Goal: Task Accomplishment & Management: Complete application form

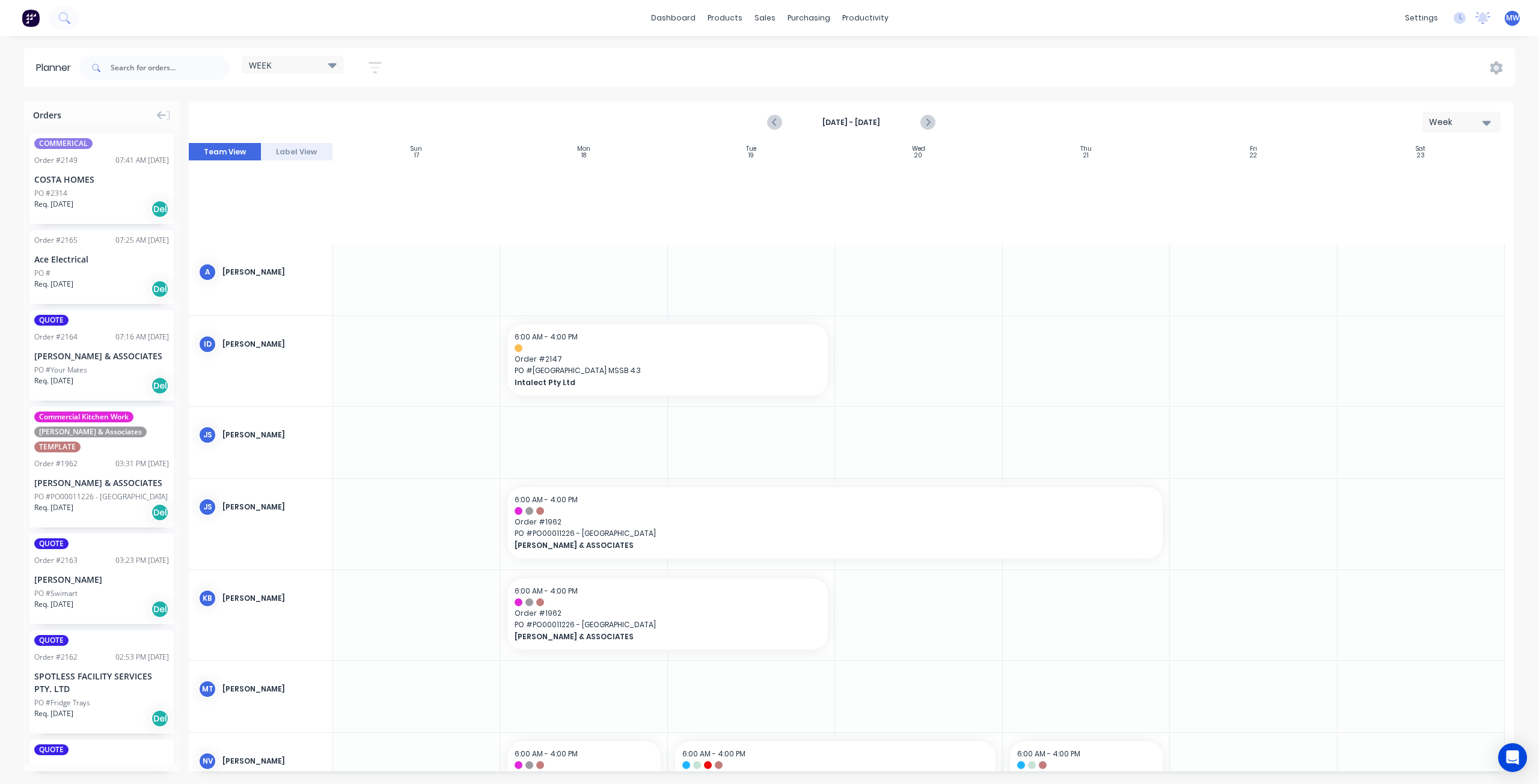
scroll to position [420, 0]
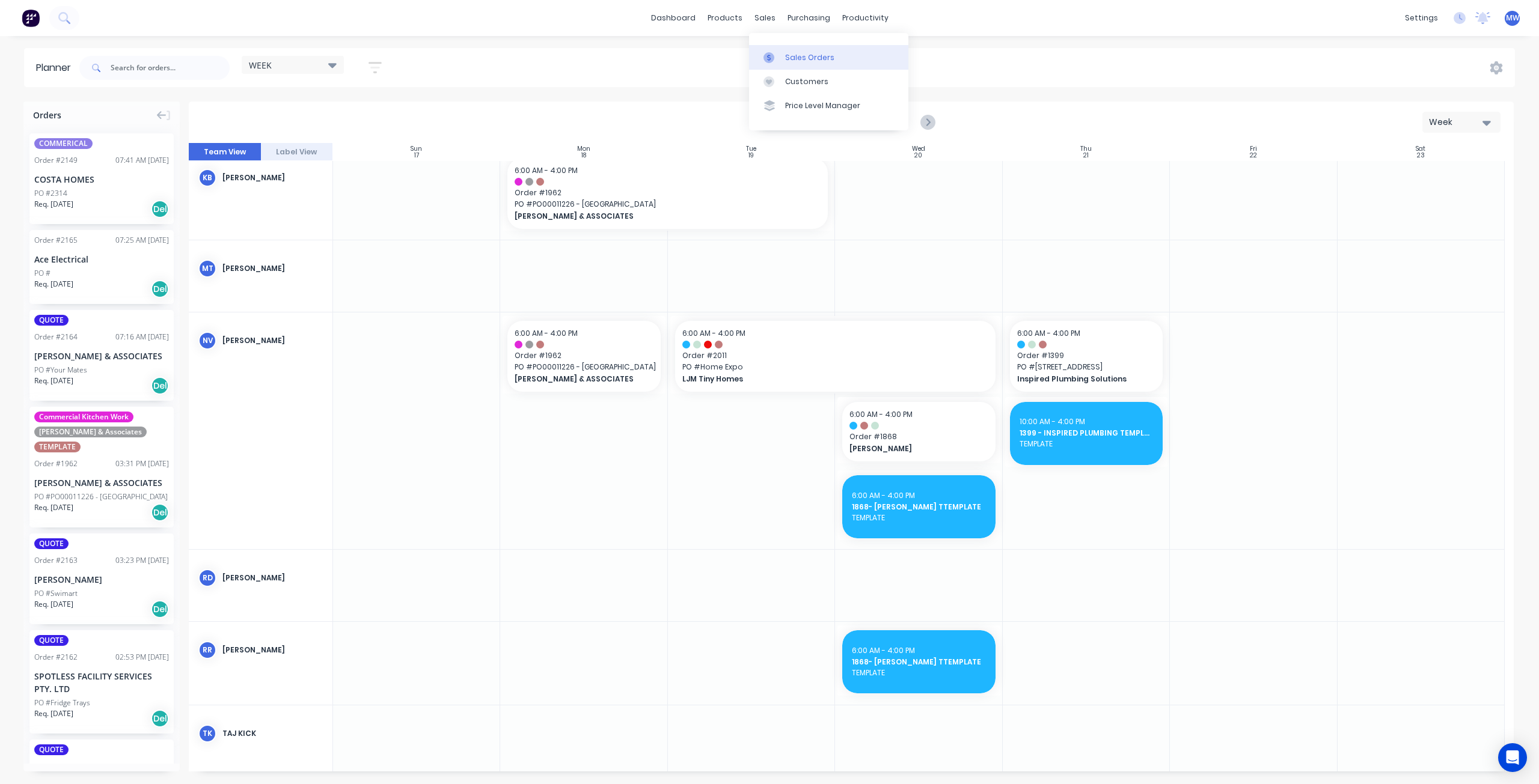
click at [803, 52] on div "Sales Orders" at bounding box center [810, 58] width 50 height 11
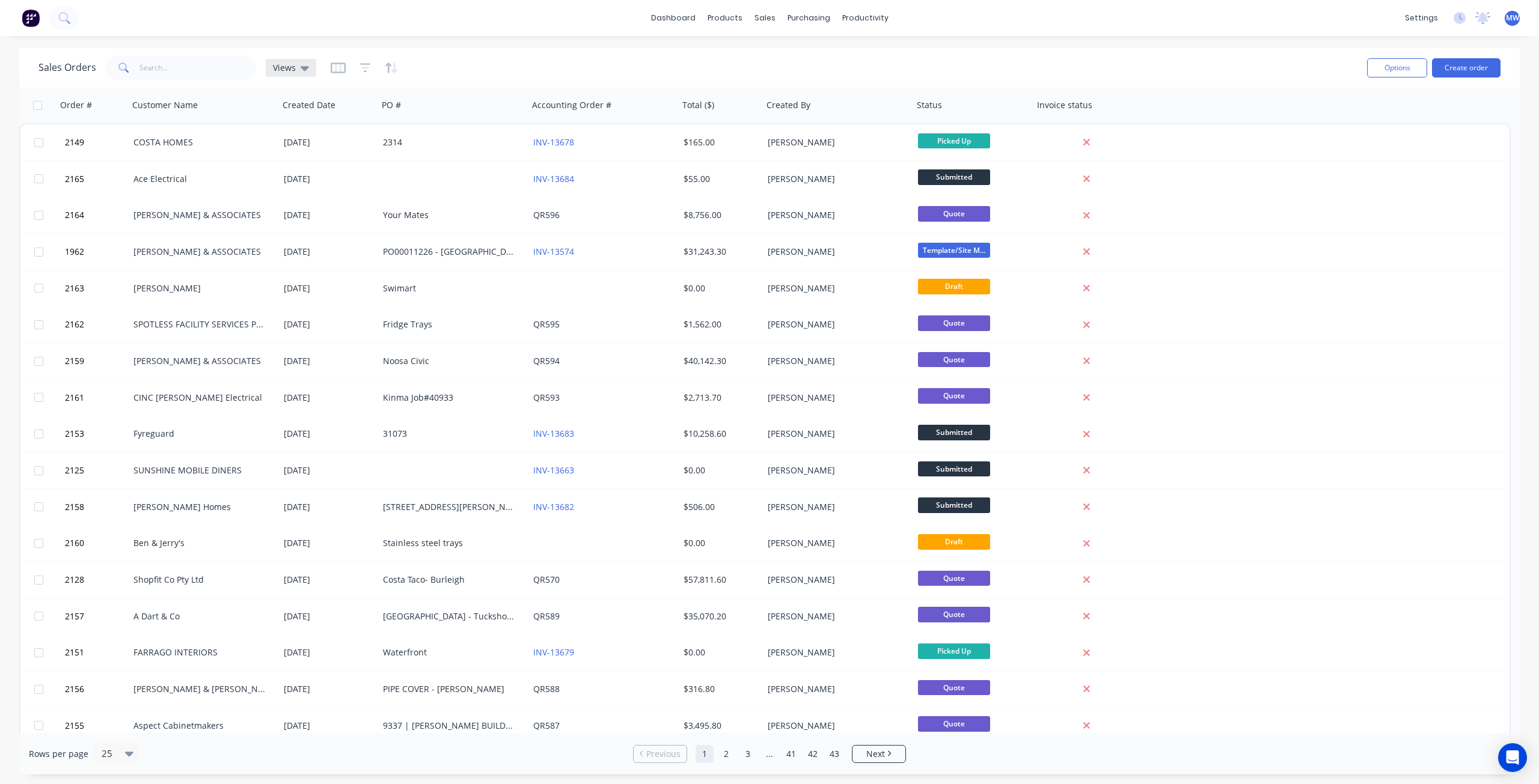
click at [309, 71] on div "Views" at bounding box center [291, 68] width 50 height 18
click at [302, 205] on div "Save new view None (Default) edit DRAFT QUOTES edit" at bounding box center [350, 154] width 180 height 123
click at [301, 199] on button "DRAFT QUOTES" at bounding box center [338, 193] width 137 height 14
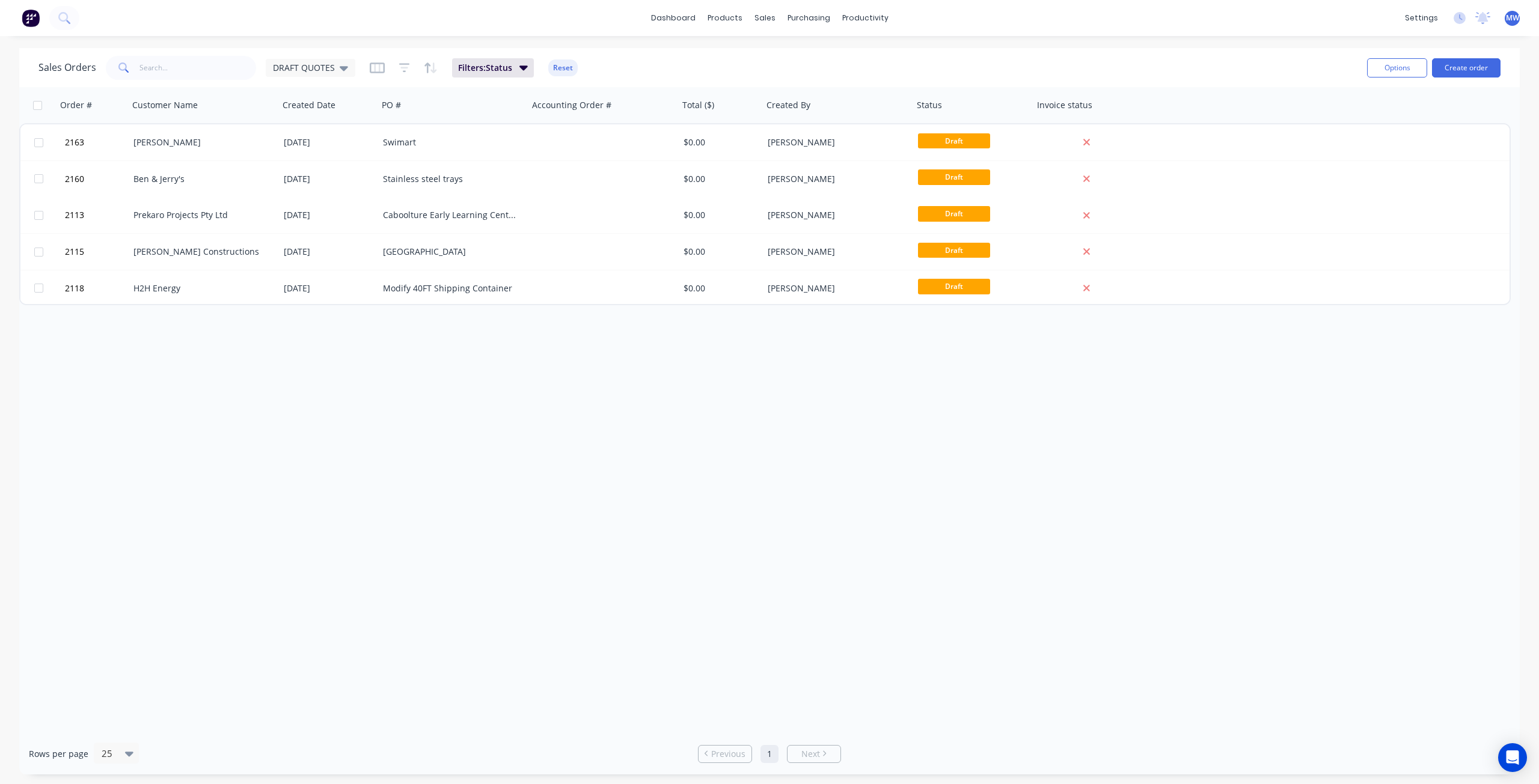
click at [280, 473] on div "Order # Customer Name Created Date PO # Accounting Order # Total ($) Created By…" at bounding box center [769, 410] width 1500 height 646
click at [757, 22] on div "sales" at bounding box center [765, 18] width 33 height 18
click at [803, 58] on div "Sales Orders" at bounding box center [810, 58] width 50 height 11
click at [308, 72] on span "DRAFT QUOTES" at bounding box center [303, 67] width 62 height 13
click at [315, 169] on button "None (Default)" at bounding box center [338, 170] width 137 height 14
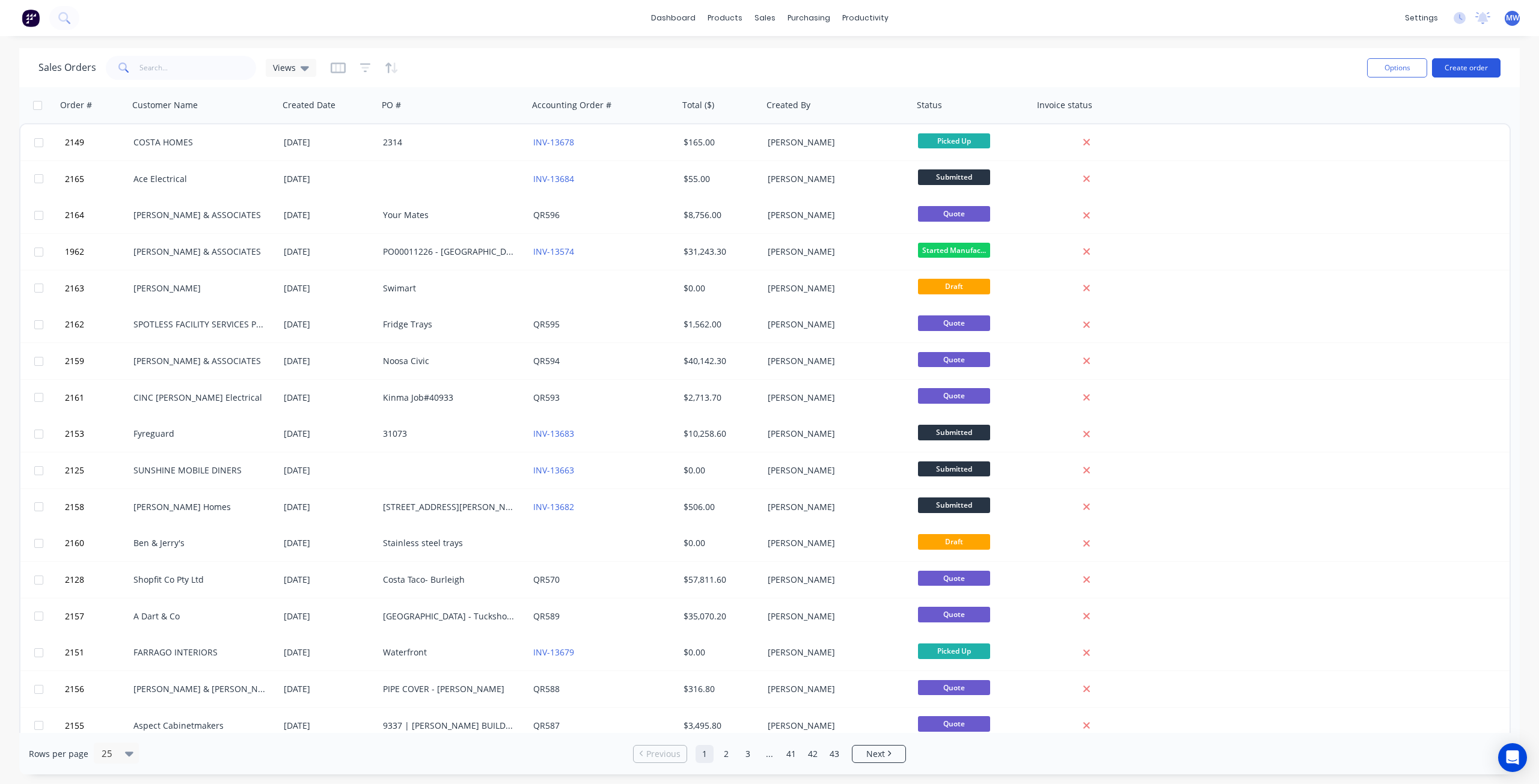
click at [1460, 66] on button "Create order" at bounding box center [1466, 68] width 69 height 19
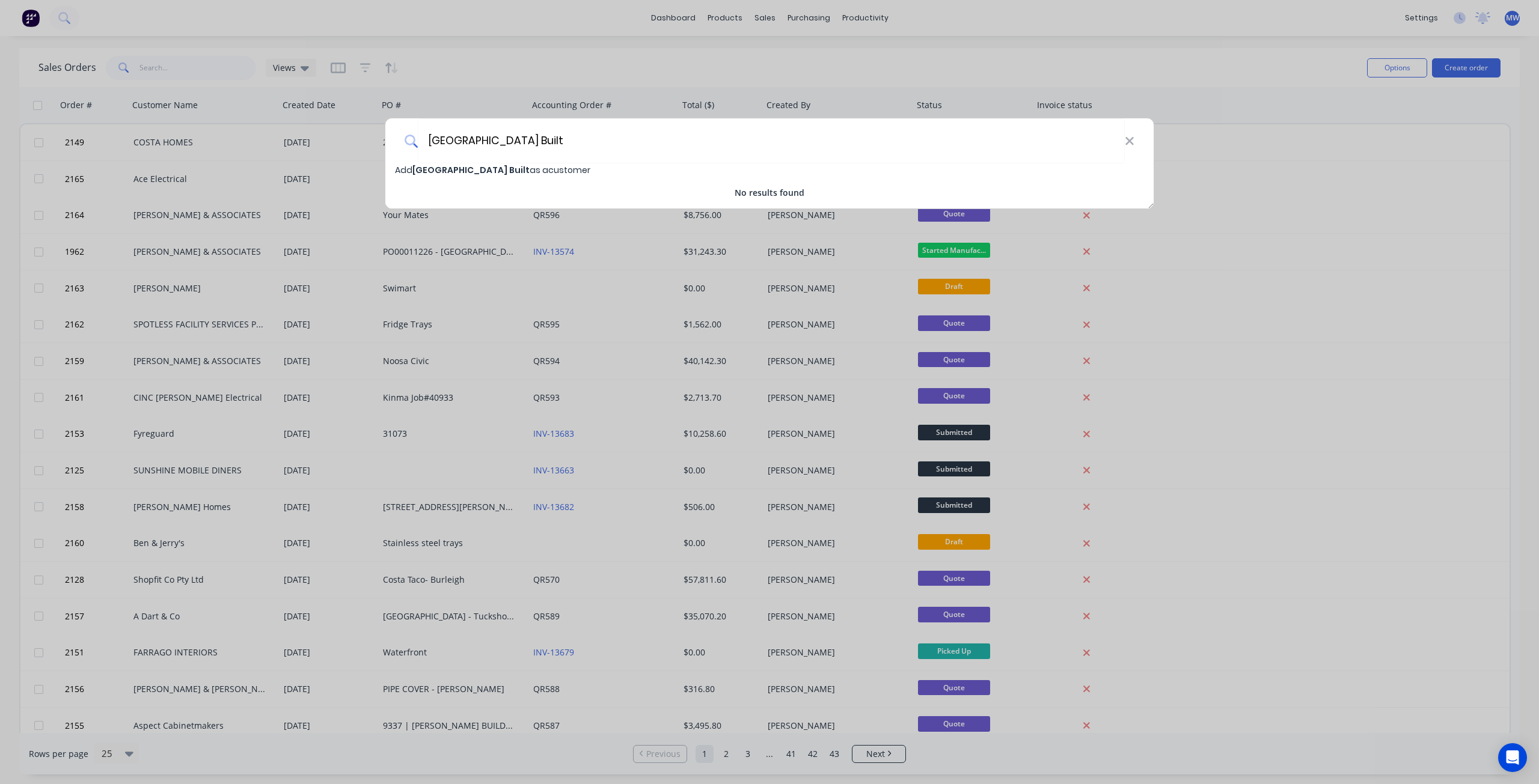
type input "[GEOGRAPHIC_DATA] Built"
click at [476, 163] on div "Add Bedford Built as a customer" at bounding box center [770, 170] width 768 height 13
select select "AU"
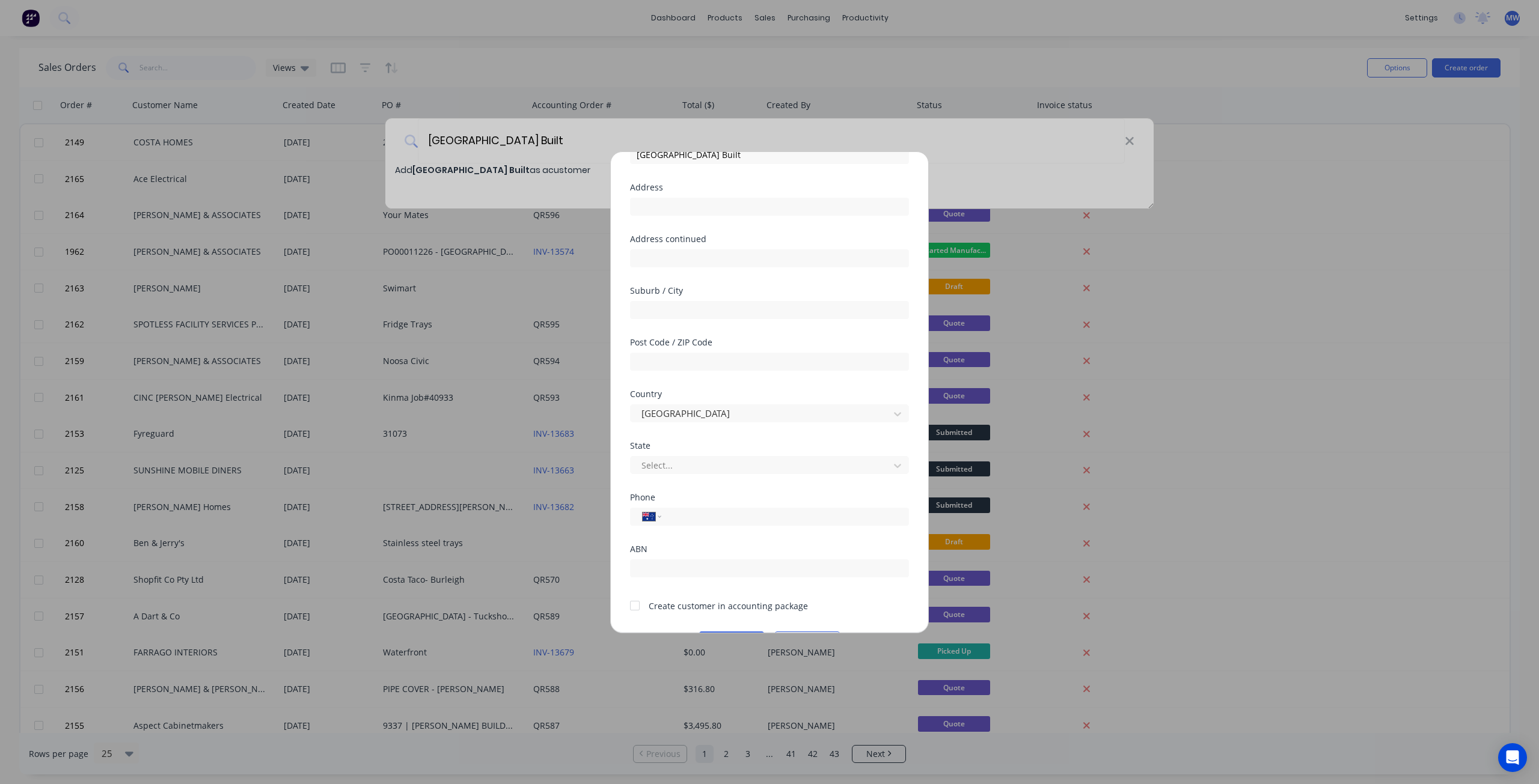
scroll to position [105, 0]
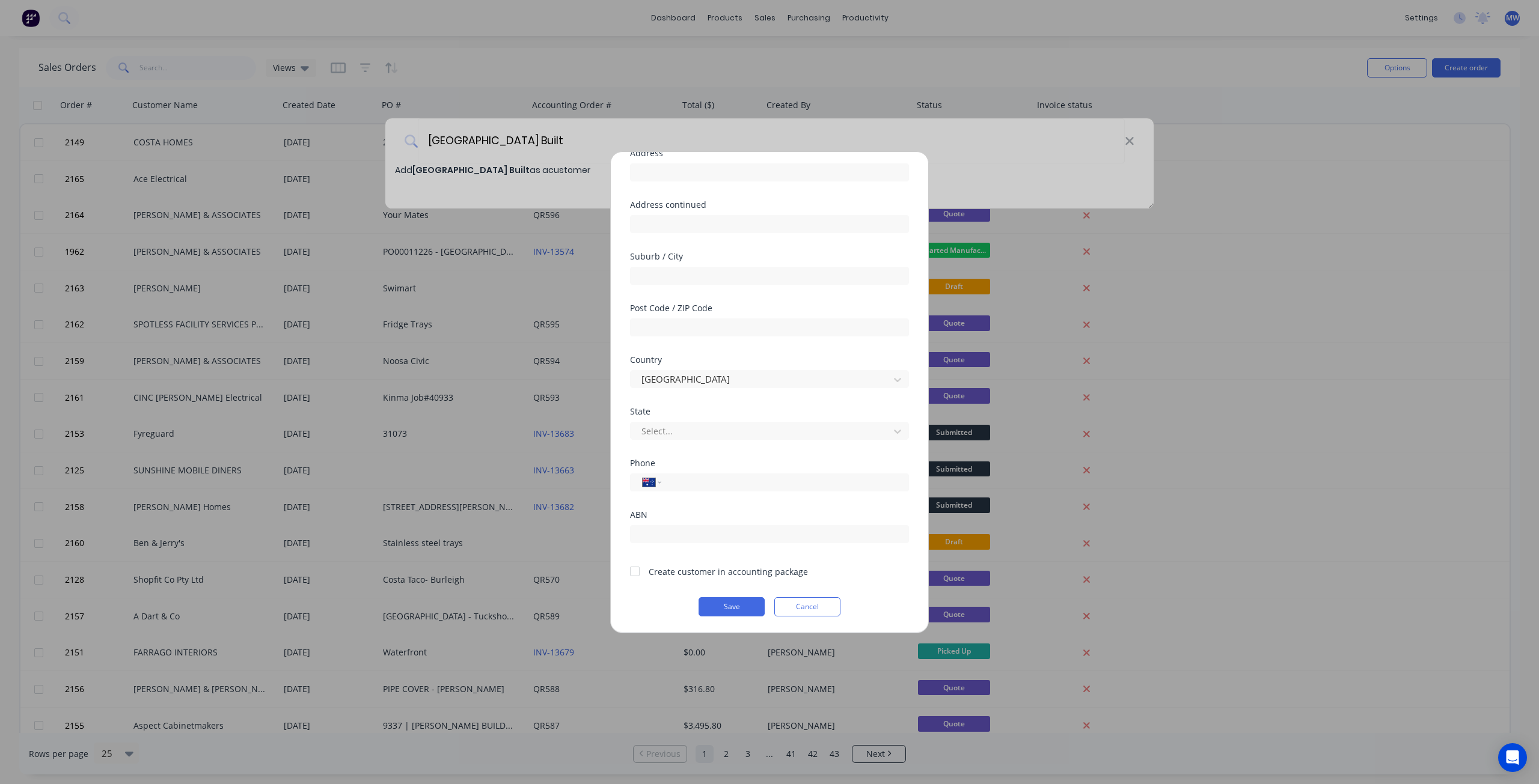
drag, startPoint x: 634, startPoint y: 570, endPoint x: 694, endPoint y: 602, distance: 68.0
click at [636, 570] on div at bounding box center [634, 571] width 24 height 24
click at [709, 602] on button "Save" at bounding box center [731, 606] width 66 height 19
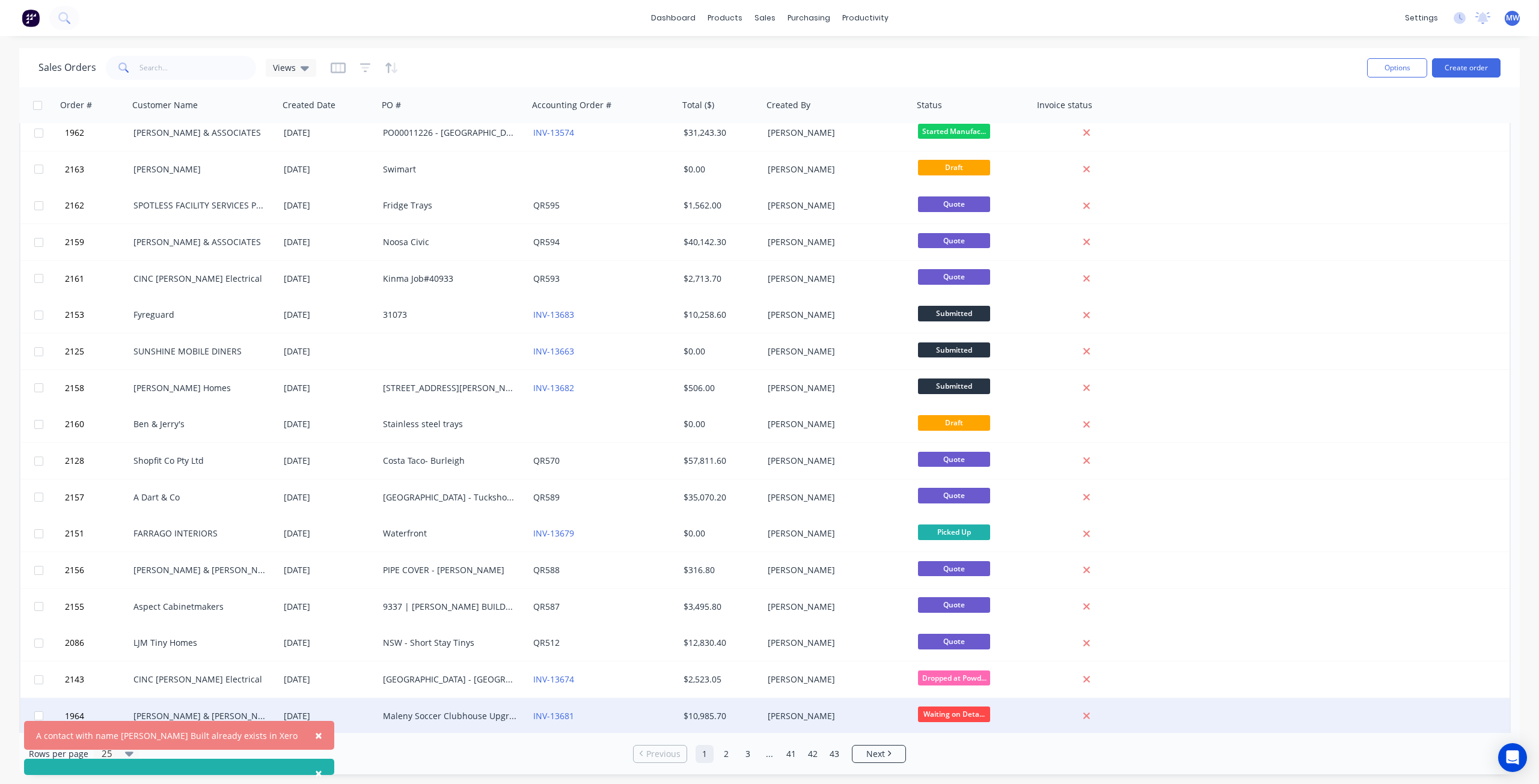
scroll to position [120, 0]
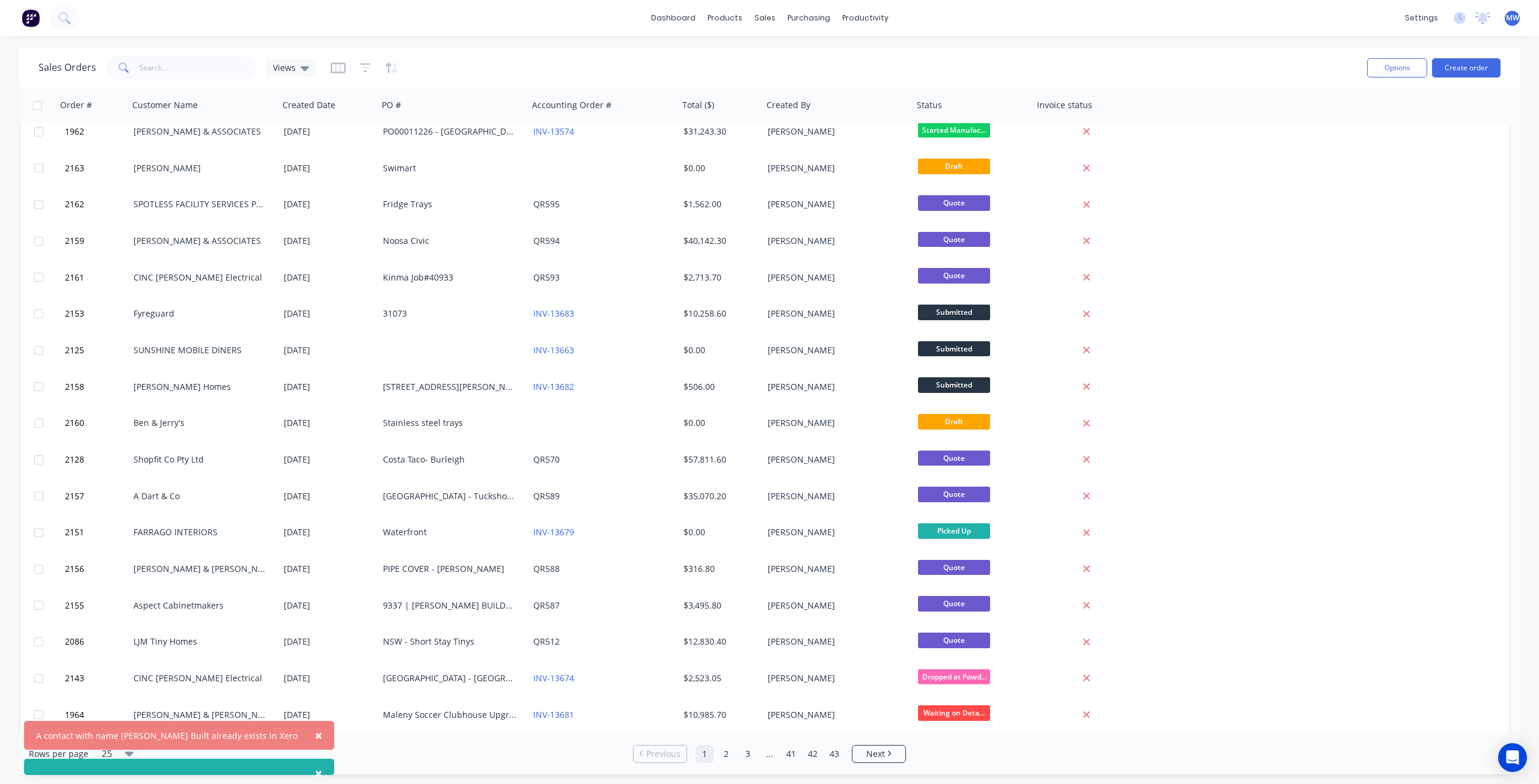
click at [232, 768] on div "×" at bounding box center [178, 767] width 310 height 16
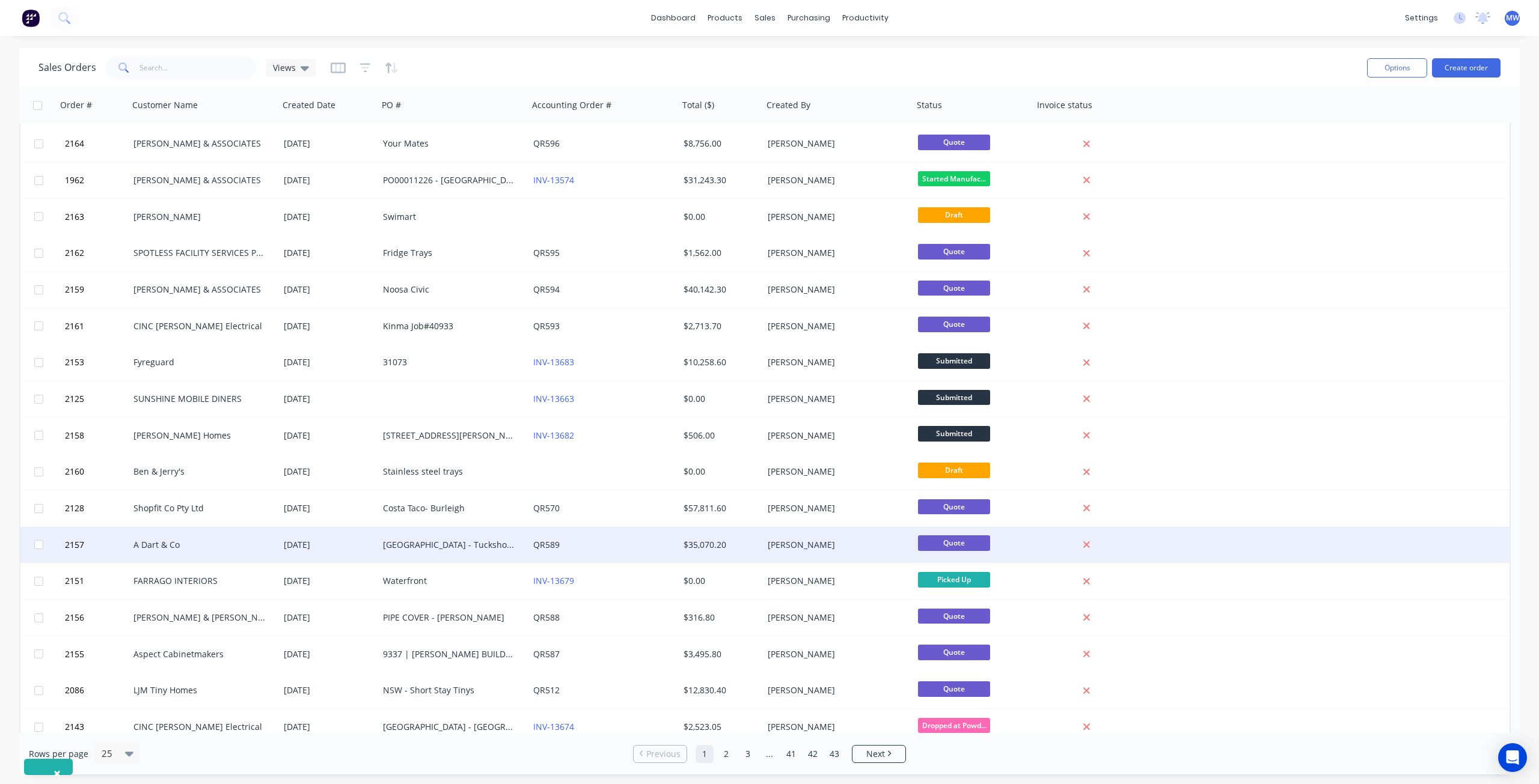
scroll to position [0, 0]
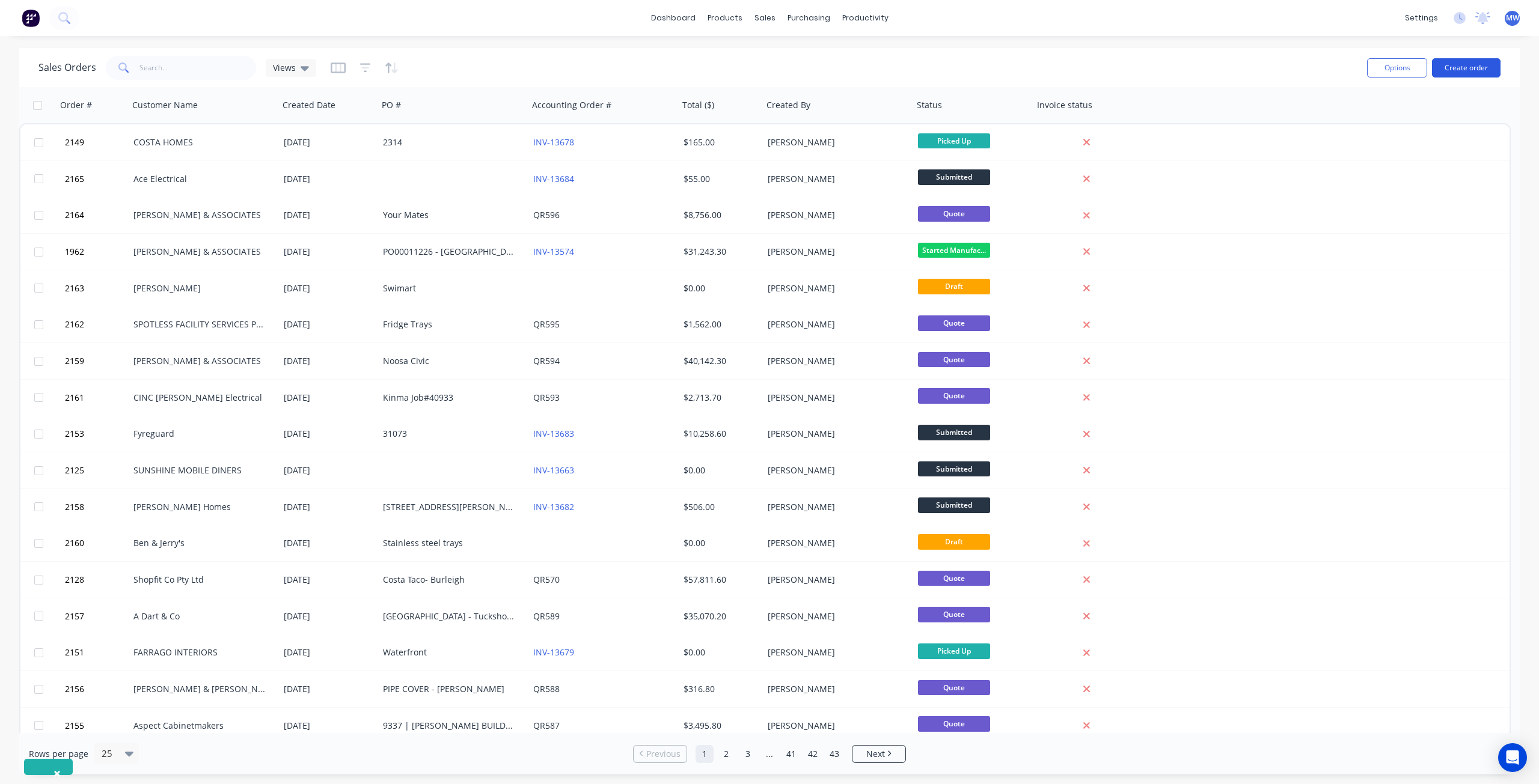
click at [1455, 71] on button "Create order" at bounding box center [1466, 68] width 69 height 19
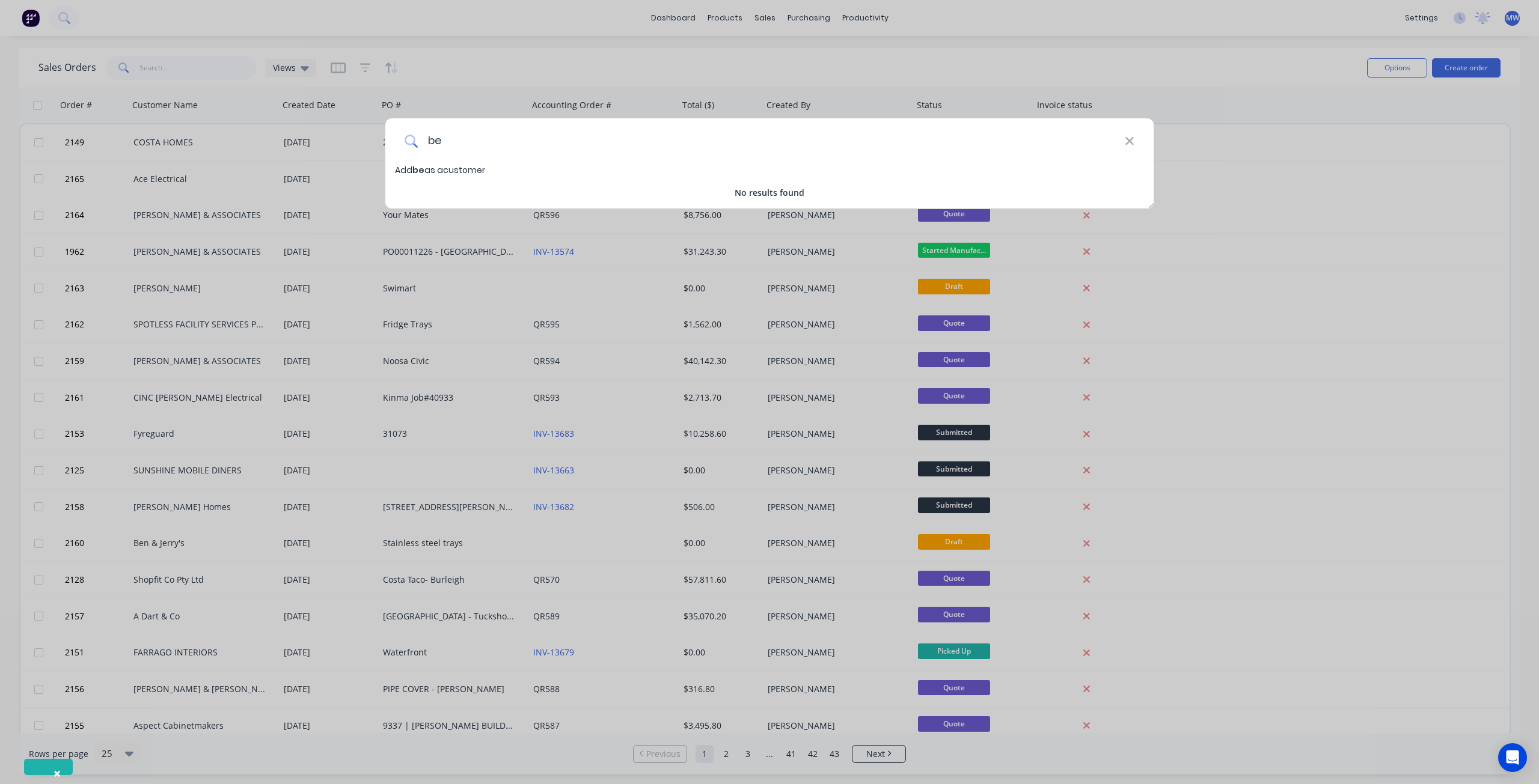
type input "b"
type input "[GEOGRAPHIC_DATA] Built"
click at [461, 172] on span "[GEOGRAPHIC_DATA] Built" at bounding box center [471, 170] width 117 height 12
select select "AU"
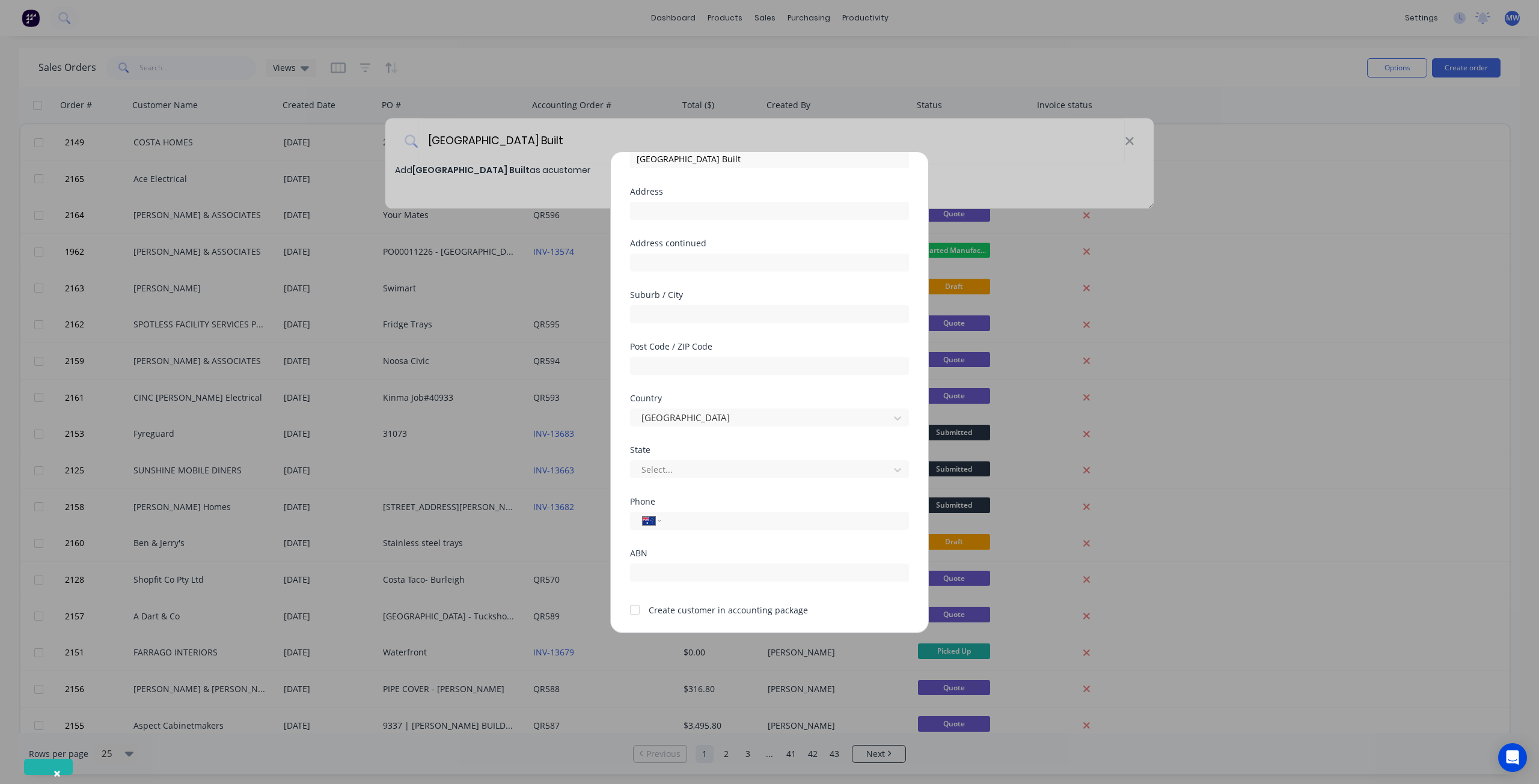
scroll to position [105, 0]
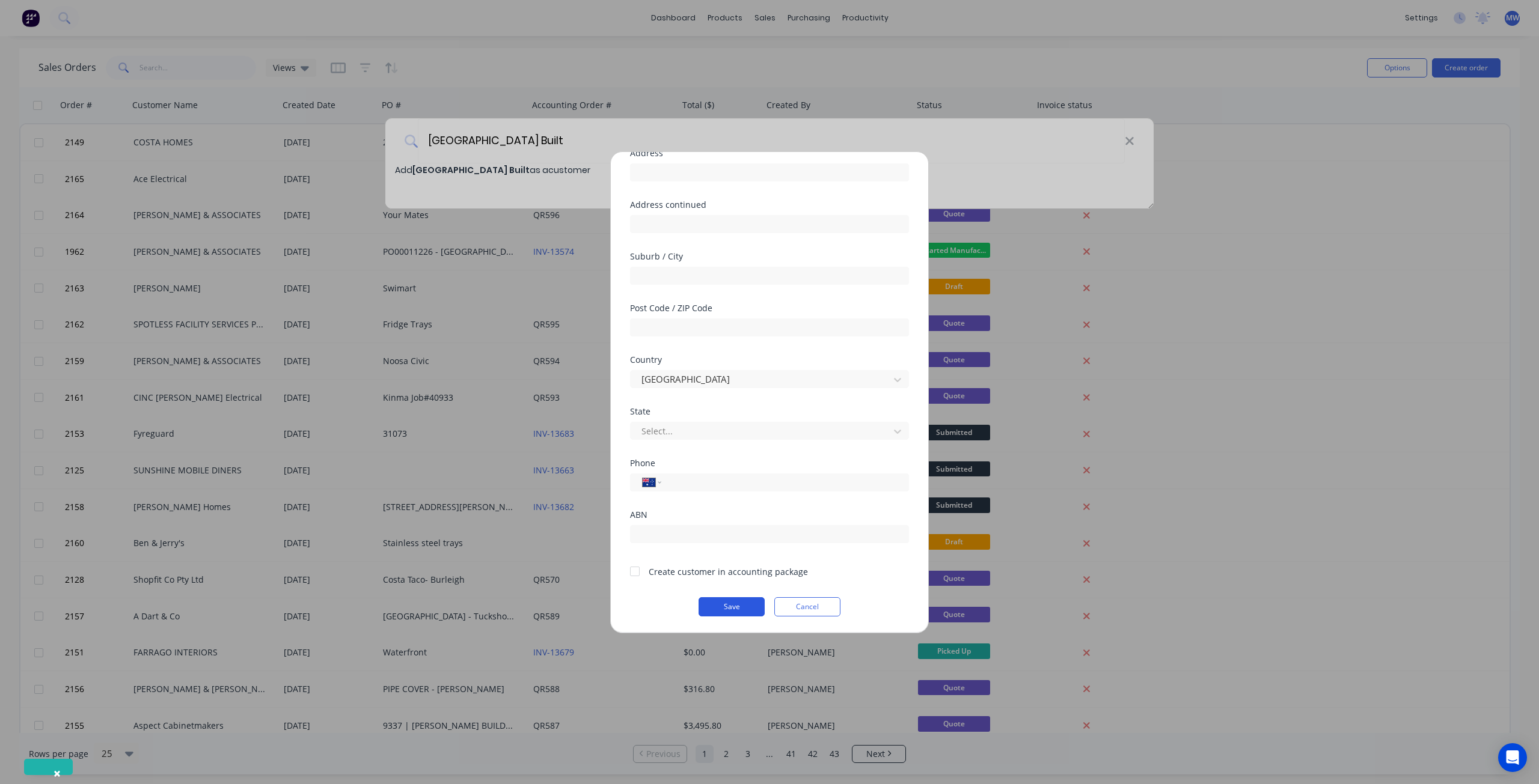
click at [721, 610] on button "Save" at bounding box center [731, 606] width 66 height 19
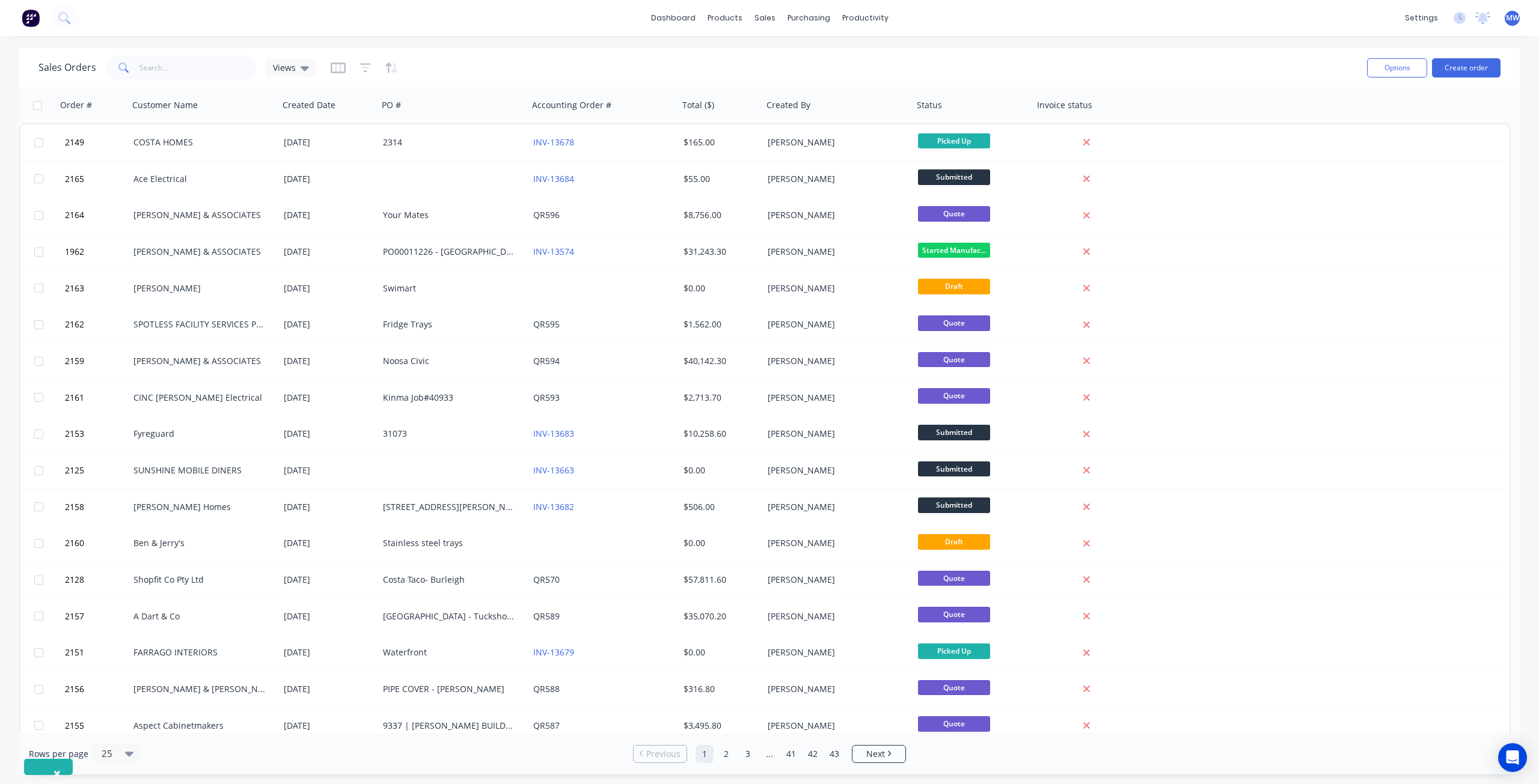
click at [50, 767] on button "×" at bounding box center [57, 773] width 31 height 29
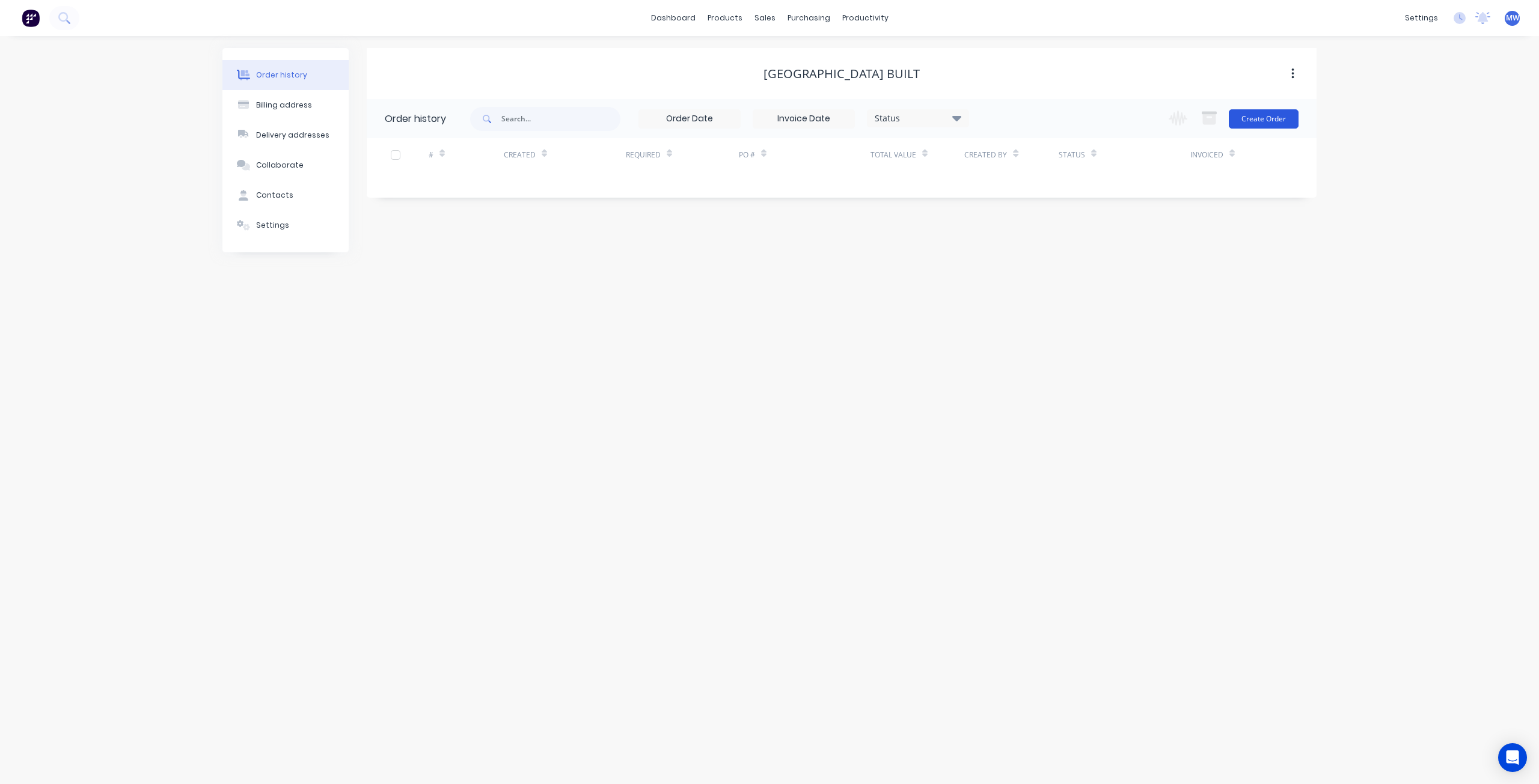
click at [1261, 125] on button "Create Order" at bounding box center [1264, 119] width 70 height 19
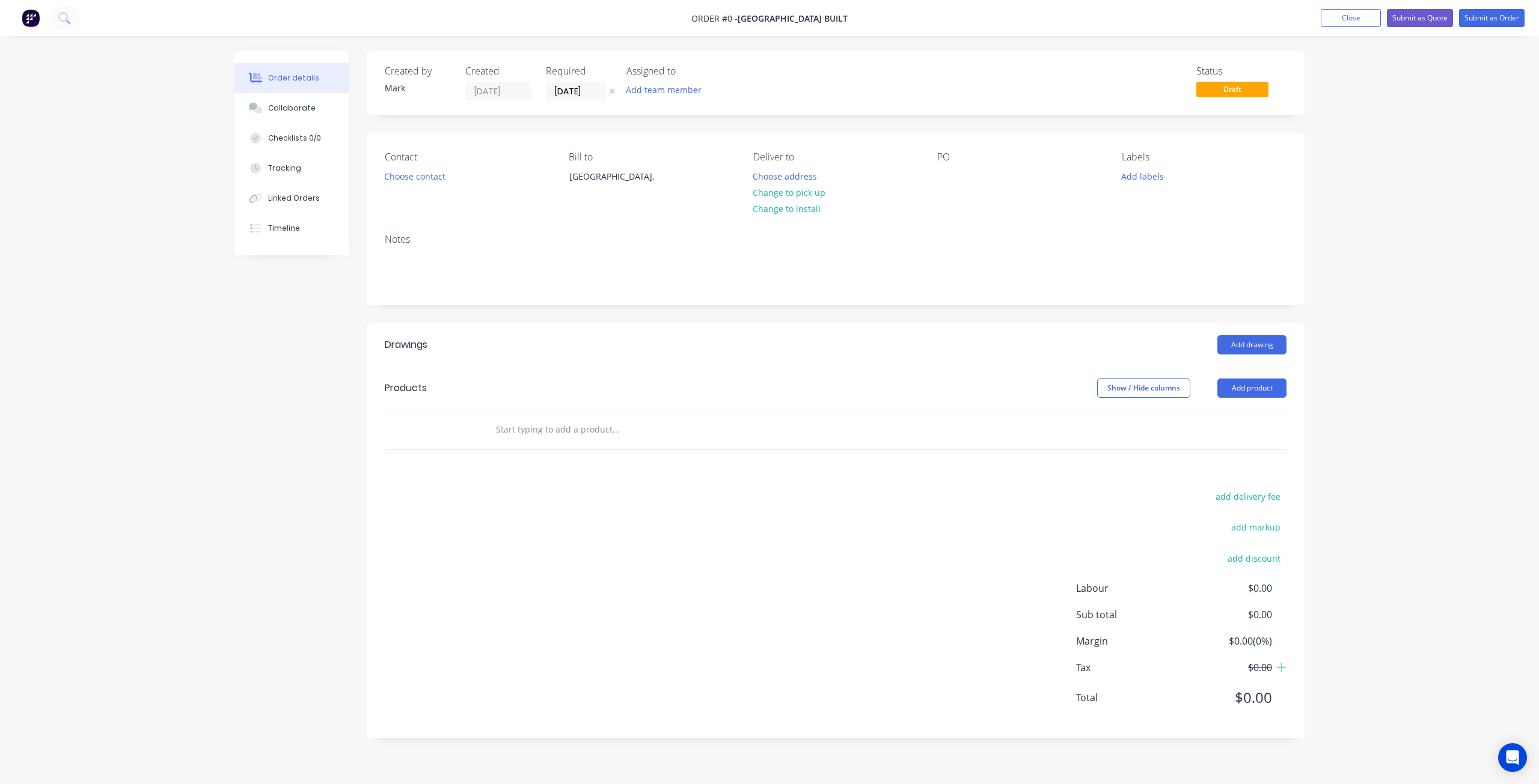
click at [553, 430] on input "text" at bounding box center [615, 429] width 240 height 24
click at [421, 177] on button "Choose contact" at bounding box center [415, 176] width 74 height 16
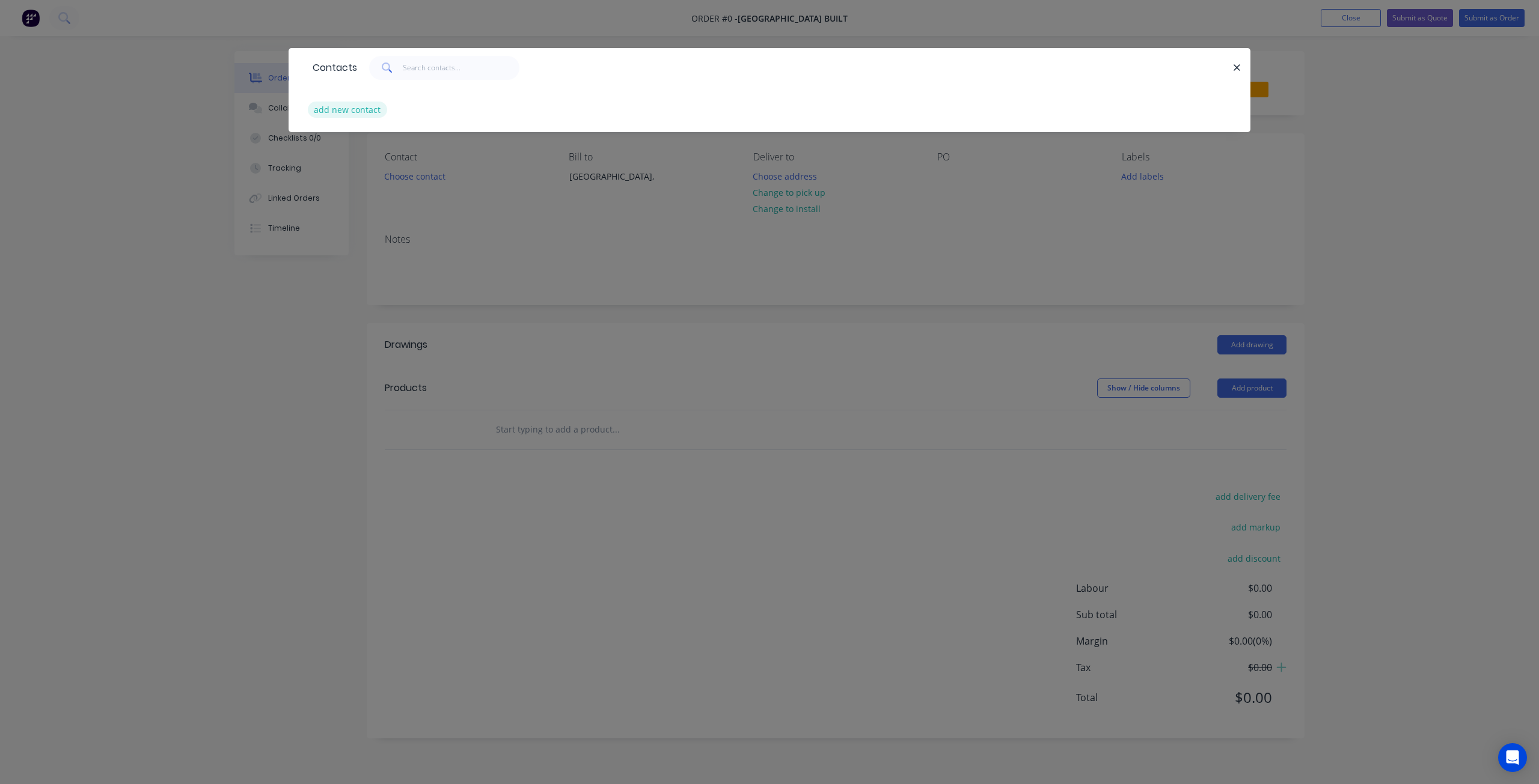
click at [344, 109] on button "add new contact" at bounding box center [347, 110] width 79 height 16
select select "AU"
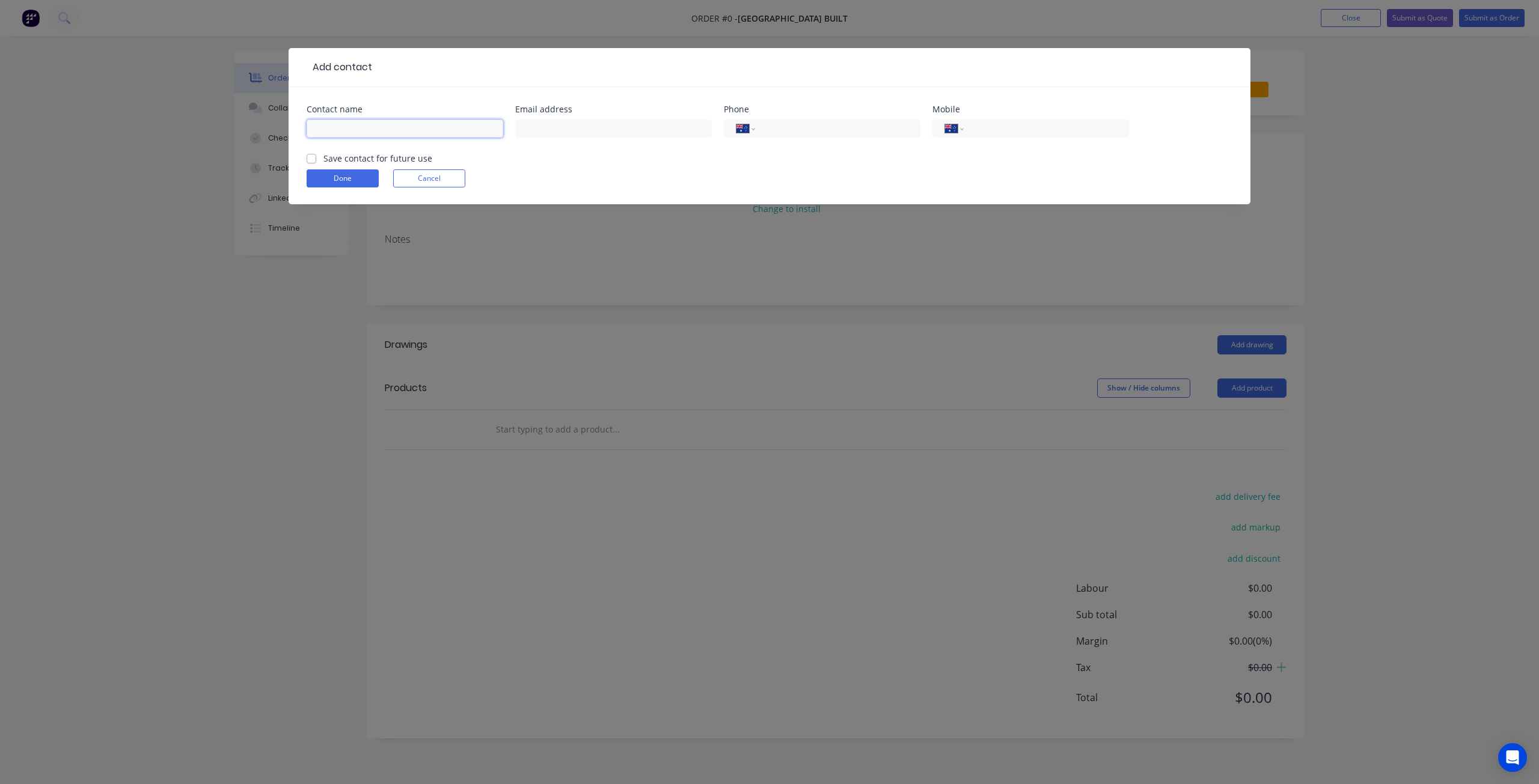
click at [350, 130] on input "text" at bounding box center [405, 128] width 197 height 18
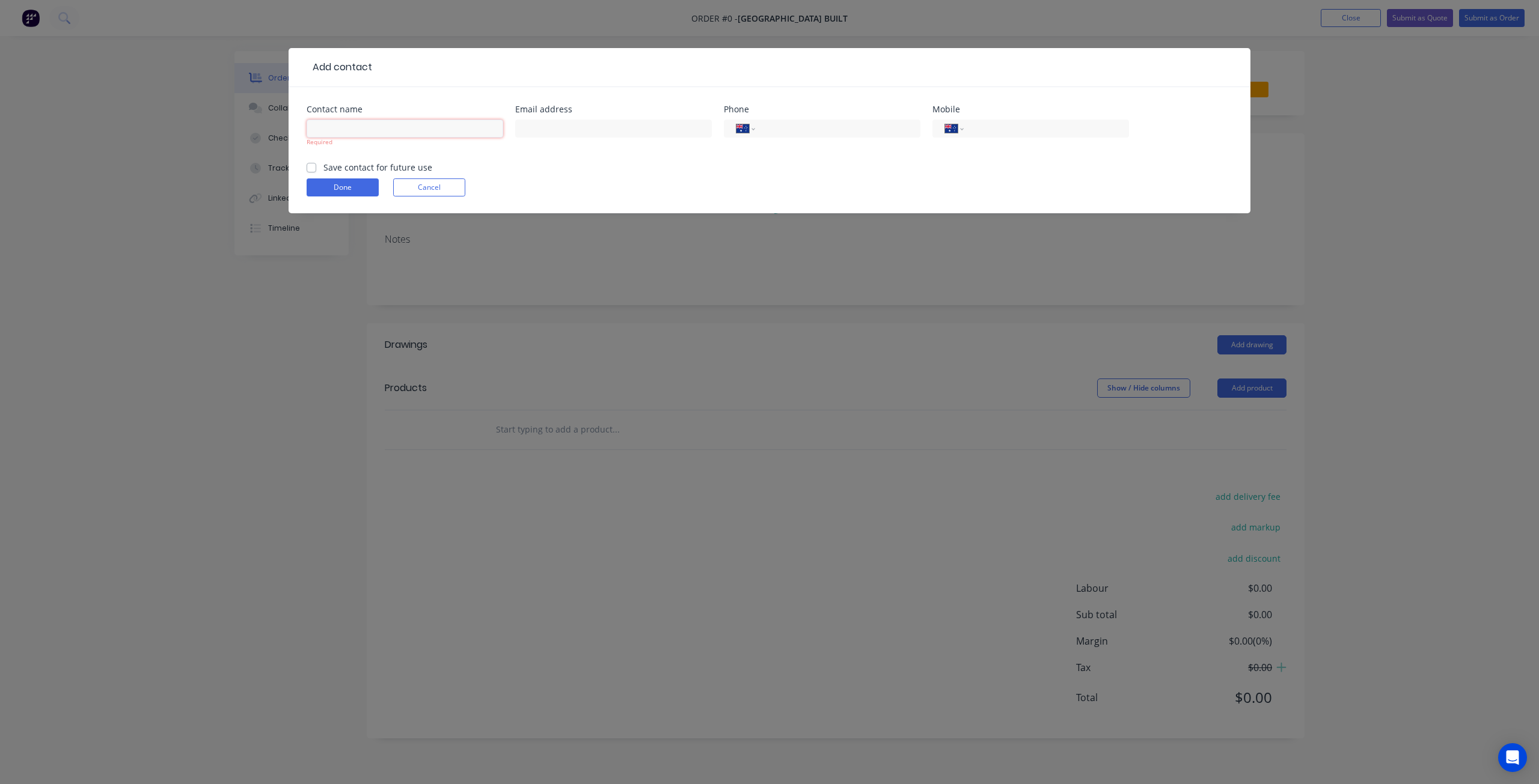
click at [329, 134] on input "text" at bounding box center [405, 128] width 197 height 18
type input "Jagveer Bains"
click at [576, 130] on input "text" at bounding box center [613, 128] width 197 height 18
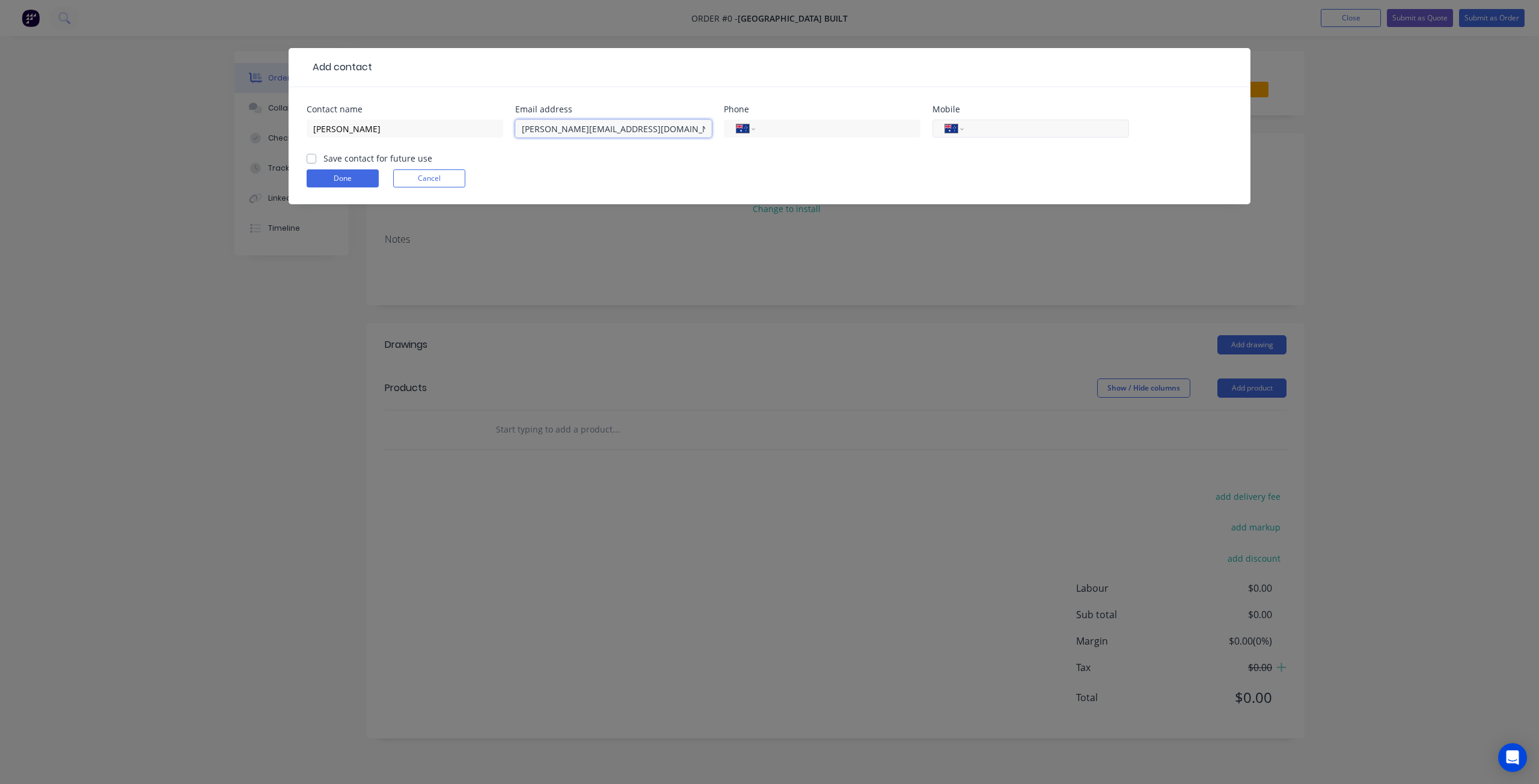
type input "jagveer@bedfordbuilt.com.au"
click at [995, 128] on input "tel" at bounding box center [1044, 129] width 145 height 14
click at [784, 129] on input "tel" at bounding box center [835, 129] width 145 height 14
type input "(07) 3376 8283"
click at [324, 158] on label "Save contact for future use" at bounding box center [378, 158] width 109 height 13
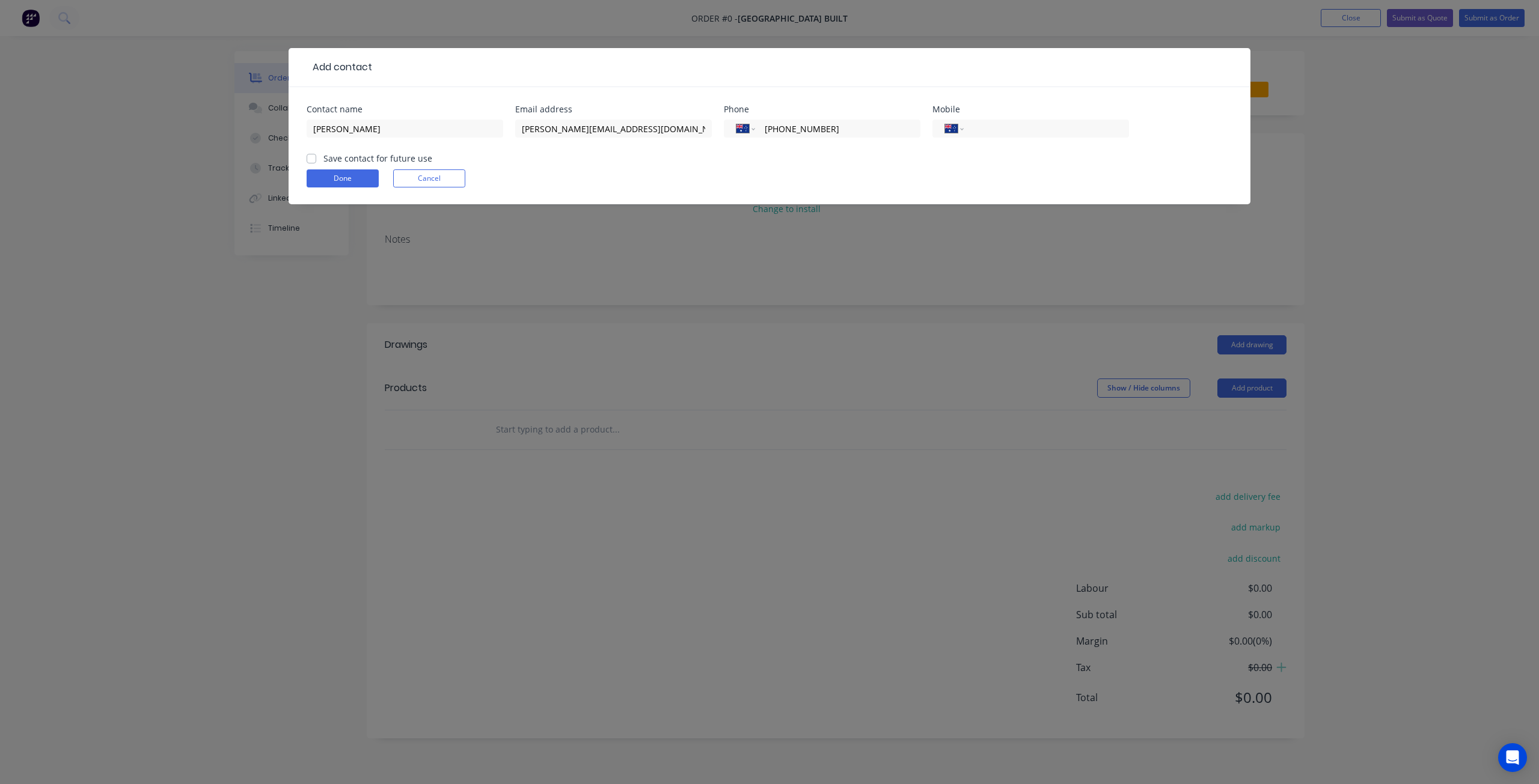
click at [313, 158] on input "Save contact for future use" at bounding box center [311, 157] width 10 height 12
checkbox input "true"
click at [323, 181] on button "Done" at bounding box center [343, 178] width 72 height 18
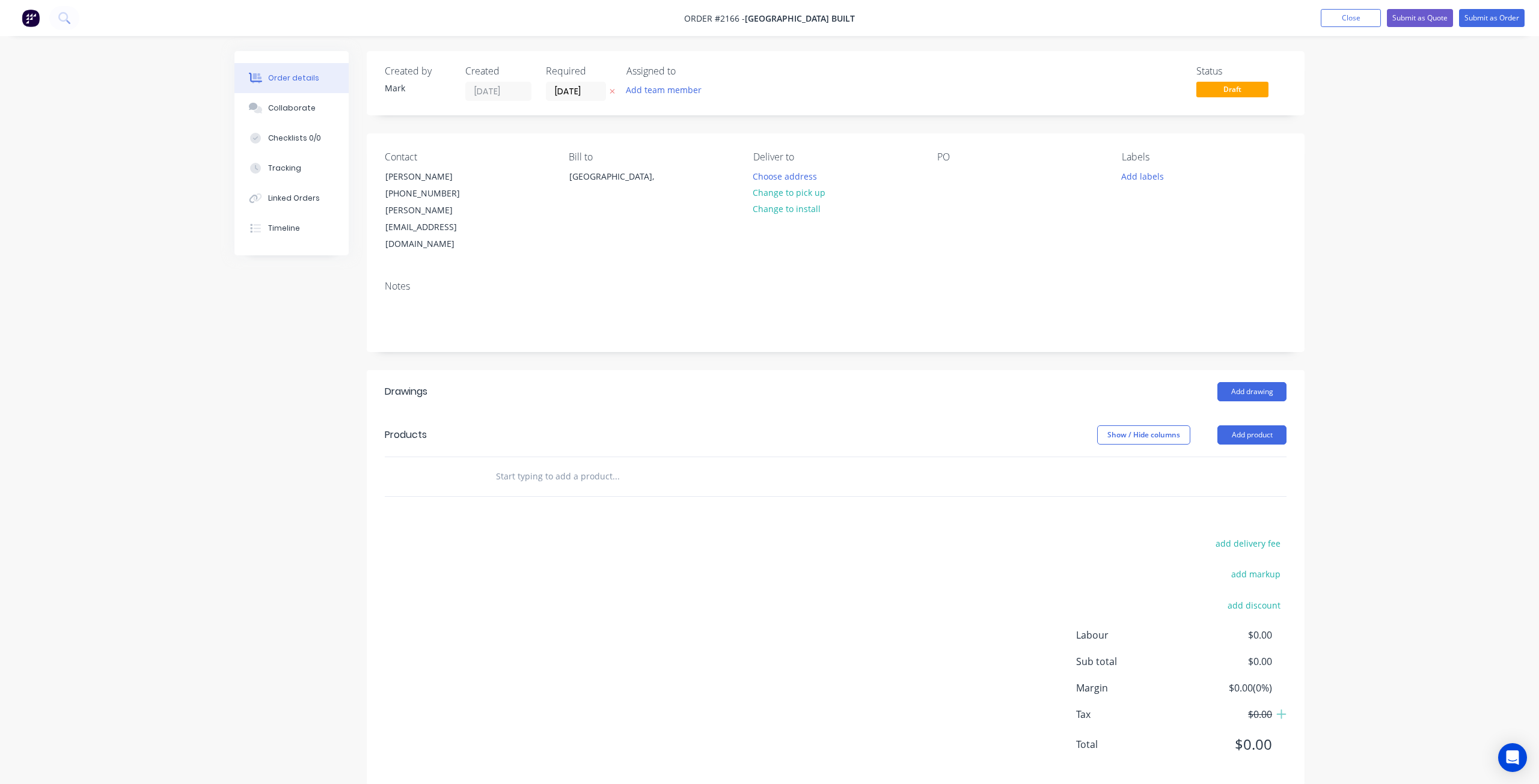
click at [1268, 212] on div "Labels Add labels" at bounding box center [1204, 202] width 165 height 102
click at [1146, 174] on button "Add labels" at bounding box center [1141, 176] width 55 height 16
click at [587, 90] on input "[DATE]" at bounding box center [575, 91] width 59 height 18
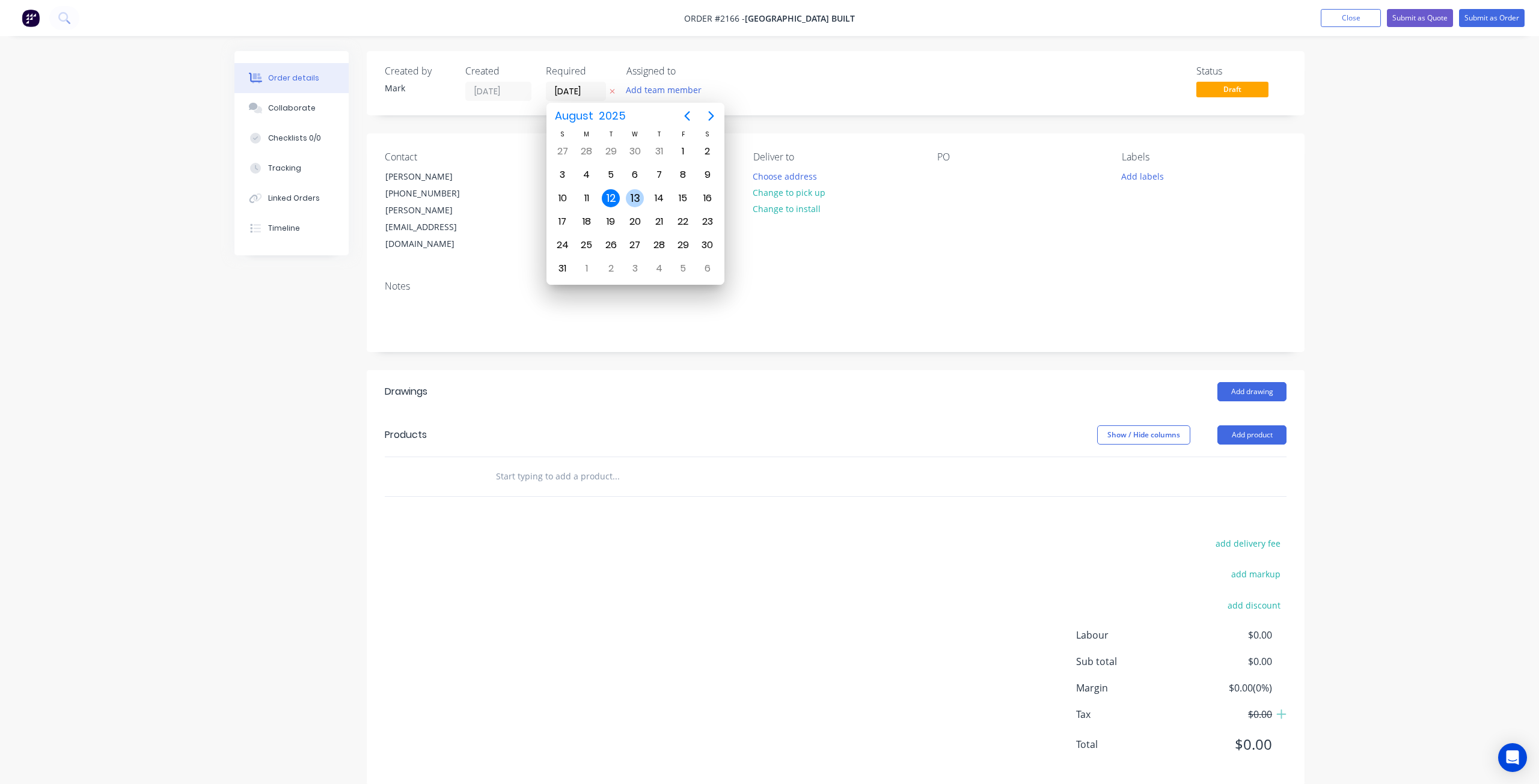
click at [637, 195] on div "13" at bounding box center [634, 198] width 18 height 18
type input "13/08/25"
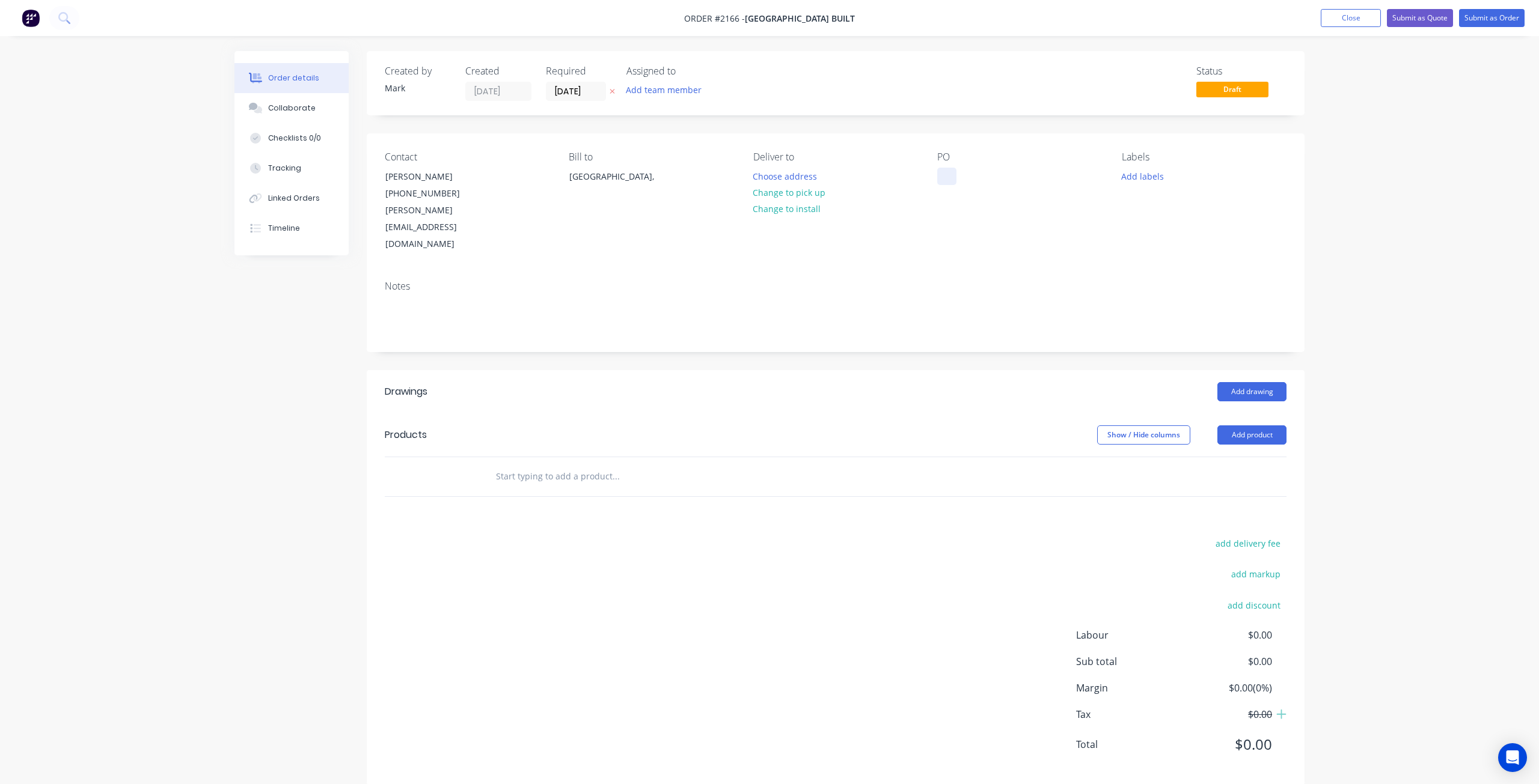
click at [947, 176] on div at bounding box center [947, 176] width 19 height 18
click at [1145, 175] on button "Add labels" at bounding box center [1141, 176] width 55 height 16
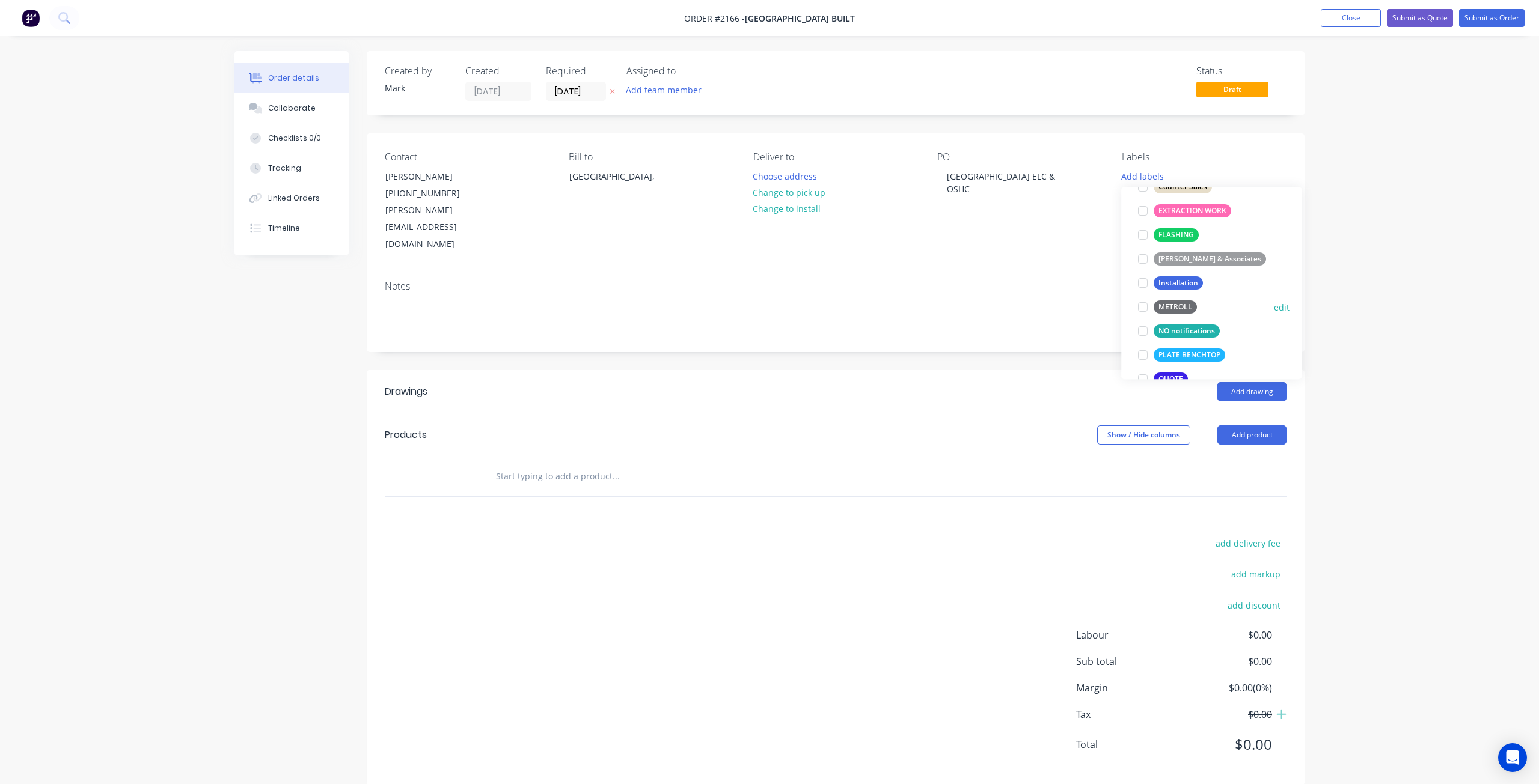
scroll to position [300, 0]
click at [1145, 319] on div at bounding box center [1142, 319] width 24 height 24
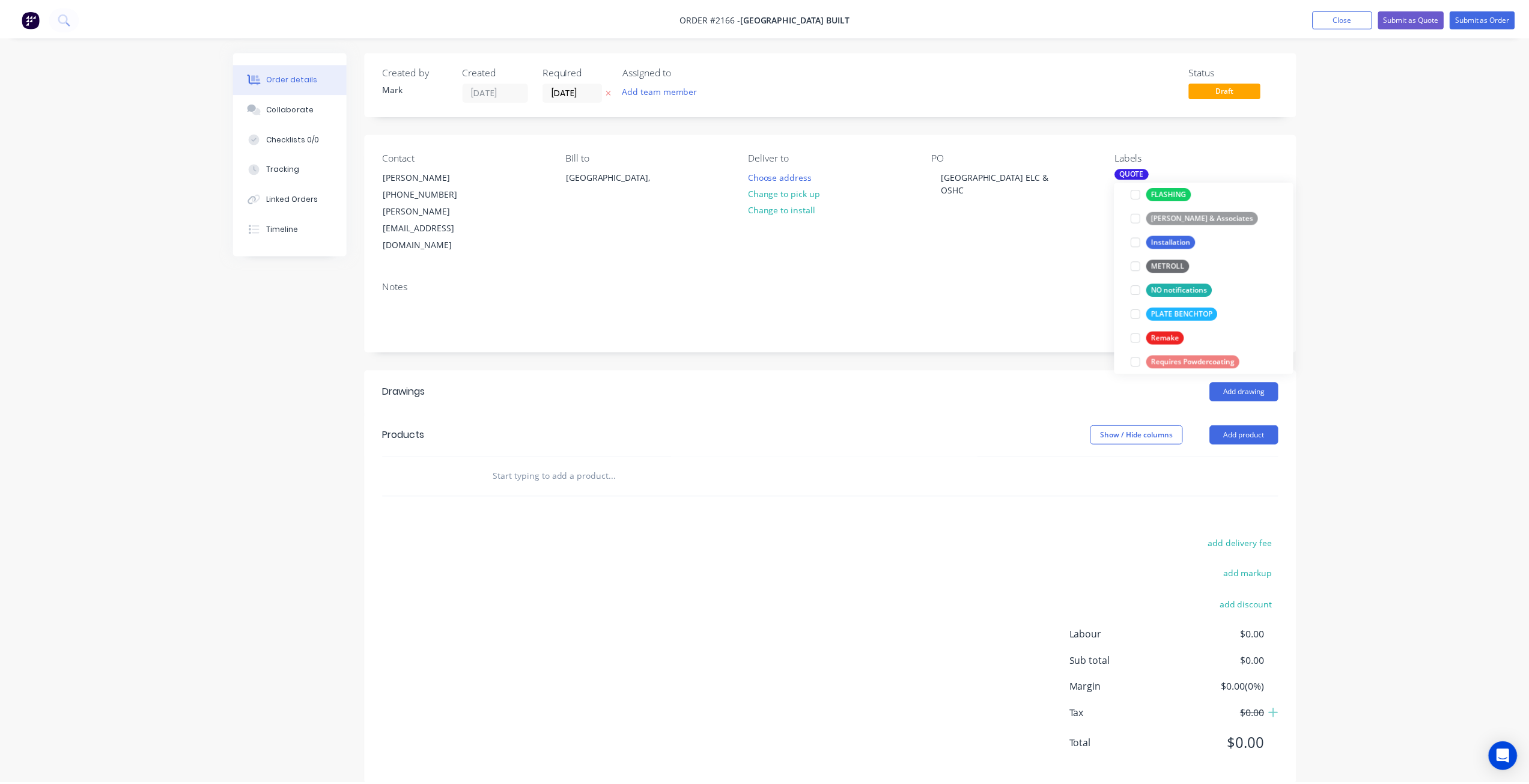
scroll to position [0, 0]
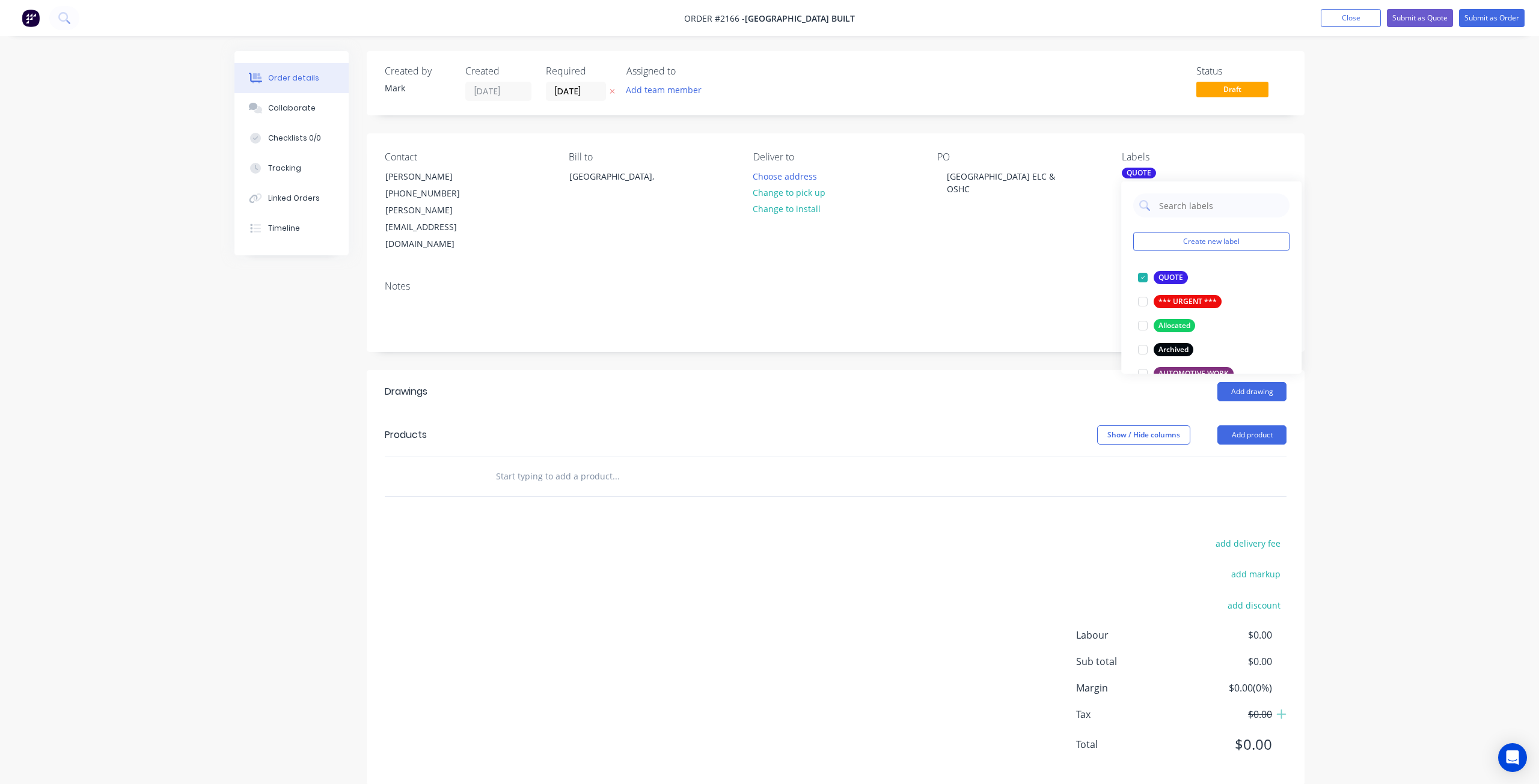
click at [550, 465] on input "text" at bounding box center [615, 476] width 240 height 24
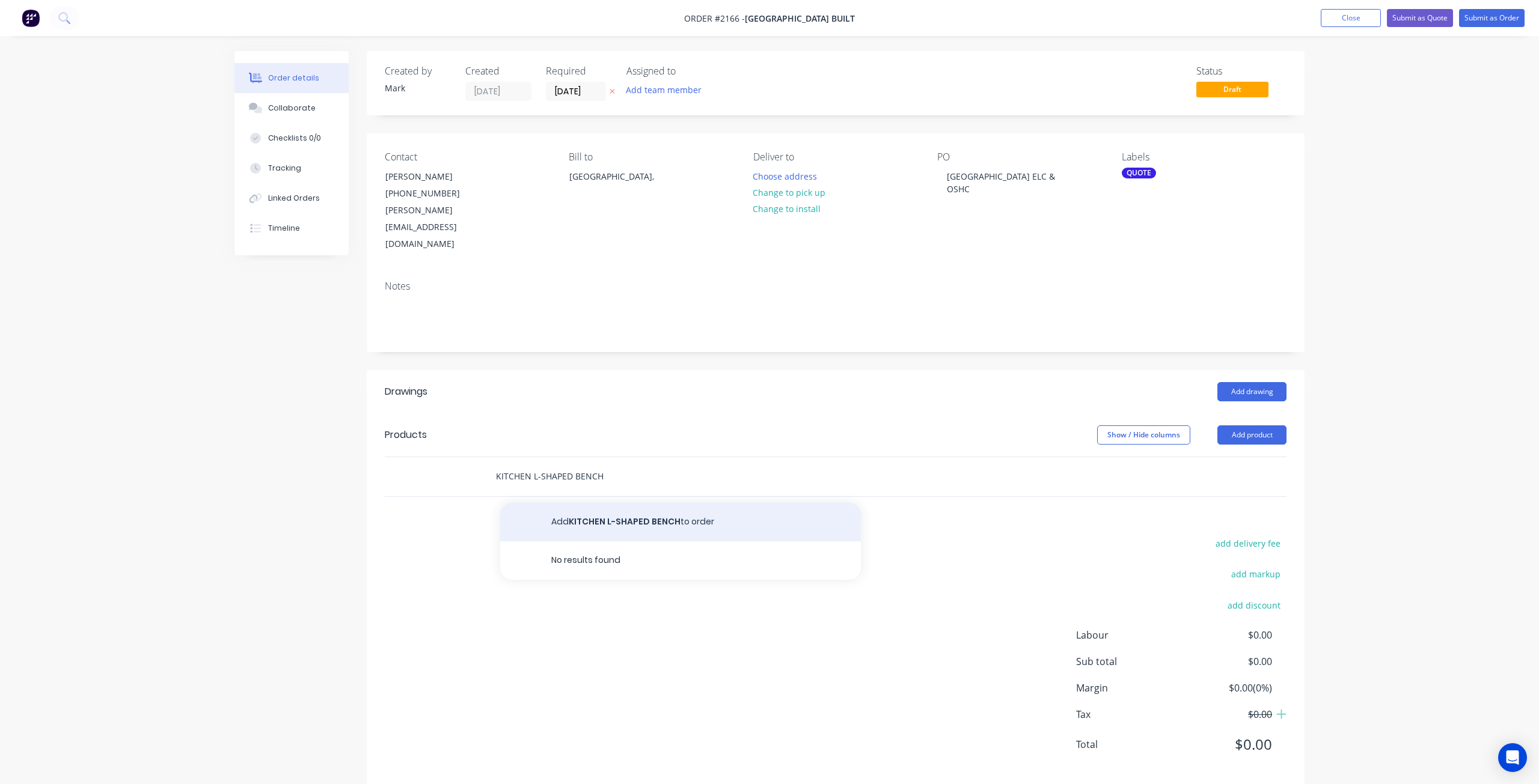
type input "KITCHEN L-SHAPED BENCH"
click at [636, 503] on button "Add KITCHEN L-SHAPED BENCH to order" at bounding box center [680, 522] width 360 height 39
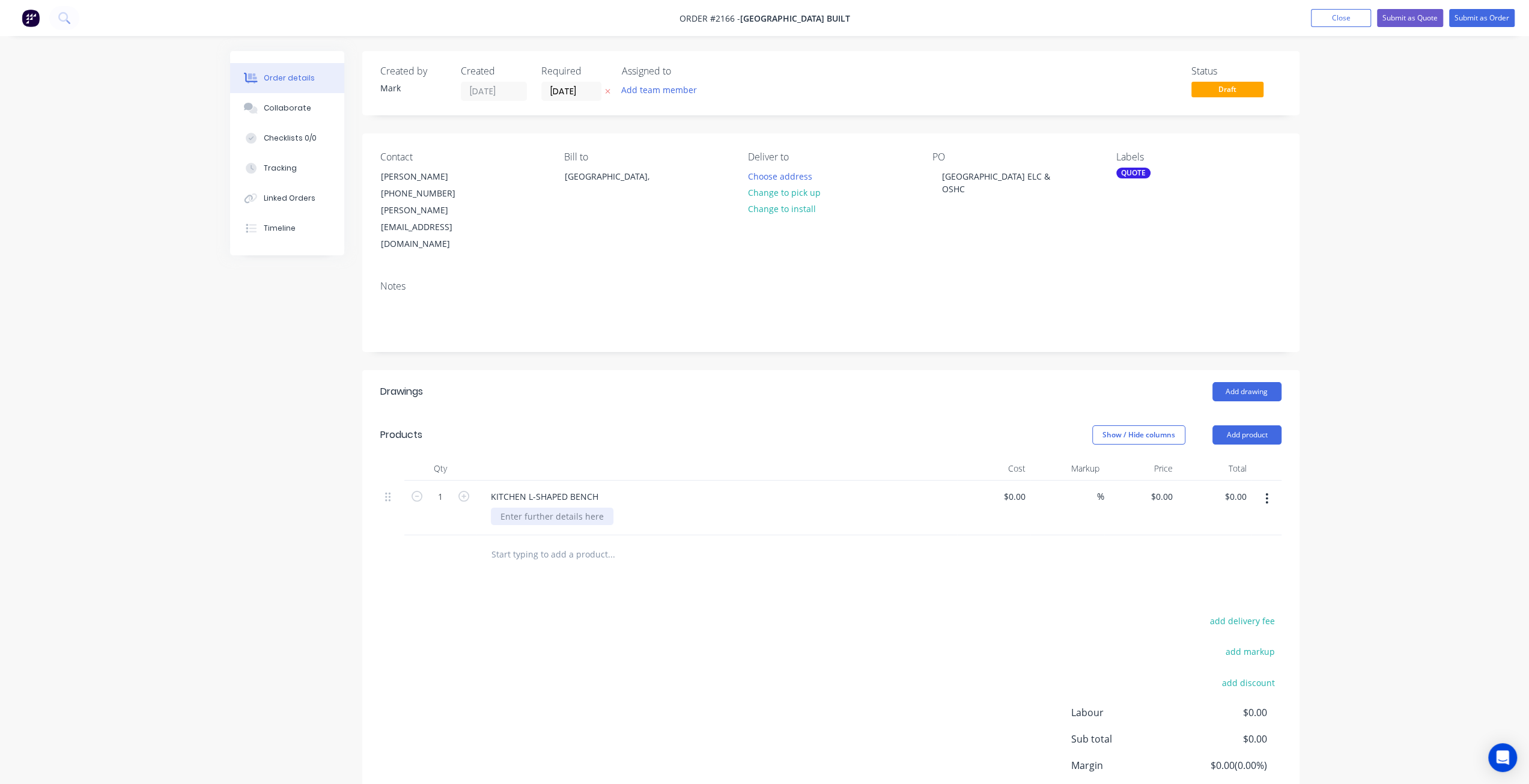
click at [575, 507] on div at bounding box center [552, 516] width 123 height 18
paste div
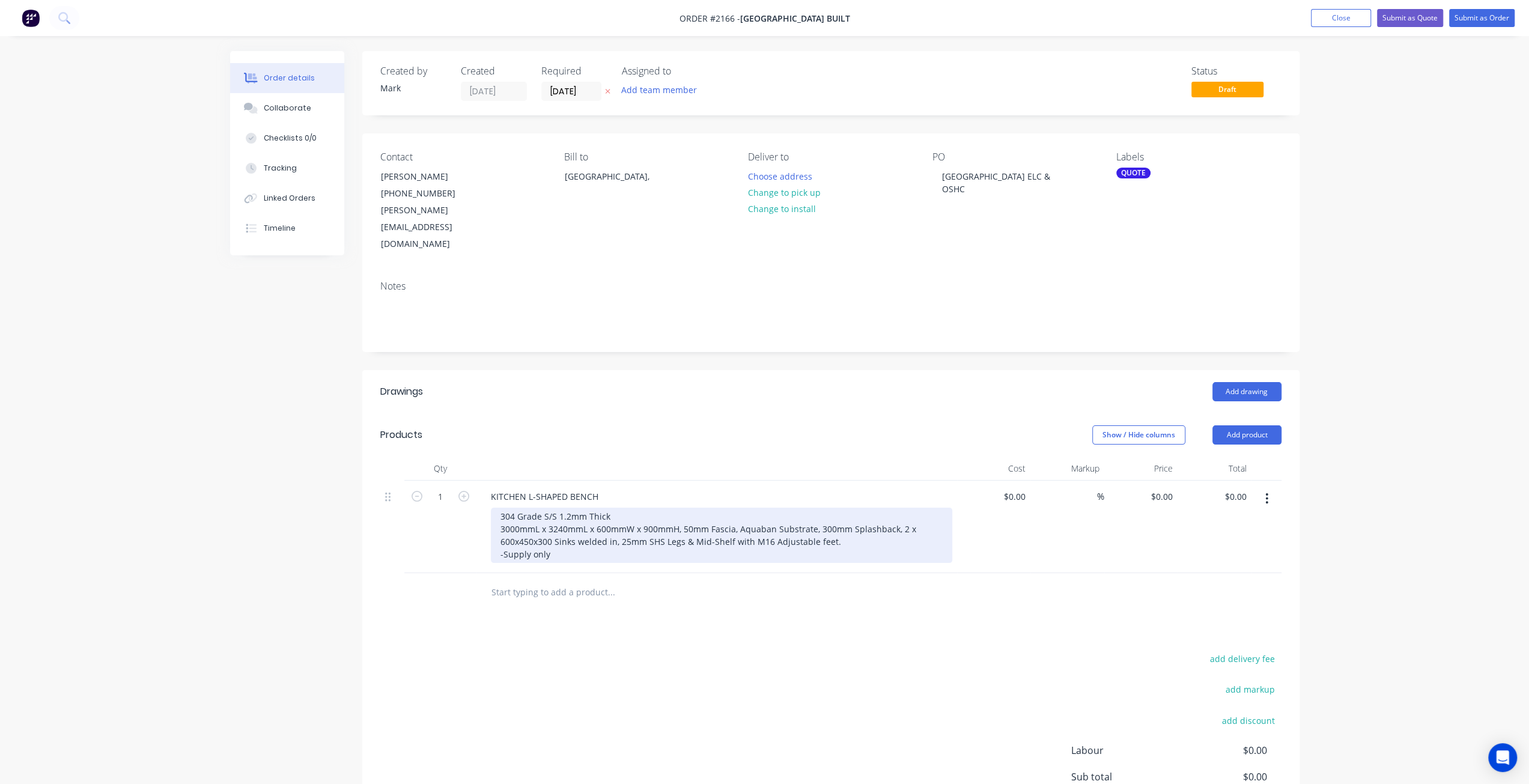
drag, startPoint x: 575, startPoint y: 510, endPoint x: 516, endPoint y: 492, distance: 61.7
click at [574, 509] on div "304 Grade S/S 1.2mm Thick 3000mmL x 3240mmL x 600mmW x 900mmH, 50mm Fascia, Aqu…" at bounding box center [722, 534] width 461 height 55
drag, startPoint x: 484, startPoint y: 492, endPoint x: 476, endPoint y: 492, distance: 8.0
click at [476, 492] on div "KITCHEN L-SHAPED BENCH 304 Grade S/S 1.2mm Thick 3000mmL x 3240mmL x 600mmW x 9…" at bounding box center [716, 527] width 481 height 92
drag, startPoint x: 649, startPoint y: 519, endPoint x: 670, endPoint y: 482, distance: 42.5
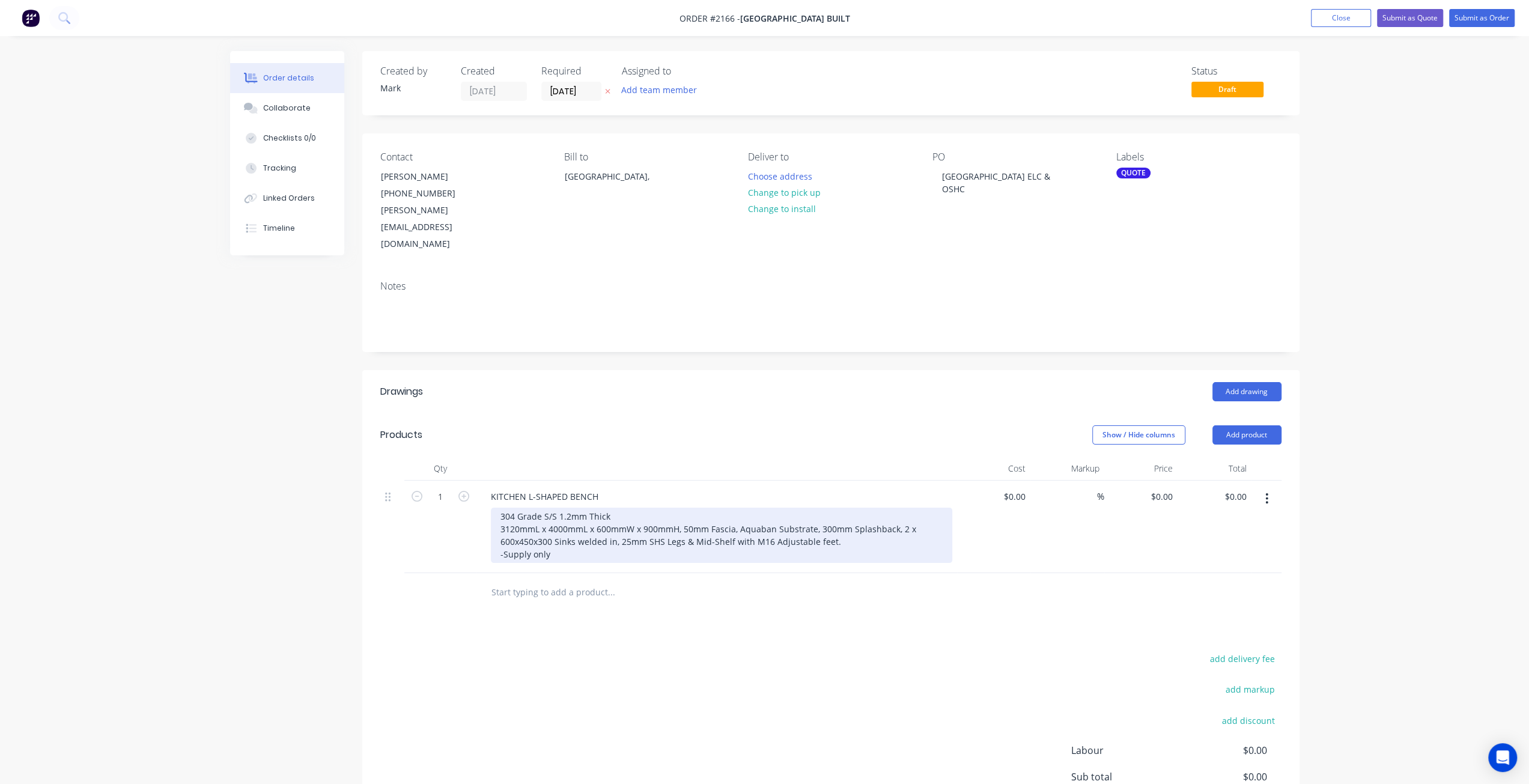
click at [649, 518] on div "304 Grade S/S 1.2mm Thick 3120mmL x 4000mmL x 600mmW x 900mmH, 50mm Fascia, Aqu…" at bounding box center [722, 534] width 461 height 55
drag, startPoint x: 670, startPoint y: 494, endPoint x: 680, endPoint y: 496, distance: 10.2
click at [670, 507] on div "304 Grade S/S 1.2mm Thick 3120mmL x 4000mmL x 600mmW x 900mmH, 50mm Fascia, Aqu…" at bounding box center [722, 534] width 461 height 55
click at [687, 507] on div "304 Grade S/S 1.2mm Thick 3120mmL x 4000mmL x 600mmW x 900mmH, 50mm Fascia, Aqu…" at bounding box center [722, 534] width 461 height 55
click at [726, 507] on div "304 Grade S/S 1.2mm Thick 3120mmL x 4000mmL x 600mmW x 900mmH, 50mm Fascia, Aqu…" at bounding box center [722, 534] width 461 height 55
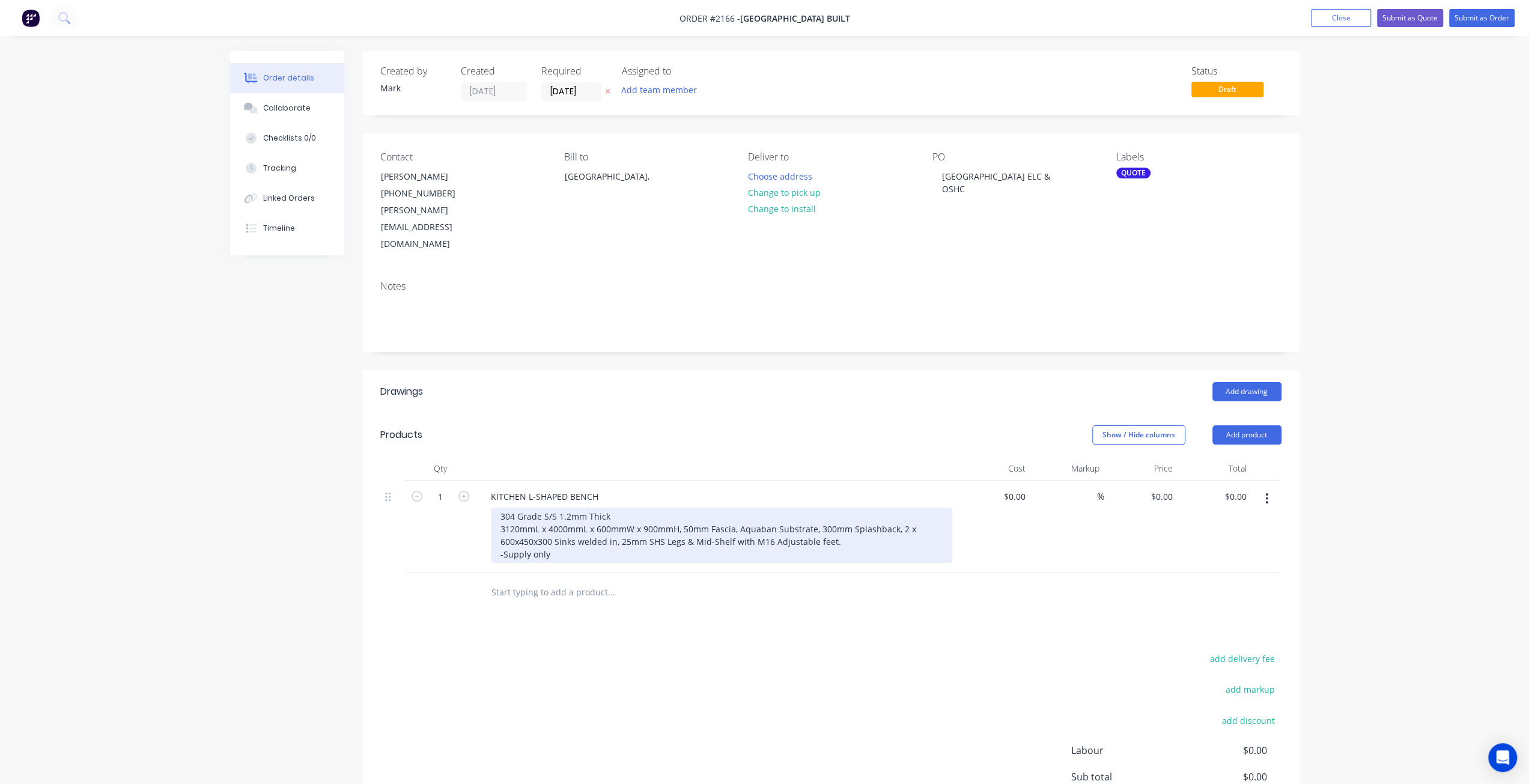
click at [757, 507] on div "304 Grade S/S 1.2mm Thick 3120mmL x 4000mmL x 600mmW x 900mmH, 50mm Fascia, Aqu…" at bounding box center [722, 534] width 461 height 55
click at [893, 507] on div "304 Grade S/S 1.2mm Thick 3120mmL x 4000mmL x 600mmW x 900mmH, 50mm Fascia, Aqu…" at bounding box center [722, 534] width 461 height 55
click at [602, 507] on div "304 Grade S/S 1.2mm Thick 3120mmL x 4000mmL x 600mmW x 900mmH, 50mm Fascia, Aqu…" at bounding box center [722, 541] width 461 height 68
drag, startPoint x: 802, startPoint y: 507, endPoint x: 808, endPoint y: 515, distance: 10.0
click at [802, 507] on div "304 Grade S/S 1.2mm Thick 3120mmL x 4000mmL x 600mmW x 900mmH, 50mm Fascia, Aqu…" at bounding box center [722, 541] width 461 height 68
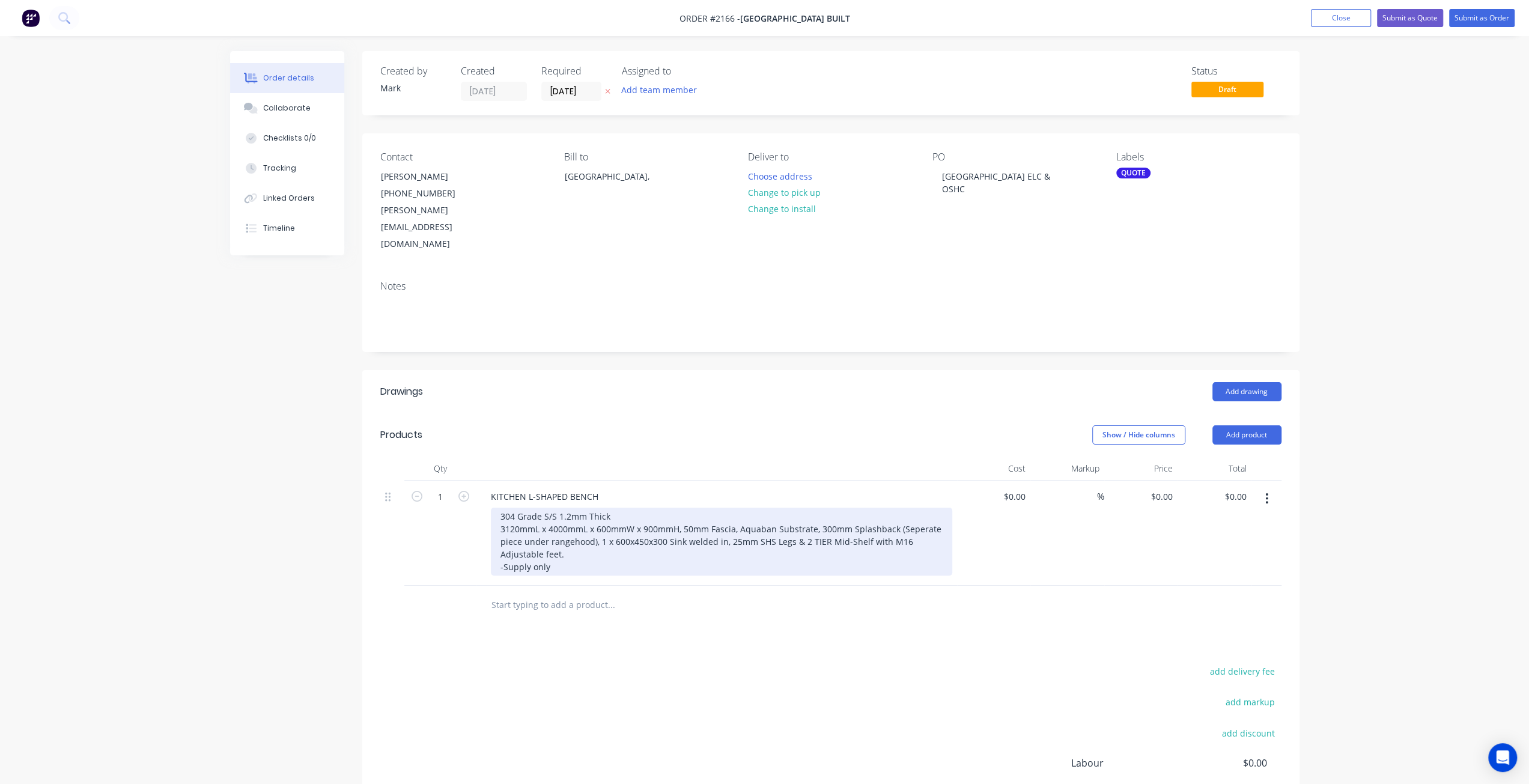
click at [565, 522] on div "304 Grade S/S 1.2mm Thick 3120mmL x 4000mmL x 600mmW x 900mmH, 50mm Fascia, Aqu…" at bounding box center [722, 541] width 461 height 68
click at [667, 518] on div "304 Grade S/S 1.2mm Thick 3120mmL x 4000mmL x 600mmW x 900mmH, 50mm Fascia, Aqu…" at bounding box center [722, 541] width 461 height 68
click at [710, 521] on div "304 Grade S/S 1.2mm Thick 3120mmL x 4000mmL x 600mmW x 900mmH, 50mm Fascia, Aqu…" at bounding box center [722, 541] width 461 height 68
click at [652, 534] on div "304 Grade S/S 1.2mm Thick 3120mmL x 4000mmL x 600mmW x 900mmH, 50mm Fascia, Aqu…" at bounding box center [722, 541] width 461 height 68
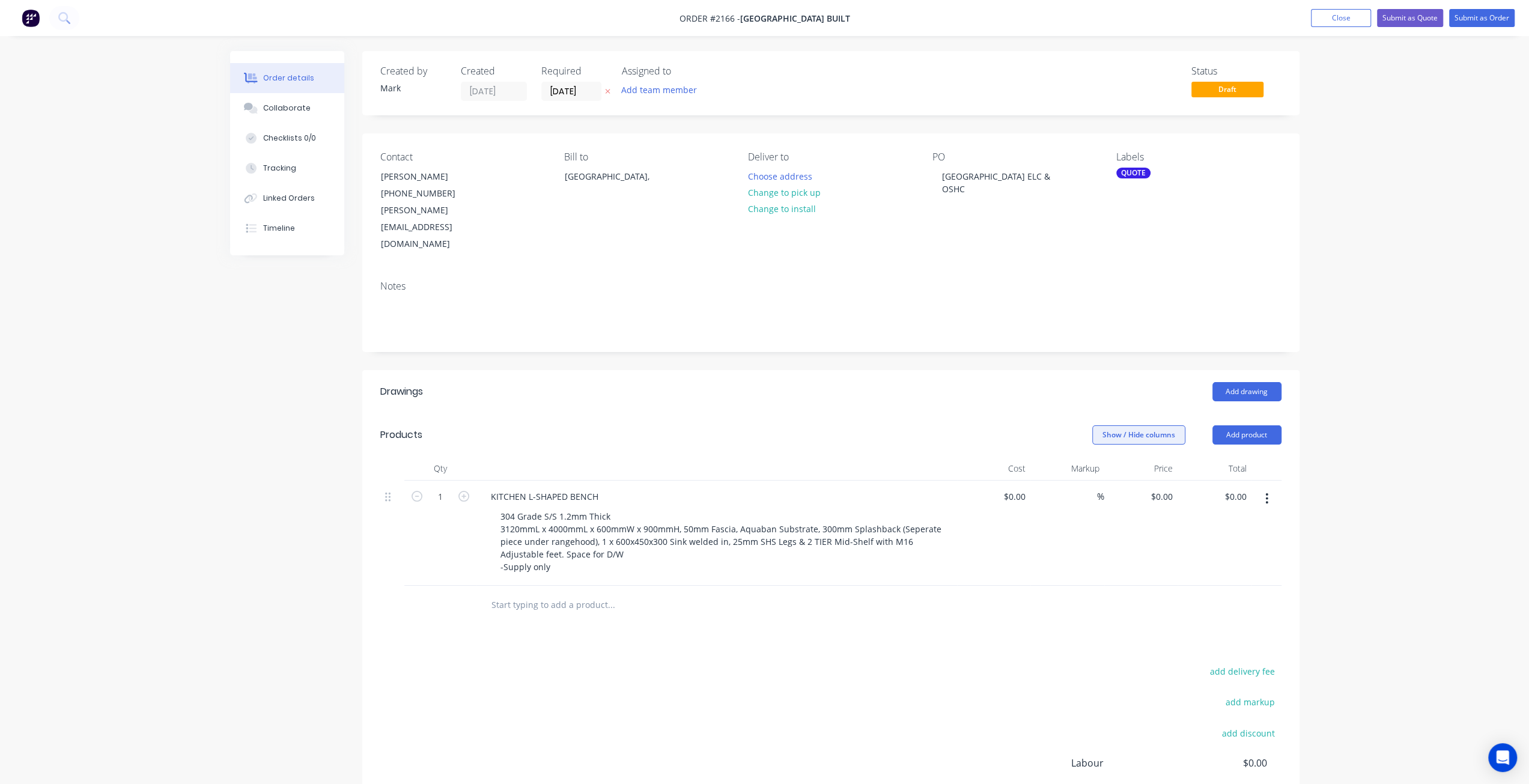
click at [1132, 425] on button "Show / Hide columns" at bounding box center [1138, 435] width 93 height 19
click at [1110, 440] on span at bounding box center [1111, 439] width 10 height 10
click at [1097, 434] on input "Cost" at bounding box center [1097, 434] width 0 height 0
click at [1108, 457] on span at bounding box center [1111, 455] width 10 height 10
click at [1097, 450] on input "Markup" at bounding box center [1097, 450] width 0 height 0
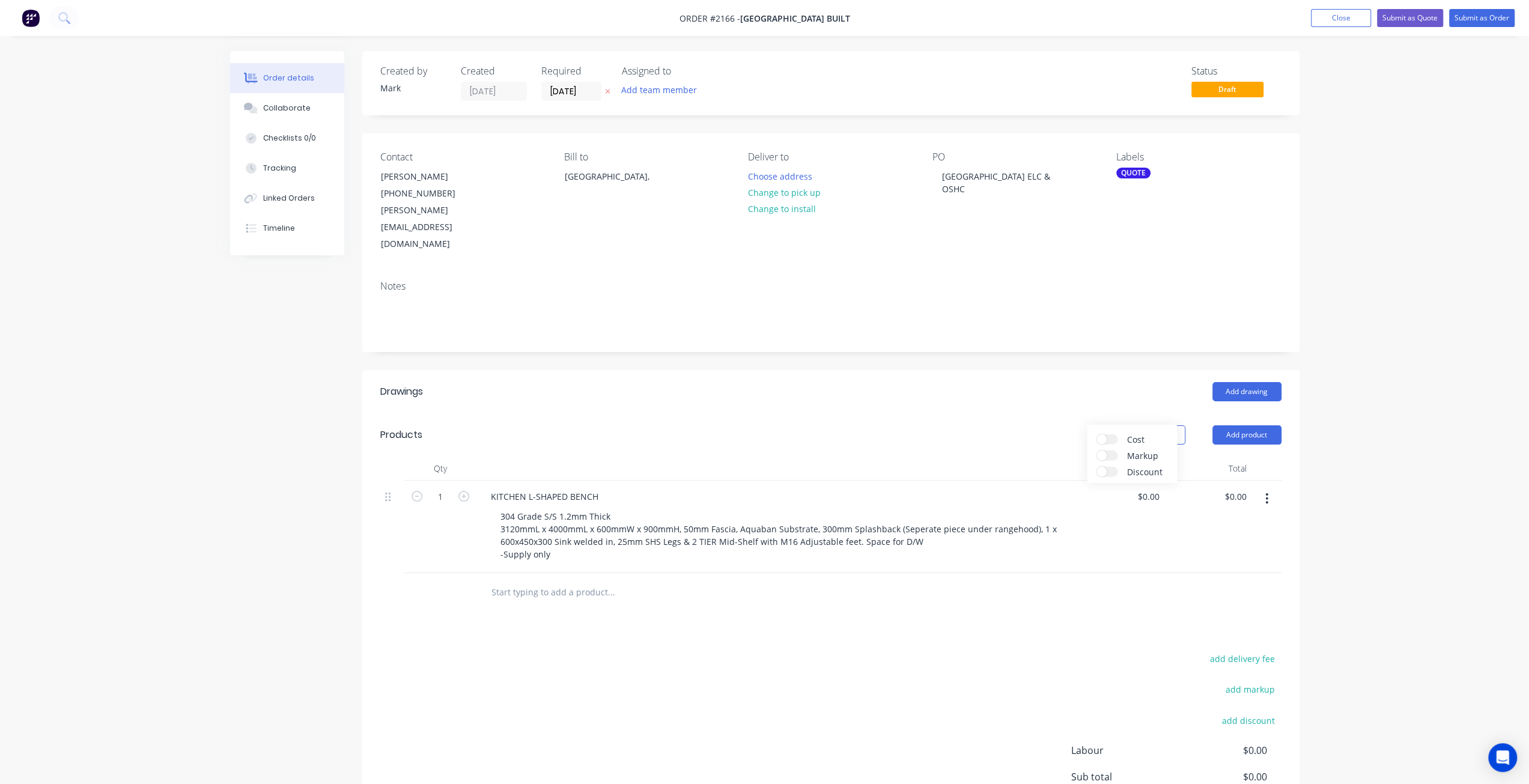
click at [982, 413] on header "Products Show / Hide columns Add product" at bounding box center [831, 435] width 937 height 43
click at [555, 581] on input "text" at bounding box center [611, 592] width 240 height 24
drag, startPoint x: 558, startPoint y: 555, endPoint x: 570, endPoint y: 566, distance: 16.3
click at [559, 581] on input "KITCHEN ISLANDF BENCH" at bounding box center [611, 592] width 240 height 24
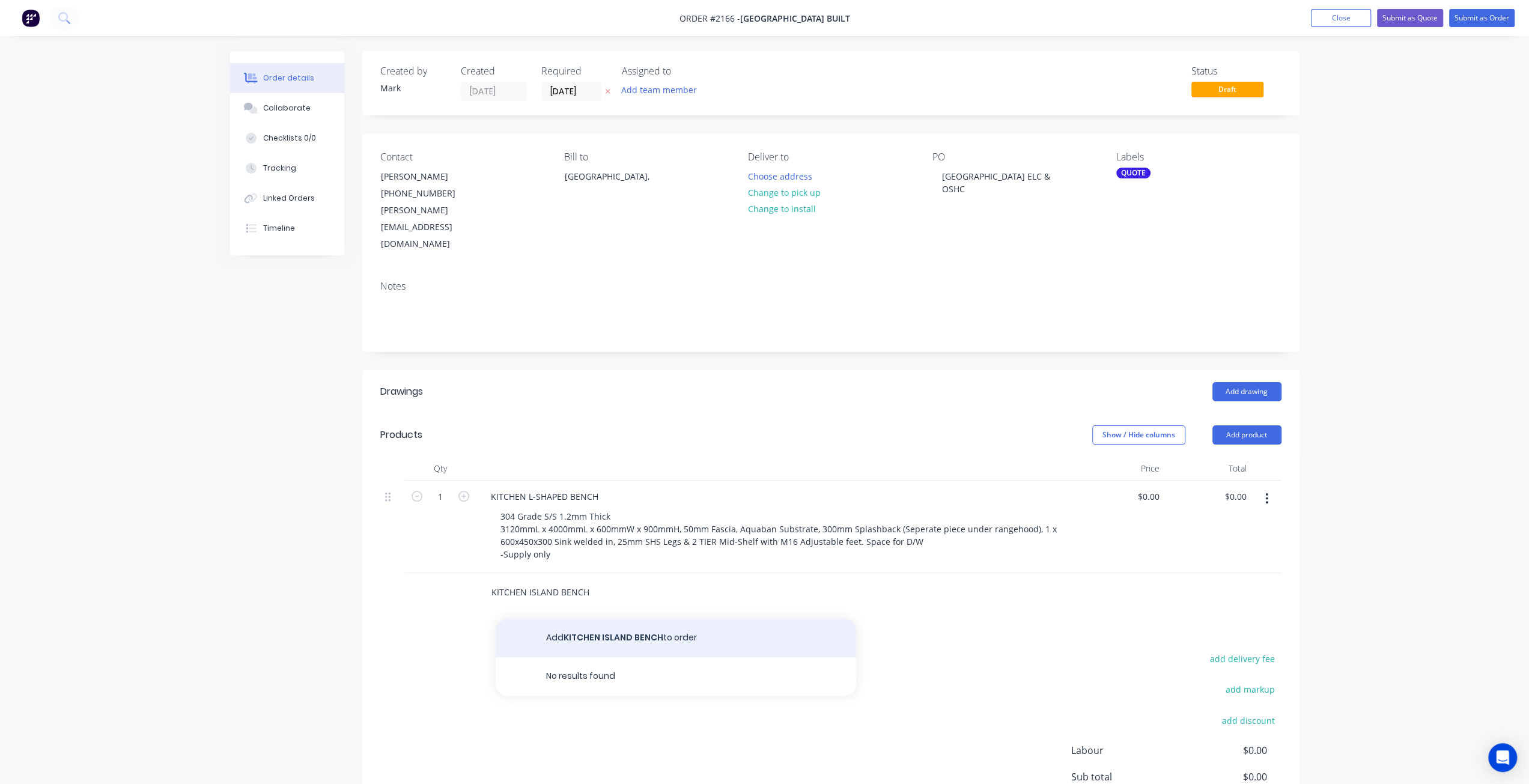
type input "KITCHEN ISLAND BENCH"
click at [601, 619] on button "Add KITCHEN ISLAND BENCH to order" at bounding box center [676, 638] width 360 height 39
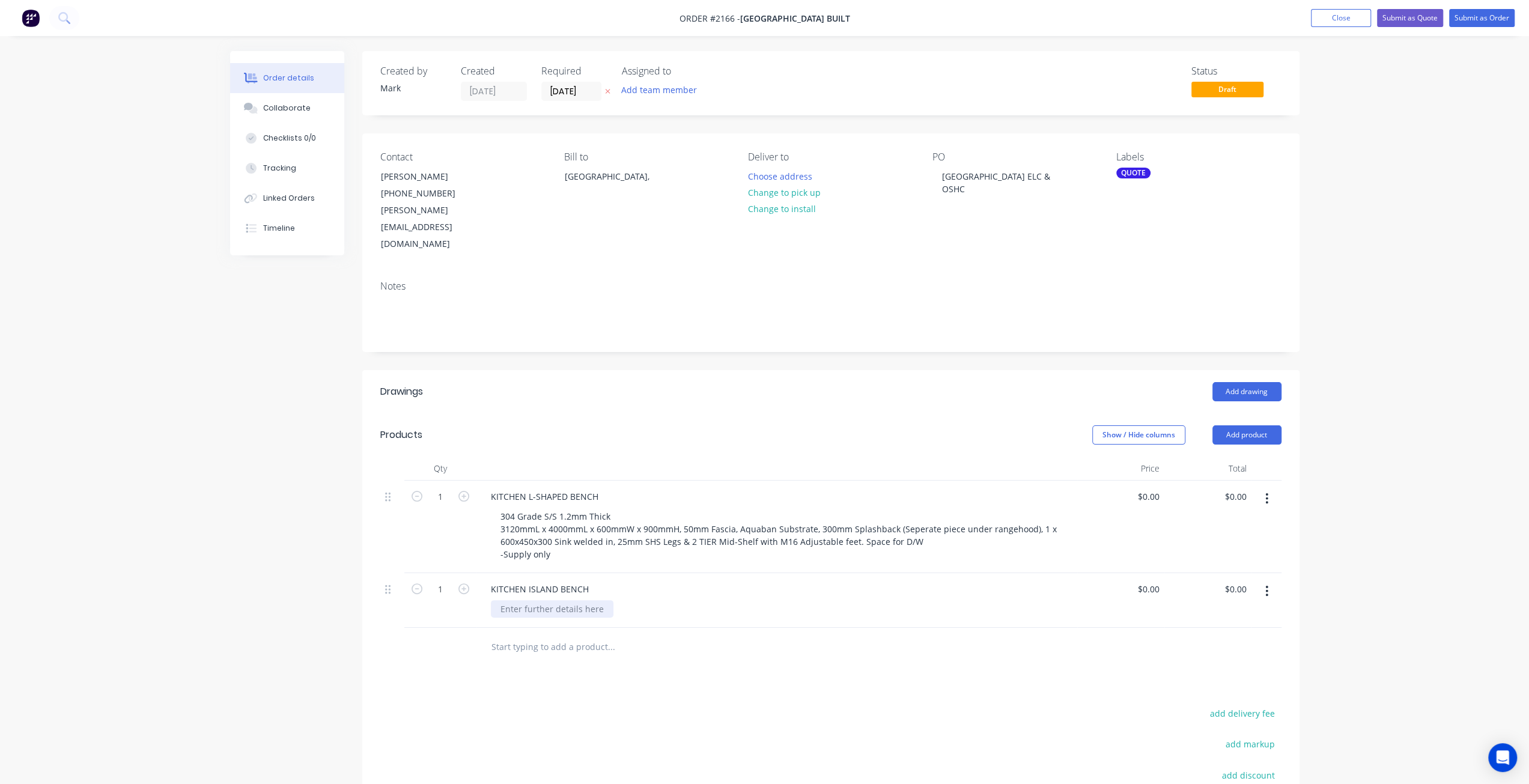
click at [539, 600] on div at bounding box center [552, 609] width 123 height 18
paste div
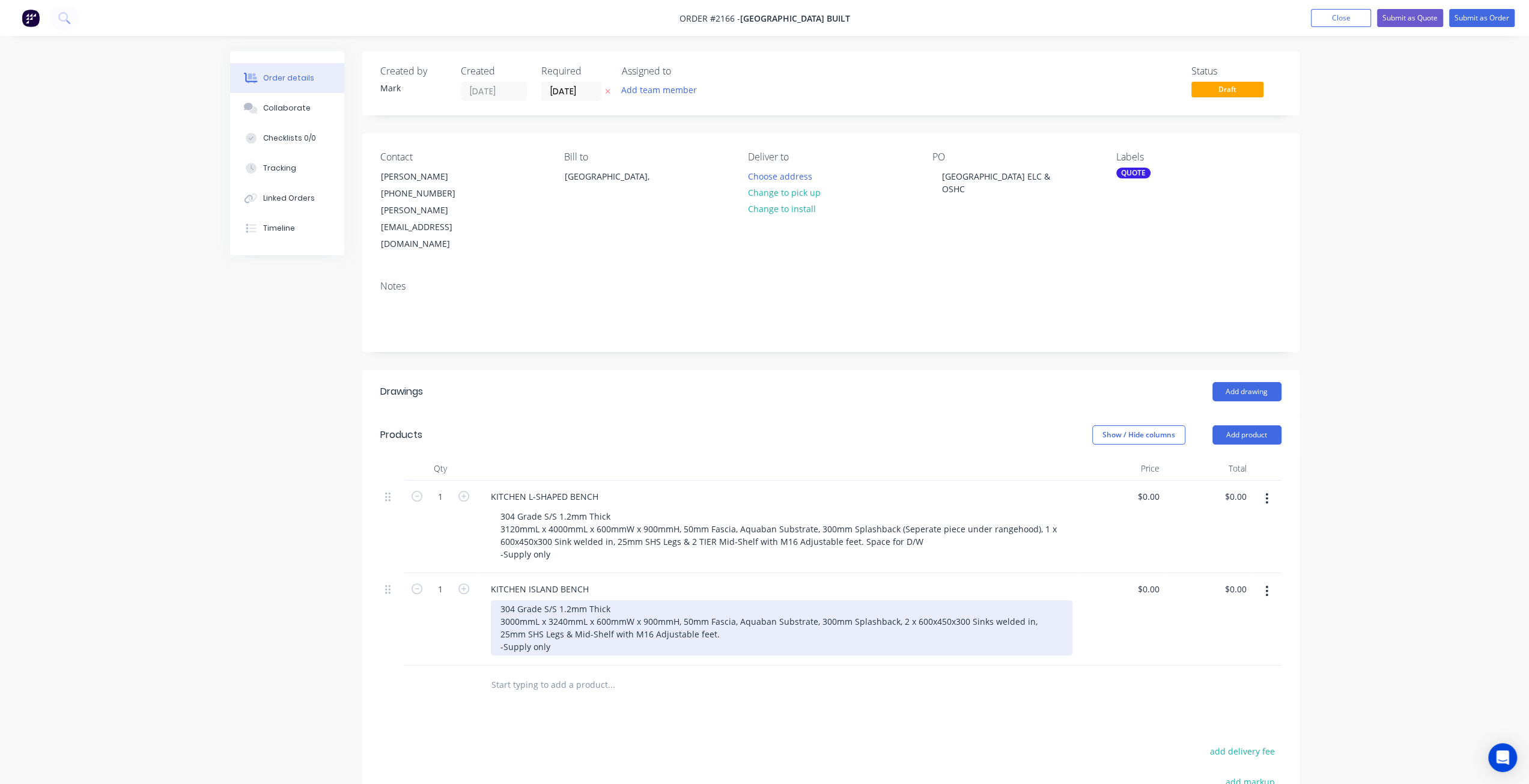
click at [547, 600] on div "304 Grade S/S 1.2mm Thick 3000mmL x 3240mmL x 600mmW x 900mmH, 50mm Fascia, Aqu…" at bounding box center [781, 627] width 581 height 55
drag, startPoint x: 520, startPoint y: 583, endPoint x: 482, endPoint y: 587, distance: 38.2
click at [482, 587] on div "KITCHEN ISLAND BENCH 304 Grade S/S 1.2mm Thick 3000mmL x 3240mmL x 600mmW x 900…" at bounding box center [777, 619] width 601 height 92
click at [663, 600] on div "304 Grade S/S 1.2mm Thick 2360mmL x 800mmW x 900mmH, 50mm Fascia, Aquaban Subst…" at bounding box center [781, 627] width 581 height 55
drag, startPoint x: 771, startPoint y: 584, endPoint x: 849, endPoint y: 586, distance: 78.0
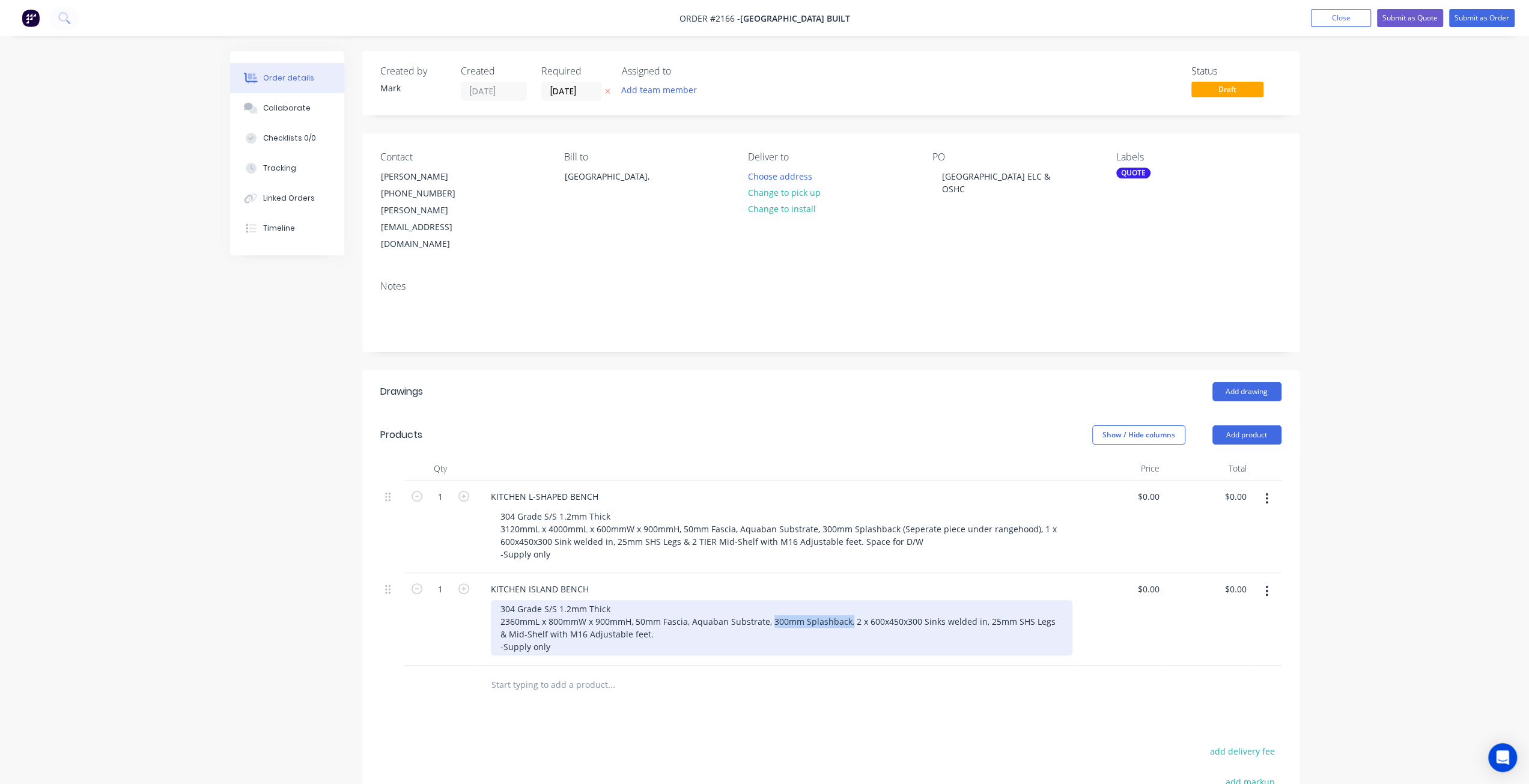
click at [849, 600] on div "304 Grade S/S 1.2mm Thick 2360mmL x 800mmW x 900mmH, 50mm Fascia, Aquaban Subst…" at bounding box center [781, 627] width 581 height 55
drag, startPoint x: 773, startPoint y: 586, endPoint x: 905, endPoint y: 586, distance: 132.0
click at [905, 600] on div "304 Grade S/S 1.2mm Thick 2360mmL x 800mmW x 900mmH, 50mm Fascia, Aquaban Subst…" at bounding box center [781, 627] width 581 height 55
click at [880, 608] on div "304 Grade S/S 1.2mm Thick 2360mmL x 800mmW x 900mmH, 50mm Fascia, Aquaban Subst…" at bounding box center [748, 621] width 513 height 43
drag, startPoint x: 835, startPoint y: 605, endPoint x: 830, endPoint y: 602, distance: 5.8
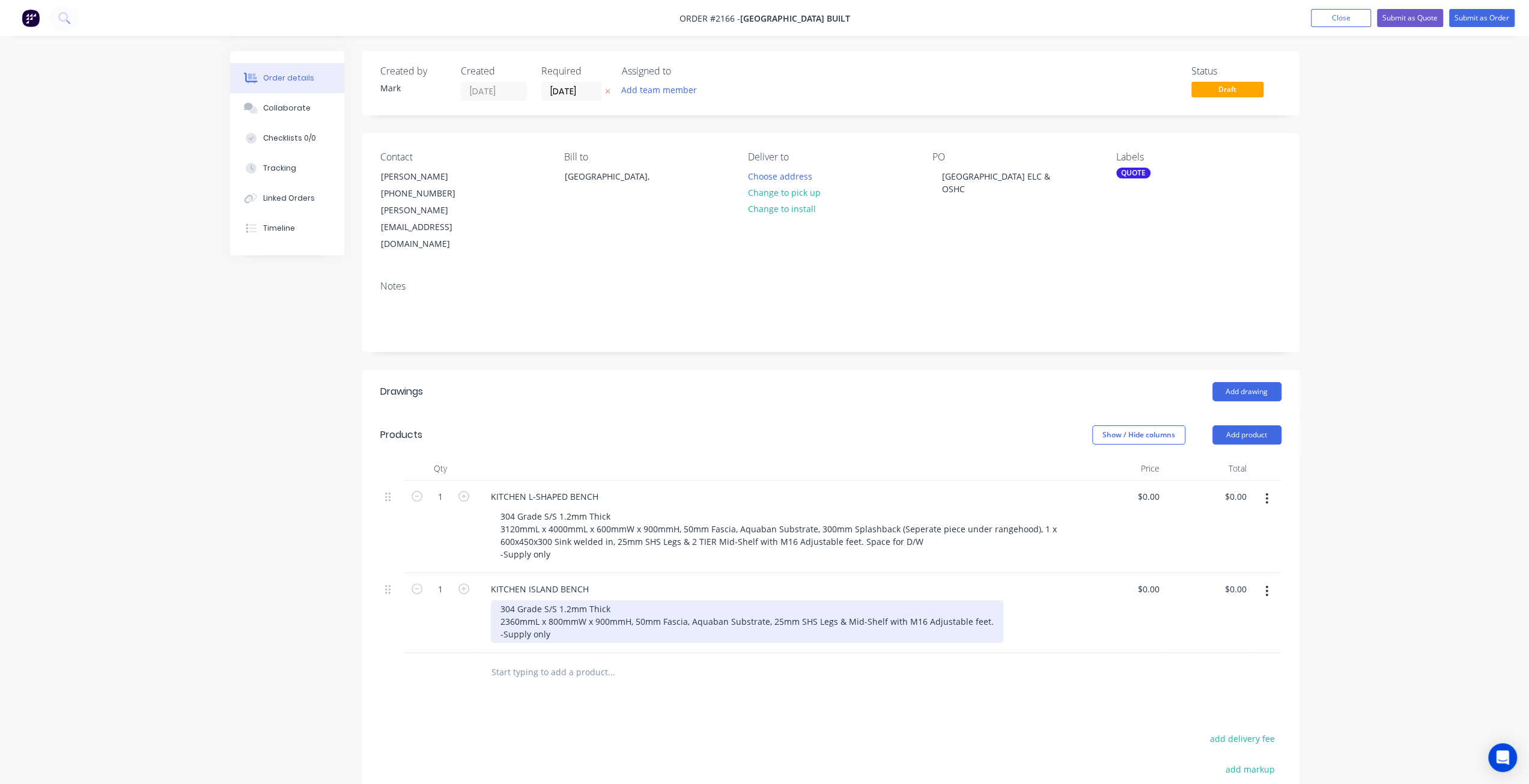
click at [835, 605] on div "304 Grade S/S 1.2mm Thick 2360mmL x 800mmW x 900mmH, 50mm Fascia, Aquaban Subst…" at bounding box center [748, 621] width 513 height 43
click at [845, 600] on div "304 Grade S/S 1.2mm Thick 2360mmL x 800mmW x 900mmH, 50mm Fascia, Aquaban Subst…" at bounding box center [748, 621] width 513 height 43
drag, startPoint x: 845, startPoint y: 587, endPoint x: 852, endPoint y: 591, distance: 8.1
click at [846, 600] on div "304 Grade S/S 1.2mm Thick 2360mmL x 800mmW x 900mmH, 50mm Fascia, Aquaban Subst…" at bounding box center [748, 621] width 513 height 43
click at [807, 600] on div "304 Grade S/S 1.2mm Thick 2360mmL x 800mmW x 900mmH, 50mm Fascia, Aquaban Subst…" at bounding box center [756, 621] width 531 height 43
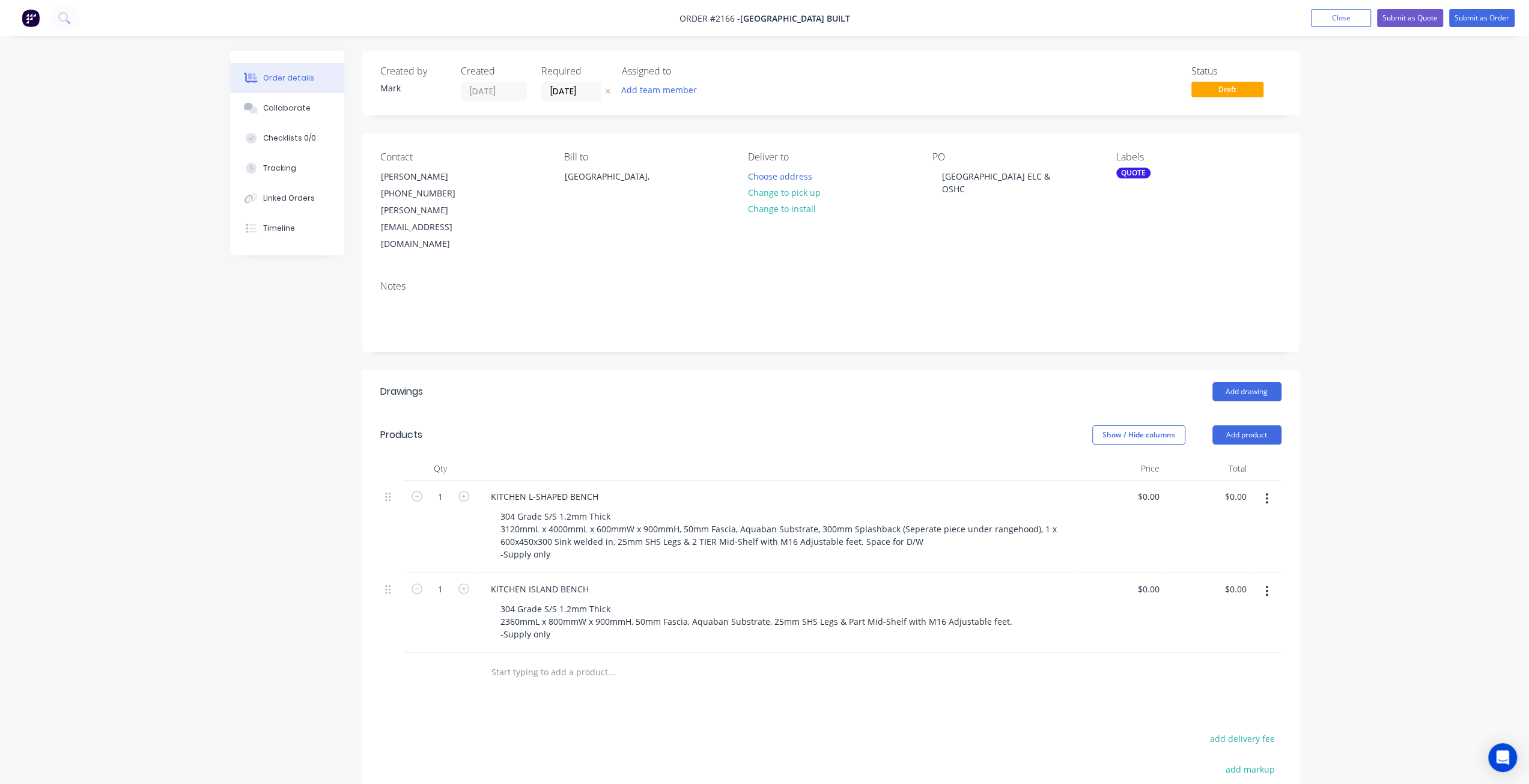
click at [556, 660] on input "text" at bounding box center [611, 671] width 240 height 24
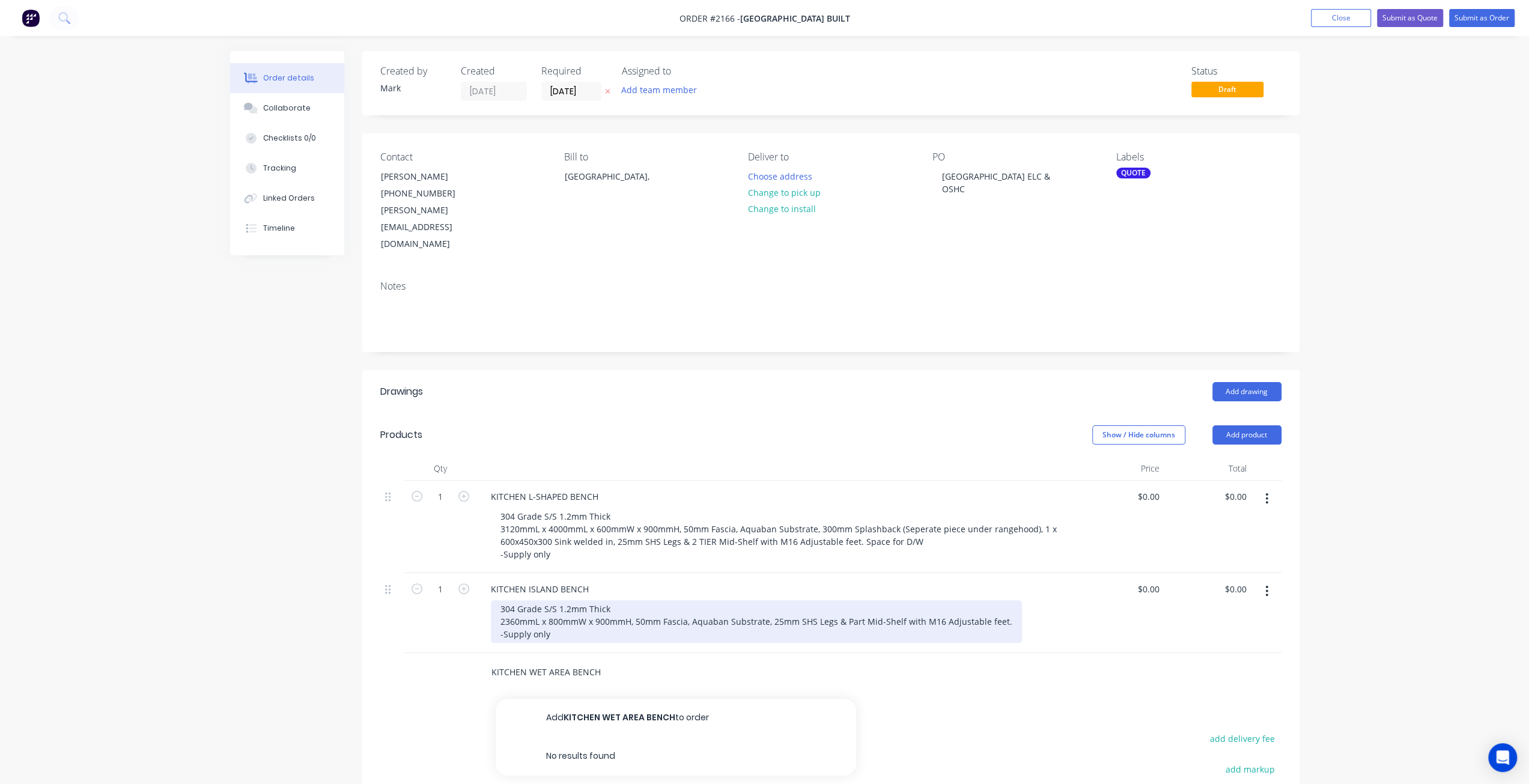
type input "KITCHEN WET AREA BENCH"
click at [664, 604] on div "304 Grade S/S 1.2mm Thick 2360mmL x 800mmW x 900mmH, 50mm Fascia, Aquaban Subst…" at bounding box center [756, 621] width 531 height 43
drag, startPoint x: 691, startPoint y: 585, endPoint x: 697, endPoint y: 608, distance: 23.8
click at [691, 600] on div "304 Grade S/S 1.2mm Thick 2360mmL x 800mmW x 900mmH, 50mm Fascia, Aquaban Subst…" at bounding box center [756, 621] width 531 height 43
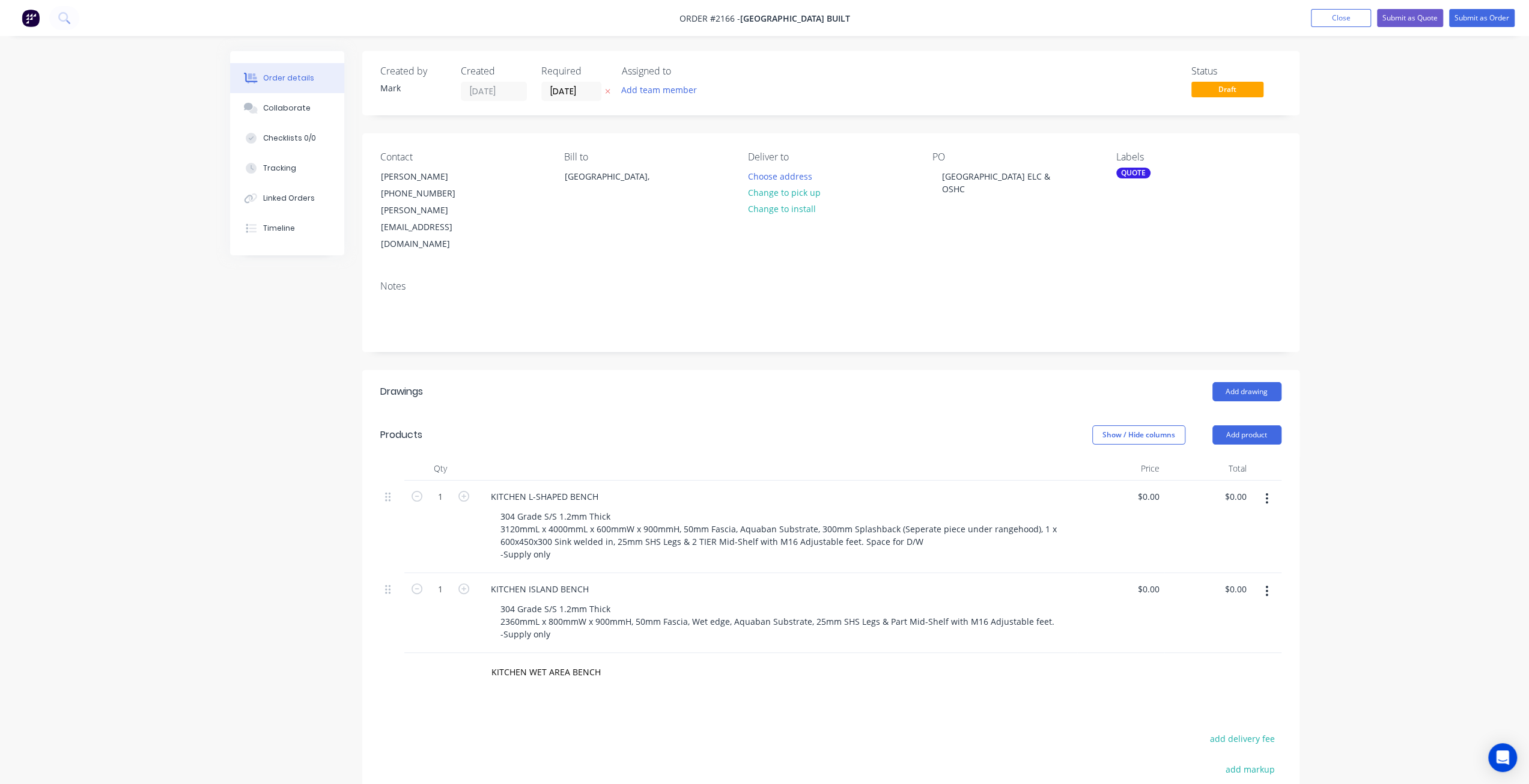
click at [330, 610] on div "Created by Mark Created 12/08/25 Required 13/08/25 Assigned to Add team member …" at bounding box center [764, 511] width 1070 height 921
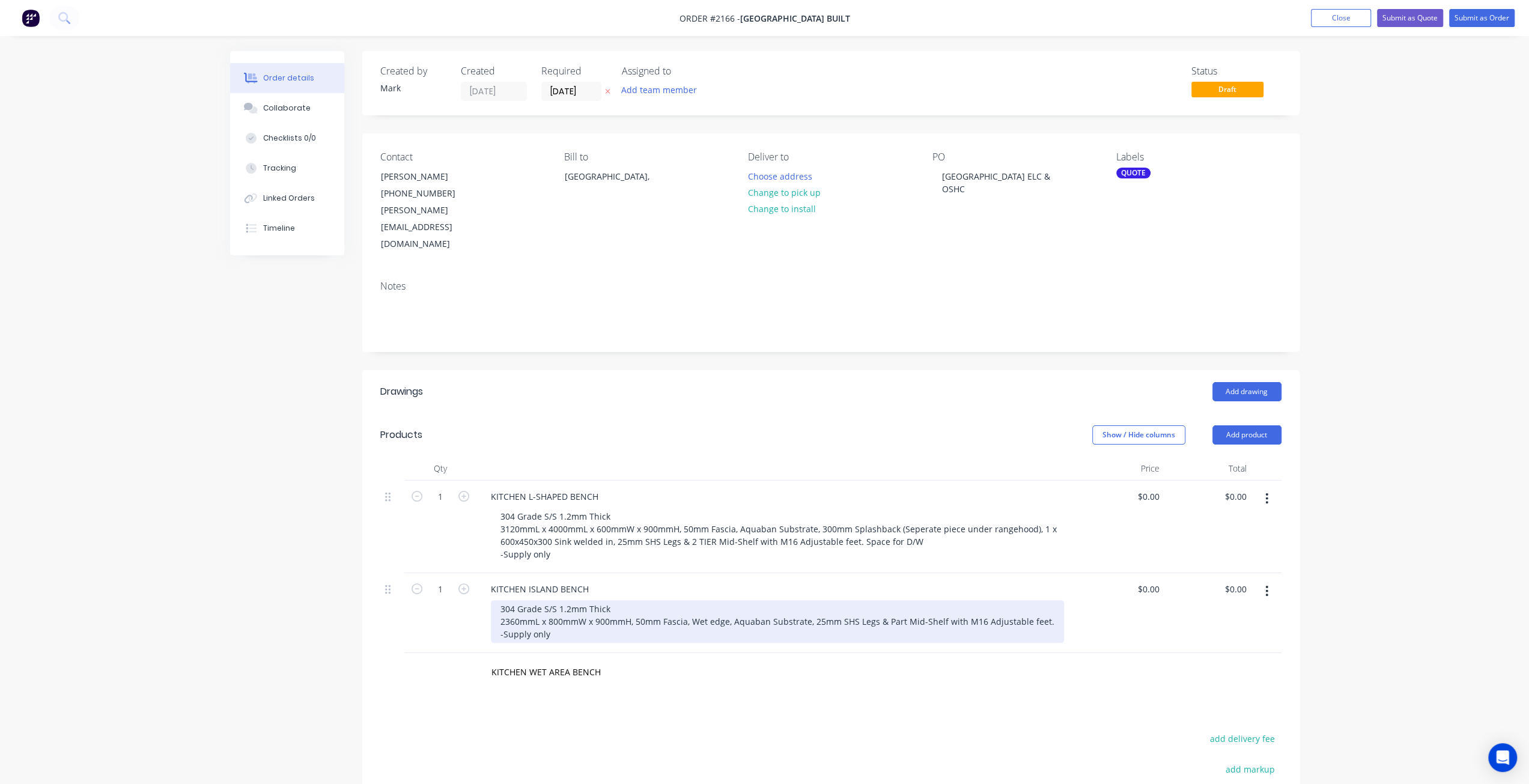
click at [731, 600] on div "304 Grade S/S 1.2mm Thick 2360mmL x 800mmW x 900mmH, 50mm Fascia, Wet edge, Aqu…" at bounding box center [777, 621] width 573 height 43
click at [906, 600] on div "304 Grade S/S 1.2mm Thick 2360mmL x 800mmW x 900mmH, 50mm Fascia, Wet edge, Aqu…" at bounding box center [777, 621] width 573 height 43
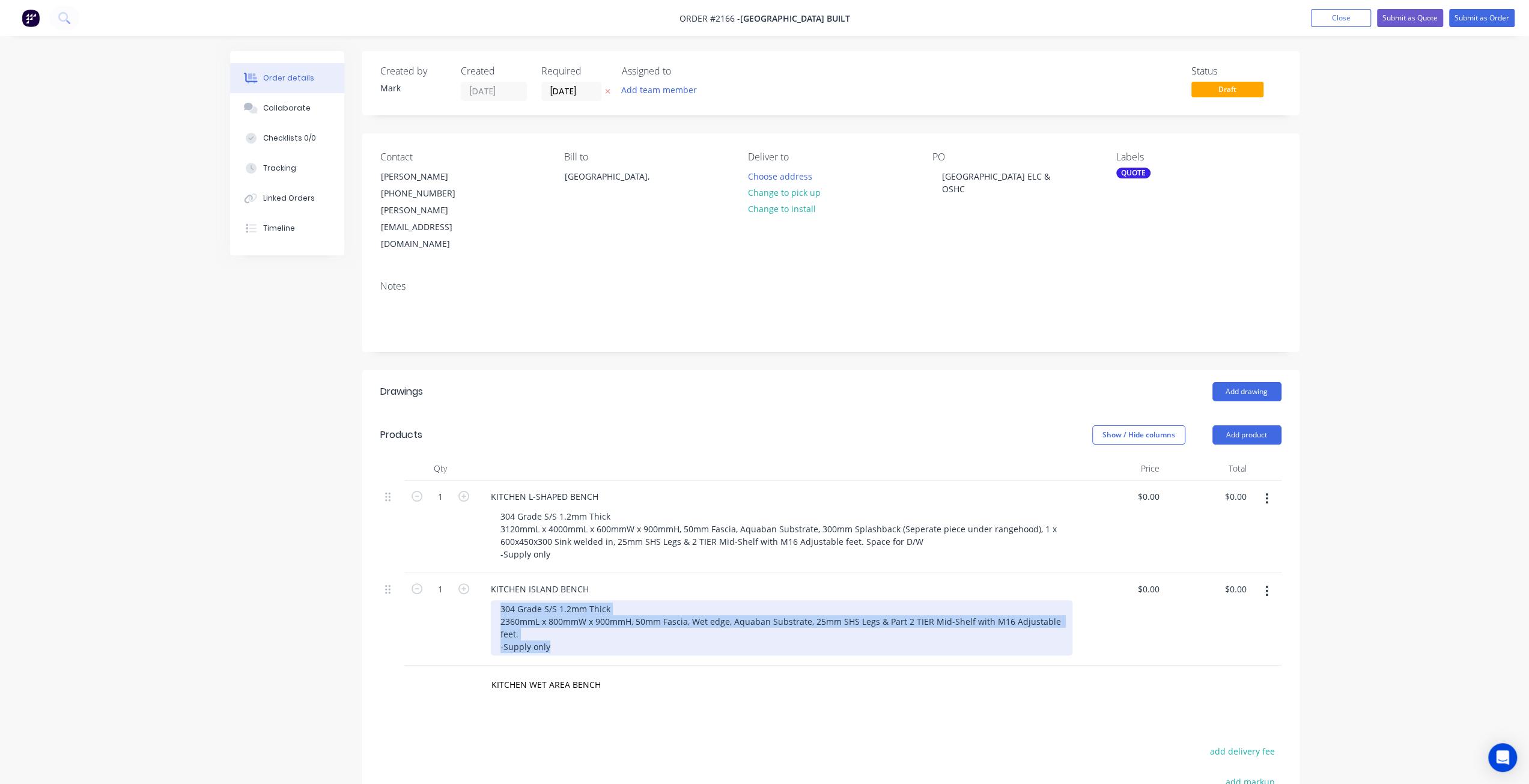
drag, startPoint x: 500, startPoint y: 571, endPoint x: 583, endPoint y: 616, distance: 94.4
click at [583, 616] on div "304 Grade S/S 1.2mm Thick 2360mmL x 800mmW x 900mmH, 50mm Fascia, Wet edge, Aqu…" at bounding box center [781, 627] width 581 height 55
copy div "304 Grade S/S 1.2mm Thick 2360mmL x 800mmW x 900mmH, 50mm Fascia, Wet edge, Aqu…"
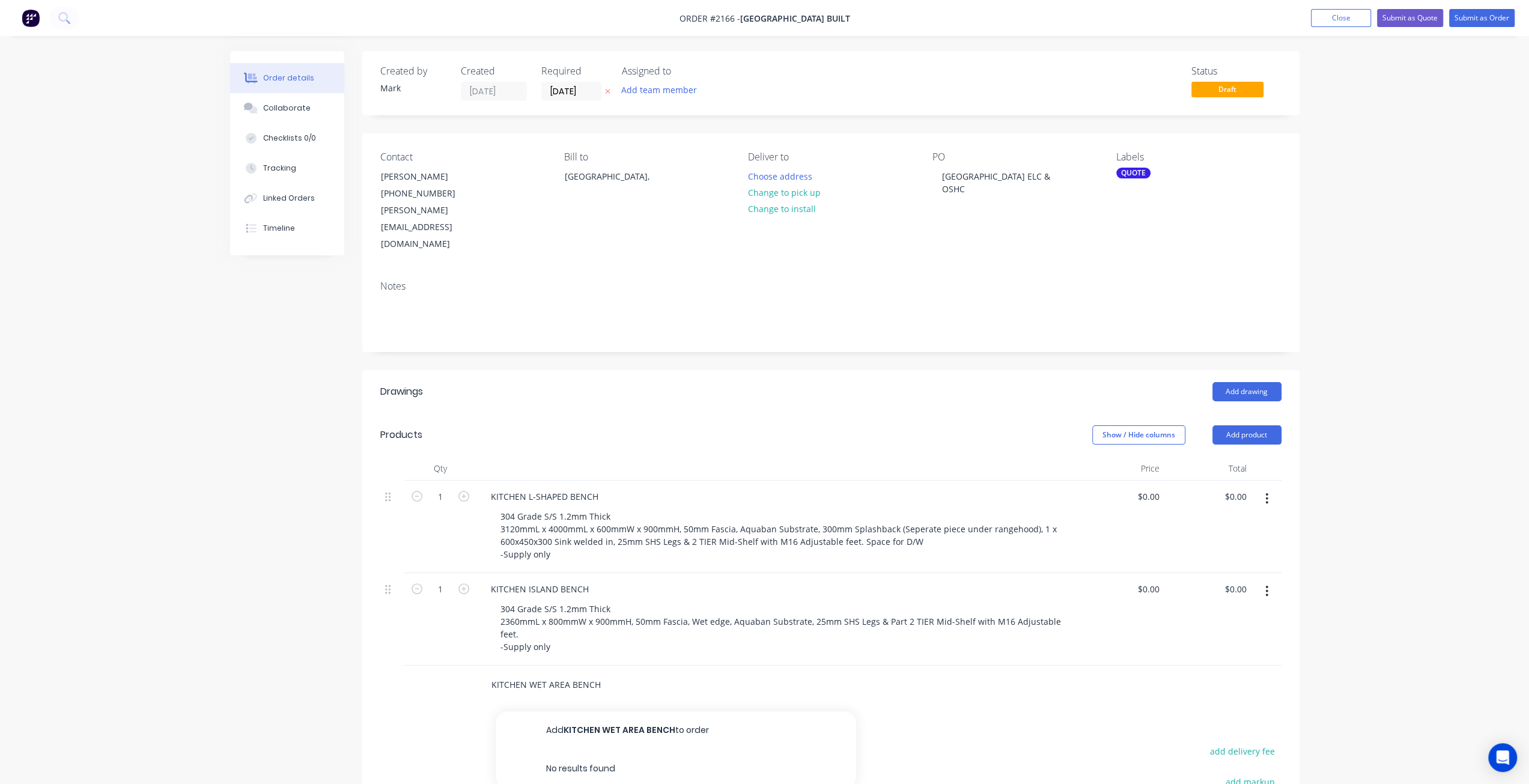
click at [587, 673] on input "KITCHEN WET AREA BENCH" at bounding box center [611, 684] width 240 height 24
click at [640, 711] on button "Add KITCHEN WET AREA BENCH to order" at bounding box center [676, 730] width 360 height 39
click at [575, 692] on div at bounding box center [552, 701] width 123 height 18
paste div
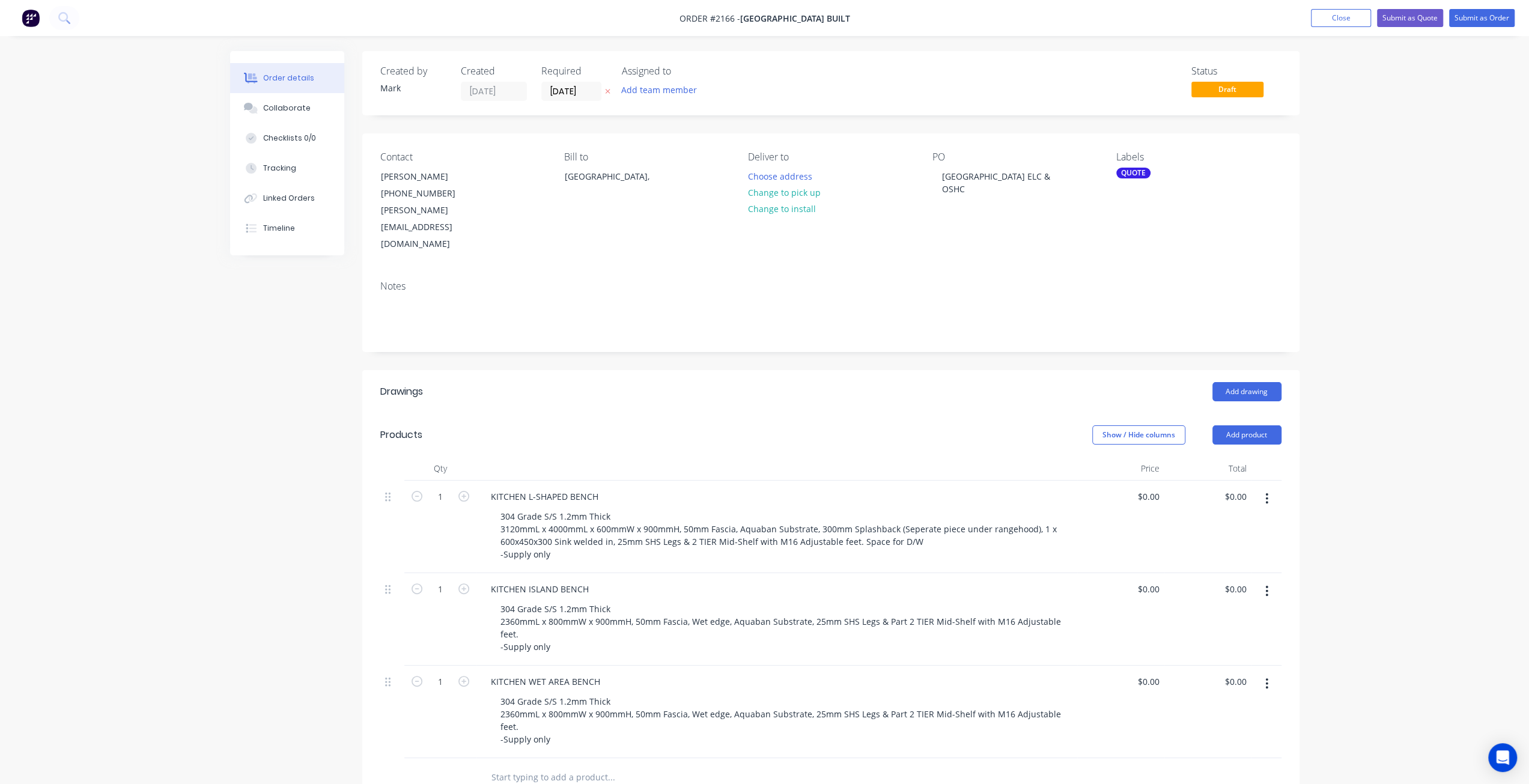
click at [392, 665] on div at bounding box center [392, 711] width 24 height 92
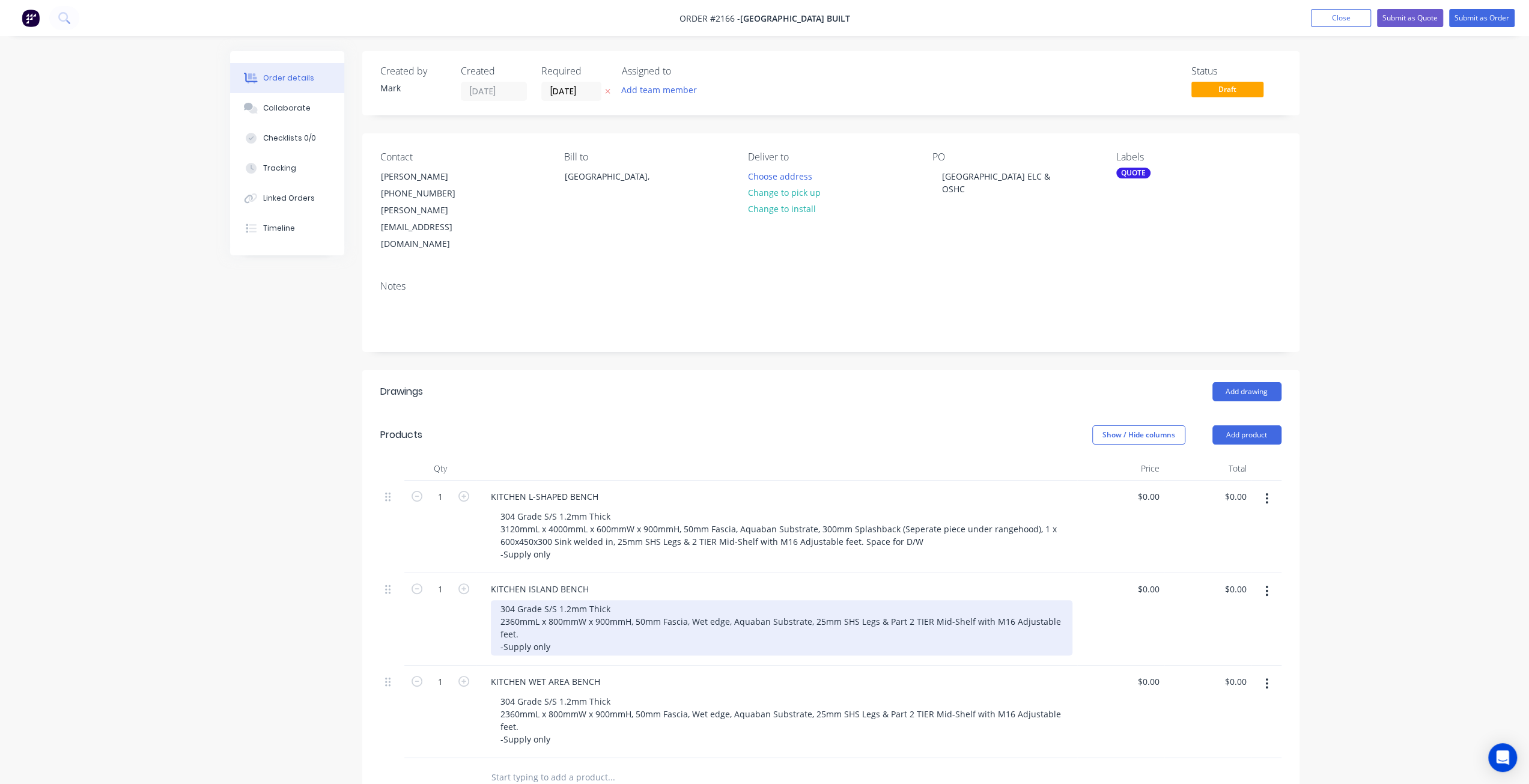
click at [755, 600] on div "304 Grade S/S 1.2mm Thick 2360mmL x 800mmW x 900mmH, 50mm Fascia, Wet edge, Aqu…" at bounding box center [781, 627] width 581 height 55
drag, startPoint x: 692, startPoint y: 584, endPoint x: 731, endPoint y: 587, distance: 39.1
click at [731, 600] on div "304 Grade S/S 1.2mm Thick 2360mmL x 800mmW x 900mmH, 50mm Fascia, Wet edge, Aqu…" at bounding box center [781, 627] width 581 height 55
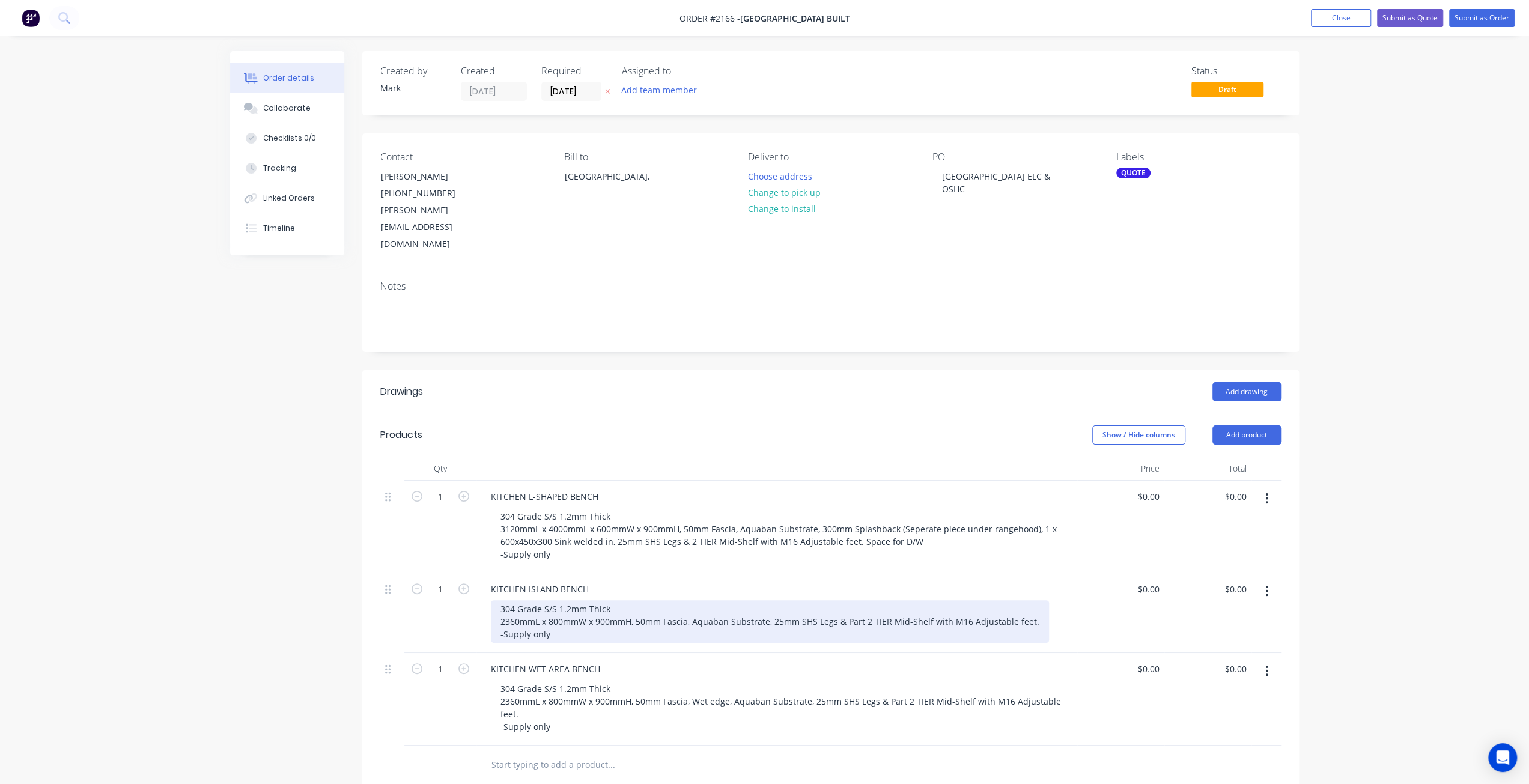
click at [862, 600] on div "304 Grade S/S 1.2mm Thick 2360mmL x 800mmW x 900mmH, 50mm Fascia, Aquaban Subst…" at bounding box center [770, 621] width 558 height 43
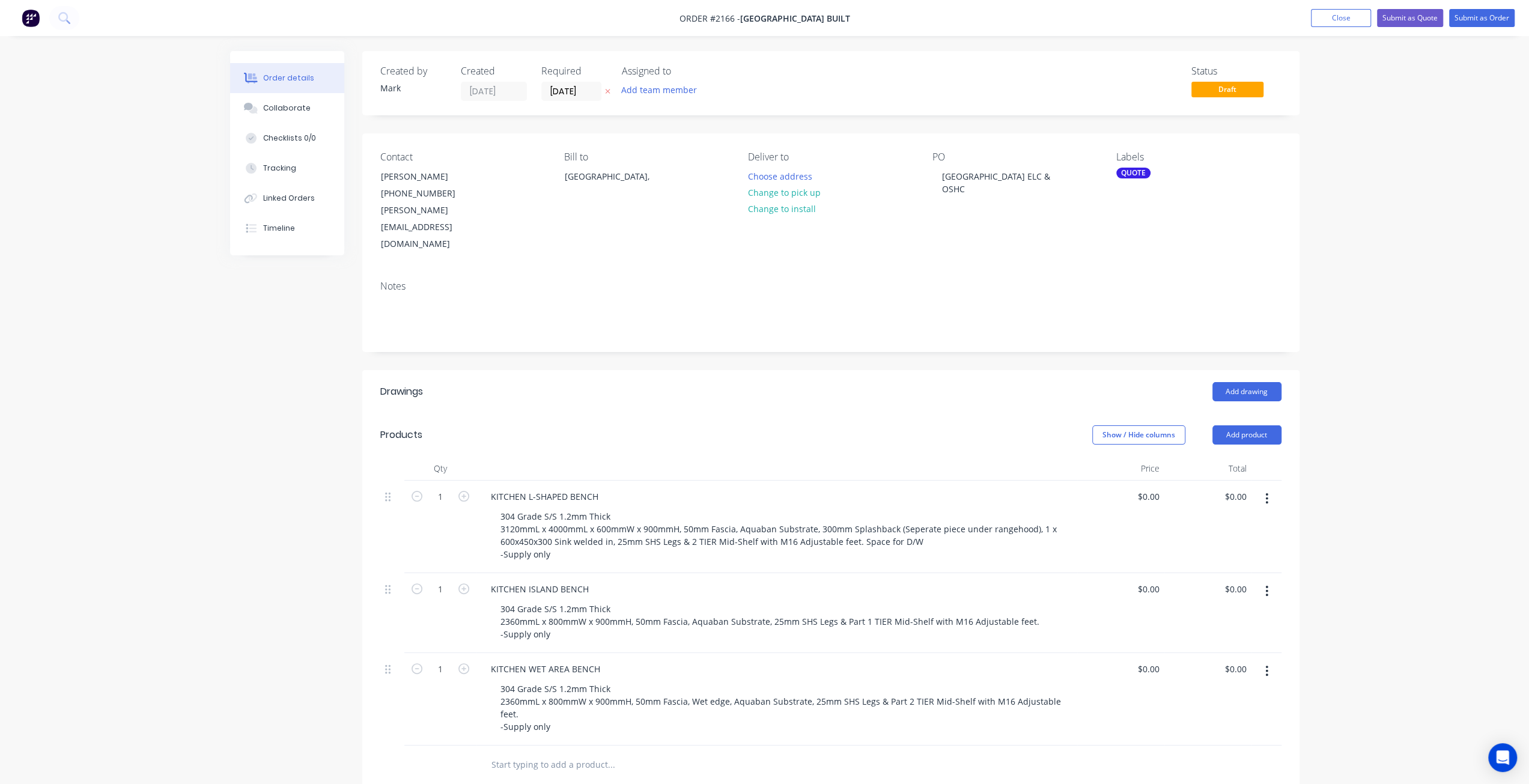
click at [408, 598] on div "1" at bounding box center [440, 613] width 72 height 80
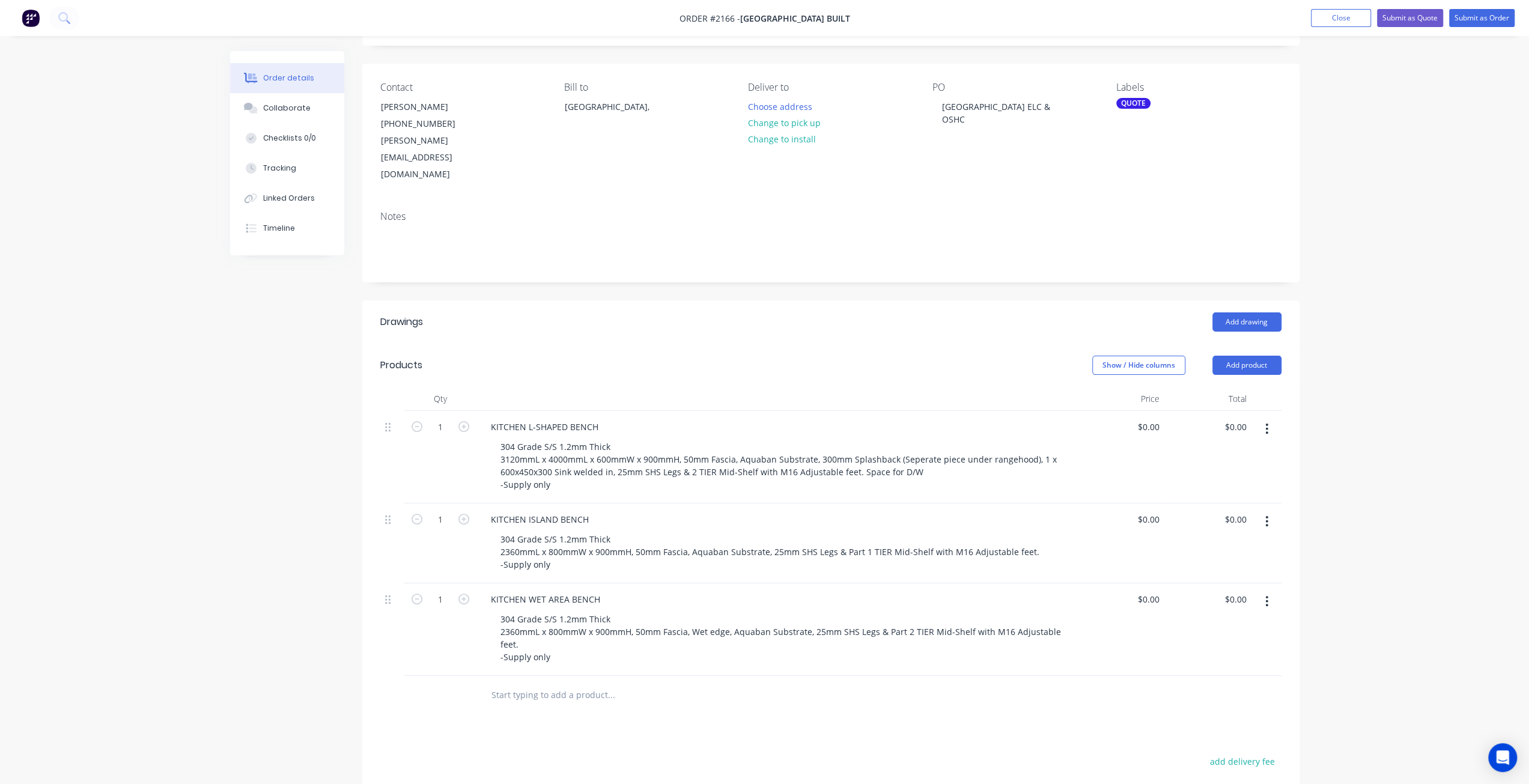
scroll to position [120, 0]
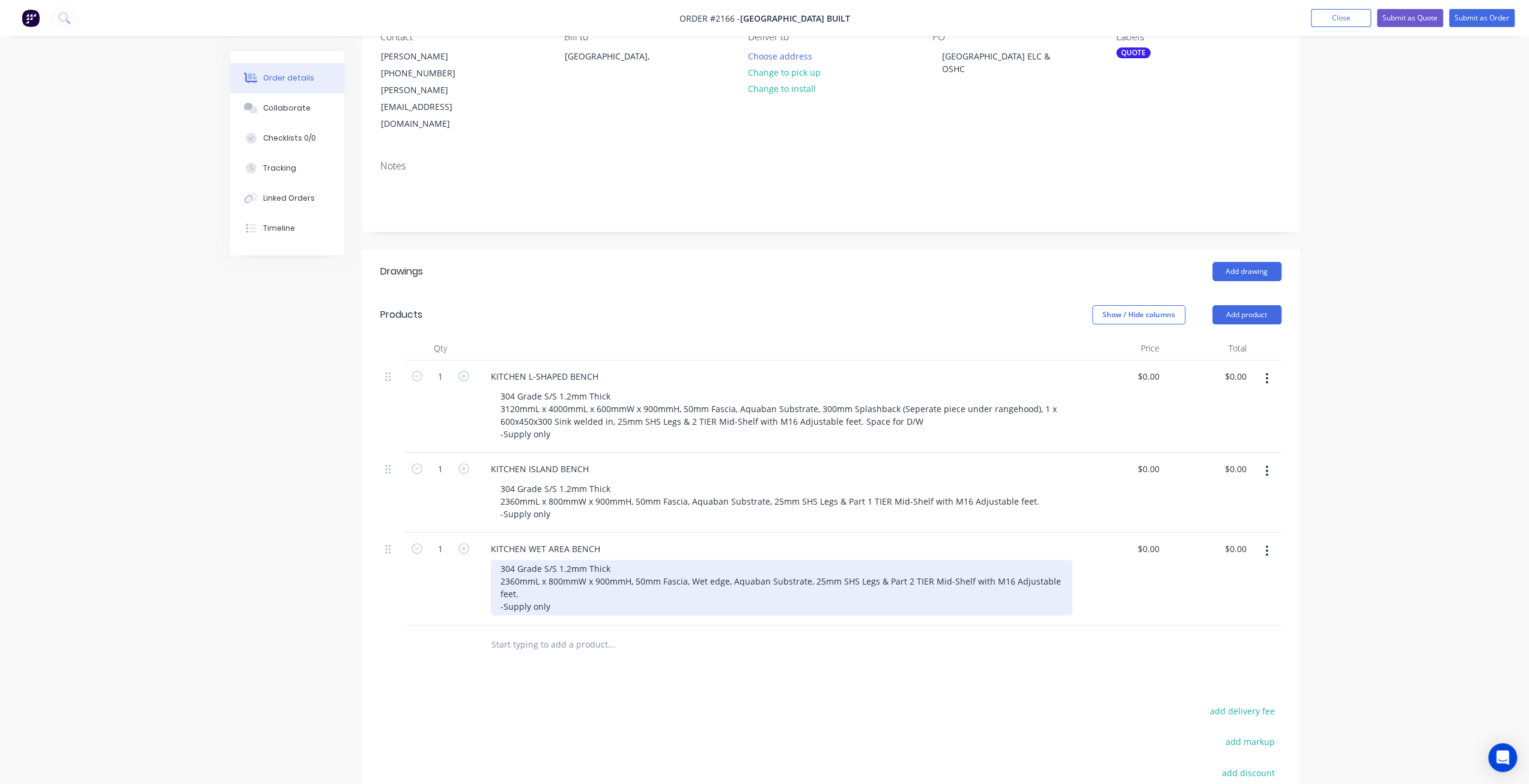
click at [779, 560] on div "304 Grade S/S 1.2mm Thick 2360mmL x 800mmW x 900mmH, 50mm Fascia, Wet edge, Aqu…" at bounding box center [781, 587] width 581 height 55
drag, startPoint x: 511, startPoint y: 544, endPoint x: 501, endPoint y: 543, distance: 10.0
click at [501, 560] on div "304 Grade S/S 1.2mm Thick 2360mmL x 800mmW x 900mmH, 50mm Fascia, Wet edge, Aqu…" at bounding box center [781, 587] width 581 height 55
click at [718, 560] on div "304 Grade S/S 1.2mm Thick 3760mmL x 850mmW x 900mmH, 50mm Fascia, Wet edge, Aqu…" at bounding box center [781, 587] width 581 height 55
click at [731, 568] on div "304 Grade S/S 1.2mm Thick 3760mmL x 850mmW x 900mmH, 50mm Fascia, Wet edge, Aqu…" at bounding box center [781, 587] width 581 height 55
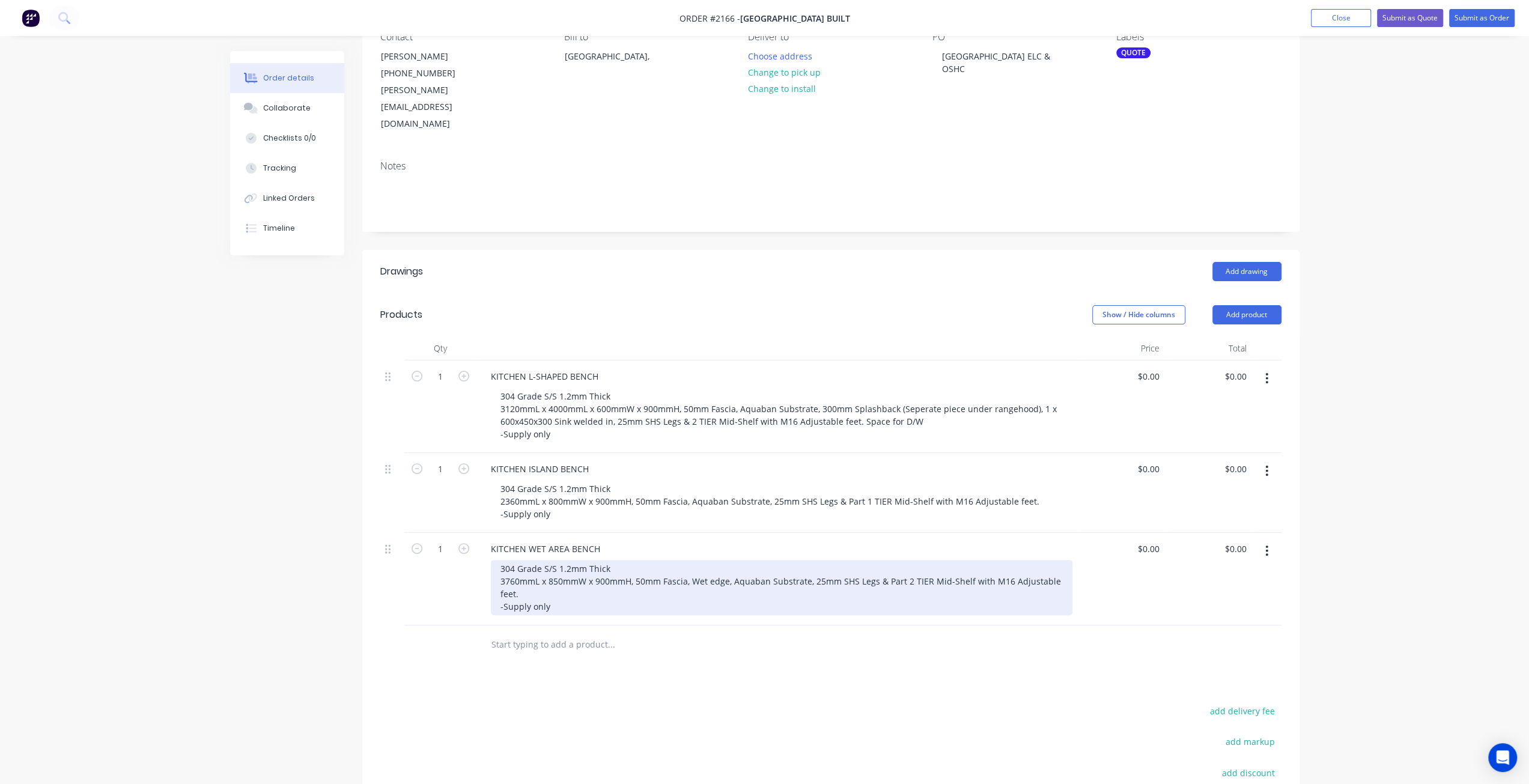
click at [576, 560] on div "304 Grade S/S 1.2mm Thick 3760mmL x 850mmW x 900mmH, 50mm Fascia, Wet edge, Aqu…" at bounding box center [781, 587] width 581 height 55
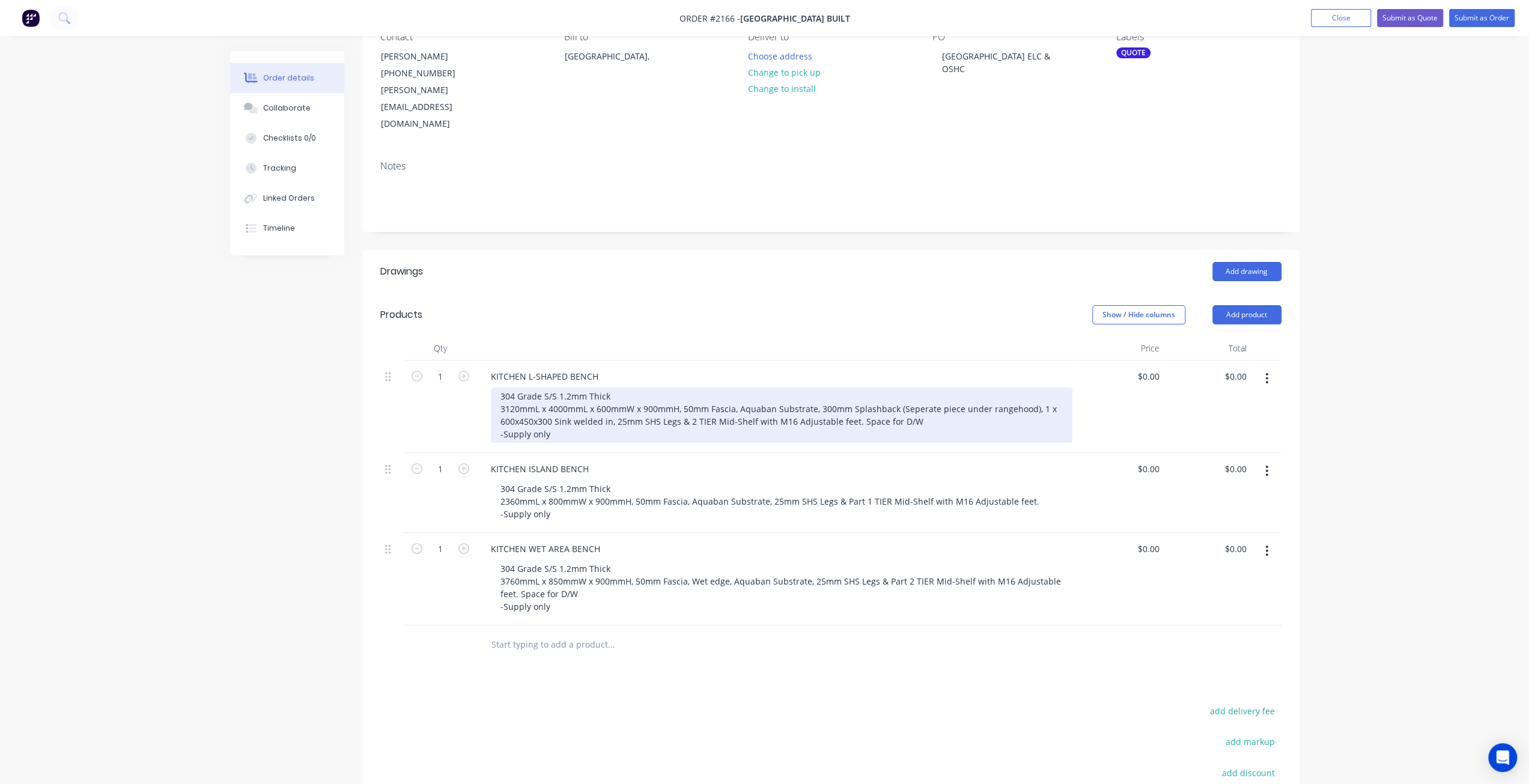
click at [612, 404] on div "304 Grade S/S 1.2mm Thick 3120mmL x 4000mmL x 600mmW x 900mmH, 50mm Fascia, Aqu…" at bounding box center [781, 414] width 581 height 55
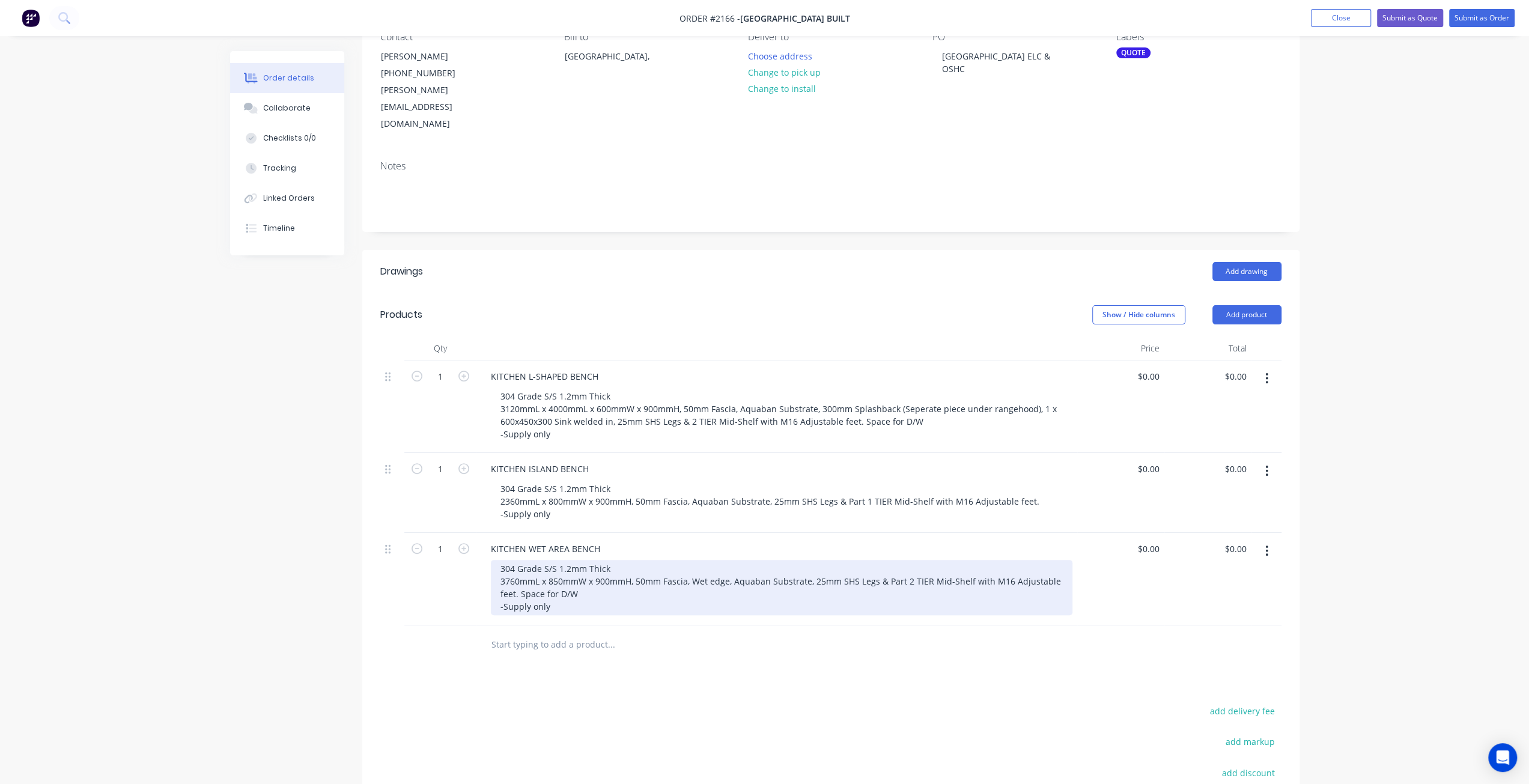
click at [611, 562] on div "304 Grade S/S 1.2mm Thick 3760mmL x 850mmW x 900mmH, 50mm Fascia, Wet edge, Aqu…" at bounding box center [781, 587] width 581 height 55
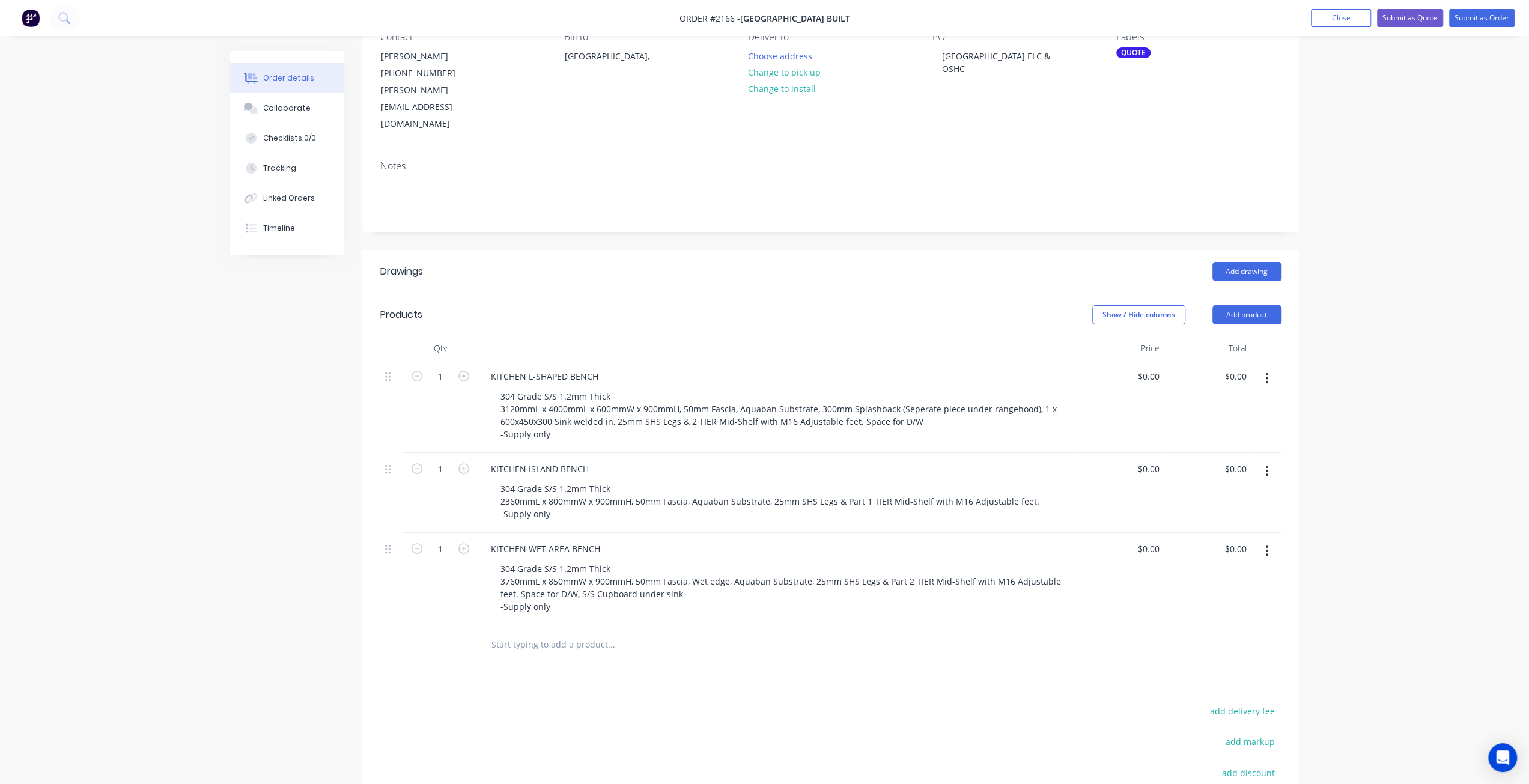
click at [585, 625] on div at bounding box center [693, 645] width 433 height 39
click at [604, 633] on input "text" at bounding box center [611, 644] width 240 height 24
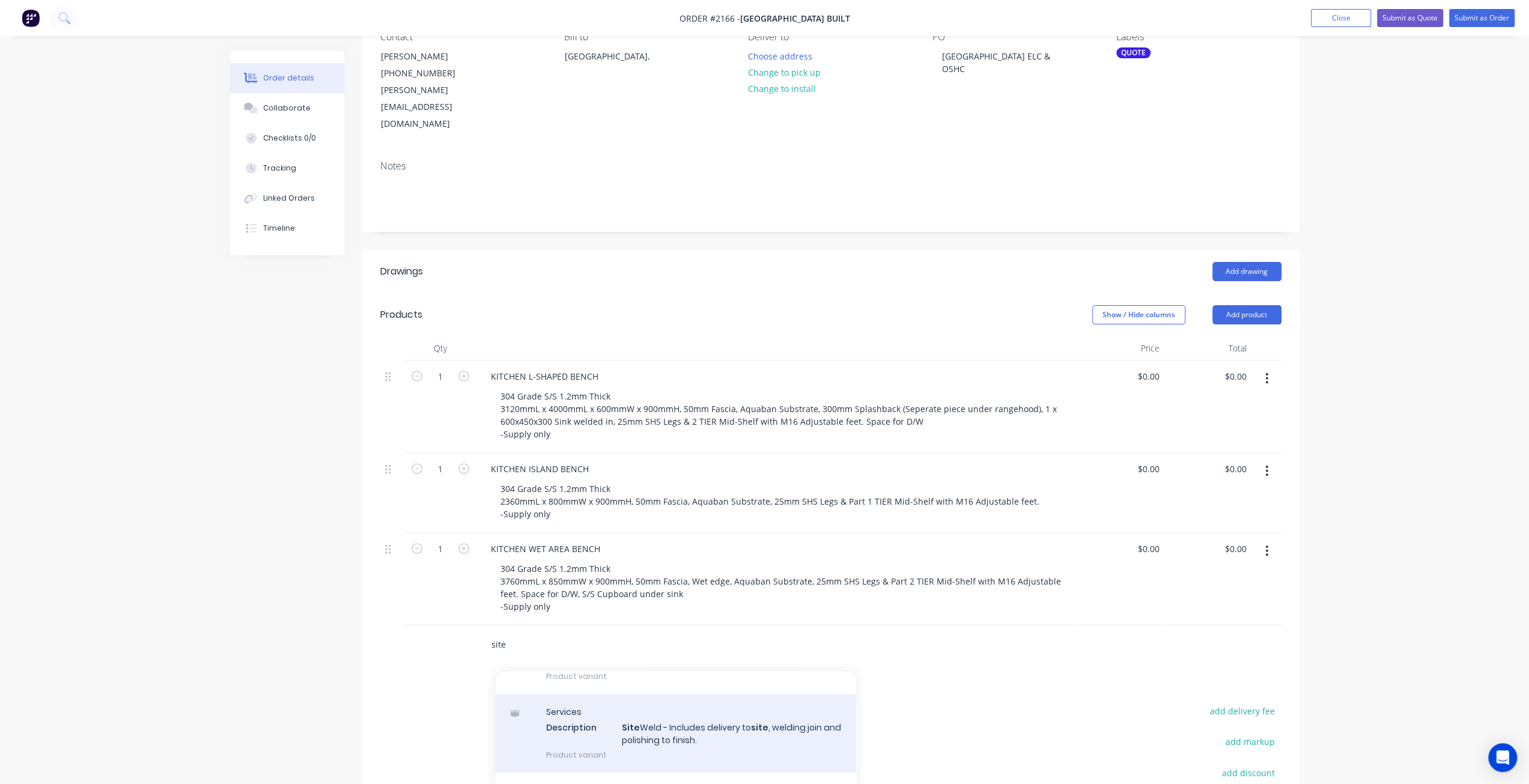
scroll to position [601, 0]
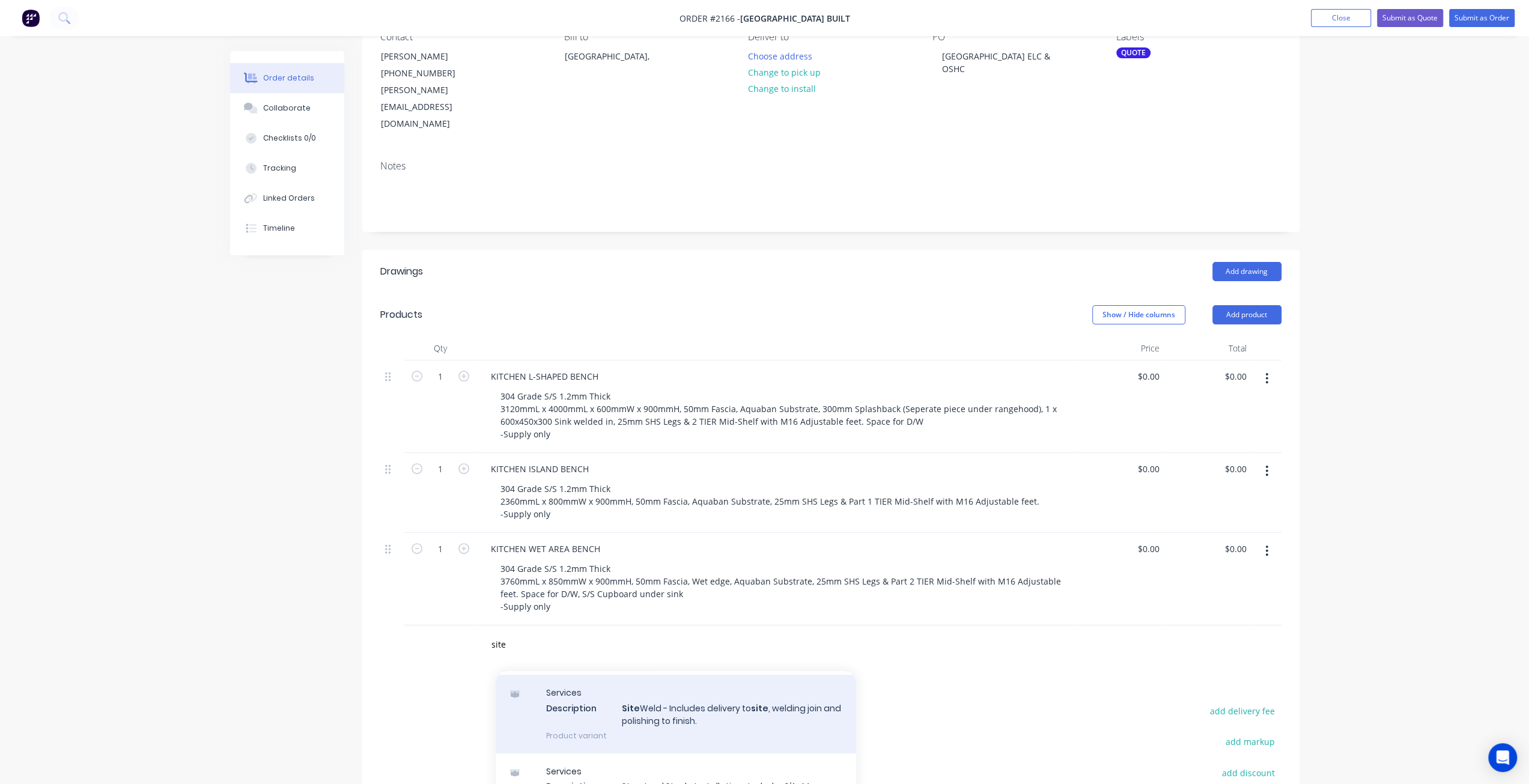
click at [687, 683] on div "Services Description Site Weld - Includes delivery to site , welding join and p…" at bounding box center [676, 714] width 360 height 79
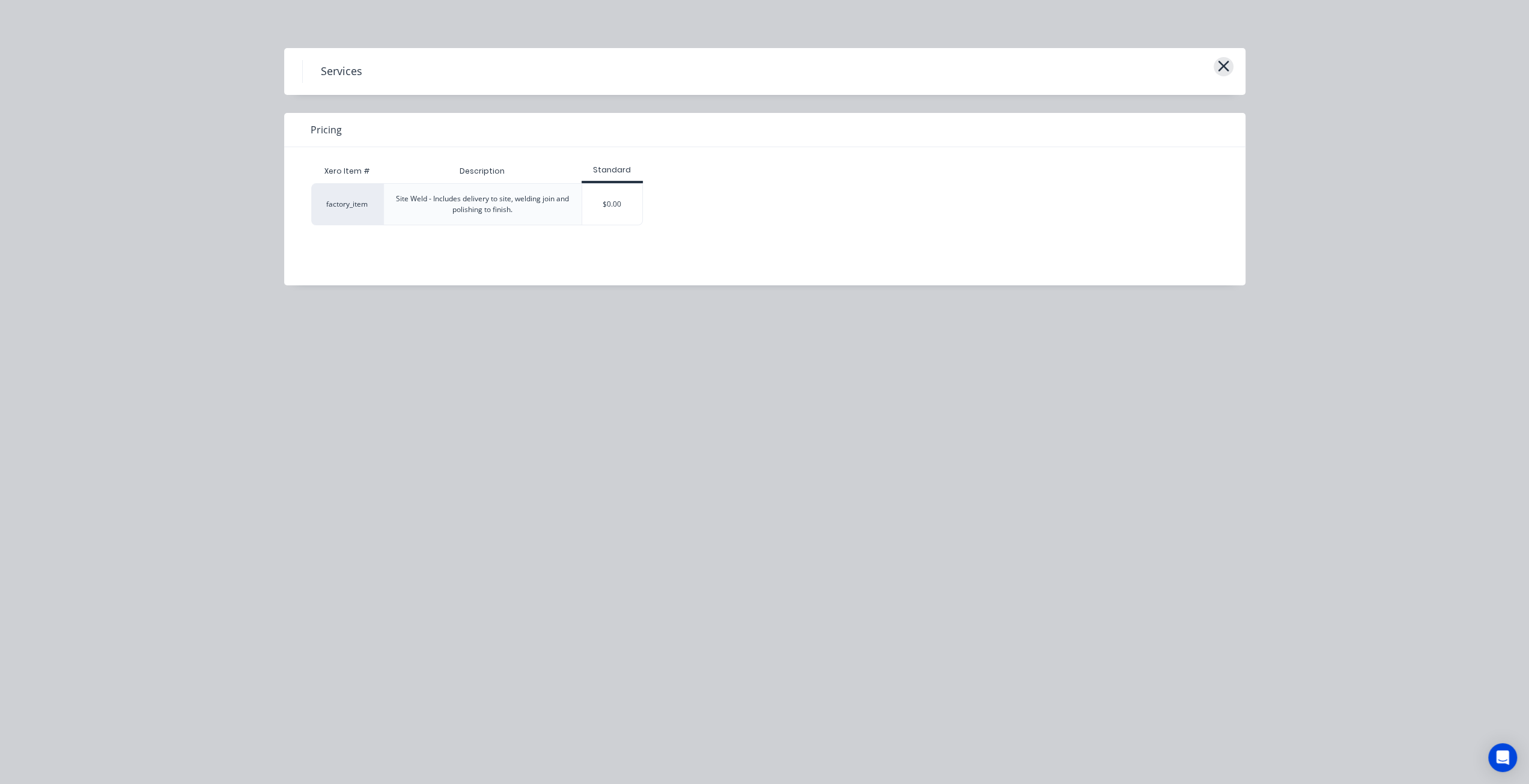
click at [1230, 68] on button "button" at bounding box center [1223, 66] width 20 height 19
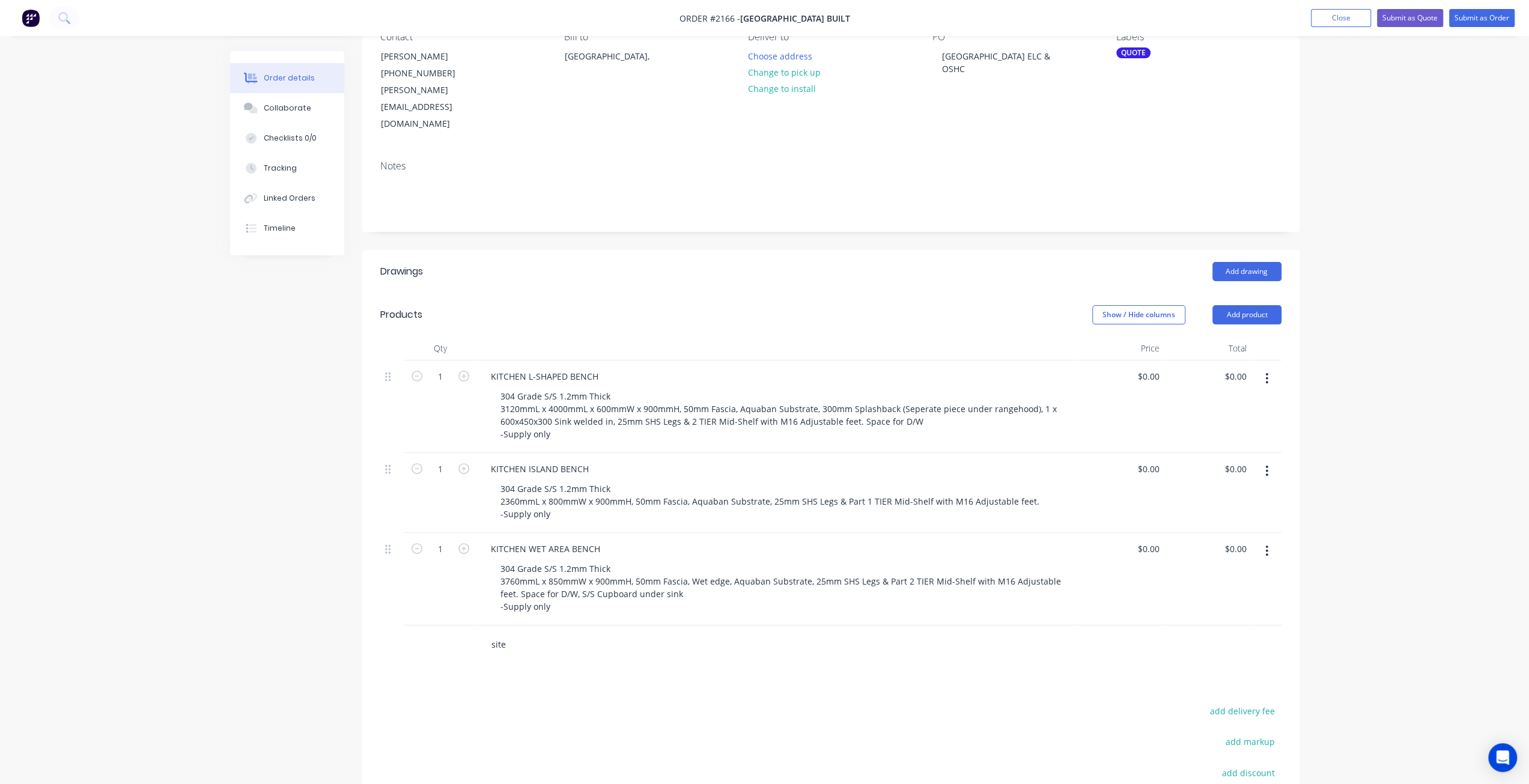
click at [531, 633] on input "site" at bounding box center [611, 644] width 240 height 24
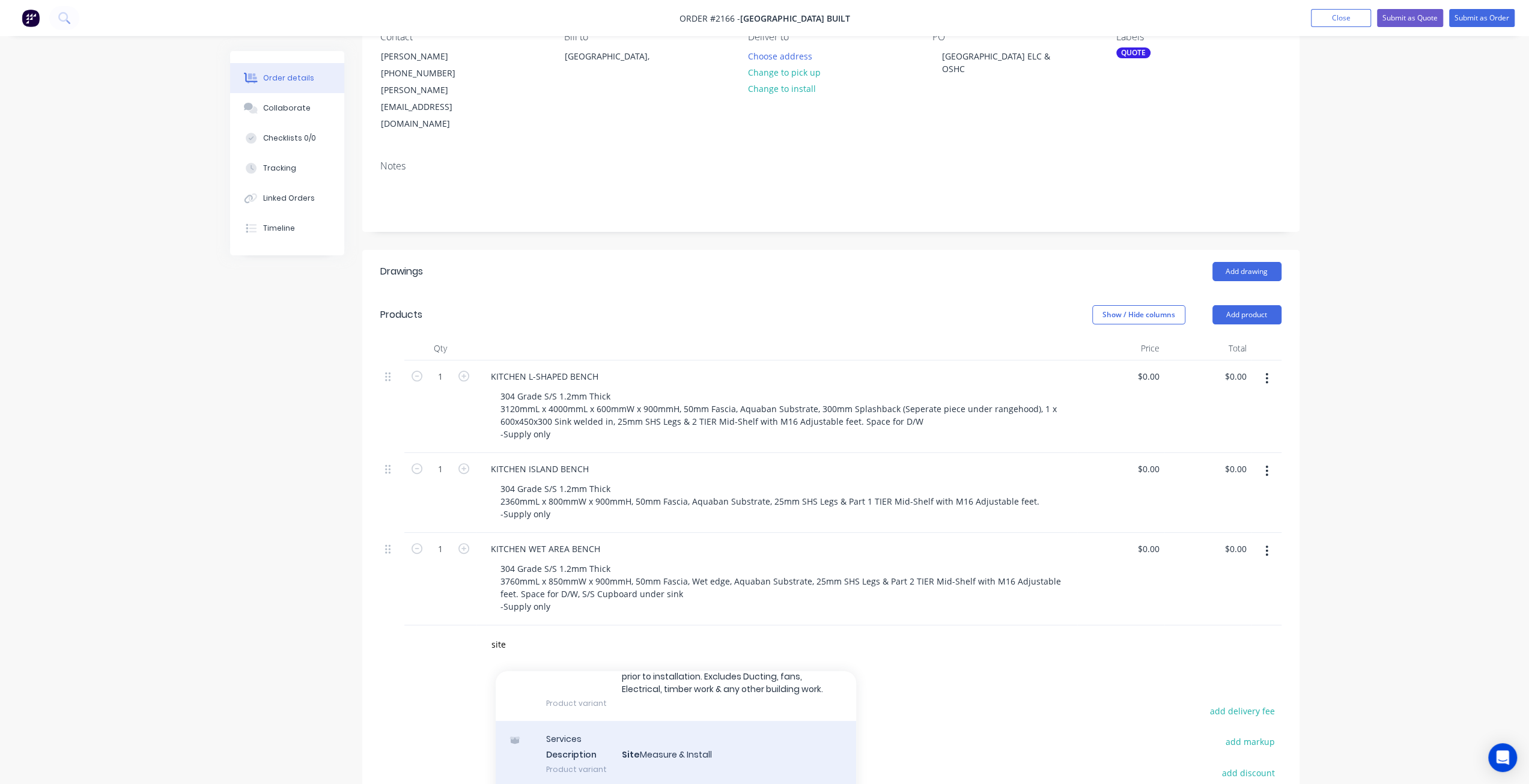
click at [672, 727] on div "Services Description Site Measure & Install Product variant" at bounding box center [676, 753] width 360 height 66
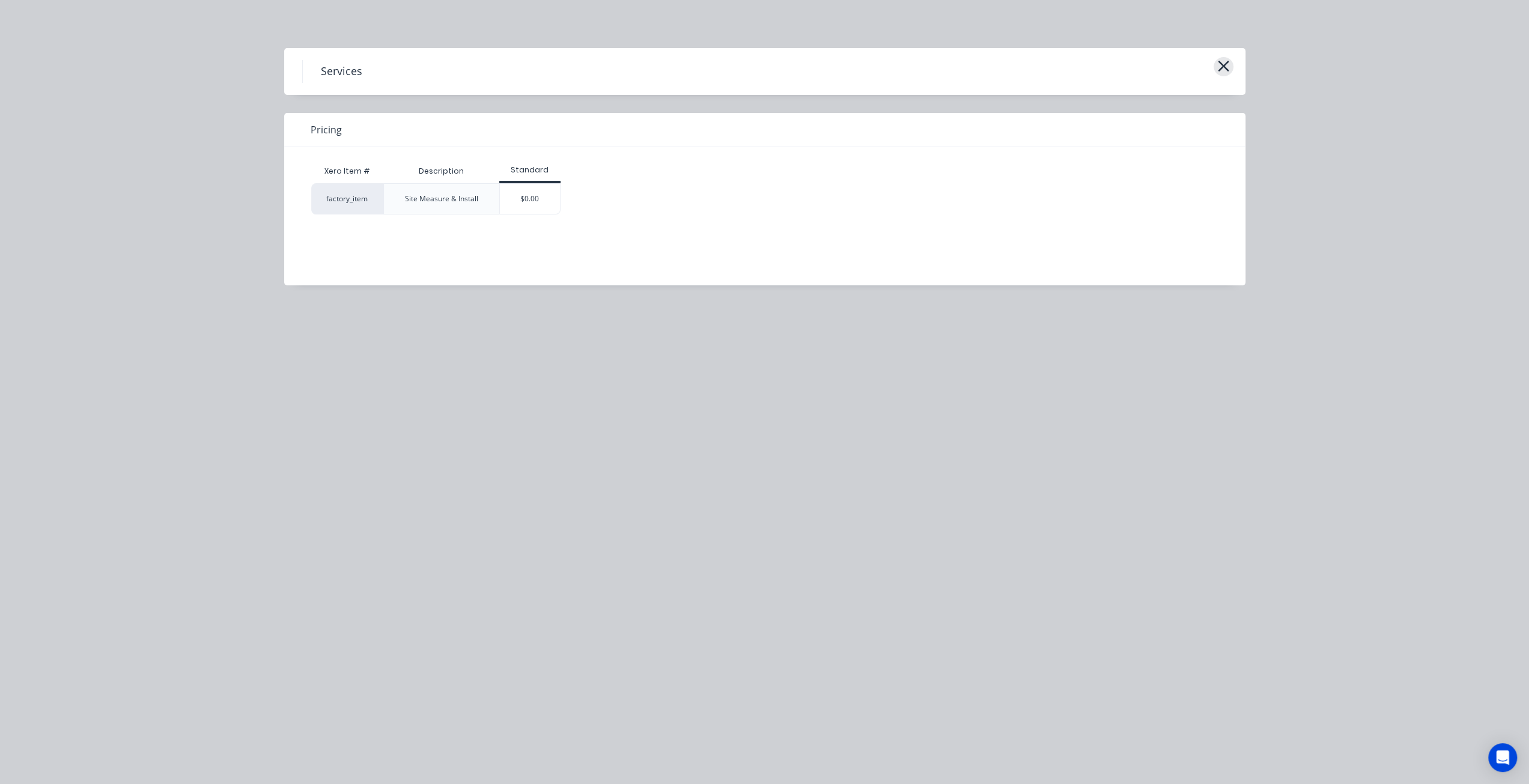
click at [1222, 71] on icon "button" at bounding box center [1224, 66] width 13 height 17
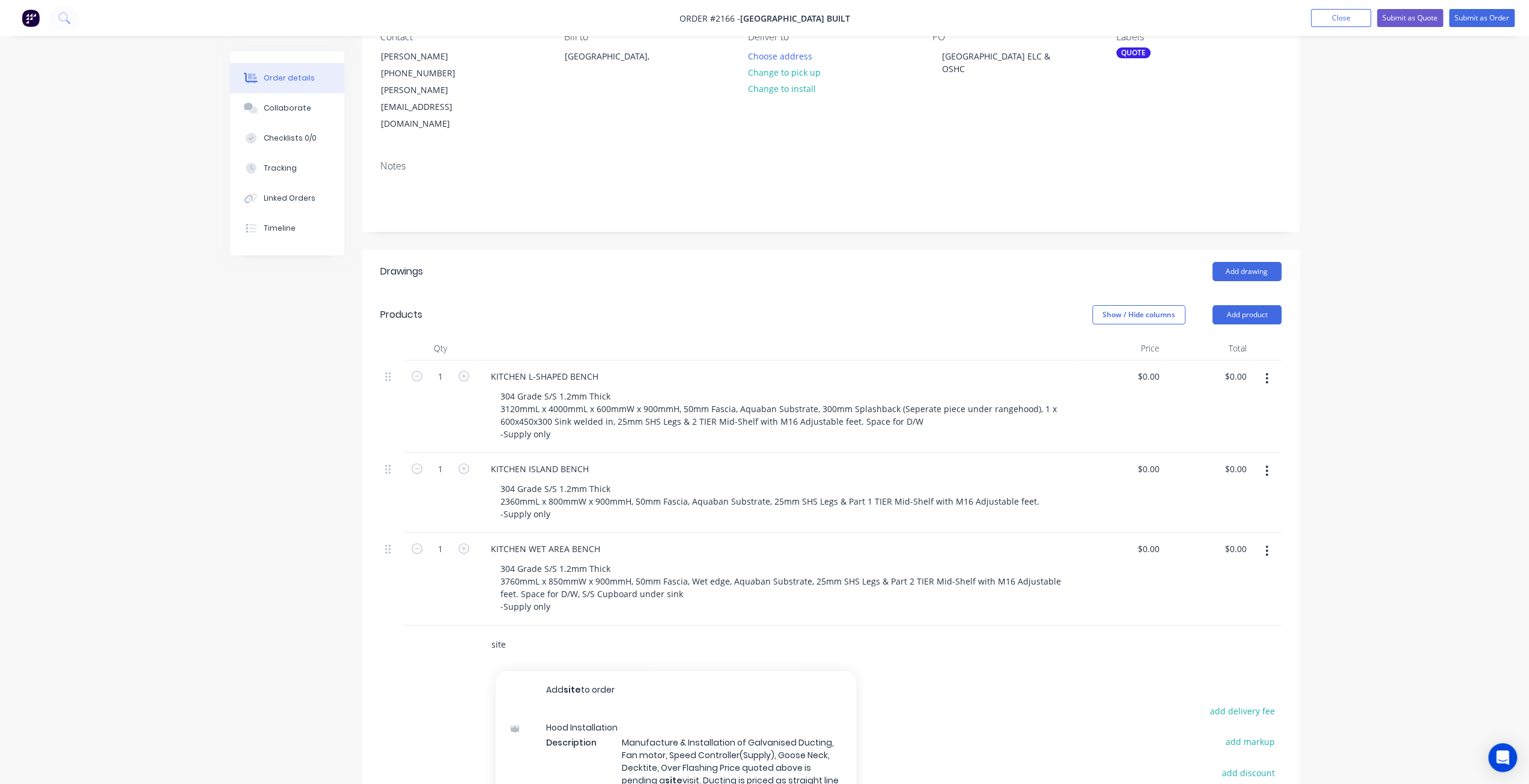
drag, startPoint x: 521, startPoint y: 608, endPoint x: 477, endPoint y: 608, distance: 44.0
click at [478, 625] on div "site Add site to order Hood Installation Description Manufacture & Installation…" at bounding box center [693, 645] width 433 height 39
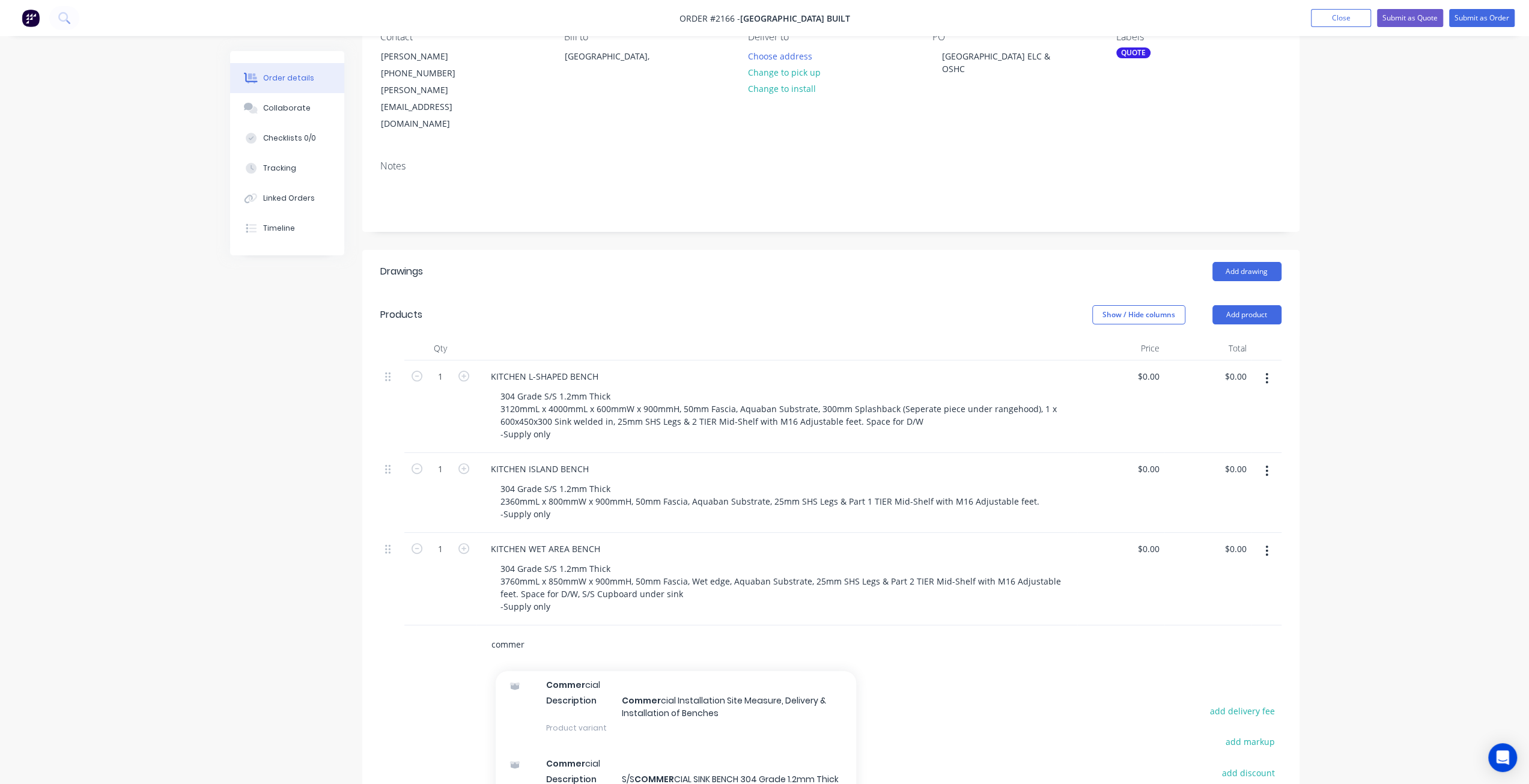
scroll to position [601, 0]
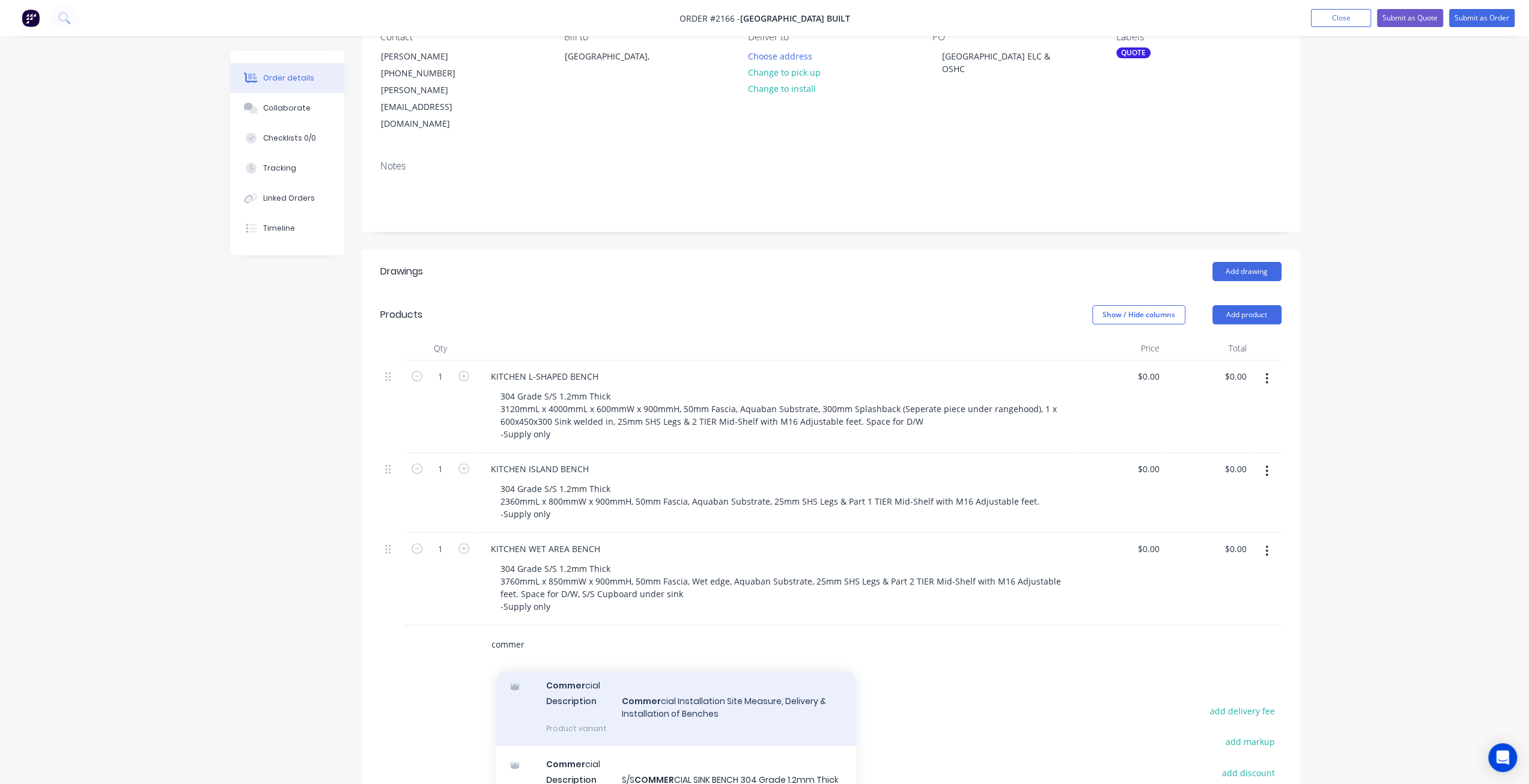
type input "commer"
click at [687, 686] on div "Commer cial Description Commer cial Installation Site Measure, Delivery & Insta…" at bounding box center [676, 707] width 360 height 79
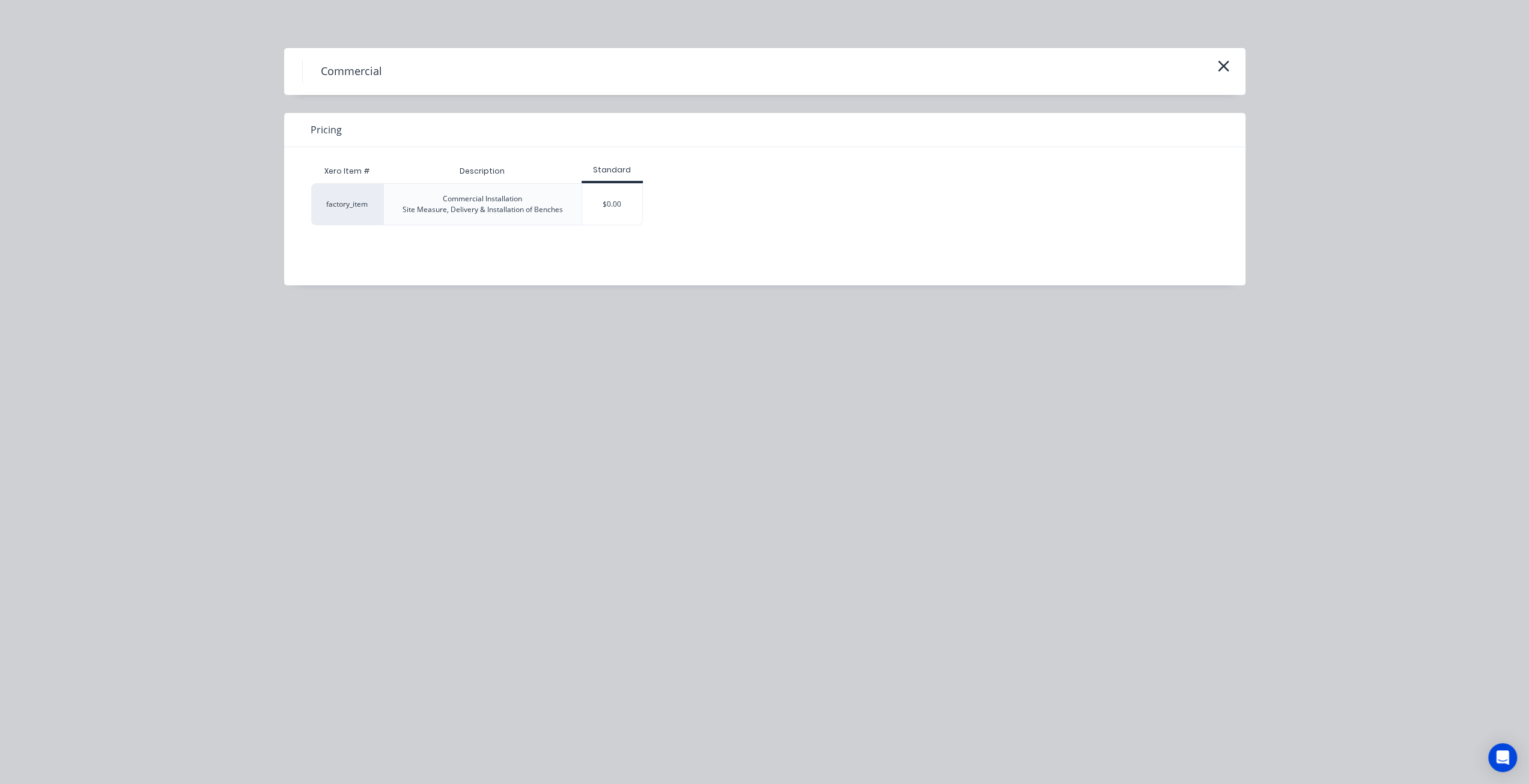
click at [611, 184] on div "$0.00" at bounding box center [612, 204] width 60 height 41
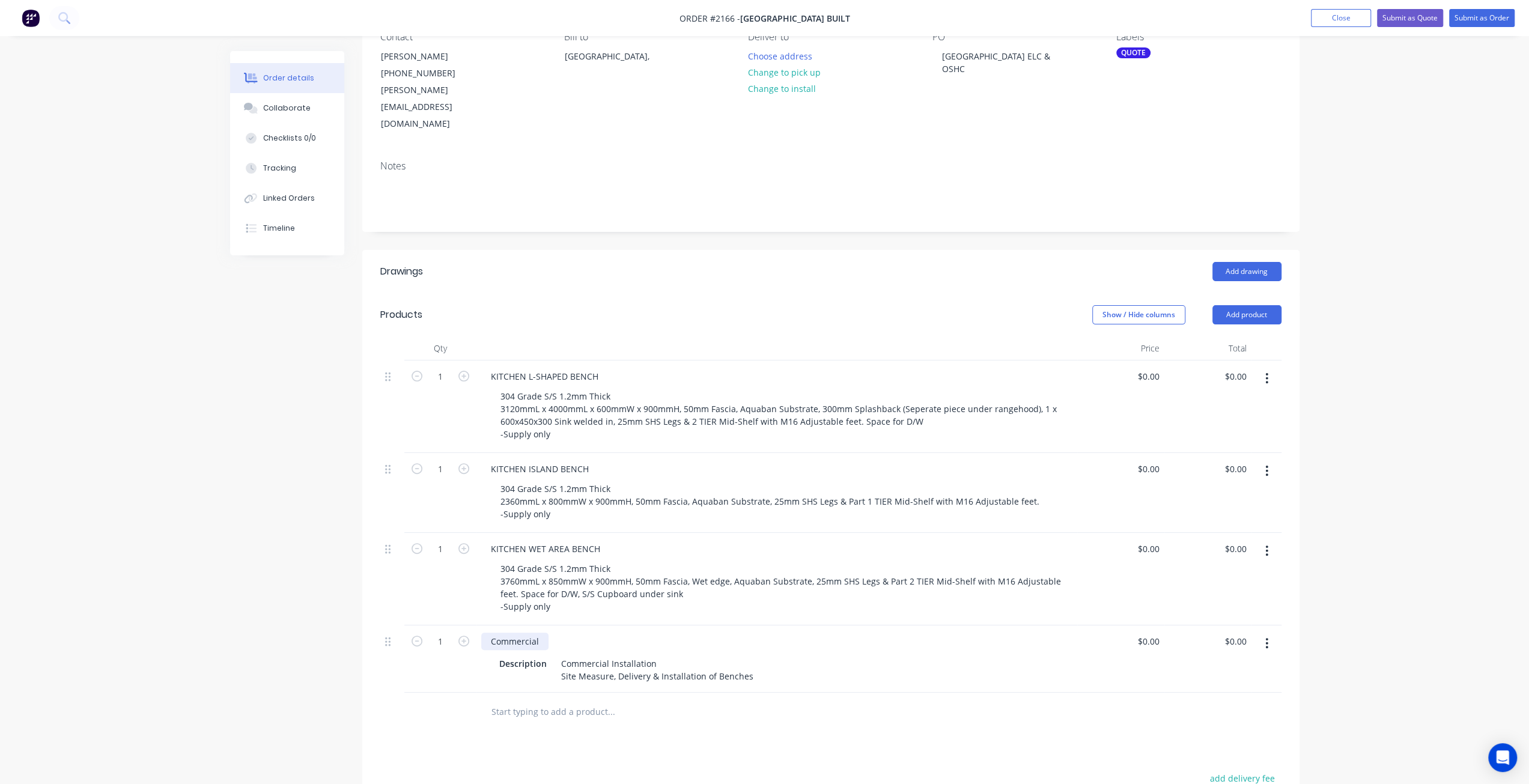
drag, startPoint x: 473, startPoint y: 604, endPoint x: 457, endPoint y: 604, distance: 16.0
click at [457, 625] on div "1 Commercial Description Commercial Installation Site Measure, Delivery & Insta…" at bounding box center [831, 659] width 902 height 67
drag, startPoint x: 545, startPoint y: 629, endPoint x: 448, endPoint y: 626, distance: 97.0
click at [446, 628] on div "1 SITE MEASURE & INSTALLATION Description Commercial Installation Site Measure,…" at bounding box center [831, 659] width 902 height 67
click at [284, 600] on div "Created by Mark Created 12/08/25 Required 13/08/25 Assigned to Add team member …" at bounding box center [764, 471] width 1070 height 1081
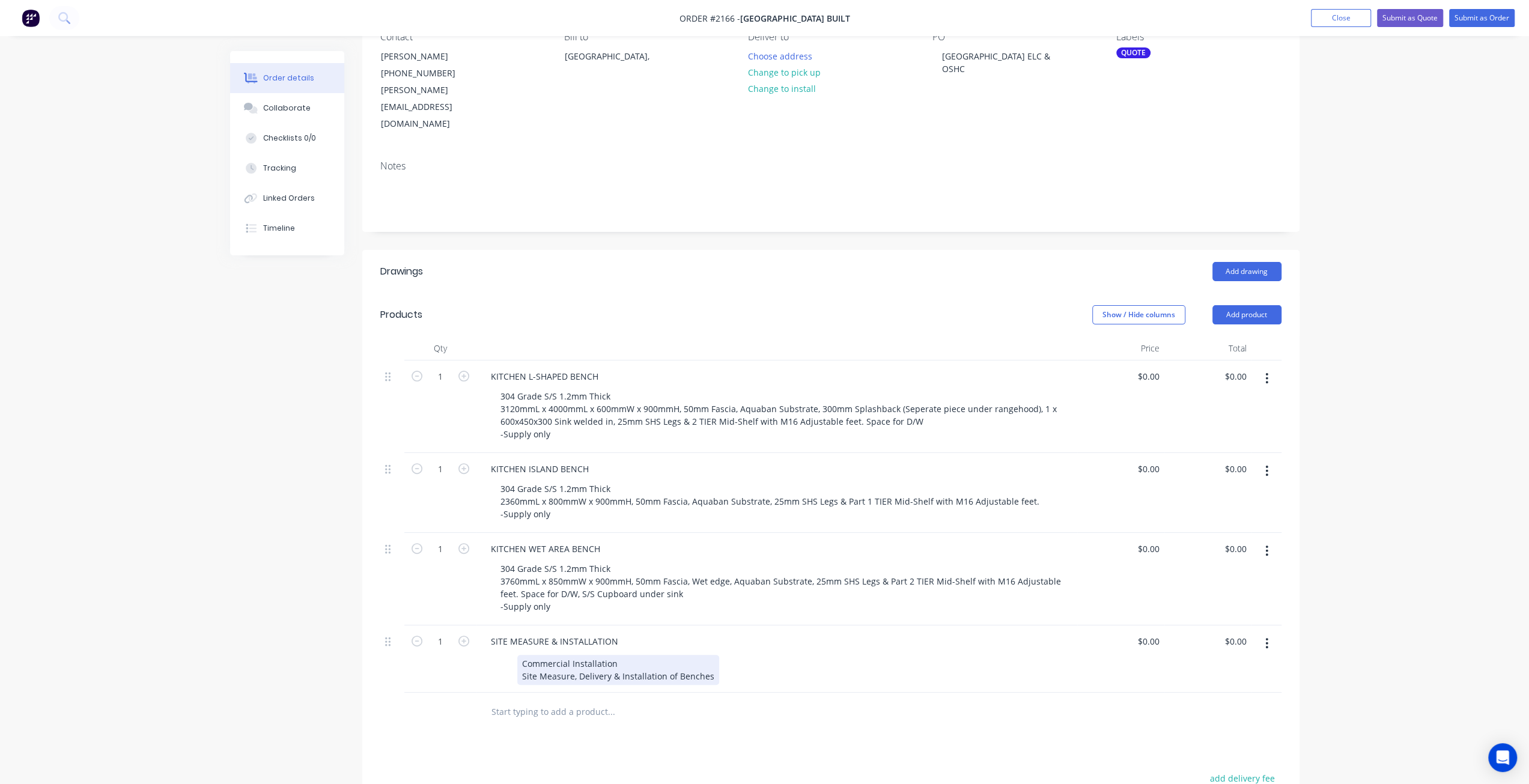
click at [617, 654] on div "Commercial Installation Site Measure, Delivery & Installation of Benches" at bounding box center [619, 669] width 202 height 30
click at [655, 654] on div "Commercial Installation Site Measure, Delivery & Installation of Benches" at bounding box center [619, 669] width 202 height 30
click at [708, 654] on div "Commercial Installation Site Measure, Delivery & Installation of Benches" at bounding box center [619, 669] width 202 height 30
click at [322, 616] on div "Created by Mark Created 12/08/25 Required 13/08/25 Assigned to Add team member …" at bounding box center [764, 471] width 1070 height 1081
click at [1416, 610] on div "Order details Collaborate Checklists 0/0 Tracking Linked Orders Timeline Order …" at bounding box center [764, 446] width 1529 height 1132
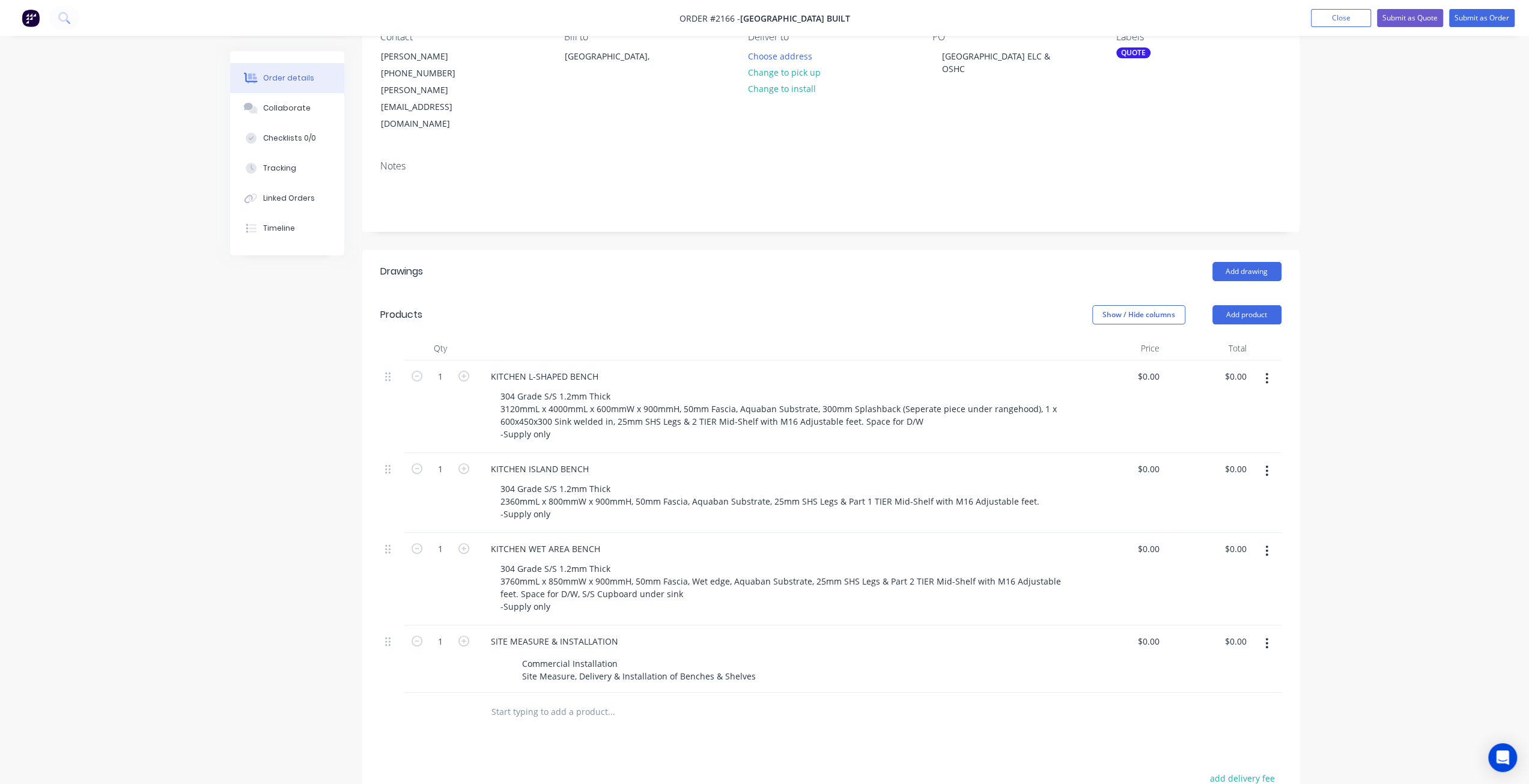
click at [531, 700] on input "text" at bounding box center [611, 711] width 240 height 24
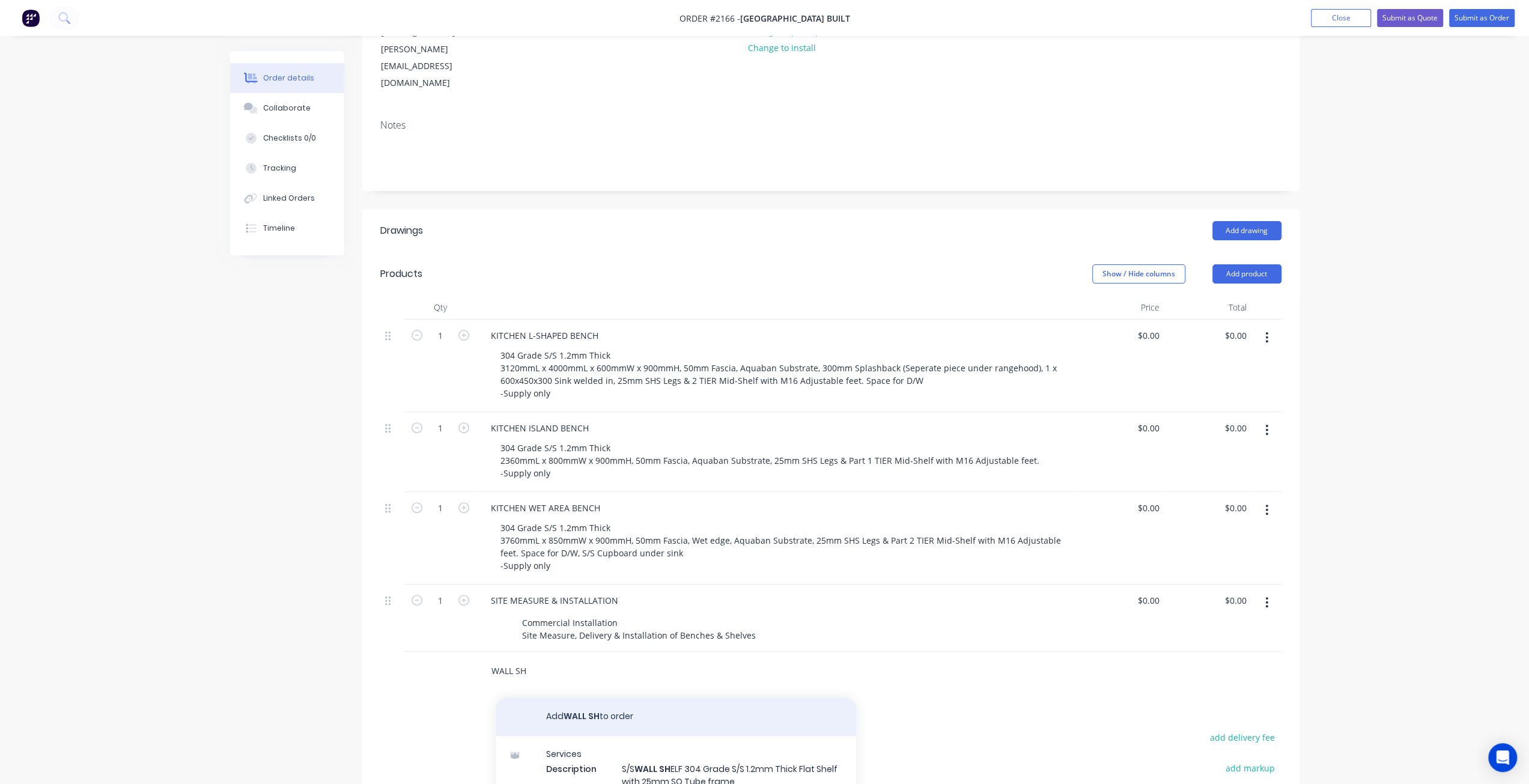
scroll to position [180, 0]
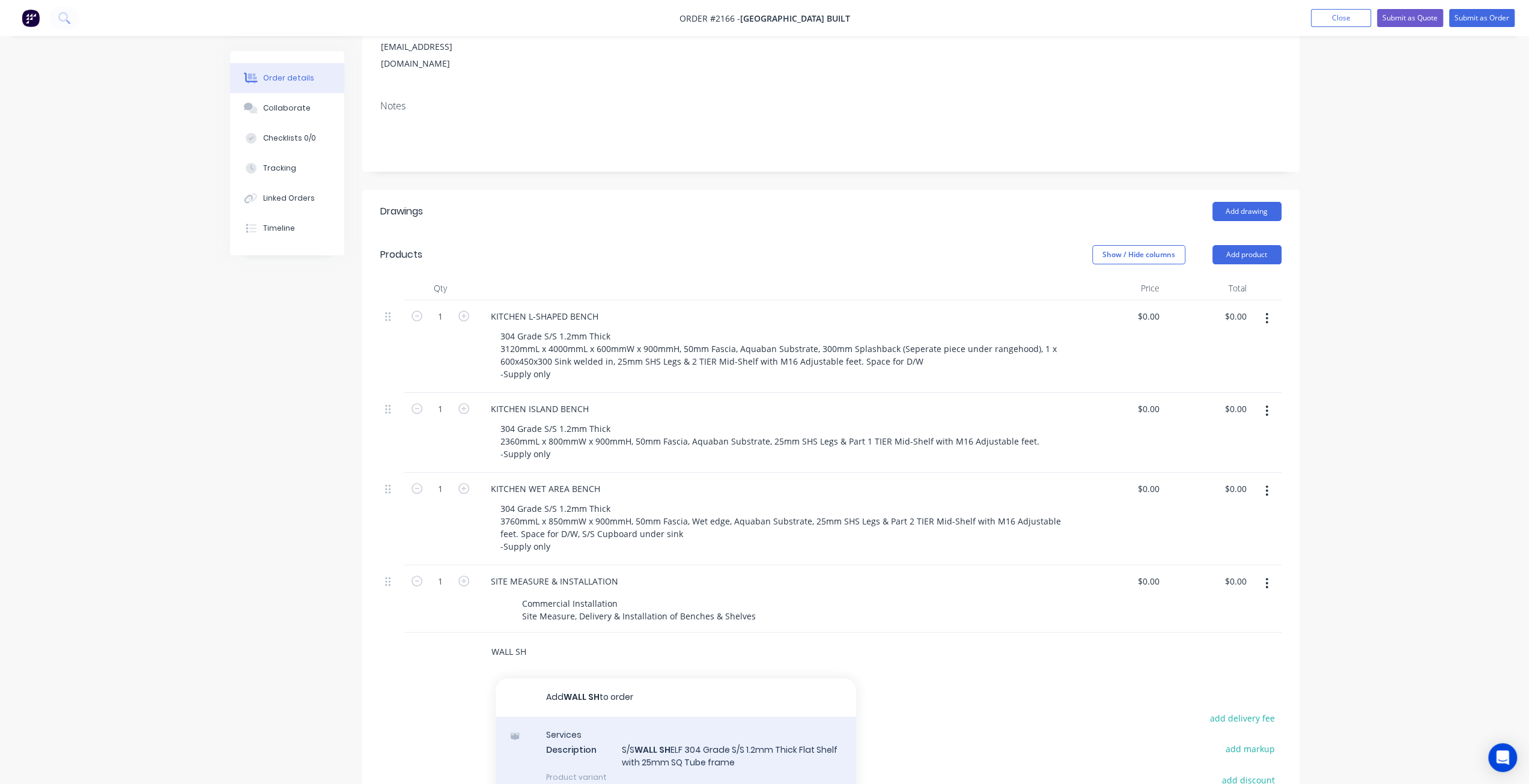
type input "WALL SH"
click at [667, 729] on div "Services Description S/S WALL SH ELF 304 Grade S/S 1.2mm Thick Flat Shelf with …" at bounding box center [676, 756] width 360 height 79
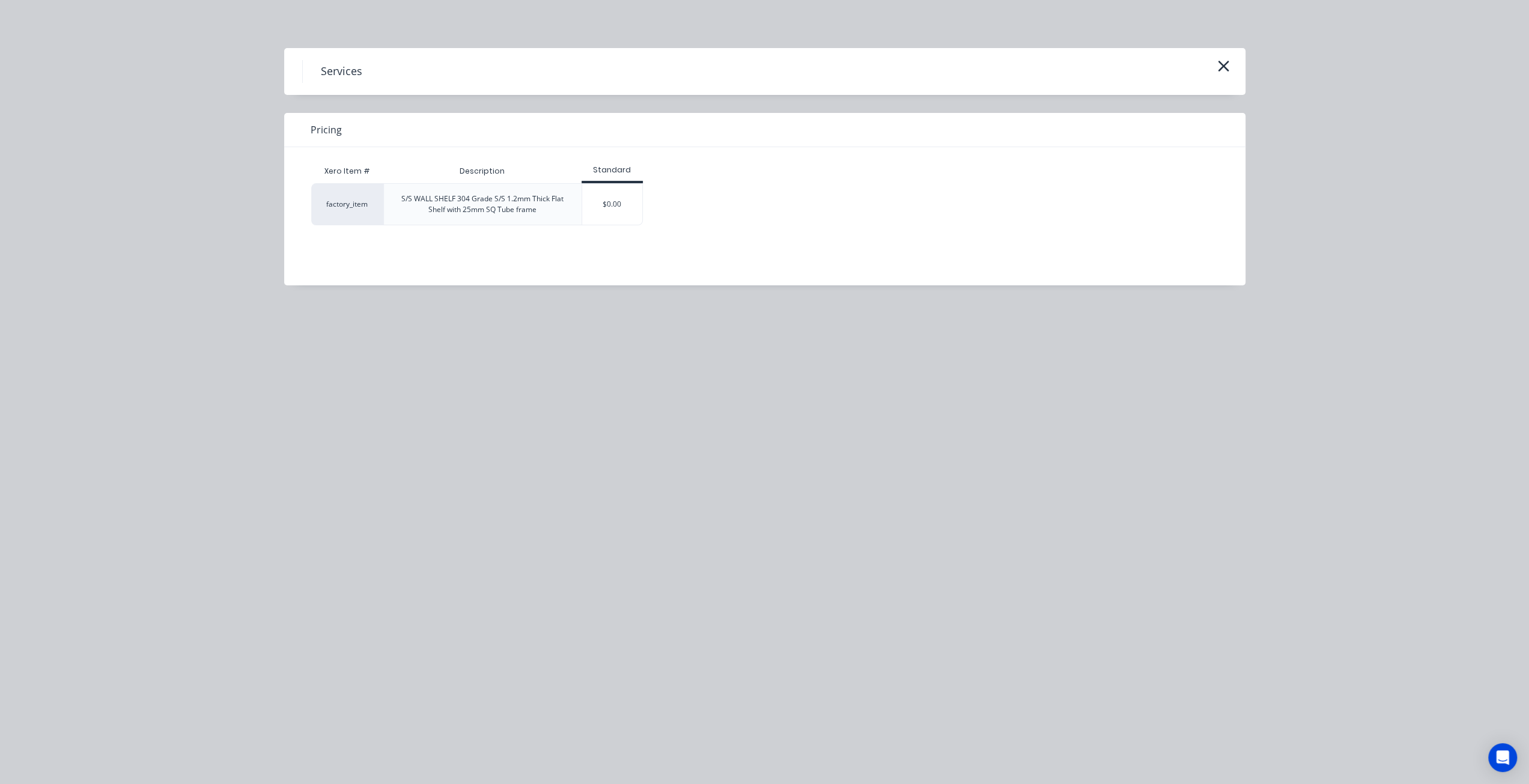
click at [626, 210] on div "$0.00" at bounding box center [612, 204] width 60 height 41
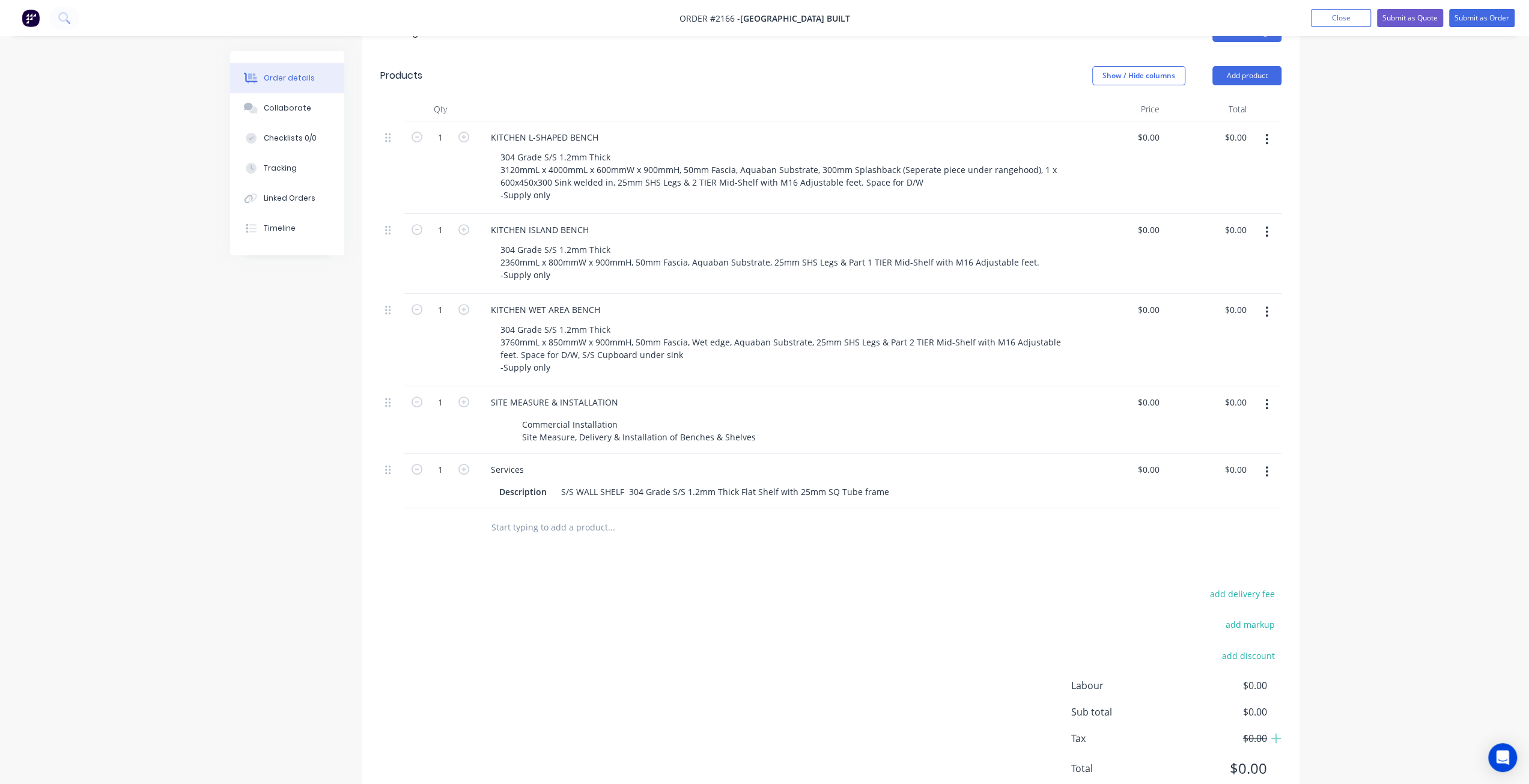
scroll to position [360, 0]
drag, startPoint x: 507, startPoint y: 429, endPoint x: 446, endPoint y: 425, distance: 61.1
click at [446, 452] on div "1 Services Description S/S WALL SHELF 304 Grade S/S 1.2mm Thick Flat Shelf with…" at bounding box center [831, 479] width 902 height 55
drag, startPoint x: 547, startPoint y: 454, endPoint x: 461, endPoint y: 427, distance: 90.1
click at [463, 452] on div "1 S/S WALL SHELF Description S/S WALL SHELF 304 Grade S/S 1.2mm Thick Flat Shel…" at bounding box center [831, 479] width 902 height 55
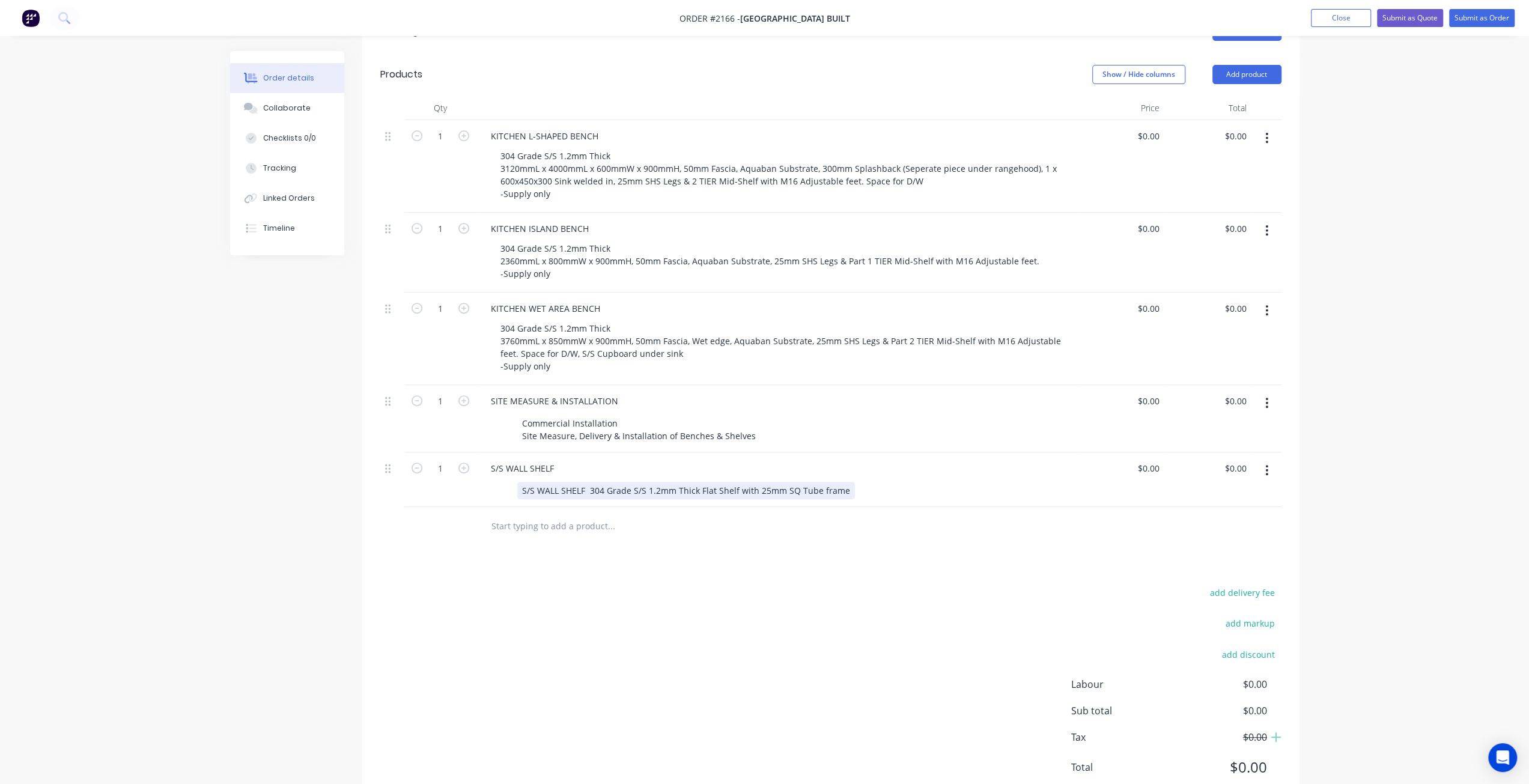
click at [606, 482] on div "S/S WALL SHELF 304 Grade S/S 1.2mm Thick Flat Shelf with 25mm SQ Tube frame" at bounding box center [686, 490] width 338 height 18
drag, startPoint x: 490, startPoint y: 456, endPoint x: 478, endPoint y: 455, distance: 12.0
click at [478, 455] on div "S/S WALL SHELF S/S WALL SHELF 304 Grade S/S 1.2mm Thick Flat Shelf with 25mm SQ…" at bounding box center [777, 479] width 601 height 55
click at [241, 489] on div "Created by Mark Created 12/08/25 Required 13/08/25 Assigned to Add team member …" at bounding box center [764, 258] width 1070 height 1135
click at [777, 482] on div "304 Grade S/S 1.2mm Thick Flat Shelf with 25mm SQ Tube frame" at bounding box center [653, 490] width 270 height 18
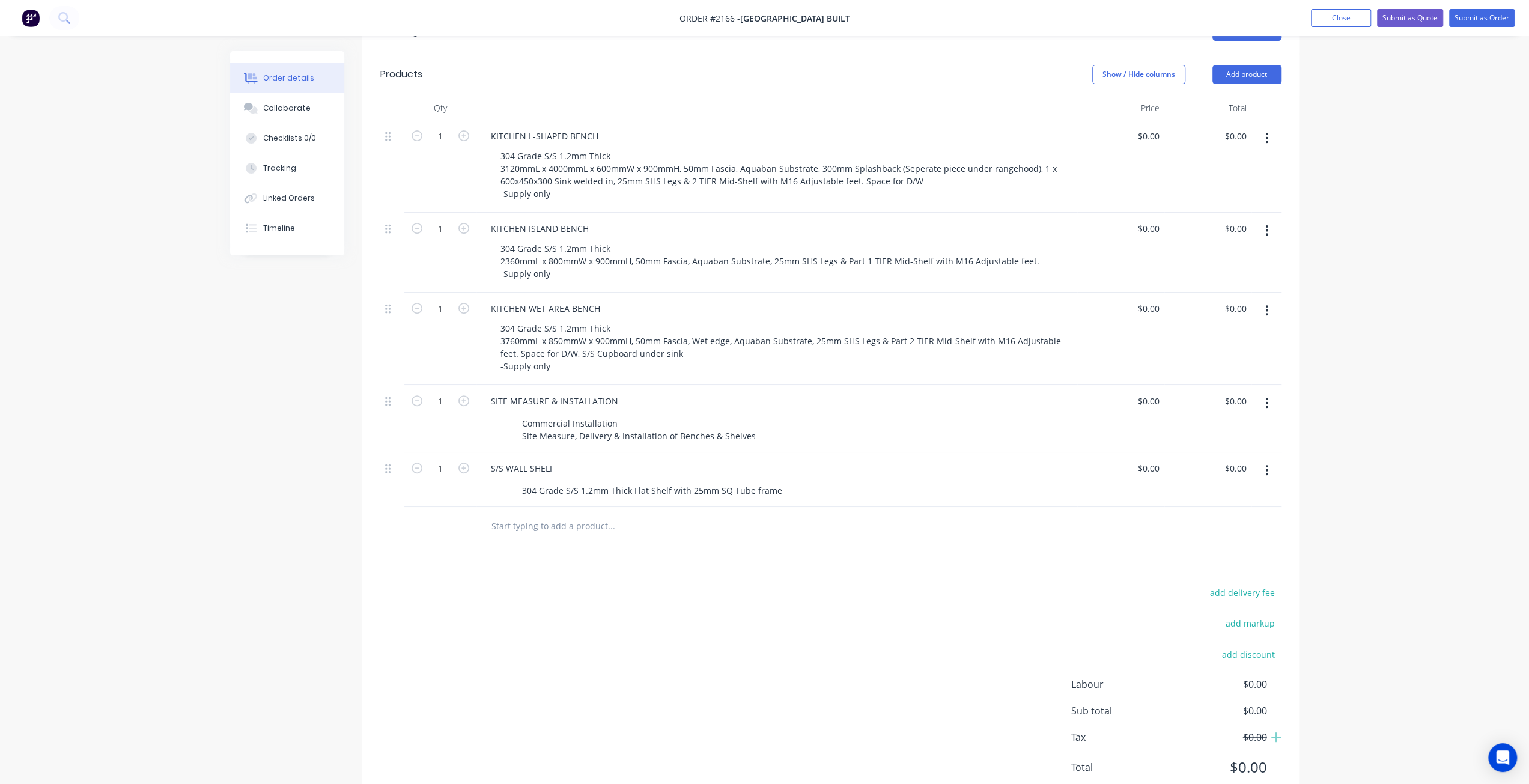
click at [328, 524] on div "Created by Mark Created 12/08/25 Required 13/08/25 Assigned to Add team member …" at bounding box center [764, 258] width 1070 height 1135
click at [523, 482] on div "304 Grade S/S 1.2mm Thick Flat Shelf with 25mm SQ Tube frame" at bounding box center [653, 490] width 270 height 18
click at [775, 482] on div "304 Grade S/S 1.2mm Thick Flat Shelf with 25mm SQ Tube frame" at bounding box center [653, 490] width 270 height 18
click at [559, 460] on div "S/S WALL SHELF" at bounding box center [522, 469] width 82 height 18
click at [532, 460] on div "S/S WALL SHELF" at bounding box center [522, 469] width 82 height 18
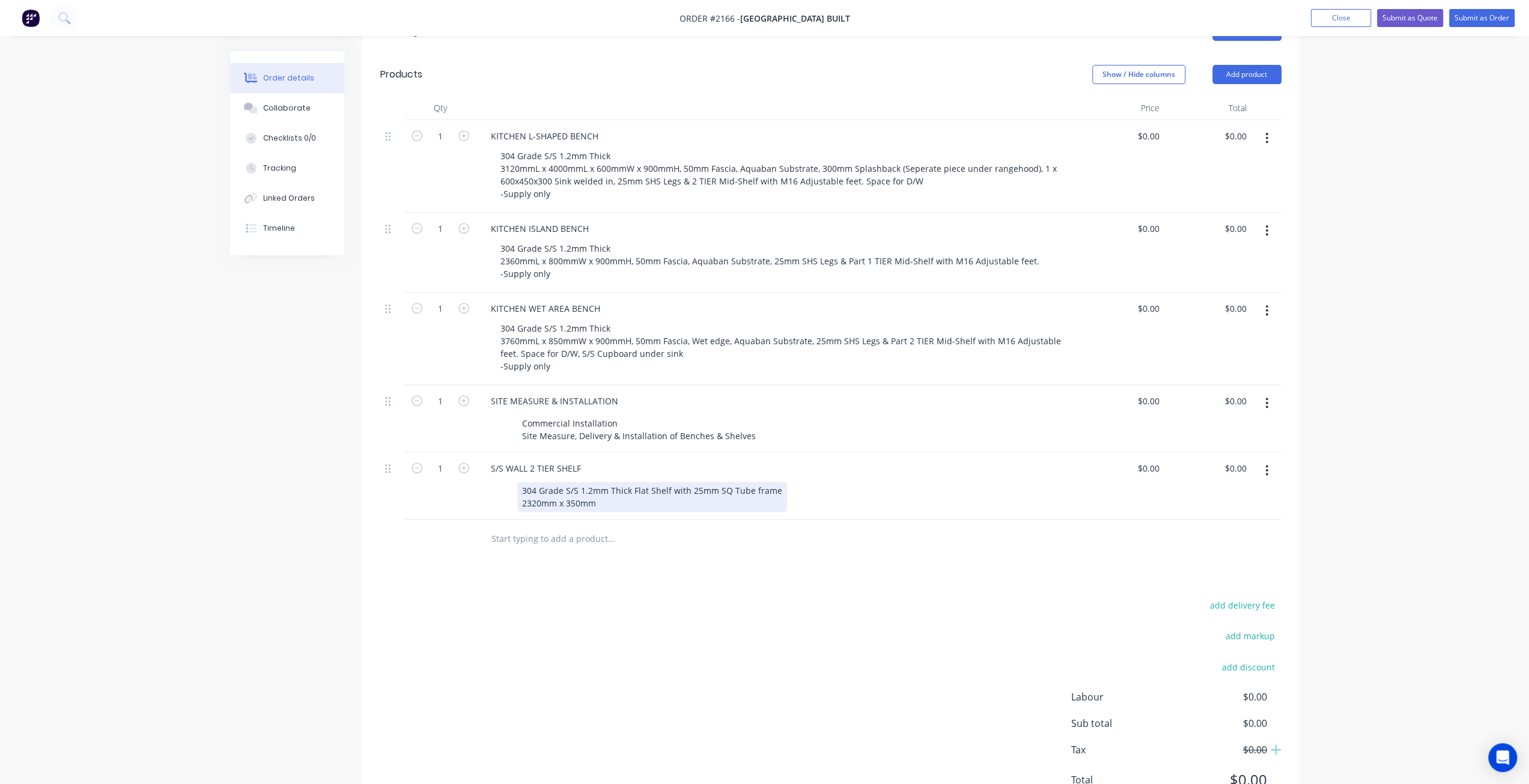
click at [633, 482] on div "304 Grade S/S 1.2mm Thick Flat Shelf with 25mm SQ Tube frame 2320mm x 350mm" at bounding box center [653, 496] width 270 height 30
drag, startPoint x: 583, startPoint y: 431, endPoint x: 478, endPoint y: 431, distance: 105.0
click at [478, 452] on div "S/S WALL 2 TIER SHELF 304 Grade S/S 1.2mm Thick Flat Shelf with 25mm SQ Tube fr…" at bounding box center [777, 486] width 601 height 67
copy div "S/S WALL 2 TIER SHELF"
click at [517, 527] on input "text" at bounding box center [611, 538] width 240 height 24
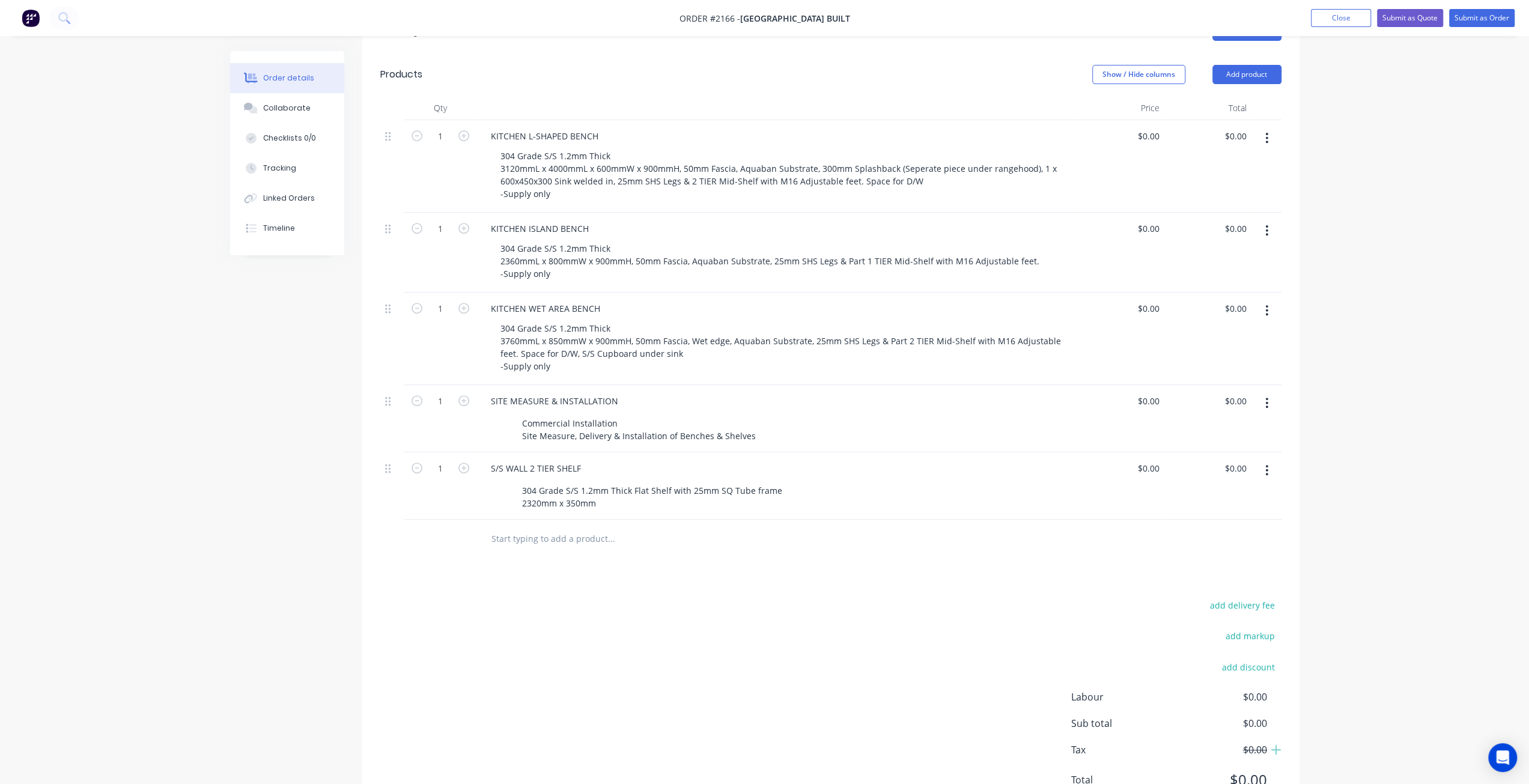
paste input "S/S WALL 2 TIER SHELF"
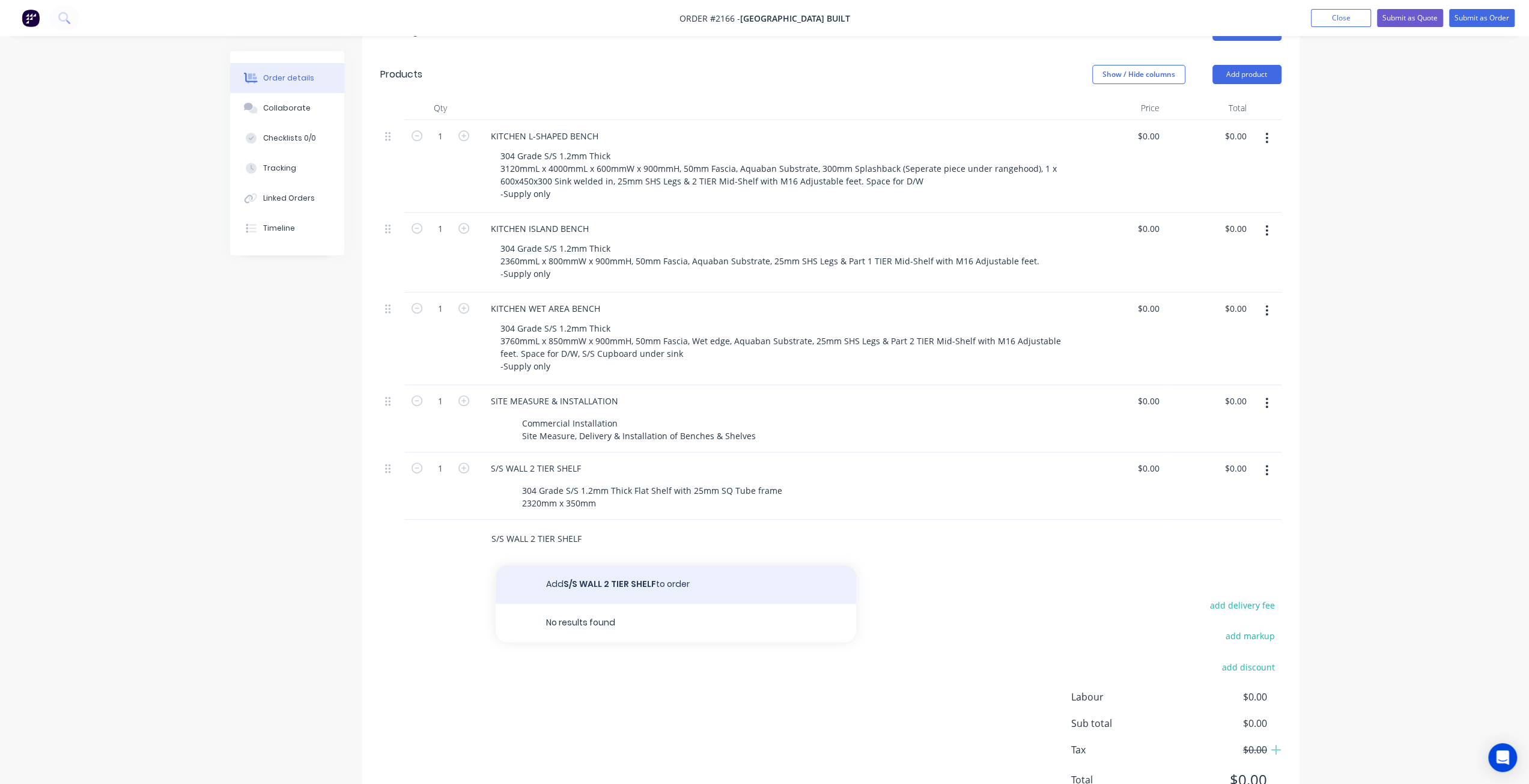
type input "S/S WALL 2 TIER SHELF"
click at [632, 566] on button "Add S/S WALL 2 TIER SHELF to order" at bounding box center [676, 585] width 360 height 39
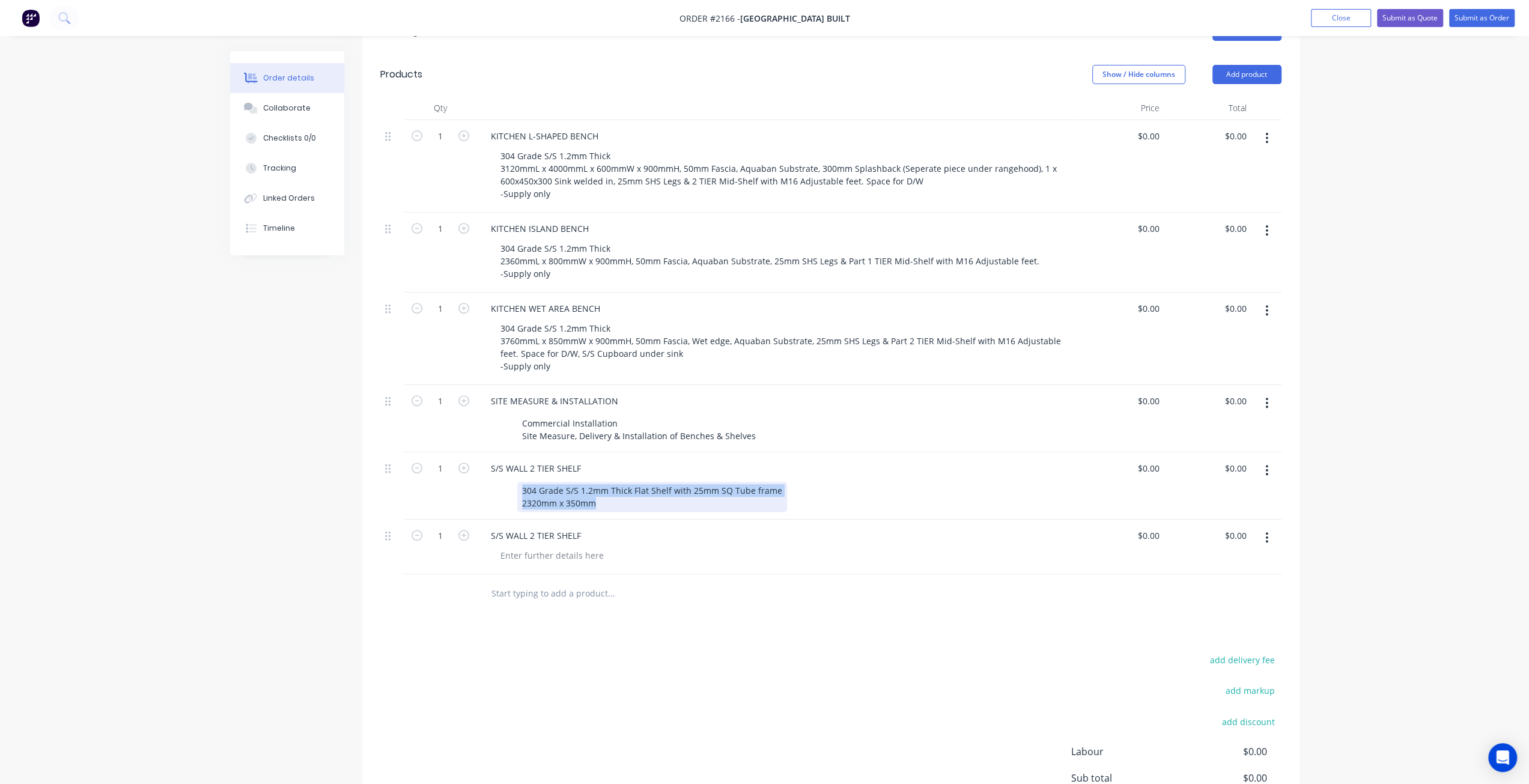
drag, startPoint x: 522, startPoint y: 452, endPoint x: 636, endPoint y: 465, distance: 114.7
click at [636, 482] on div "304 Grade S/S 1.2mm Thick Flat Shelf with 25mm SQ Tube frame 2320mm x 350mm" at bounding box center [653, 496] width 270 height 30
copy div "304 Grade S/S 1.2mm Thick Flat Shelf with 25mm SQ Tube frame 2320mm x 350mm"
click at [556, 547] on div at bounding box center [552, 555] width 123 height 18
paste div
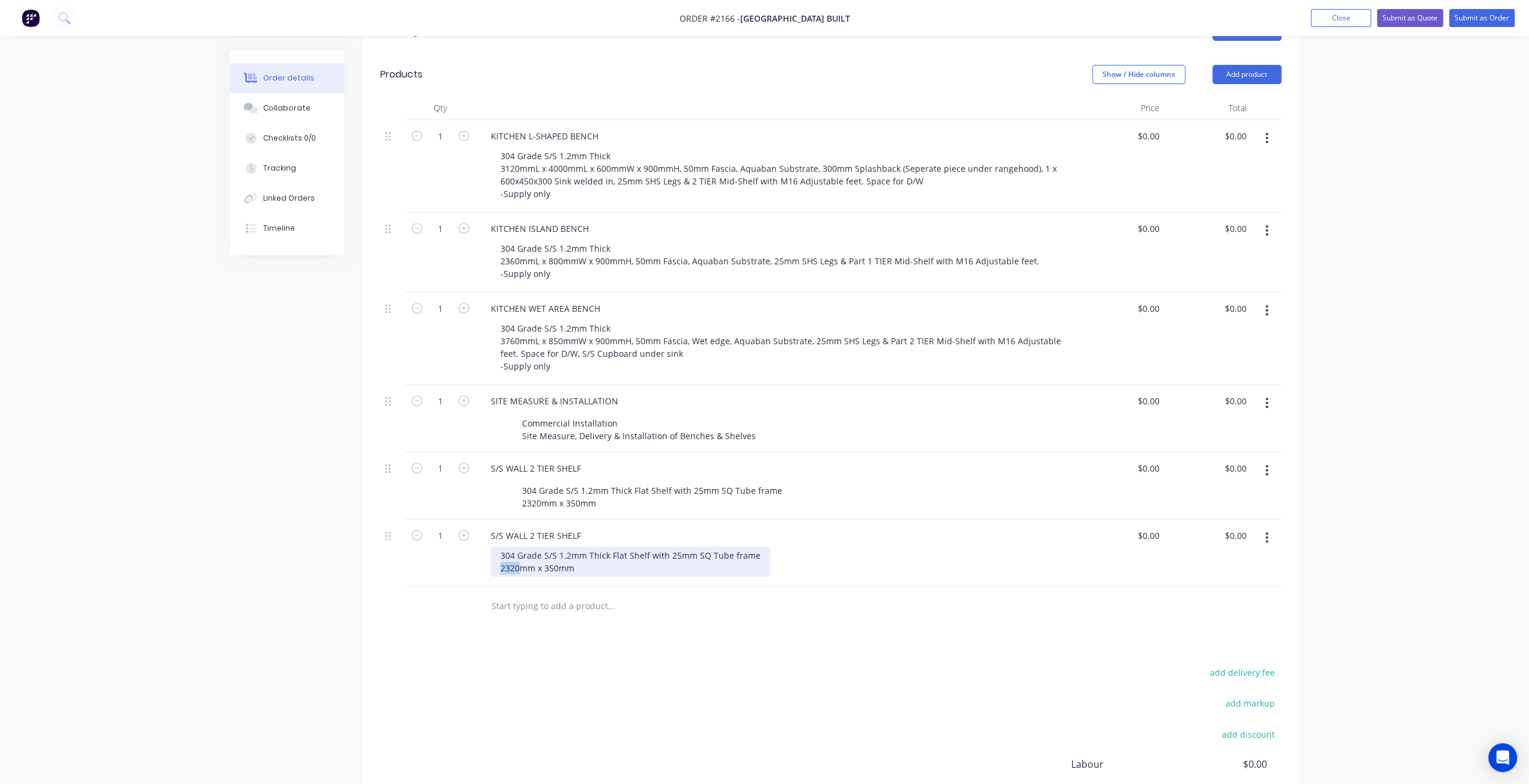
drag, startPoint x: 519, startPoint y: 528, endPoint x: 486, endPoint y: 528, distance: 33.0
click at [486, 528] on div "S/S WALL 2 TIER SHELF 304 Grade S/S 1.2mm Thick Flat Shelf with 25mm SQ Tube fr…" at bounding box center [777, 553] width 601 height 67
click at [387, 587] on div at bounding box center [392, 606] width 24 height 39
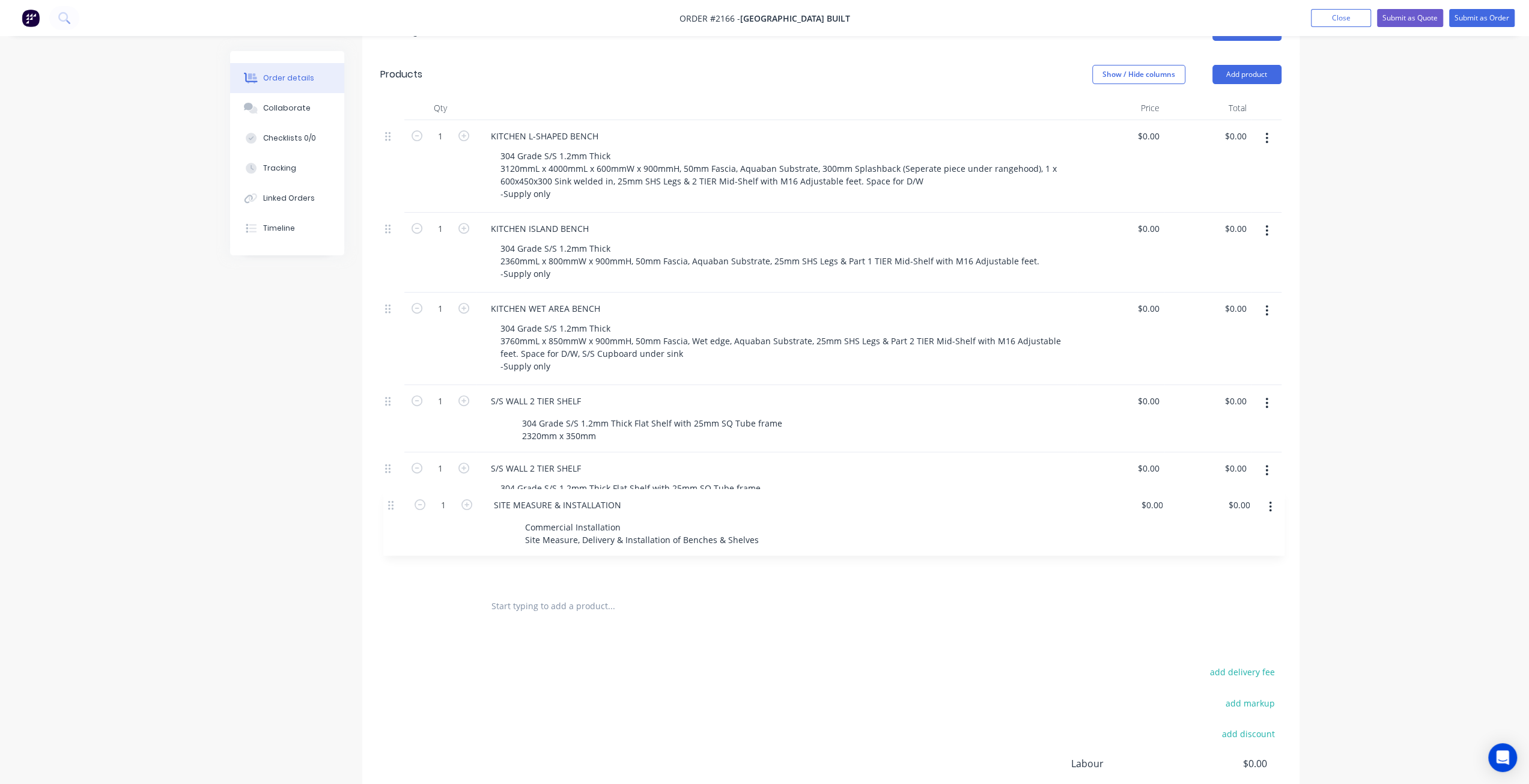
drag, startPoint x: 391, startPoint y: 366, endPoint x: 395, endPoint y: 513, distance: 147.1
click at [395, 513] on div "1 KITCHEN L-SHAPED BENCH 304 Grade S/S 1.2mm Thick 3120mmL x 4000mmL x 600mmW x…" at bounding box center [831, 353] width 902 height 467
click at [315, 538] on div "Created by Mark Created 12/08/25 Required 13/08/25 Assigned to Add team member …" at bounding box center [764, 298] width 1070 height 1215
click at [1151, 392] on input "0" at bounding box center [1150, 401] width 28 height 18
type input "$1,346.00"
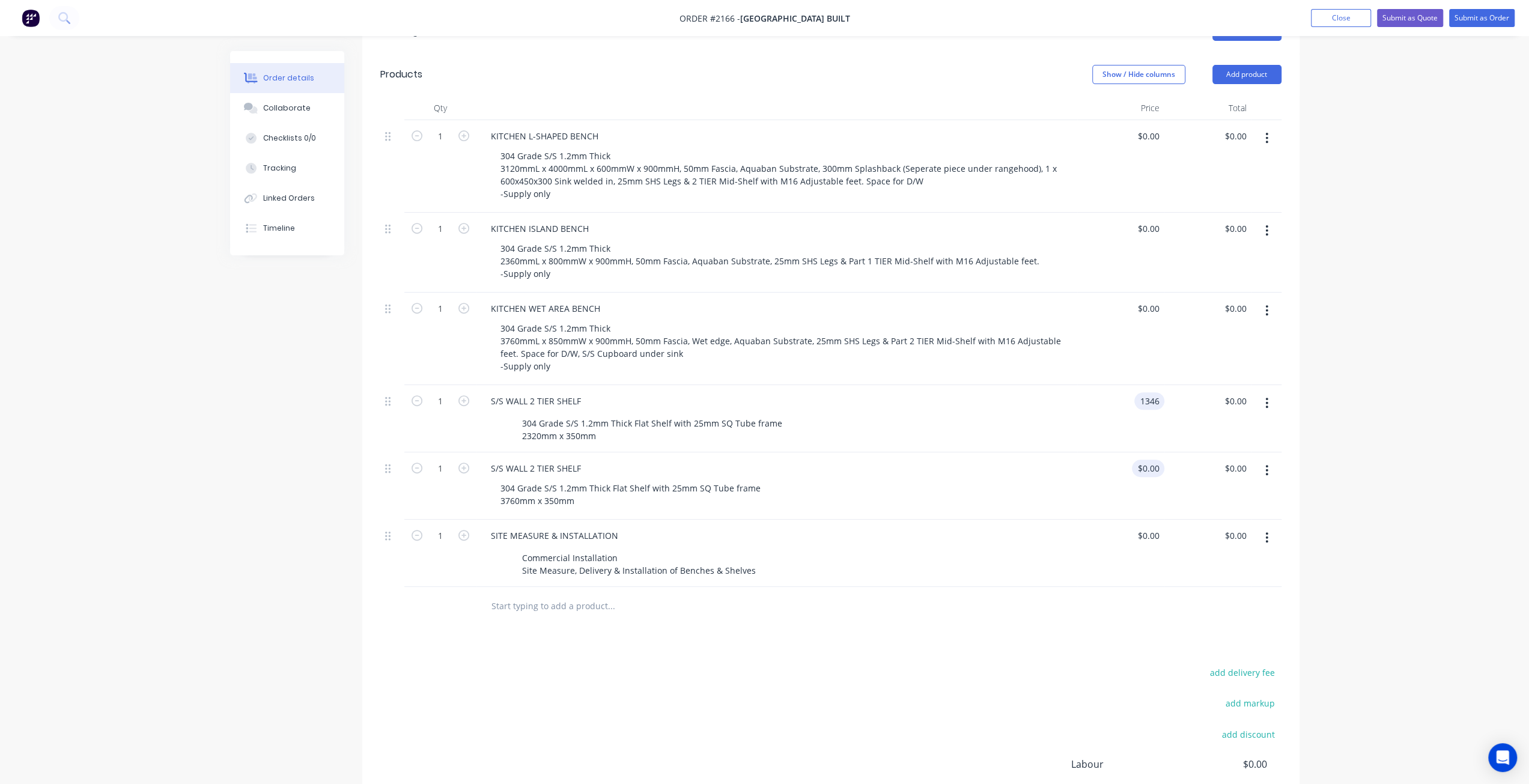
type input "$1,346.00"
click at [1148, 460] on div "0 $0.00" at bounding box center [1148, 469] width 33 height 18
type input "$2,300.00"
click at [1486, 444] on div "Order details Collaborate Checklists 0/0 Tracking Linked Orders Timeline Order …" at bounding box center [764, 273] width 1529 height 1266
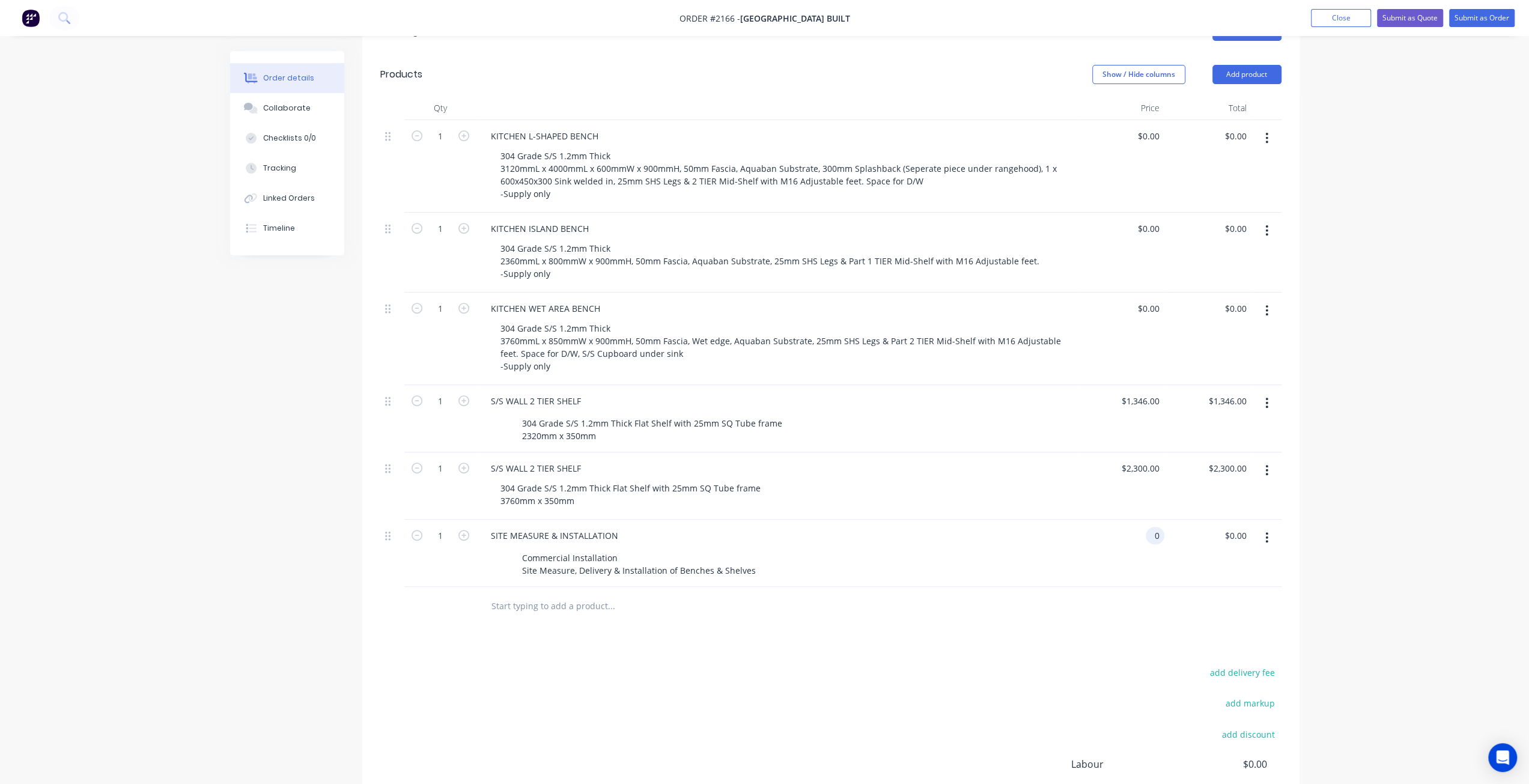
click at [1149, 527] on div "0 0" at bounding box center [1155, 536] width 18 height 18
type input "$5,984.00"
click at [1455, 471] on div "Order details Collaborate Checklists 0/0 Tracking Linked Orders Timeline Order …" at bounding box center [764, 273] width 1529 height 1266
click at [1344, 415] on div "Order details Collaborate Checklists 0/0 Tracking Linked Orders Timeline Order …" at bounding box center [764, 273] width 1529 height 1266
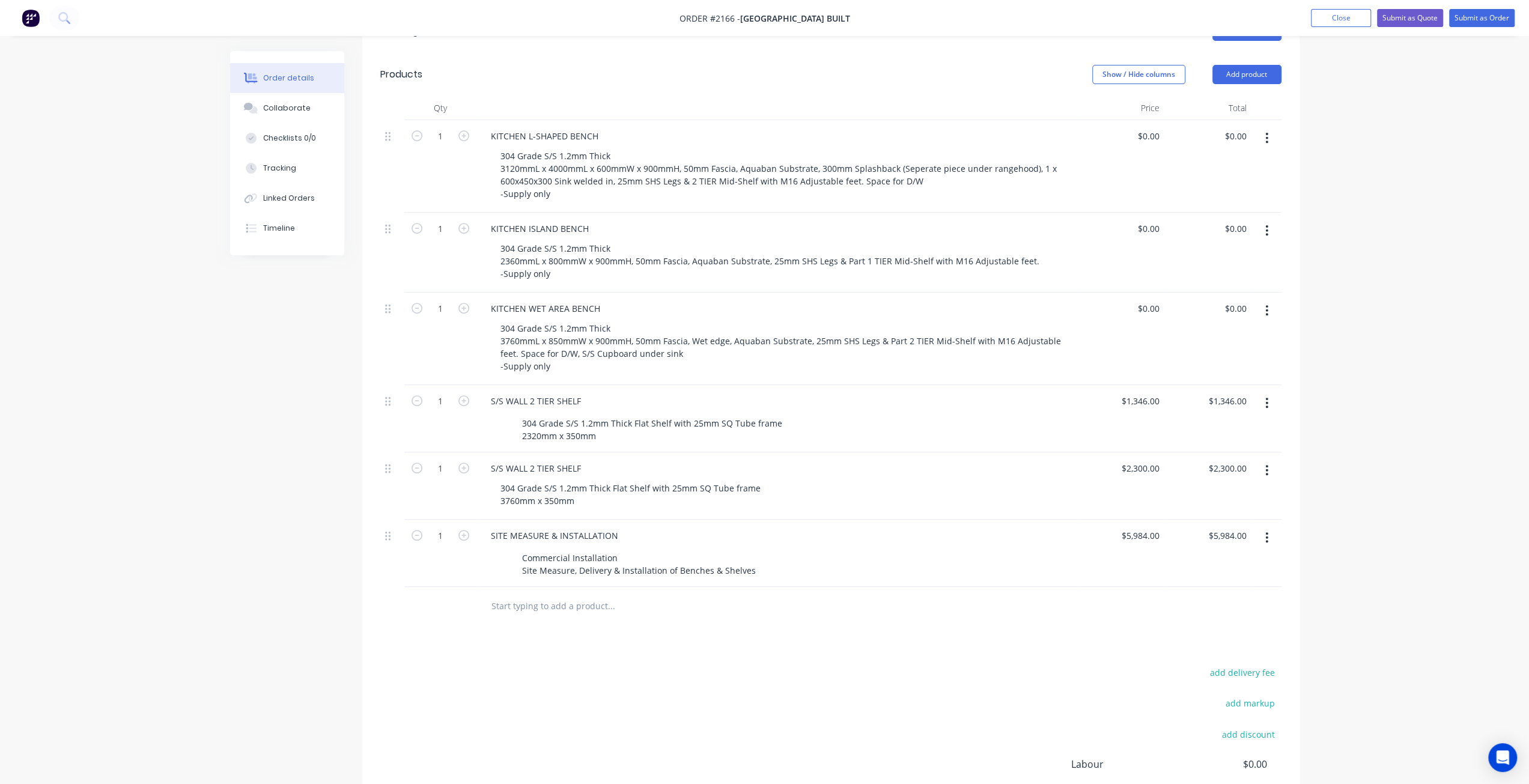
click at [1369, 391] on div "Order details Collaborate Checklists 0/0 Tracking Linked Orders Timeline Order …" at bounding box center [764, 273] width 1529 height 1266
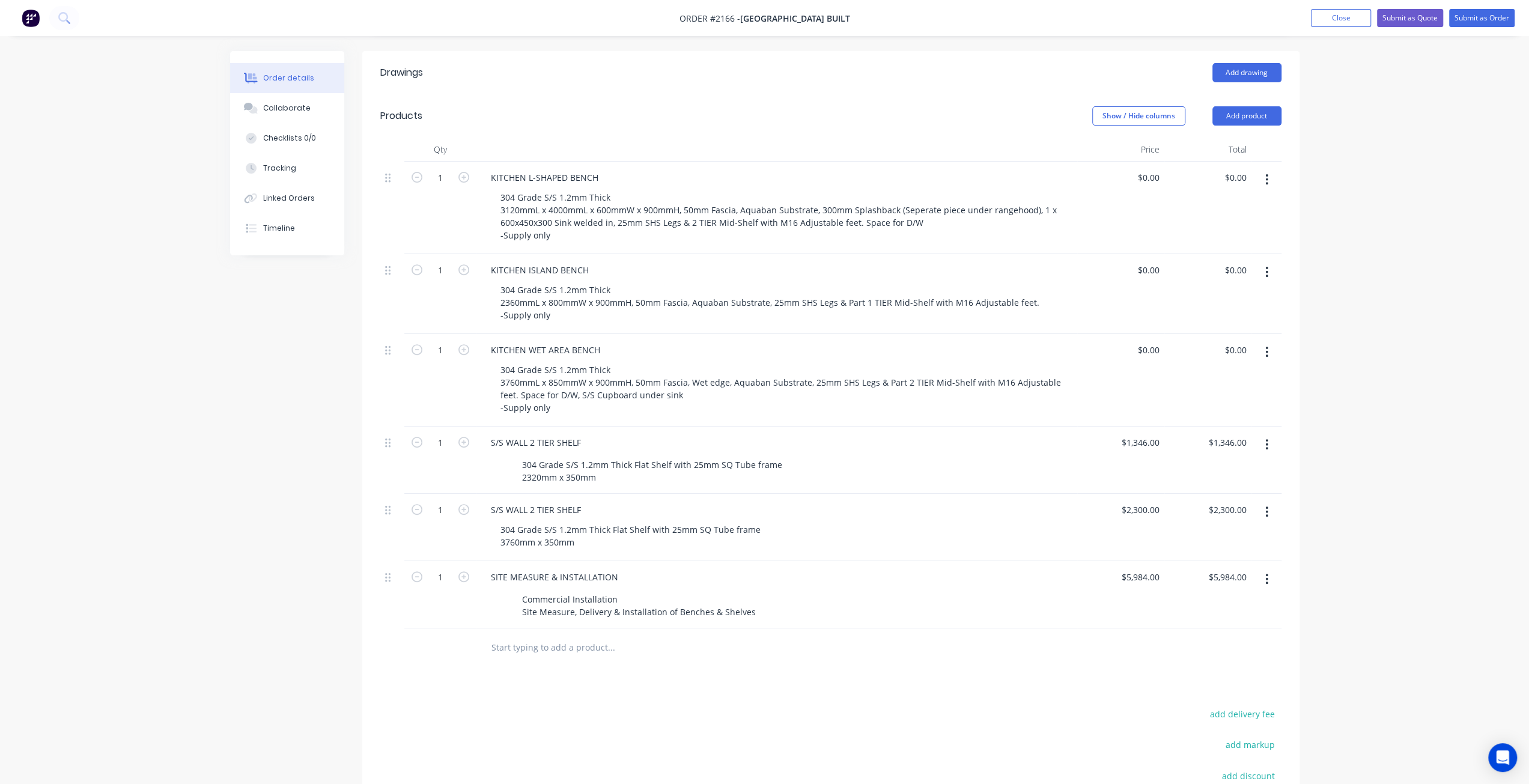
scroll to position [300, 0]
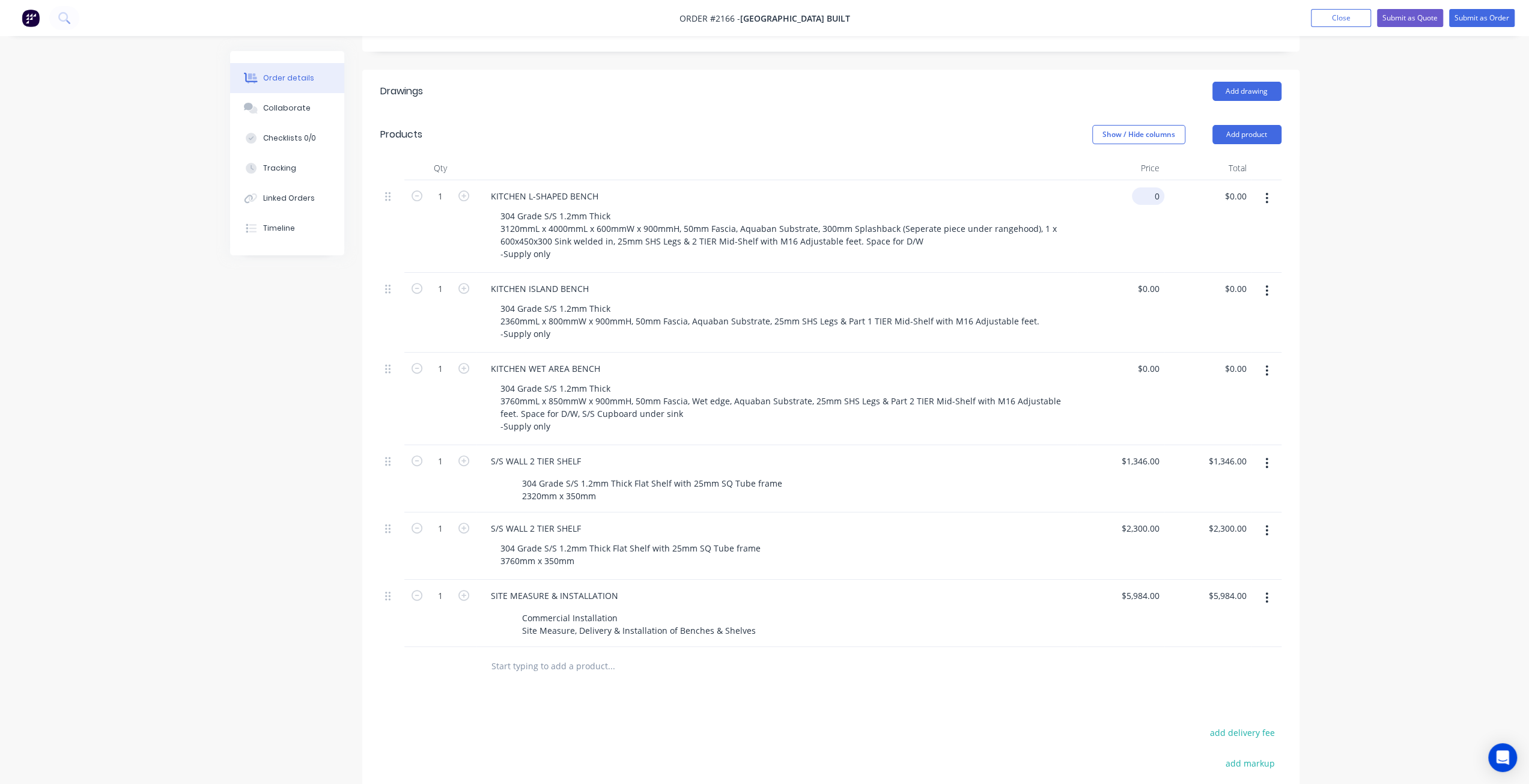
click at [1157, 187] on input "0" at bounding box center [1150, 196] width 28 height 18
type input "$10,316.00"
click at [1386, 301] on div "Order details Collaborate Checklists 0/0 Tracking Linked Orders Timeline Order …" at bounding box center [764, 332] width 1529 height 1266
click at [1407, 282] on div "Order details Collaborate Checklists 0/0 Tracking Linked Orders Timeline Order …" at bounding box center [764, 332] width 1529 height 1266
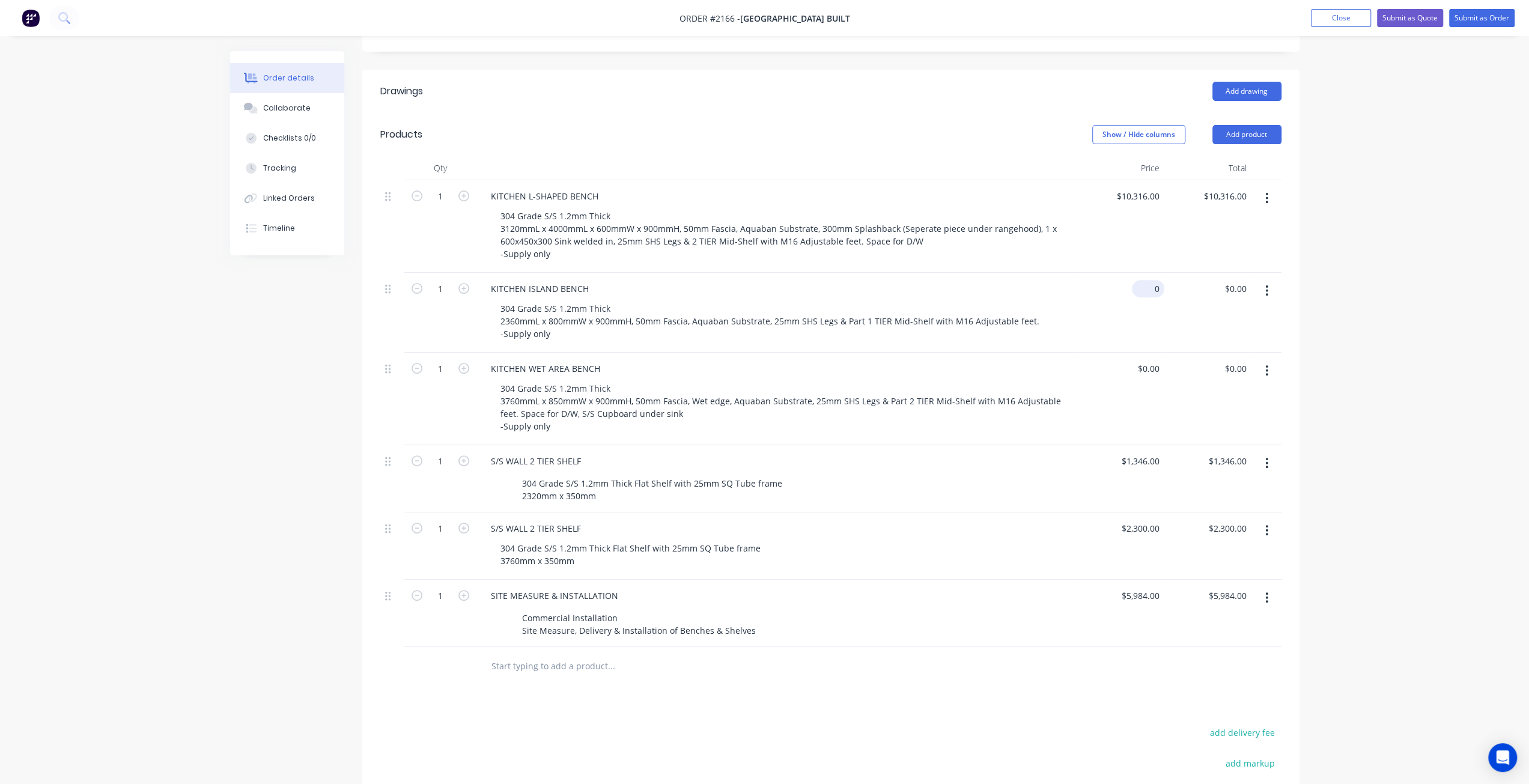
click at [1150, 280] on input "0" at bounding box center [1150, 289] width 28 height 18
click at [1154, 280] on input "0" at bounding box center [1157, 289] width 14 height 18
type input "$2,396.00"
click at [1328, 354] on div "Order details Collaborate Checklists 0/0 Tracking Linked Orders Timeline Order …" at bounding box center [764, 332] width 1529 height 1266
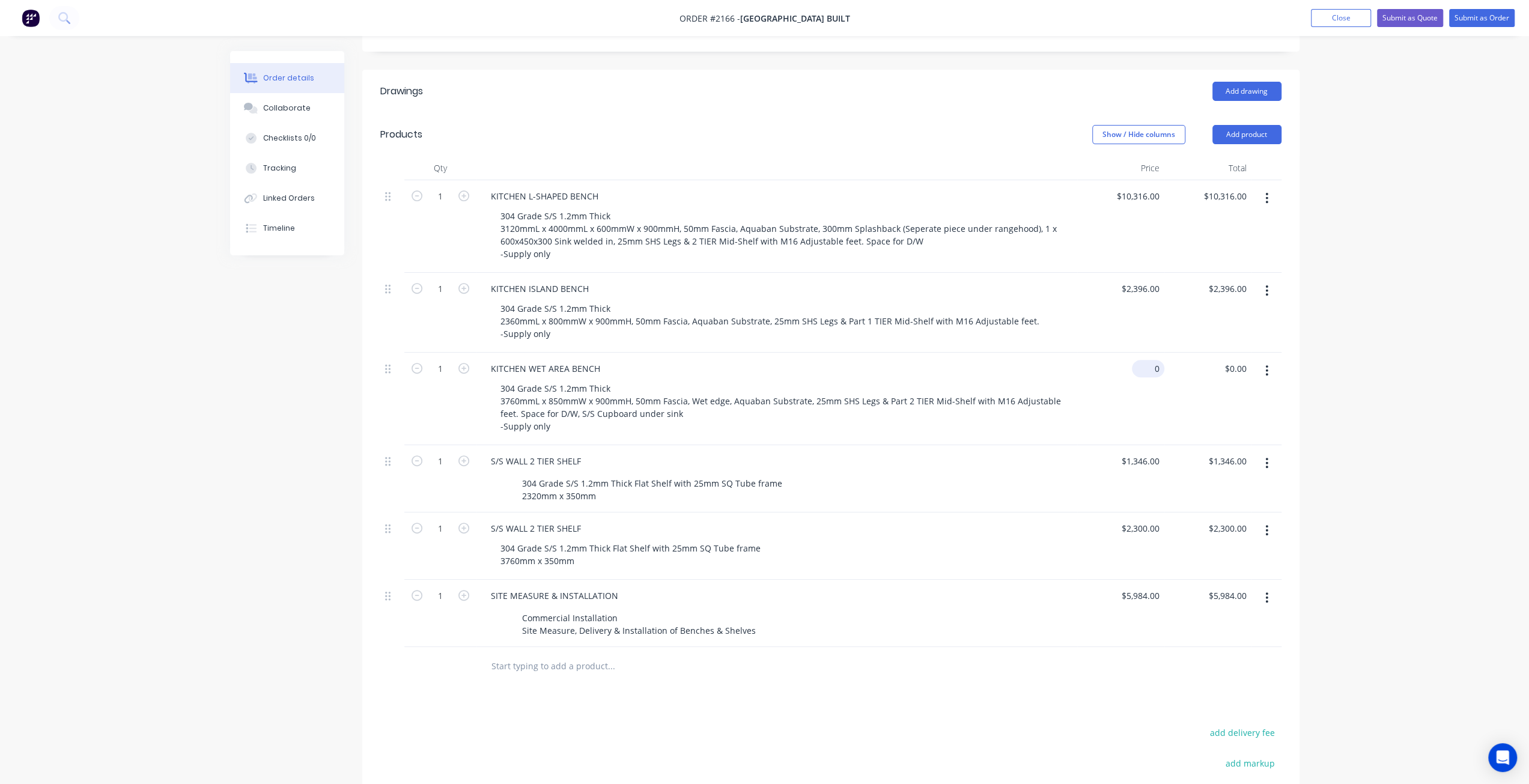
click at [1149, 360] on div "0 $0.00" at bounding box center [1148, 369] width 33 height 18
click at [1150, 360] on input "0" at bounding box center [1150, 369] width 28 height 18
type input "$6,869.00"
click at [1315, 434] on div "Order details Collaborate Checklists 0/0 Tracking Linked Orders Timeline Order …" at bounding box center [764, 332] width 1529 height 1266
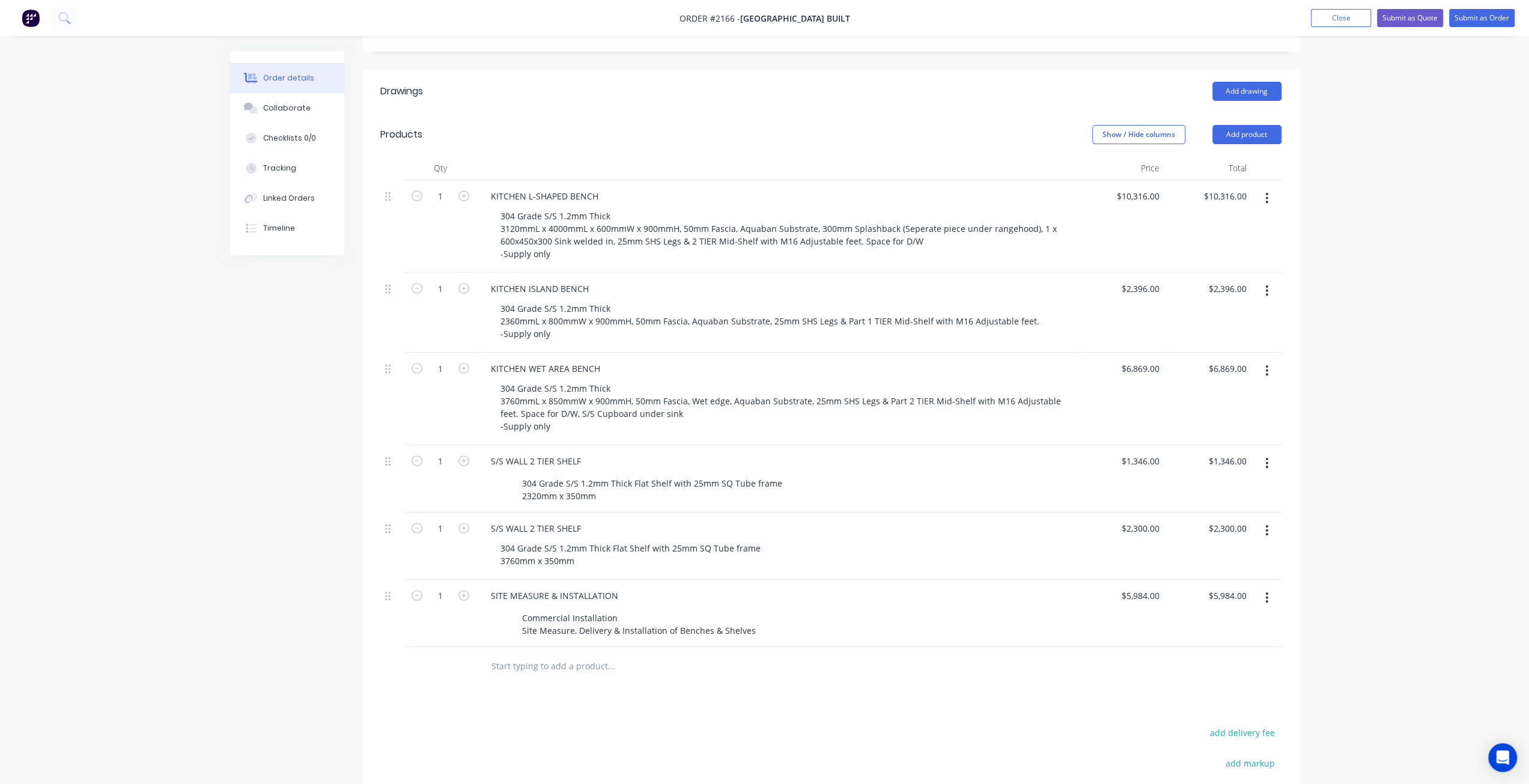
click at [1344, 381] on div "Order details Collaborate Checklists 0/0 Tracking Linked Orders Timeline Order …" at bounding box center [764, 332] width 1529 height 1266
click at [238, 490] on div "Created by Mark Created 12/08/25 Required 13/08/25 Assigned to Add team member …" at bounding box center [764, 358] width 1070 height 1215
drag, startPoint x: 166, startPoint y: 446, endPoint x: 350, endPoint y: 434, distance: 184.4
click at [166, 446] on div "Order details Collaborate Checklists 0/0 Tracking Linked Orders Timeline Order …" at bounding box center [764, 332] width 1529 height 1266
click at [1349, 345] on div "Order details Collaborate Checklists 0/0 Tracking Linked Orders Timeline Order …" at bounding box center [764, 332] width 1529 height 1266
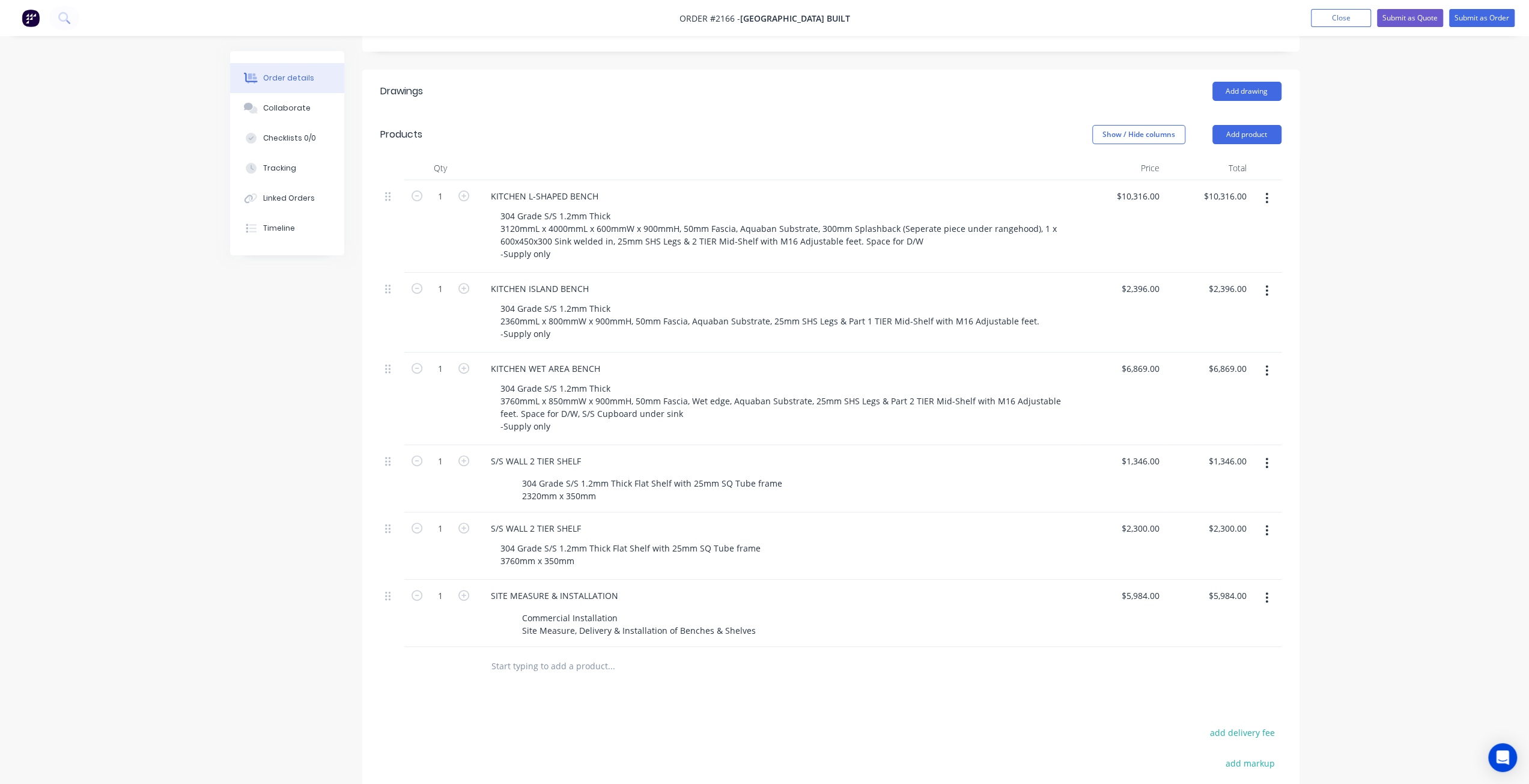
click at [1341, 334] on div "Order details Collaborate Checklists 0/0 Tracking Linked Orders Timeline Order …" at bounding box center [764, 332] width 1529 height 1266
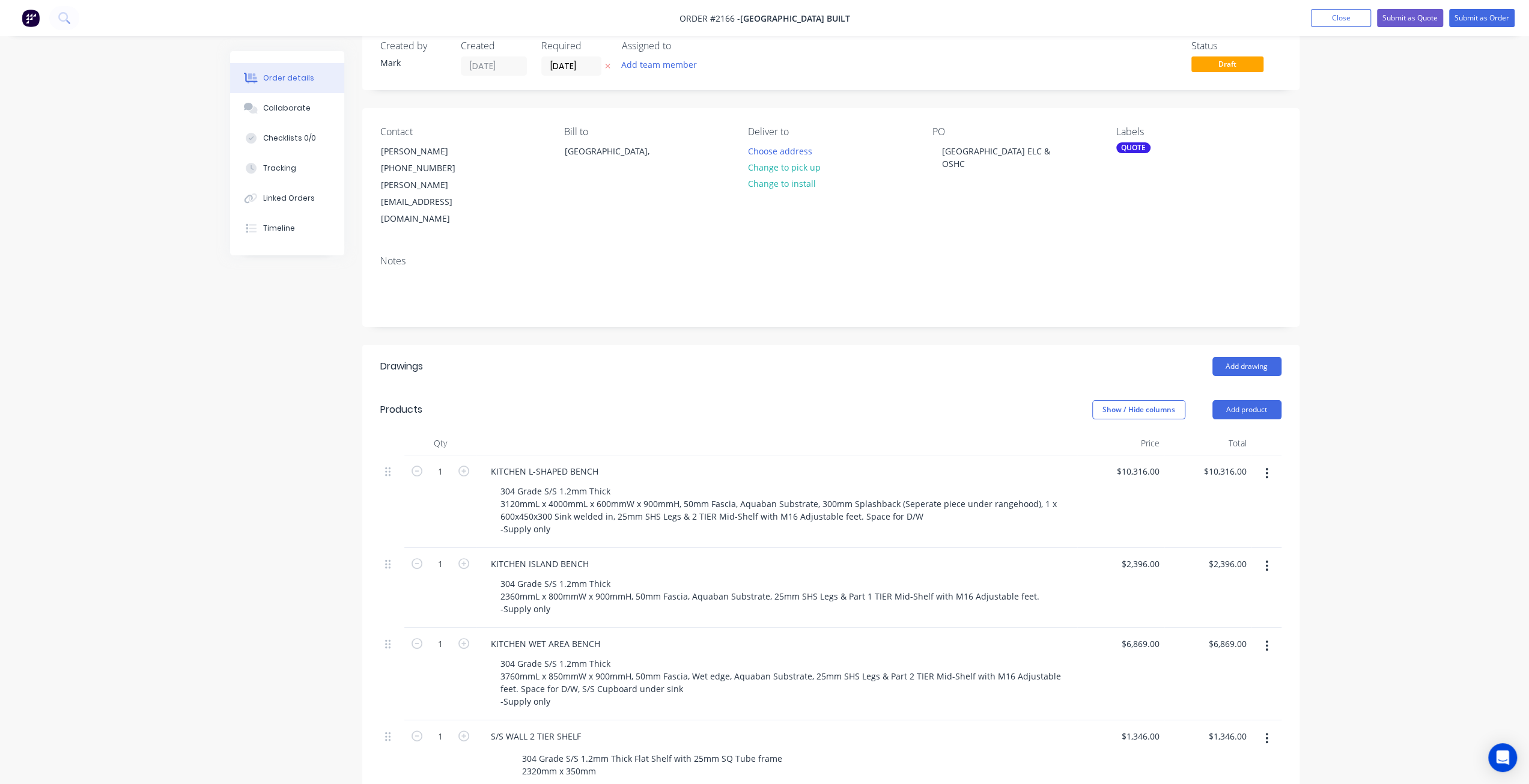
scroll to position [0, 0]
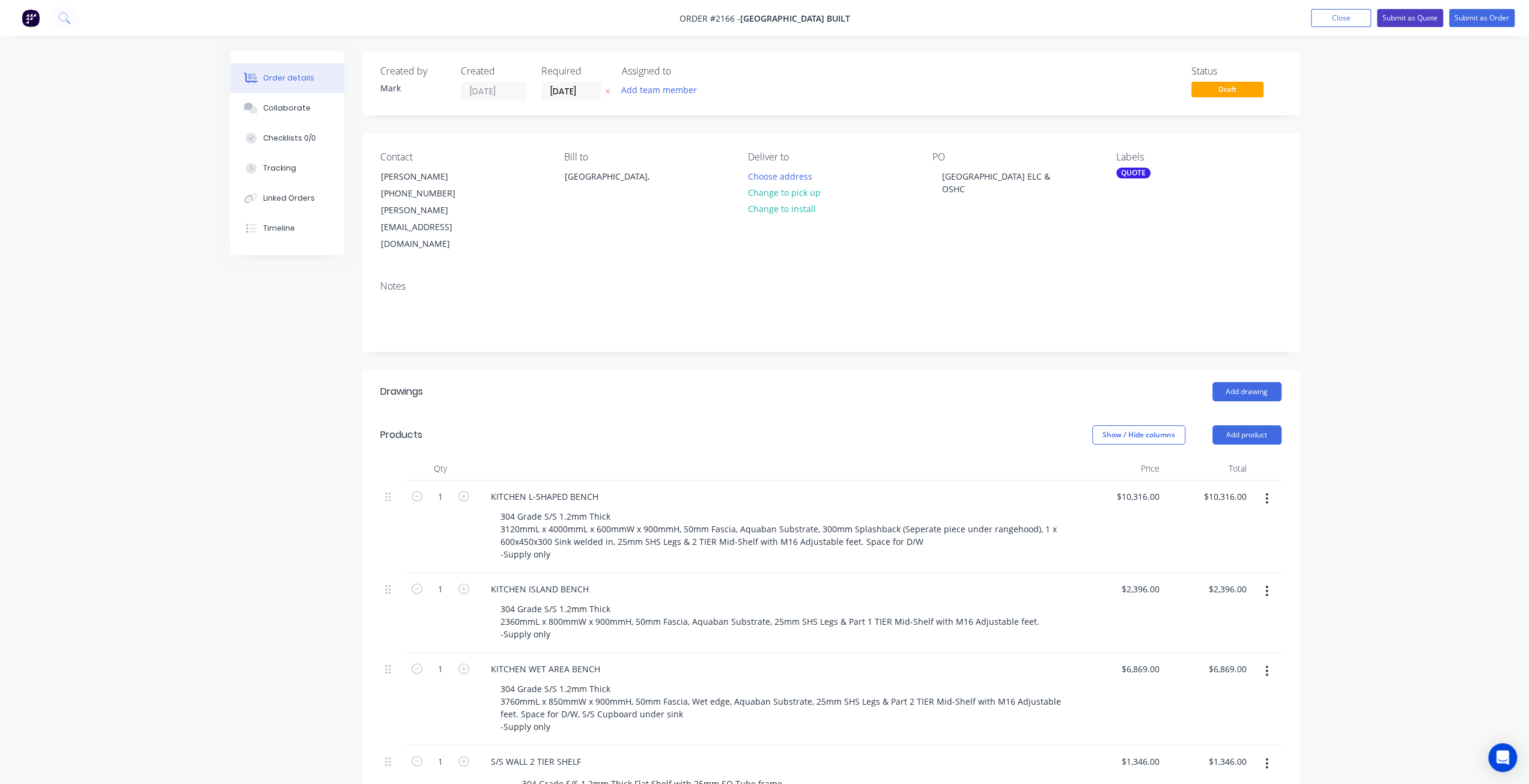
click at [1412, 20] on button "Submit as Quote" at bounding box center [1410, 18] width 66 height 18
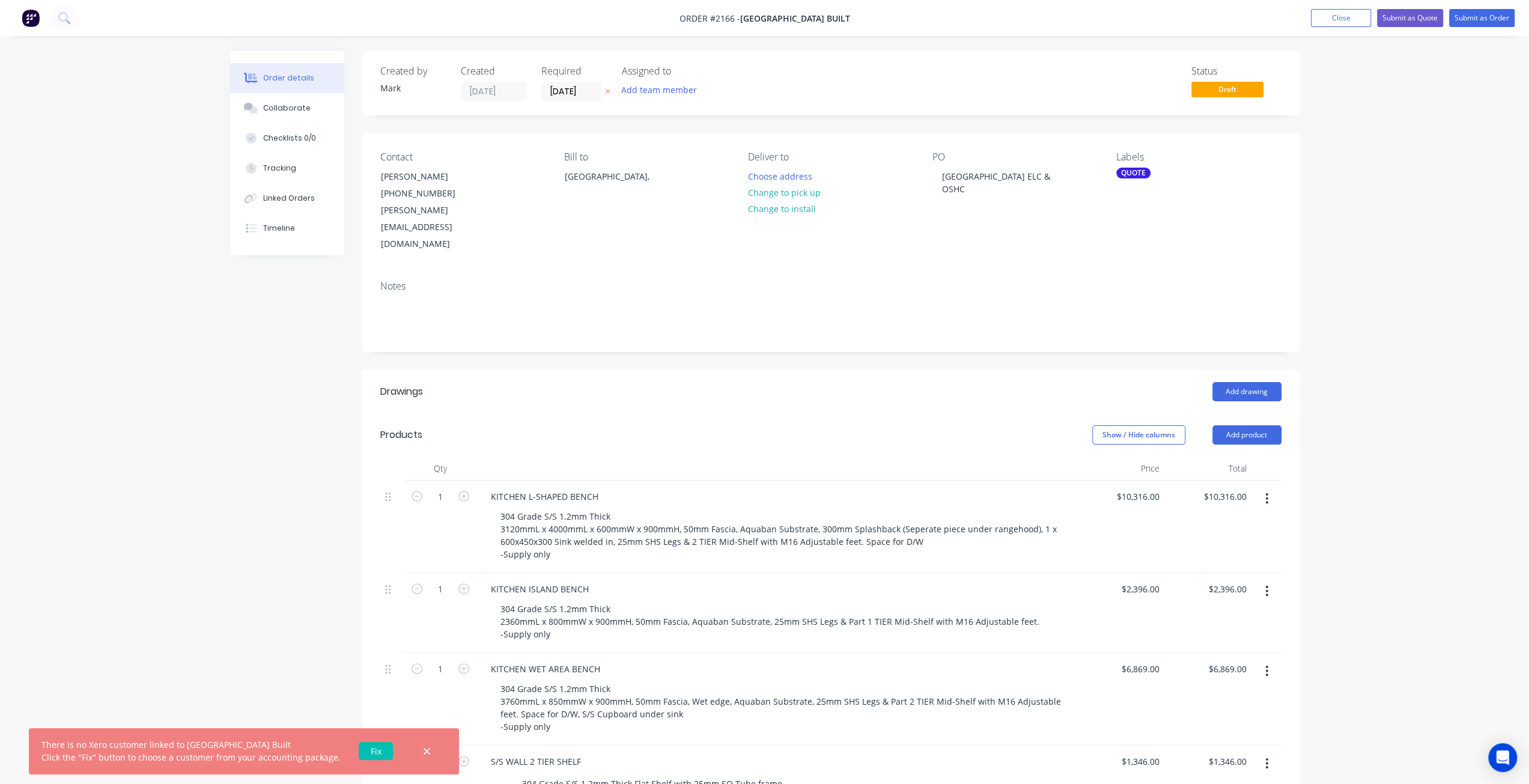
click at [359, 755] on link "Fix" at bounding box center [376, 751] width 34 height 18
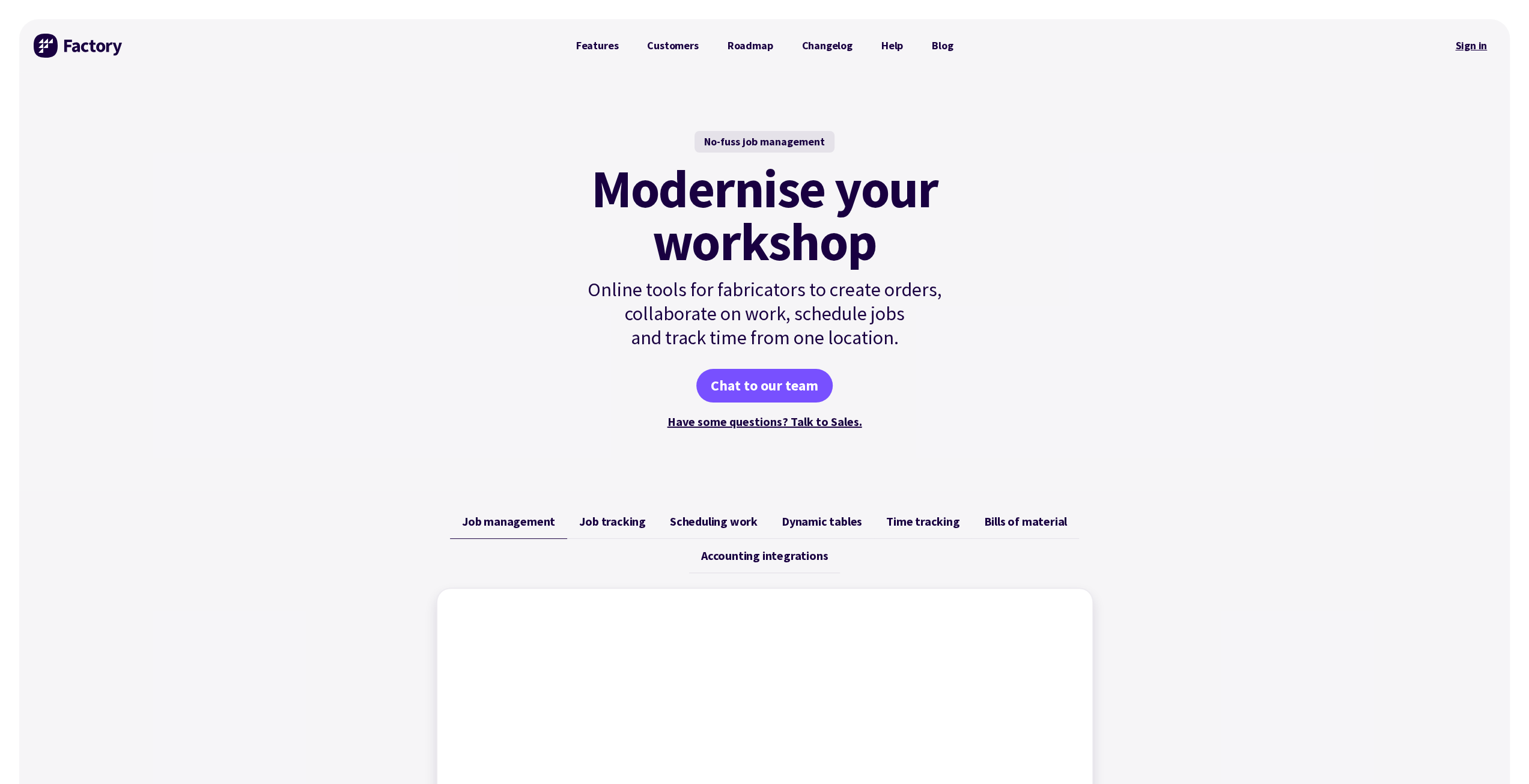
click at [1465, 44] on link "Sign in" at bounding box center [1471, 45] width 49 height 28
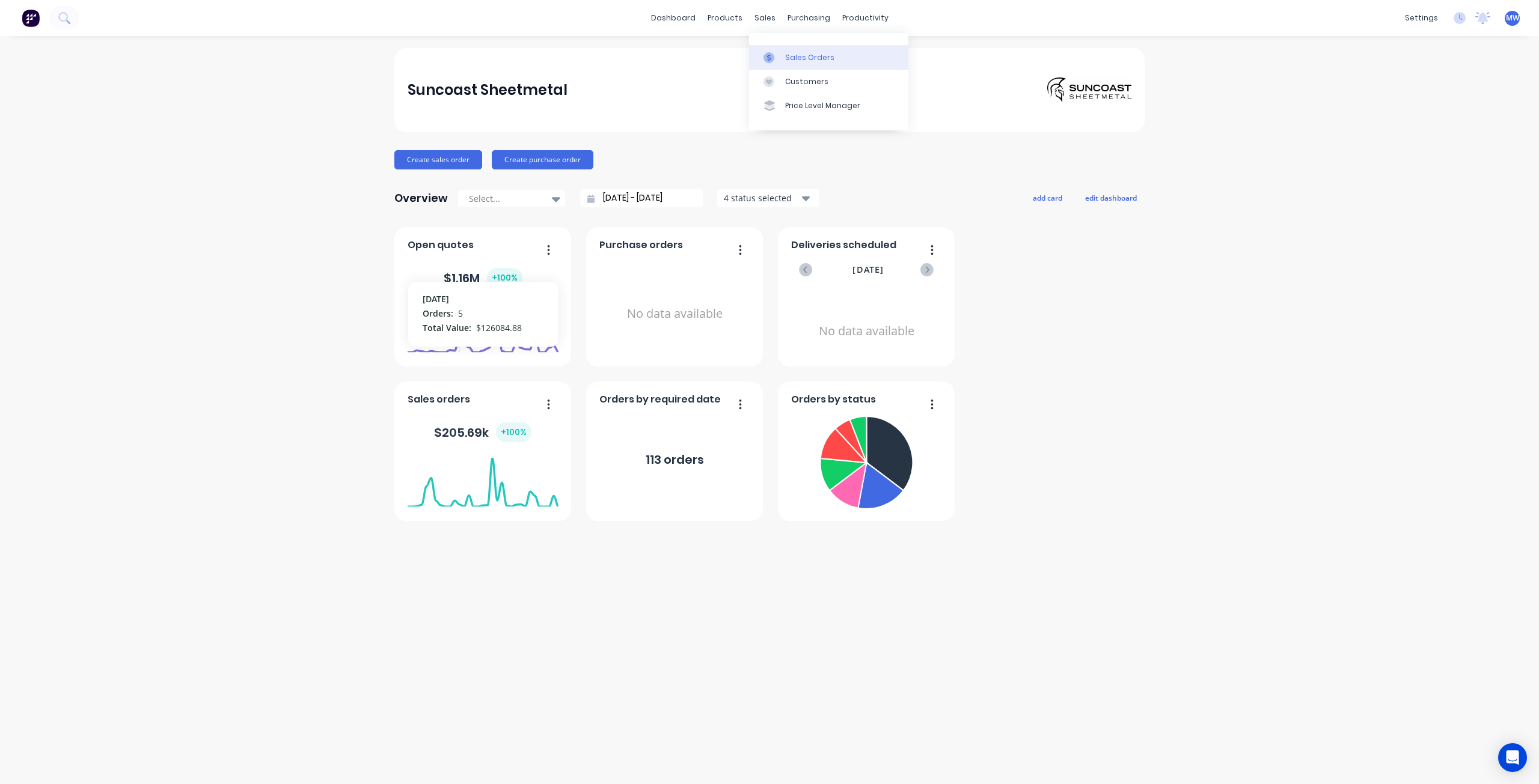
click at [796, 58] on div "Sales Orders" at bounding box center [810, 58] width 50 height 11
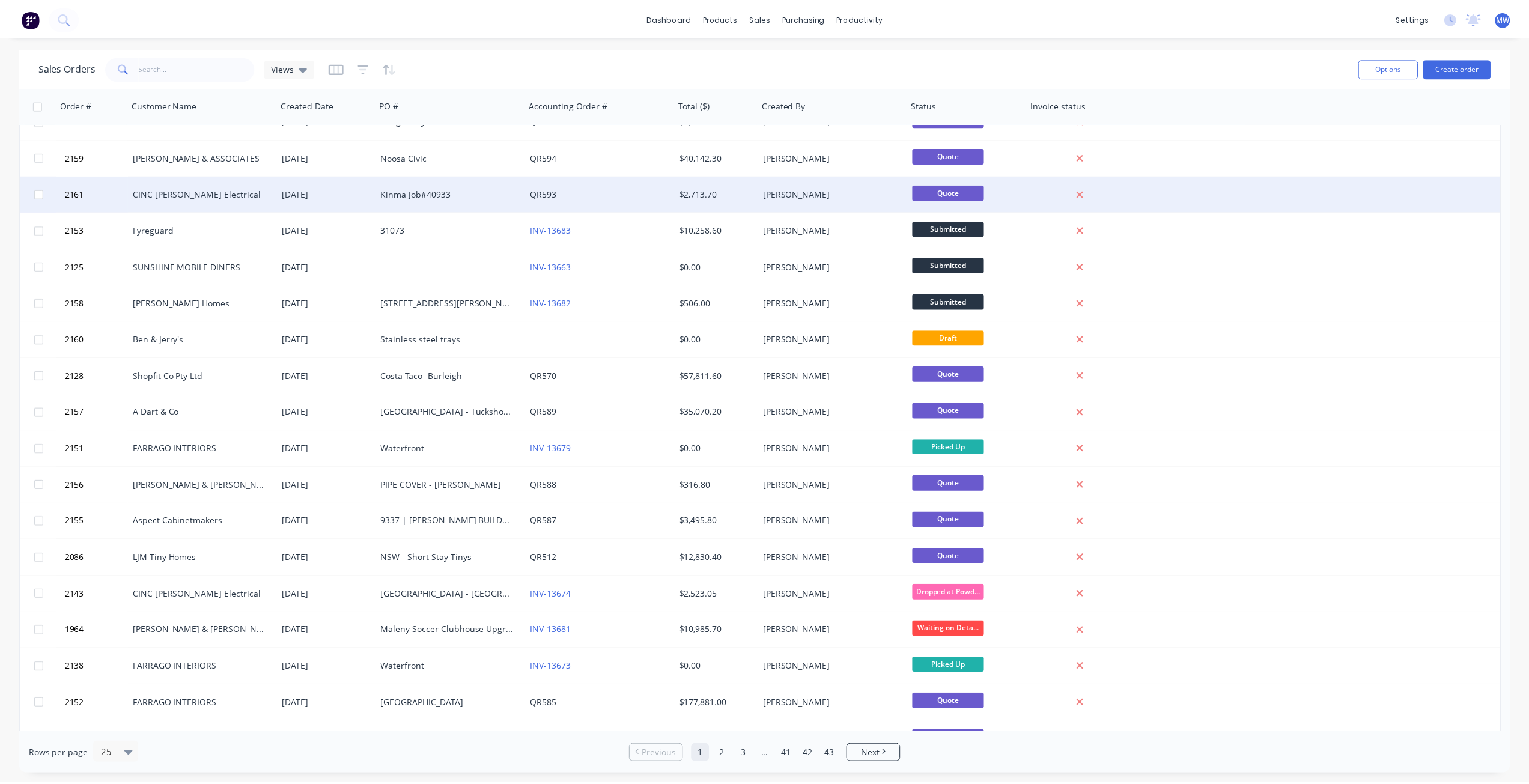
scroll to position [300, 0]
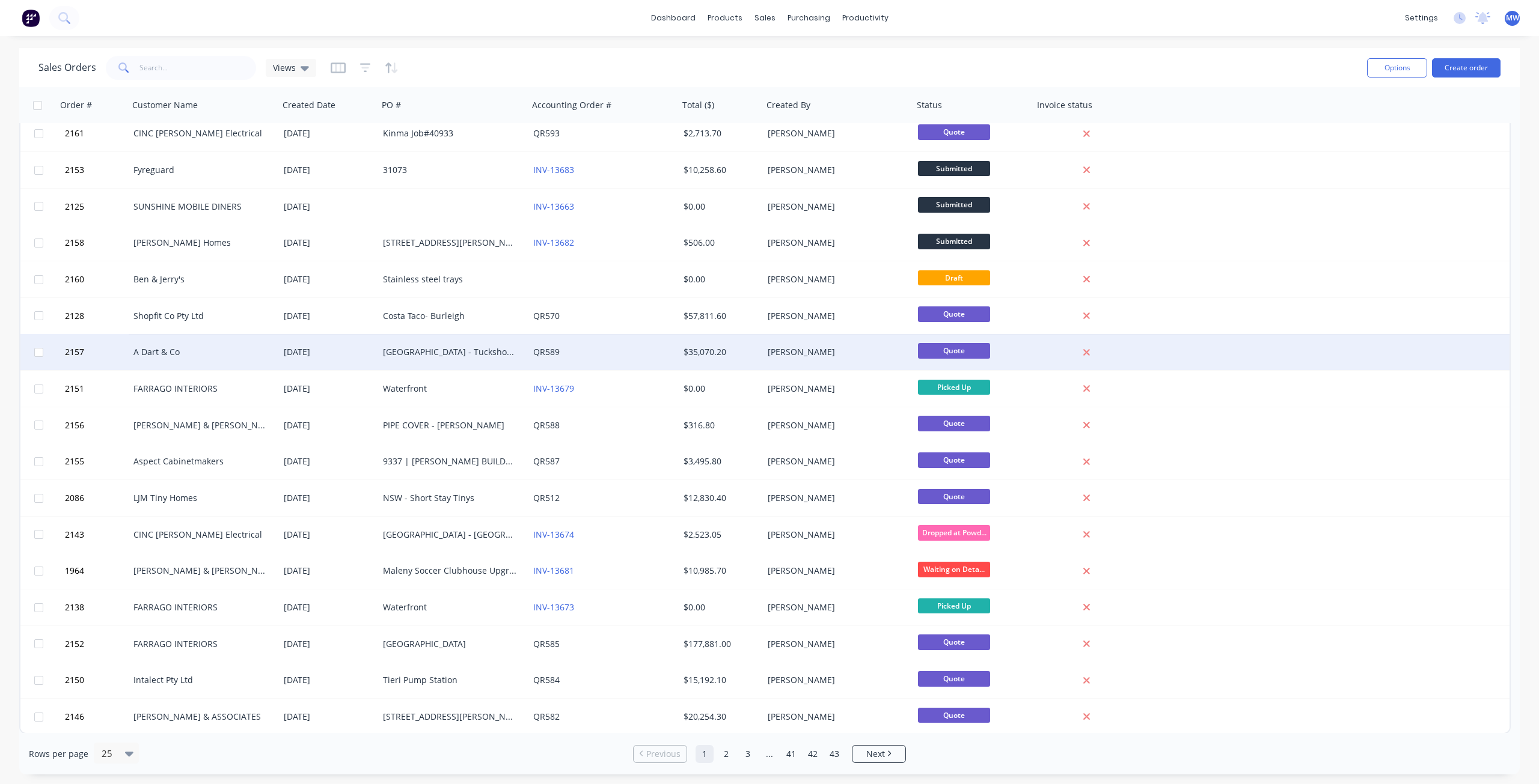
click at [303, 355] on div "[DATE]" at bounding box center [328, 352] width 90 height 12
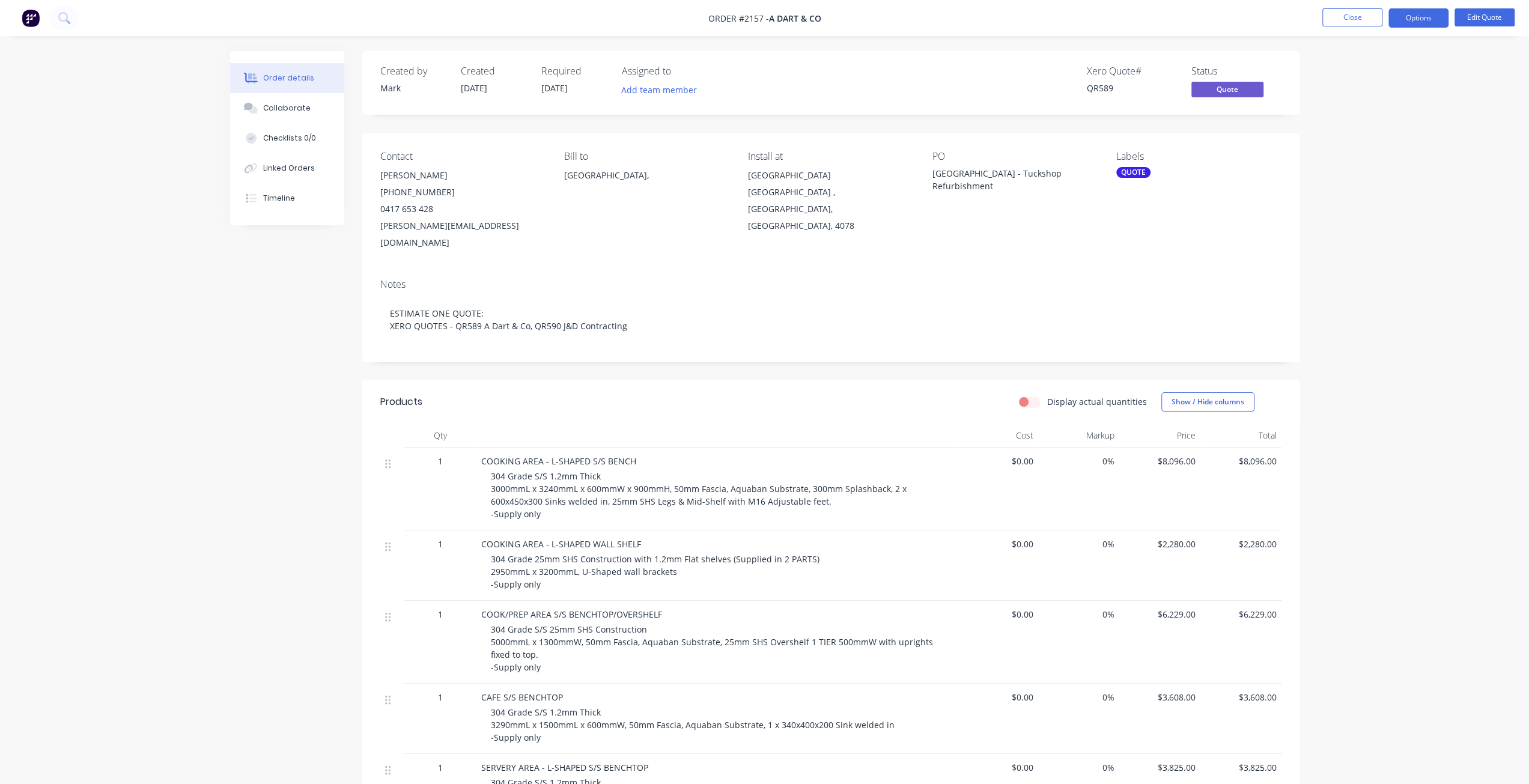
click at [509, 471] on span "304 Grade S/S 1.2mm Thick 3000mmL x 3240mmL x 600mmW x 900mmH, 50mm Fascia, Aqu…" at bounding box center [700, 495] width 419 height 50
drag, startPoint x: 492, startPoint y: 460, endPoint x: 545, endPoint y: 503, distance: 68.2
click at [545, 503] on div "304 Grade S/S 1.2mm Thick 3000mmL x 3240mmL x 600mmW x 900mmH, 50mm Fascia, Aqu…" at bounding box center [722, 495] width 461 height 50
copy span "304 Grade S/S 1.2mm Thick 3000mmL x 3240mmL x 600mmW x 900mmH, 50mm Fascia, Aqu…"
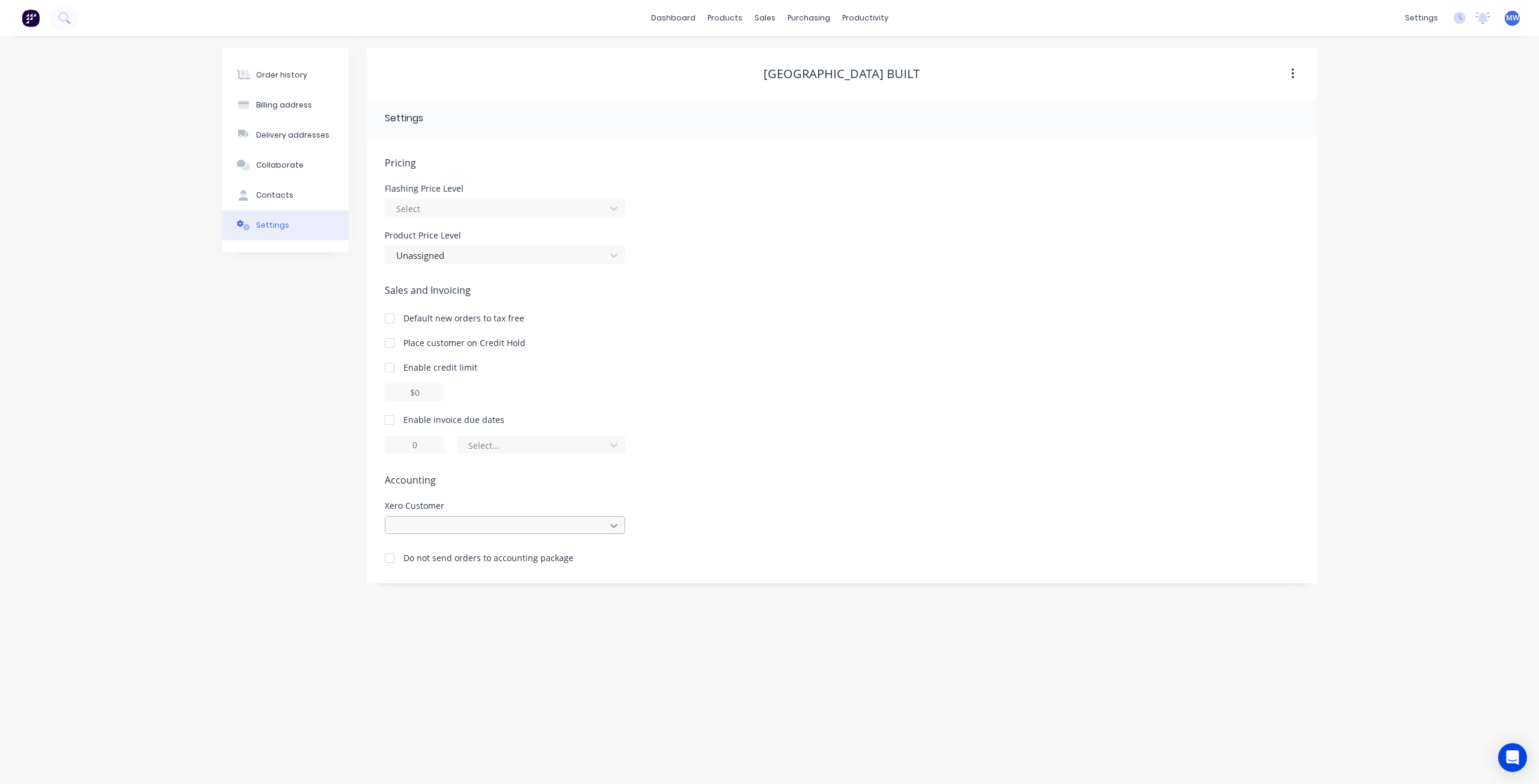
click at [615, 529] on icon at bounding box center [614, 526] width 12 height 12
type input "bed"
click at [487, 555] on div "[GEOGRAPHIC_DATA] Built" at bounding box center [505, 552] width 240 height 22
click at [288, 74] on div "Order history" at bounding box center [281, 75] width 51 height 11
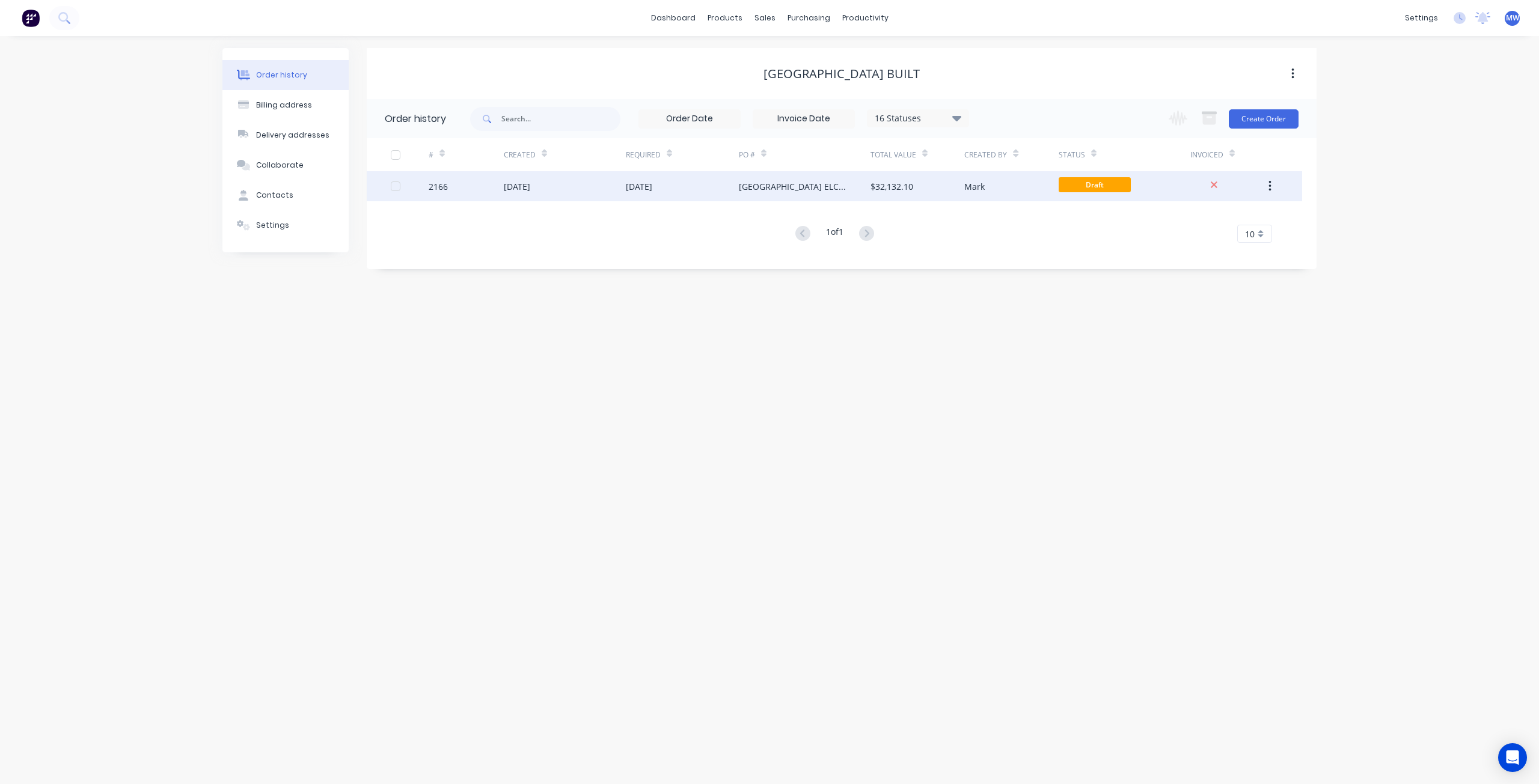
click at [869, 192] on div "Concordia Lutheran College ELC & OSHC" at bounding box center [805, 186] width 132 height 30
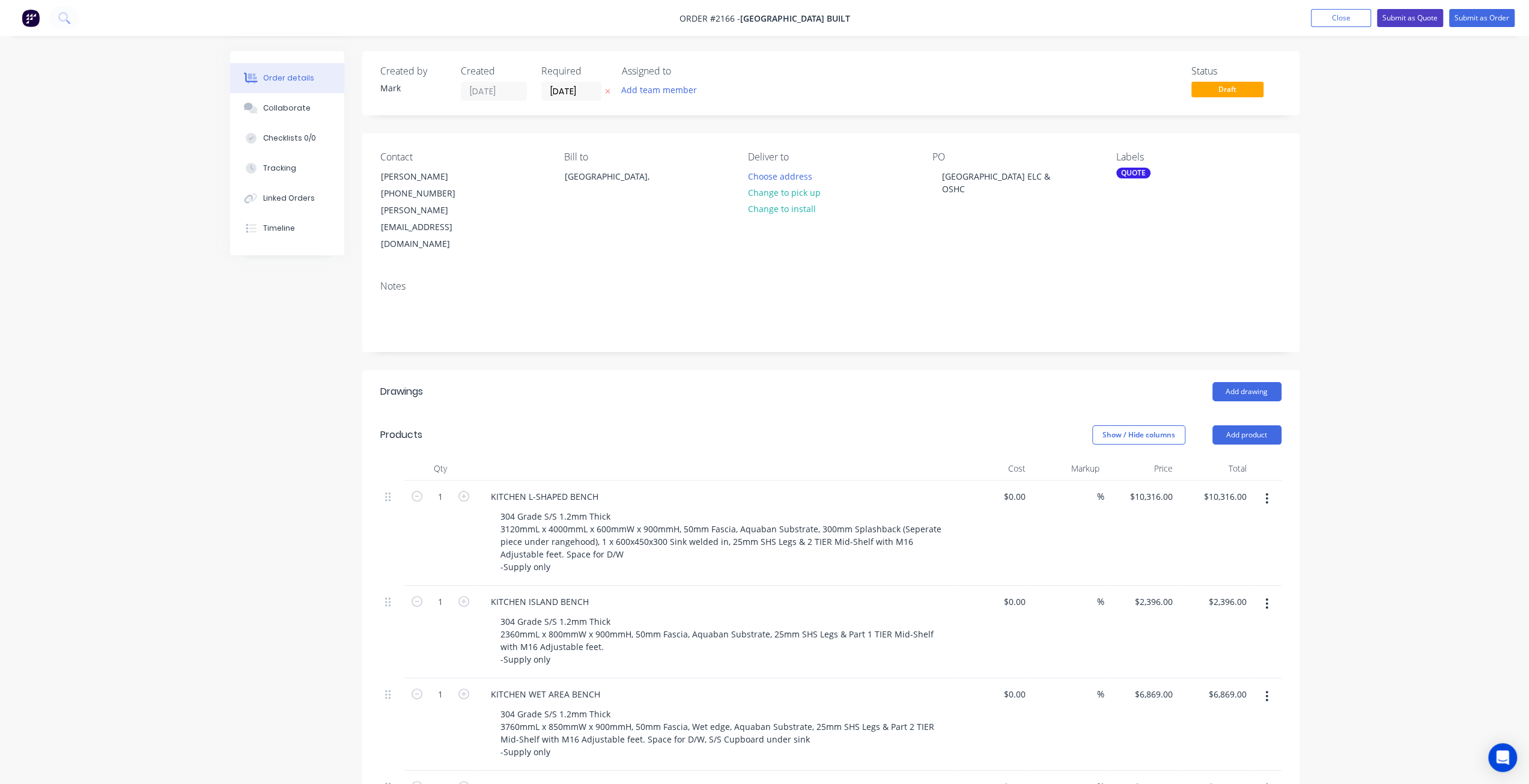
click at [1418, 16] on button "Submit as Quote" at bounding box center [1410, 18] width 66 height 18
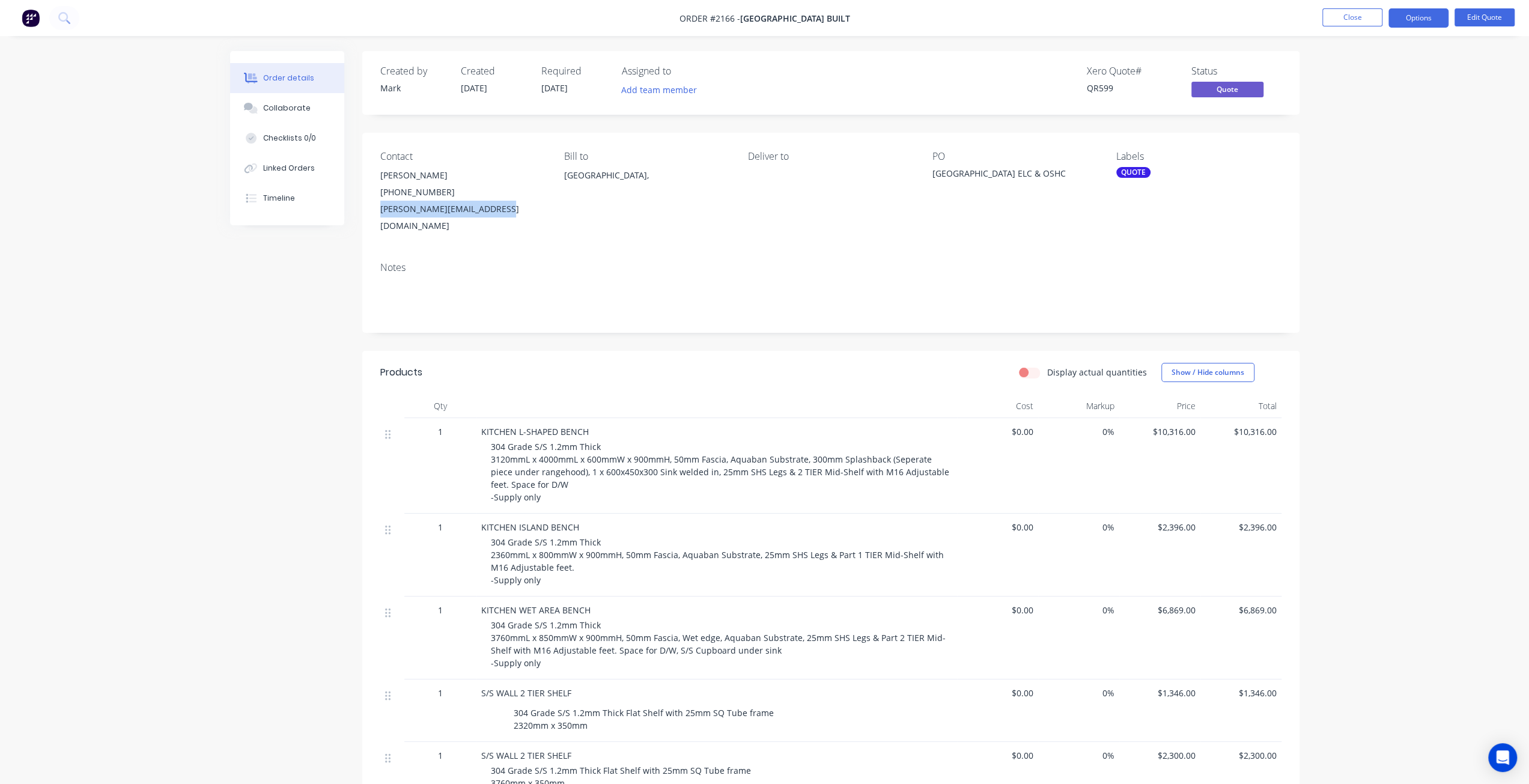
drag, startPoint x: 495, startPoint y: 210, endPoint x: 379, endPoint y: 211, distance: 116.0
click at [379, 211] on div "Contact Jagveer Bains (07) 3376 8283 jagveer@bedfordbuilt.com.au Bill to Austra…" at bounding box center [831, 193] width 937 height 119
copy div "jagveer@bedfordbuilt.com.au"
click at [1338, 18] on button "Close" at bounding box center [1353, 17] width 60 height 18
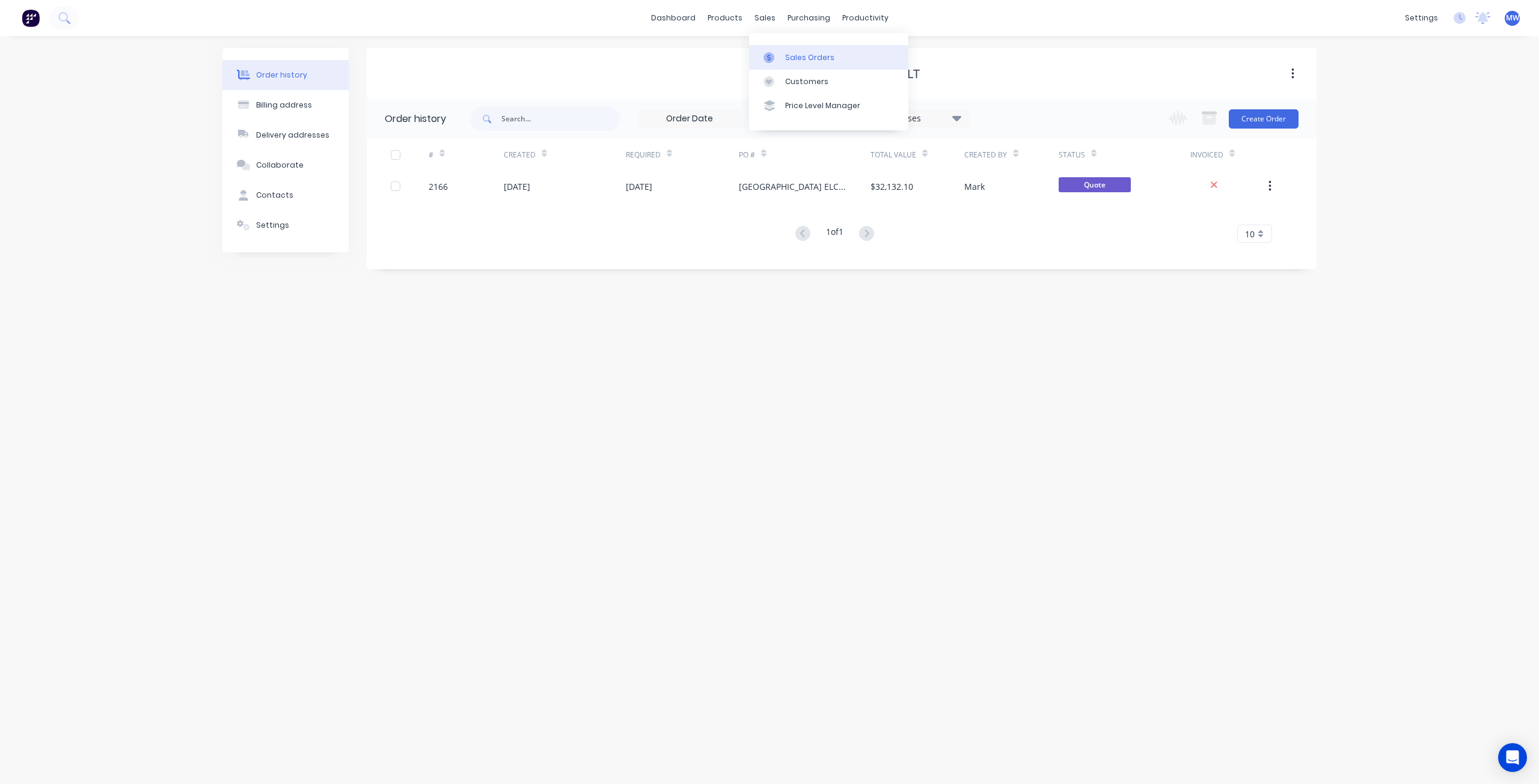
click at [795, 60] on div "Sales Orders" at bounding box center [810, 58] width 50 height 11
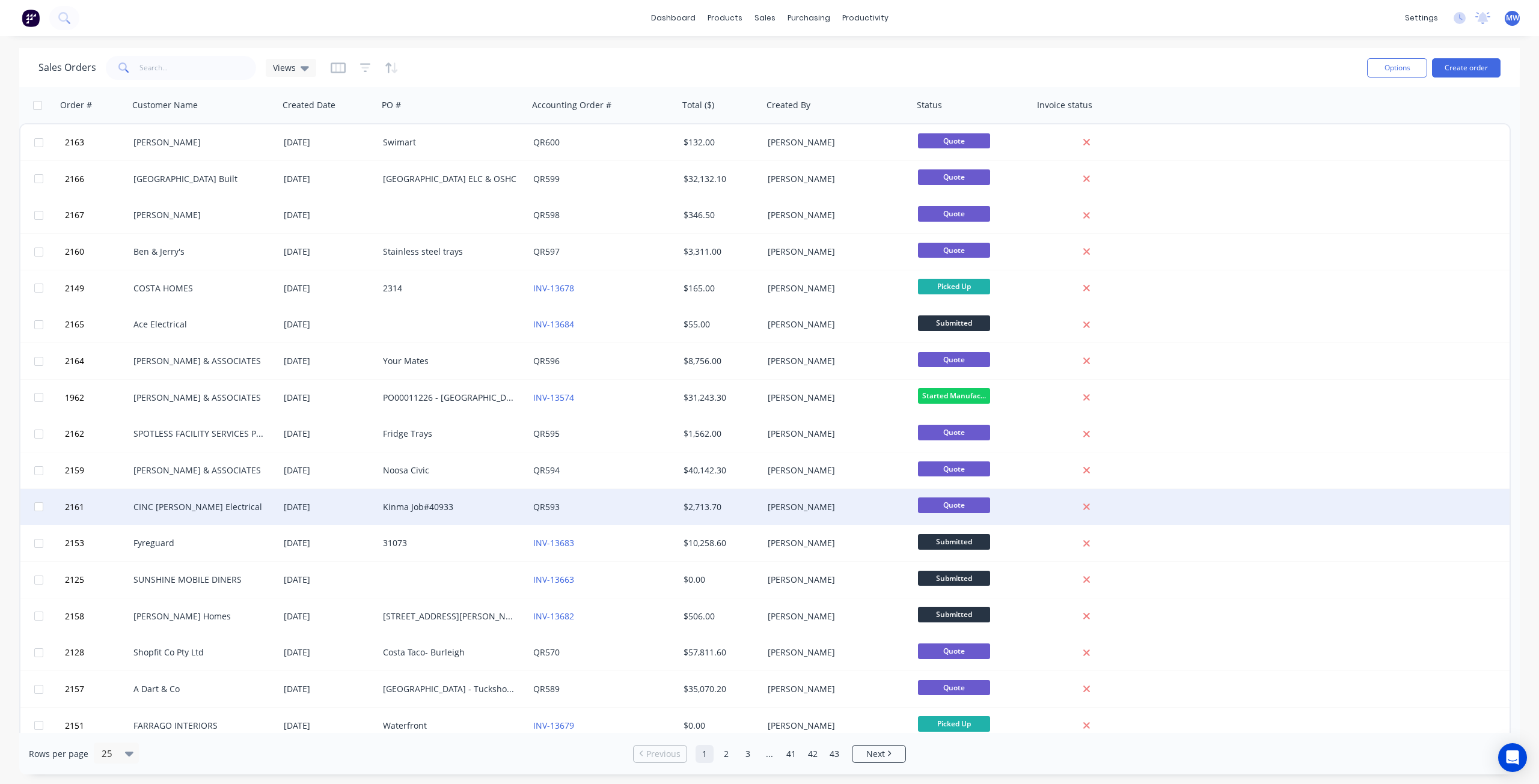
click at [261, 505] on div "CINC [PERSON_NAME] Electrical" at bounding box center [200, 507] width 134 height 12
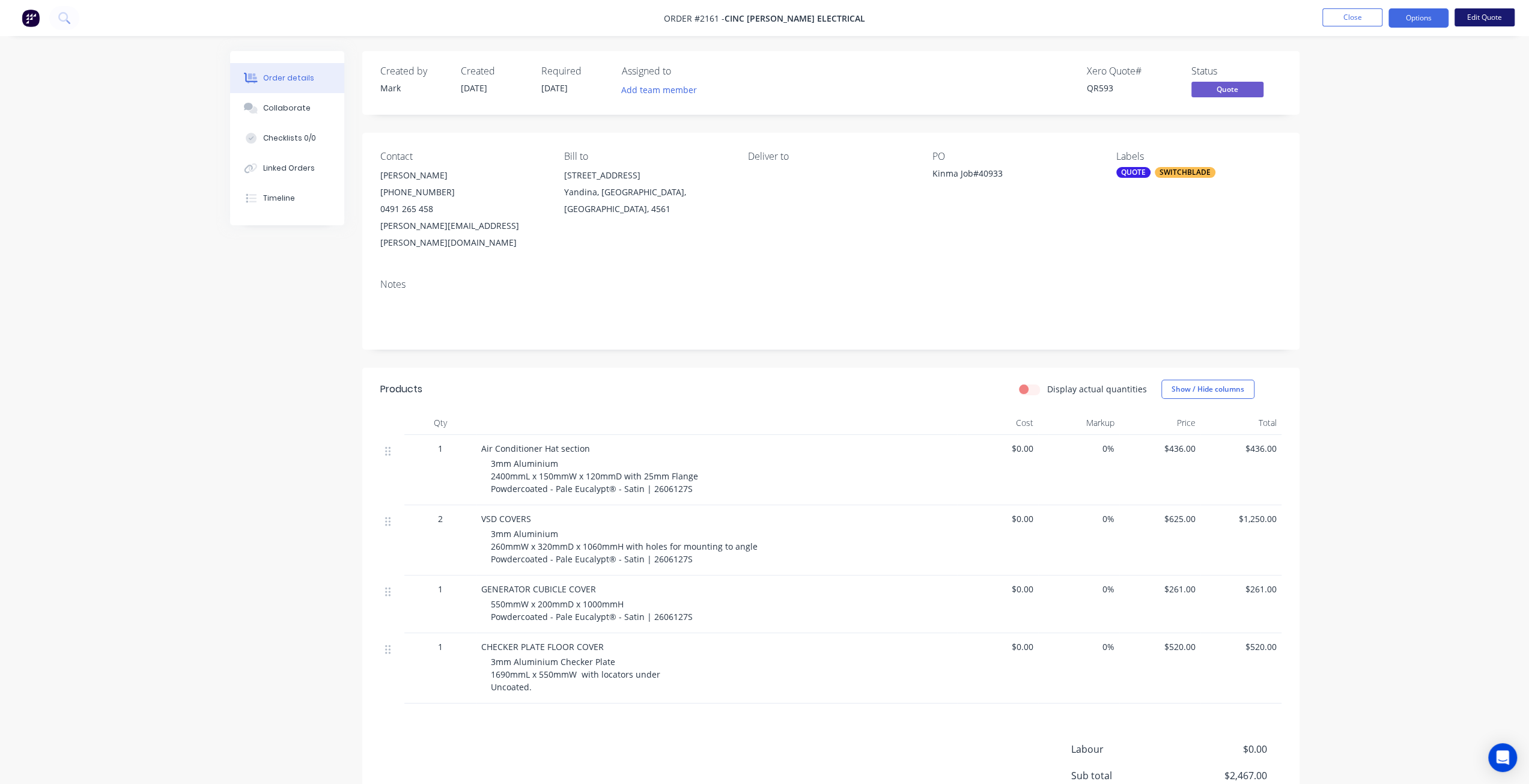
click at [1466, 19] on button "Edit Quote" at bounding box center [1484, 17] width 60 height 18
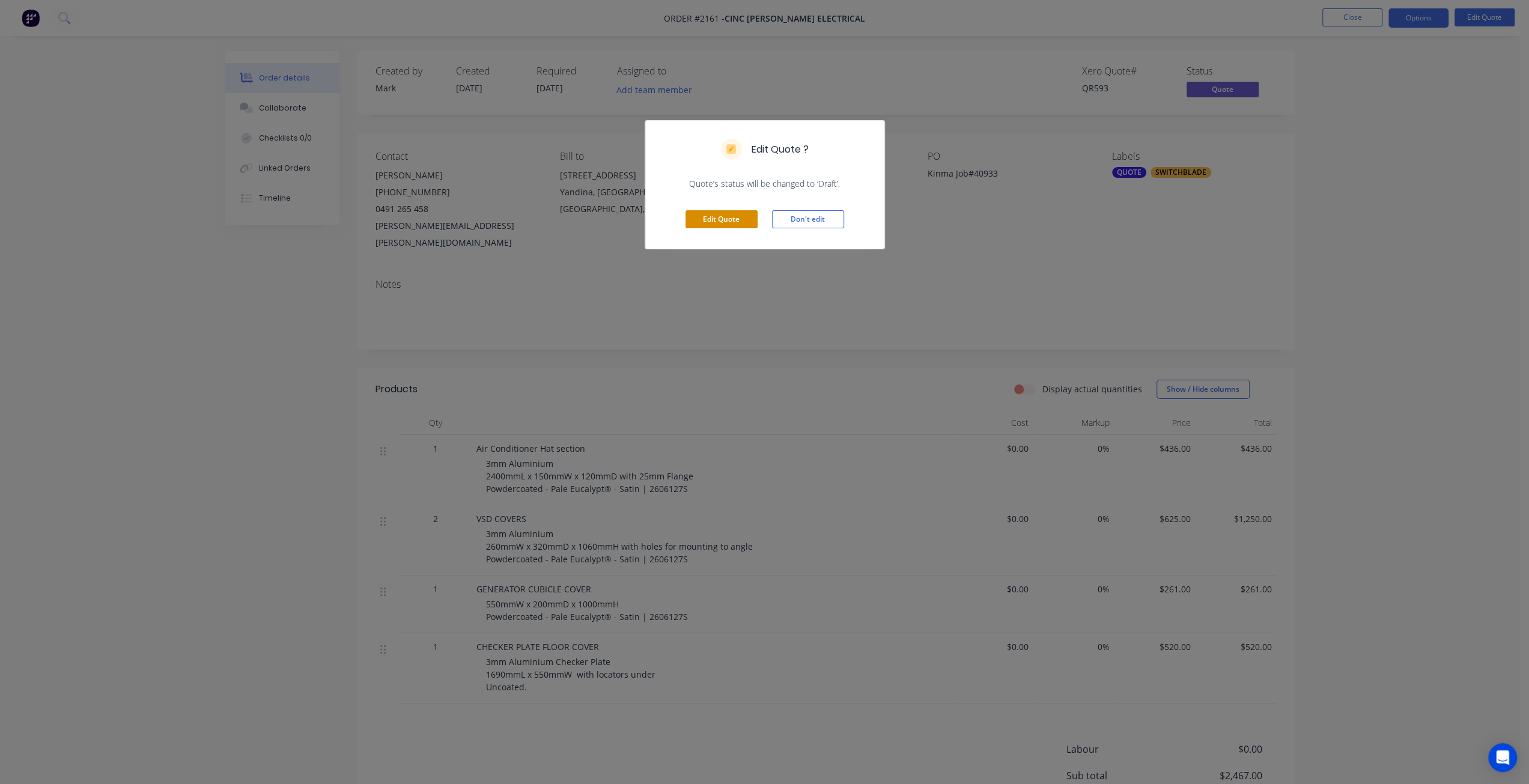
click at [741, 214] on button "Edit Quote" at bounding box center [722, 219] width 72 height 18
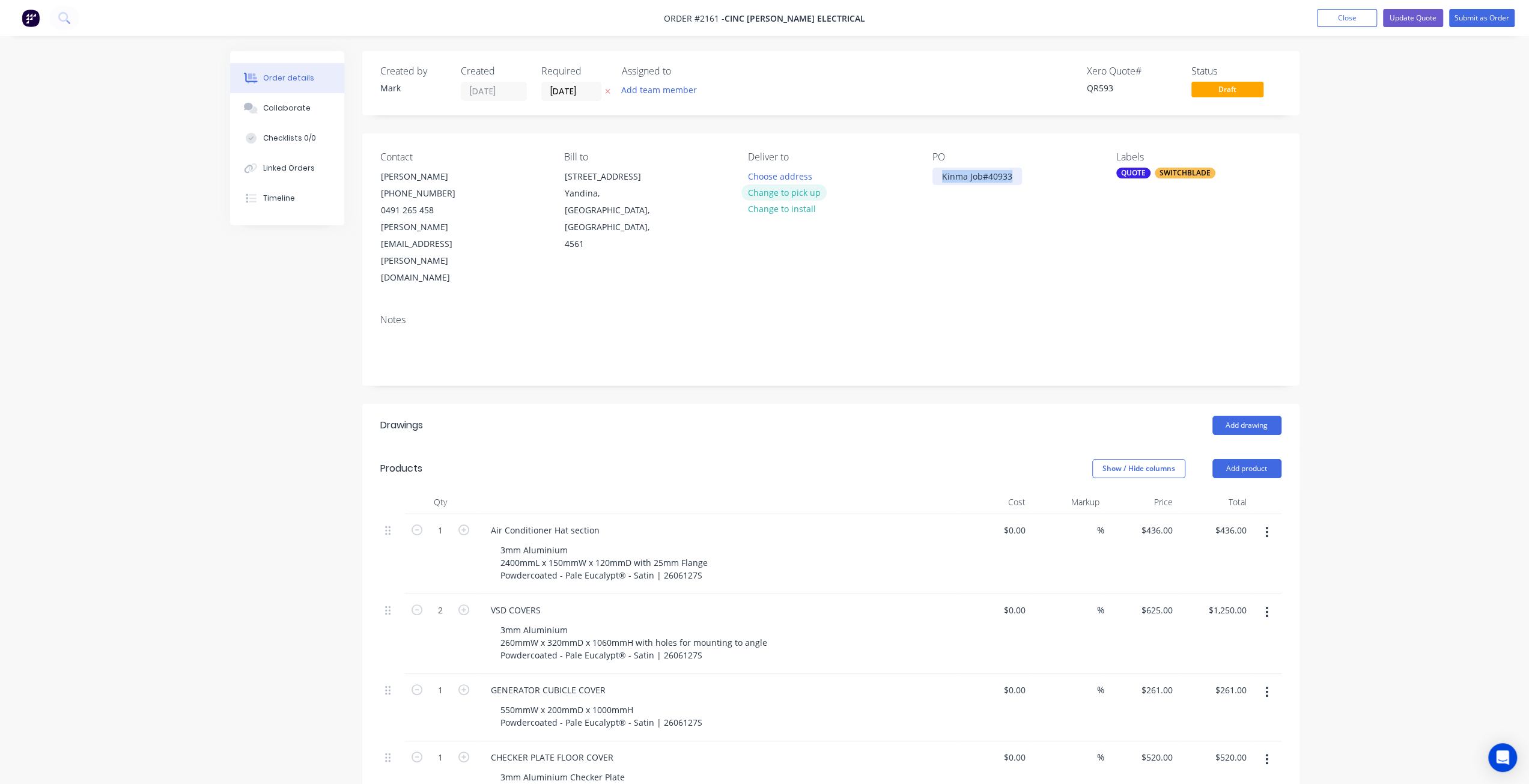
drag, startPoint x: 1013, startPoint y: 178, endPoint x: 816, endPoint y: 184, distance: 197.1
click at [816, 184] on div "Contact Shayne Farrelly (07) 3712 6702 0491 265 458 Shayne.farrelly@cincgroup.c…" at bounding box center [831, 219] width 937 height 171
paste div
drag, startPoint x: 1501, startPoint y: 153, endPoint x: 1493, endPoint y: 141, distance: 14.4
click at [1498, 155] on div "Order details Collaborate Checklists 0/0 Linked Orders Timeline Order details C…" at bounding box center [764, 583] width 1529 height 1167
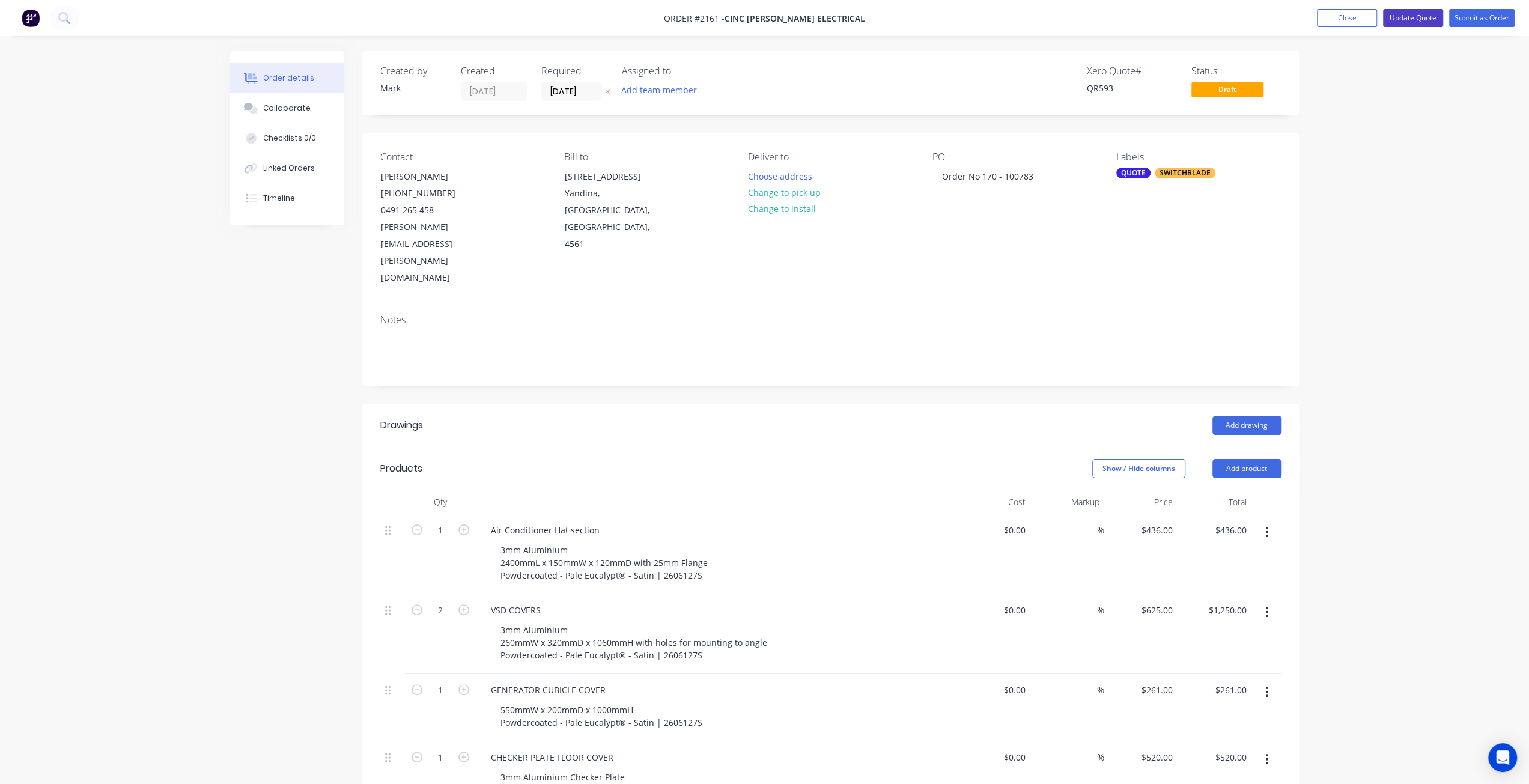
click at [1418, 23] on button "Update Quote" at bounding box center [1413, 18] width 60 height 18
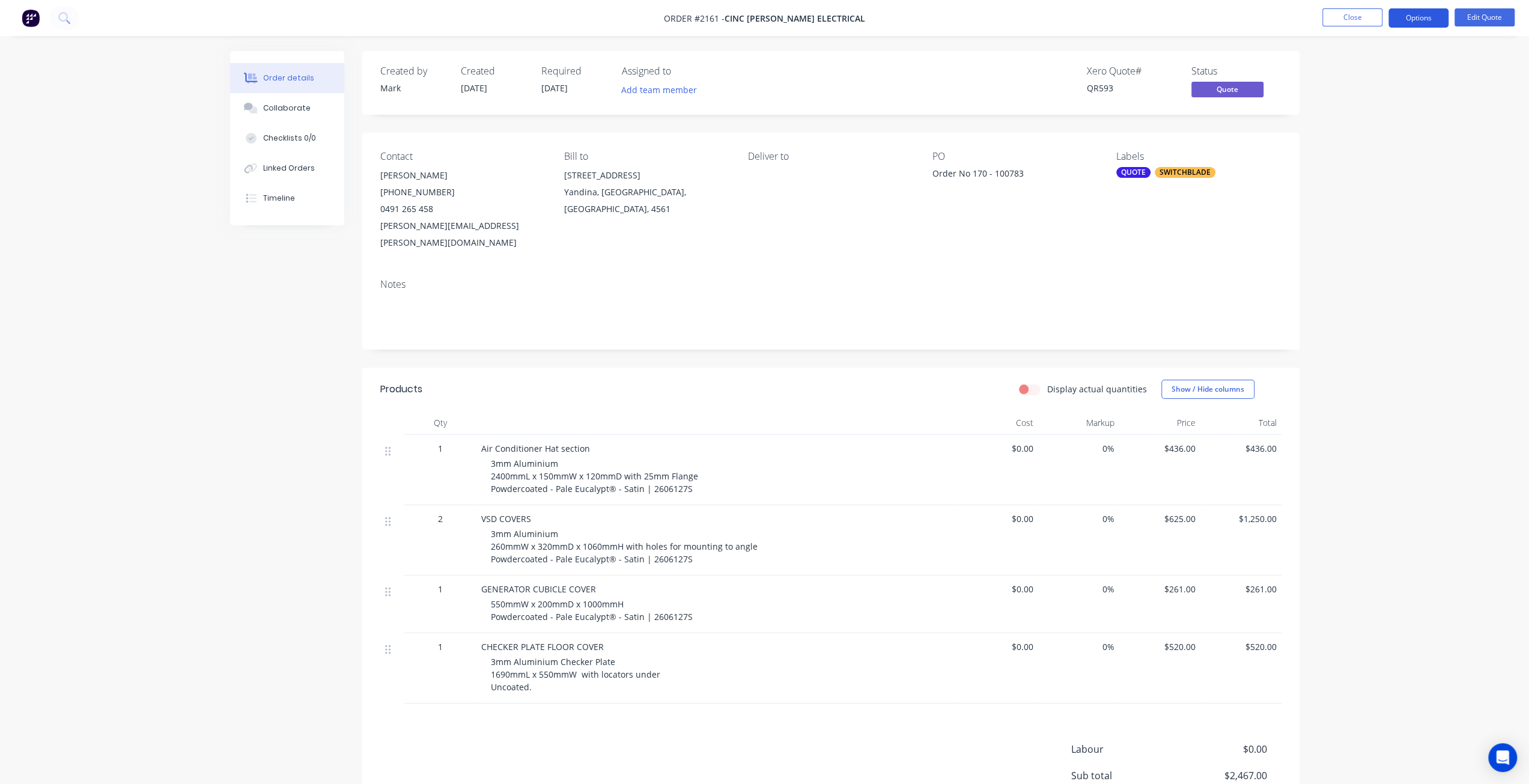
click at [1416, 22] on button "Options" at bounding box center [1418, 18] width 60 height 19
click at [1407, 149] on div "Convert to Order" at bounding box center [1382, 145] width 111 height 18
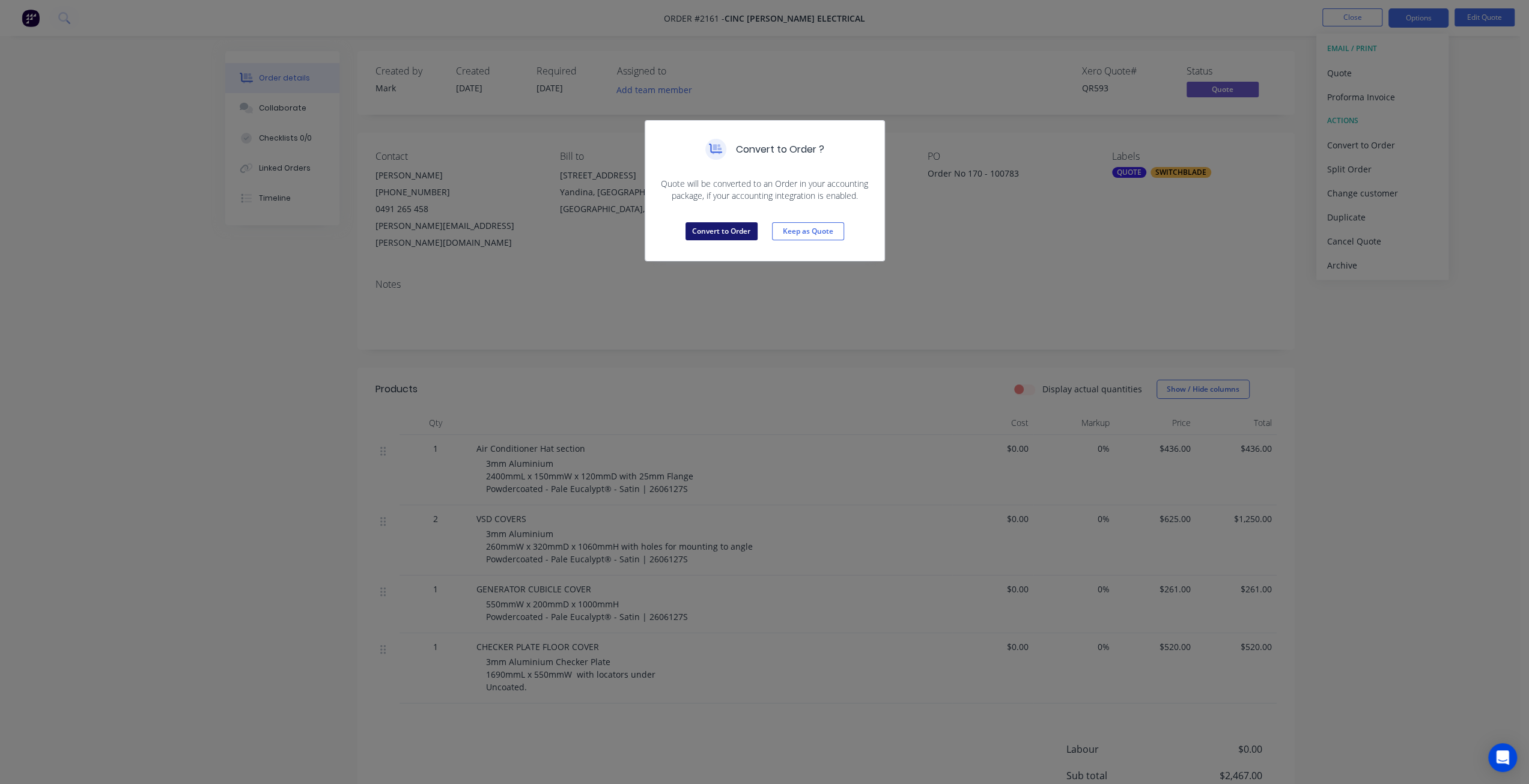
click at [735, 236] on button "Convert to Order" at bounding box center [722, 231] width 72 height 18
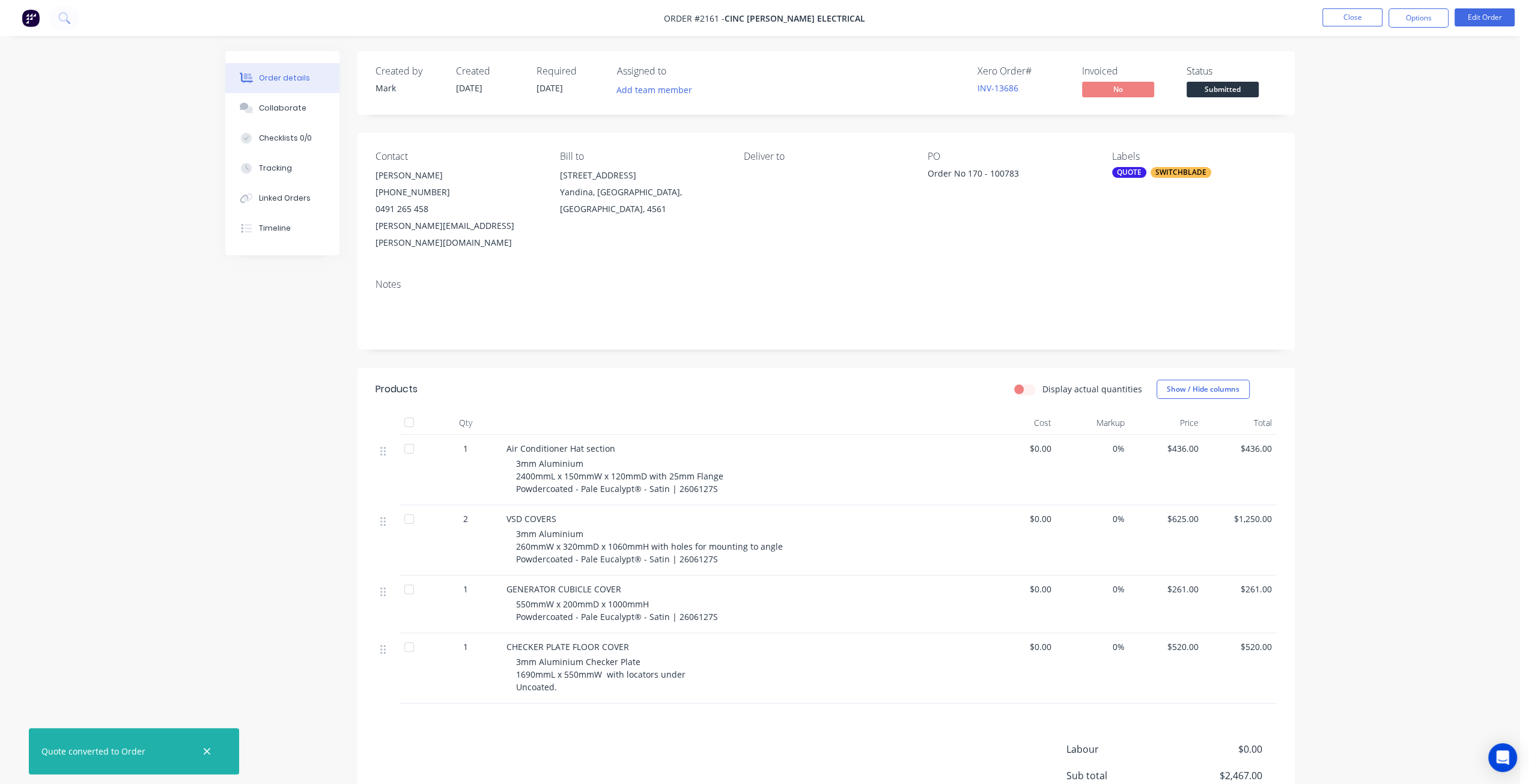
click at [1143, 169] on div "QUOTE" at bounding box center [1129, 172] width 34 height 11
click at [1134, 278] on div at bounding box center [1134, 277] width 24 height 24
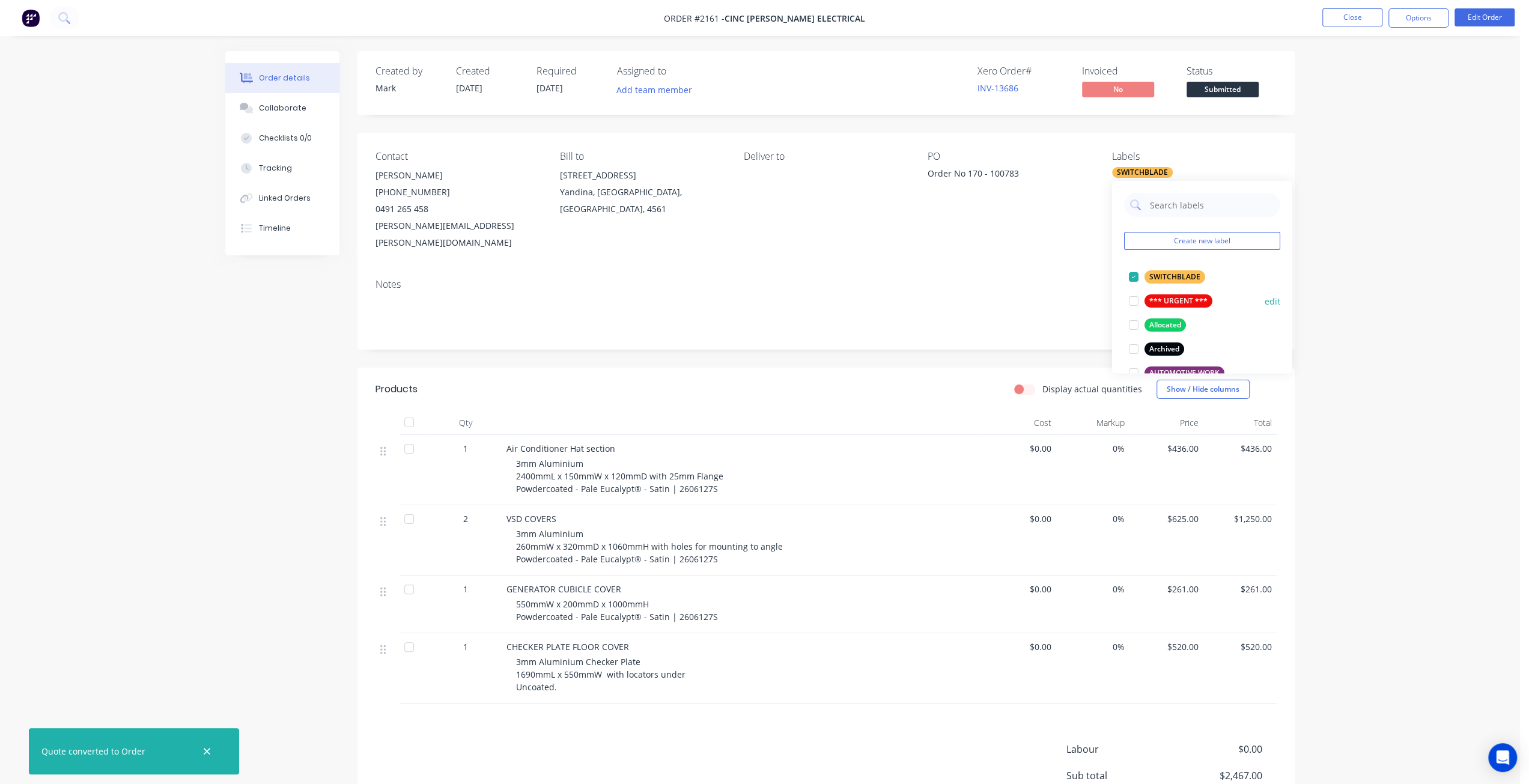
click at [1134, 304] on div at bounding box center [1134, 300] width 24 height 24
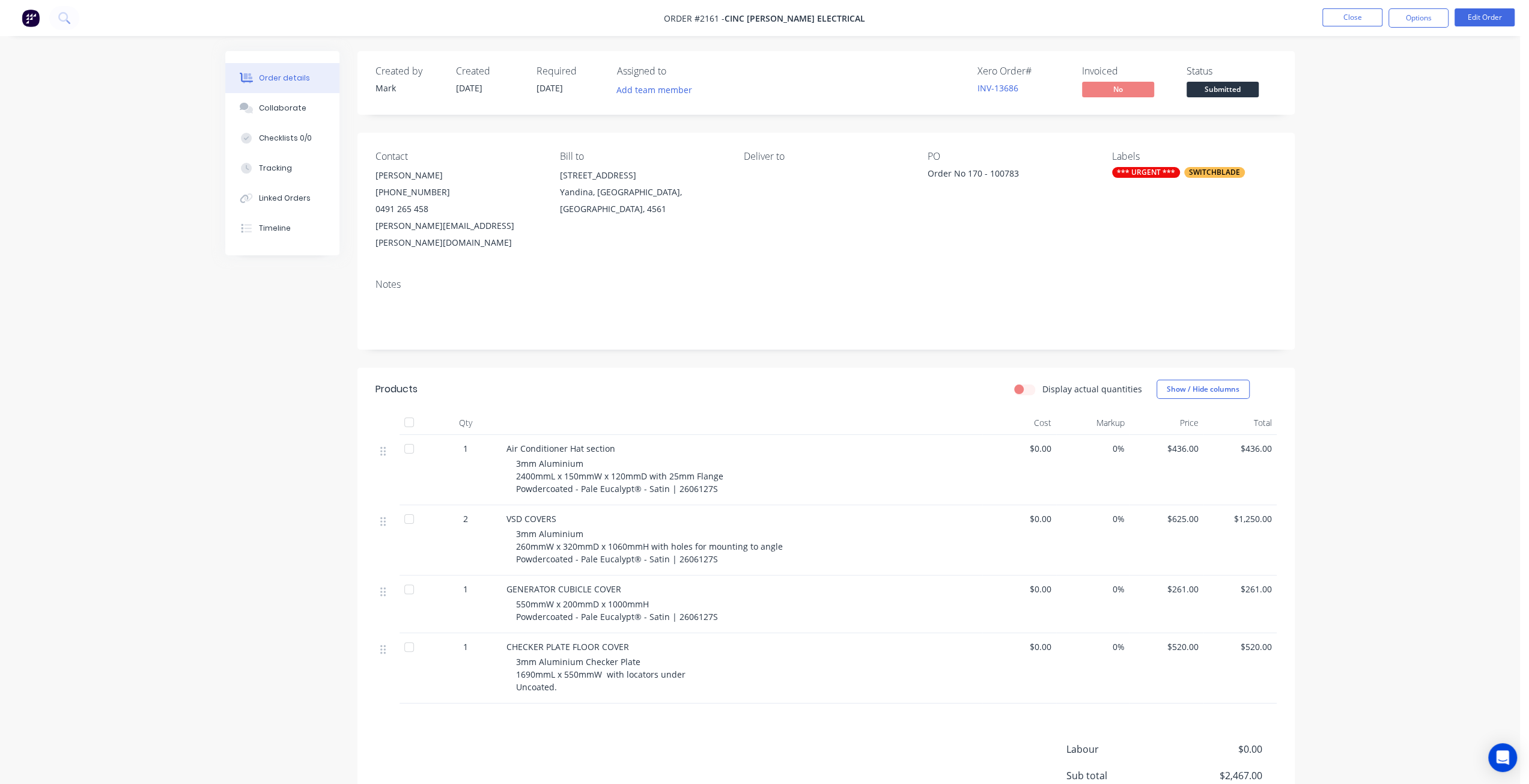
click at [1423, 213] on div "Order details Collaborate Checklists 0/0 Tracking Linked Orders Timeline Order …" at bounding box center [760, 458] width 1520 height 918
click at [1423, 19] on button "Options" at bounding box center [1418, 18] width 60 height 19
click at [1407, 144] on div "Work Order" at bounding box center [1382, 145] width 111 height 18
click at [1382, 130] on button "Without pricing" at bounding box center [1382, 120] width 132 height 24
click at [1332, 438] on div "Order details Collaborate Checklists 0/0 Tracking Linked Orders Timeline Order …" at bounding box center [760, 458] width 1520 height 918
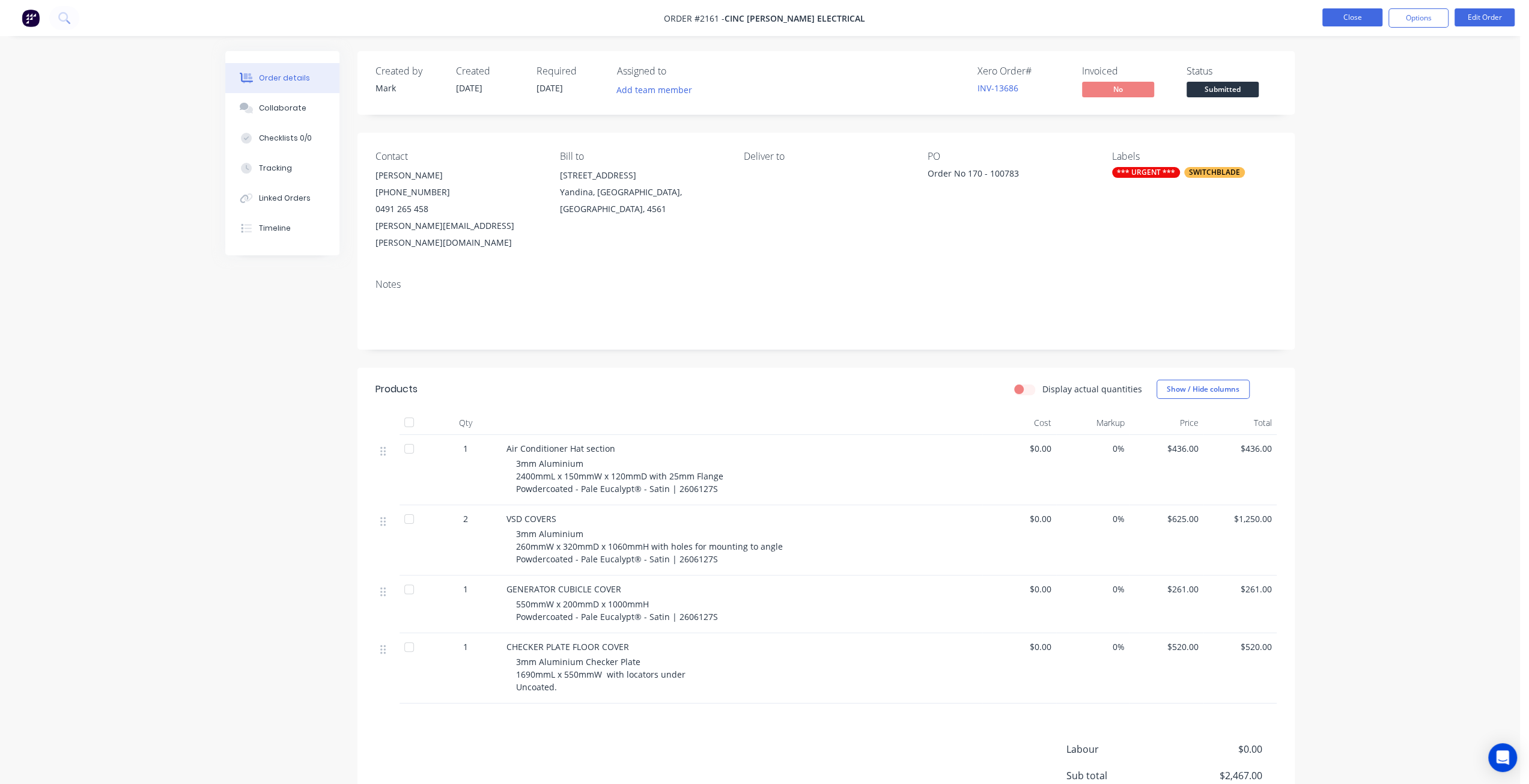
click at [1353, 18] on button "Close" at bounding box center [1353, 17] width 60 height 18
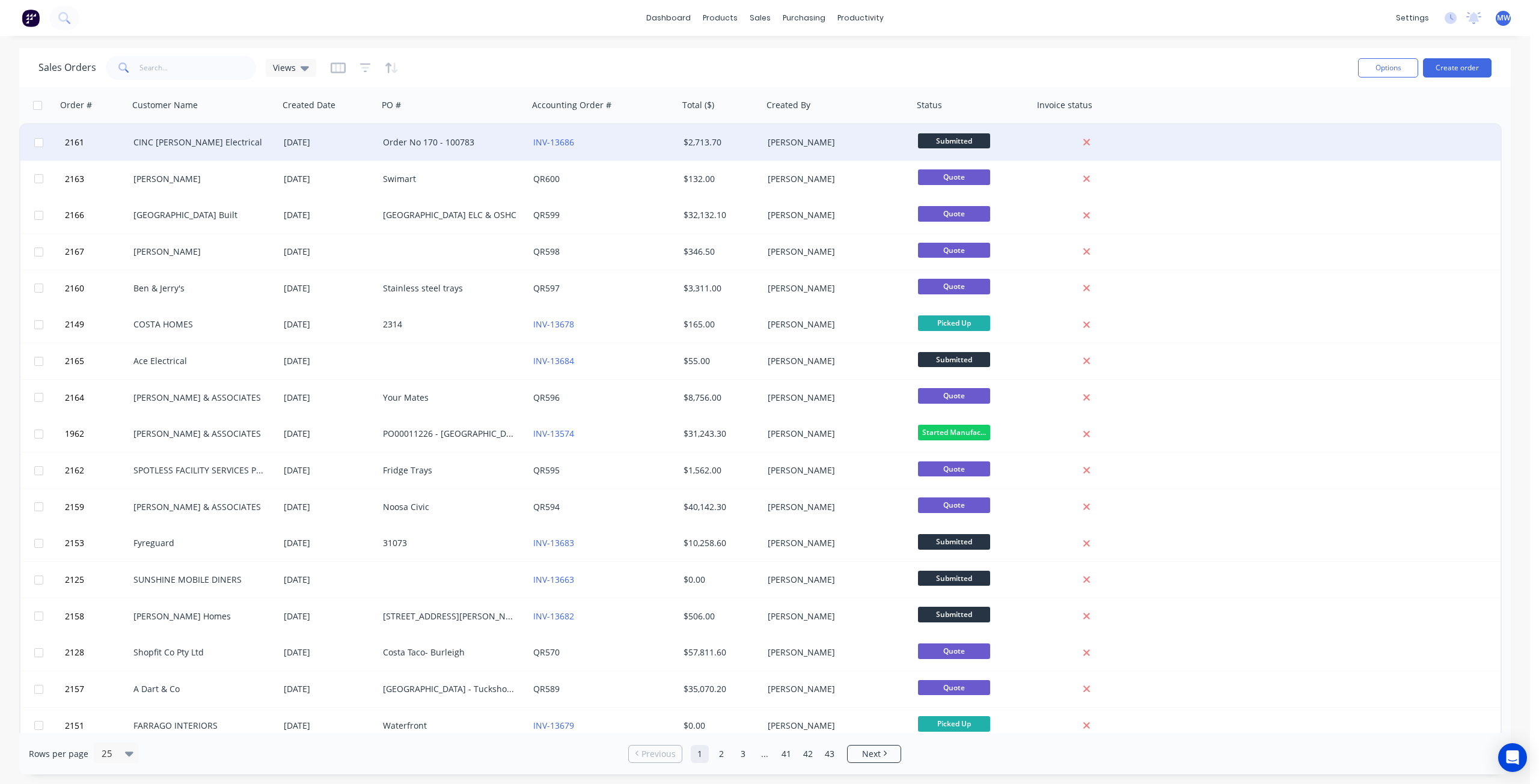
click at [371, 152] on div "[DATE]" at bounding box center [328, 142] width 99 height 36
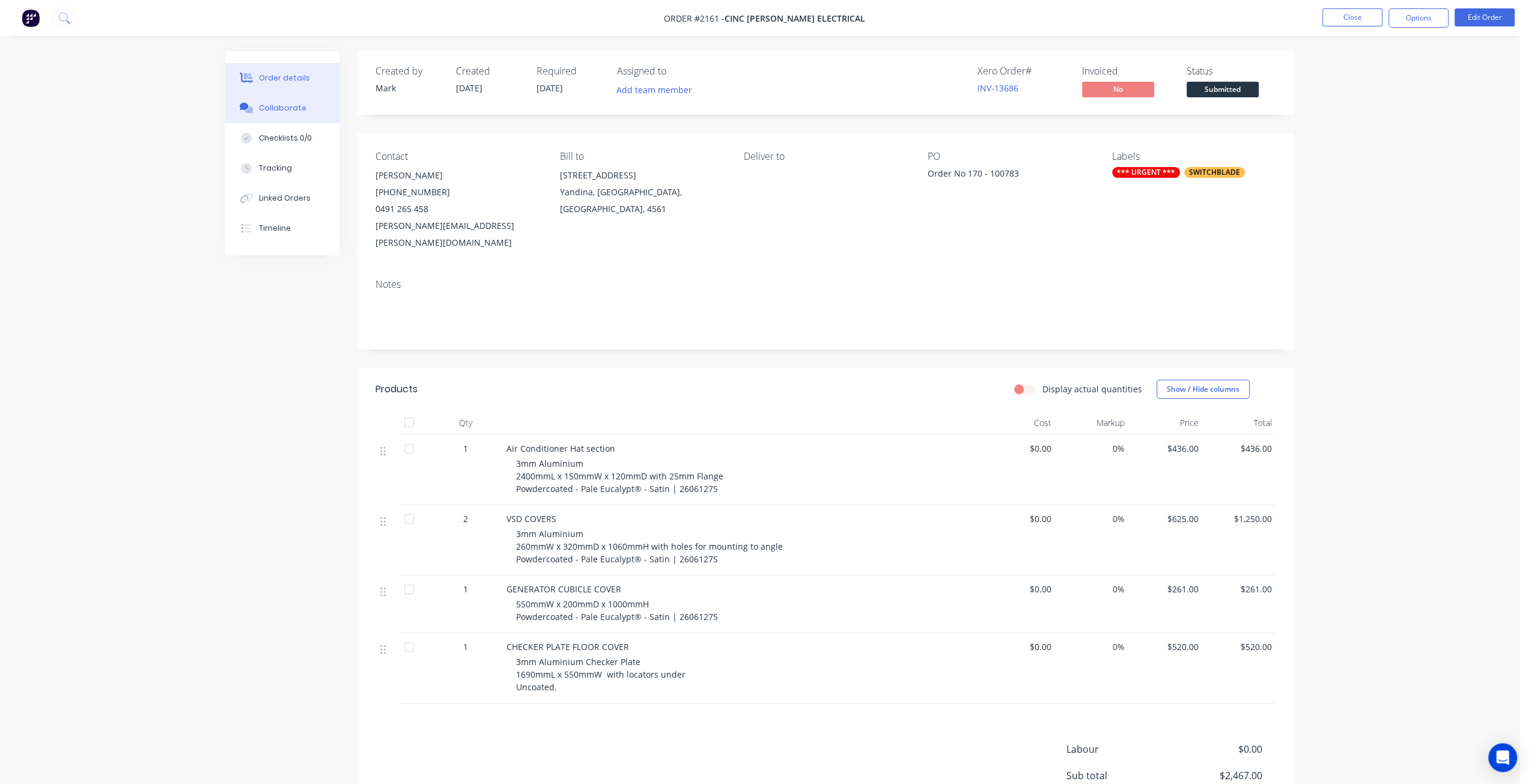
click at [292, 110] on div "Collaborate" at bounding box center [283, 108] width 47 height 11
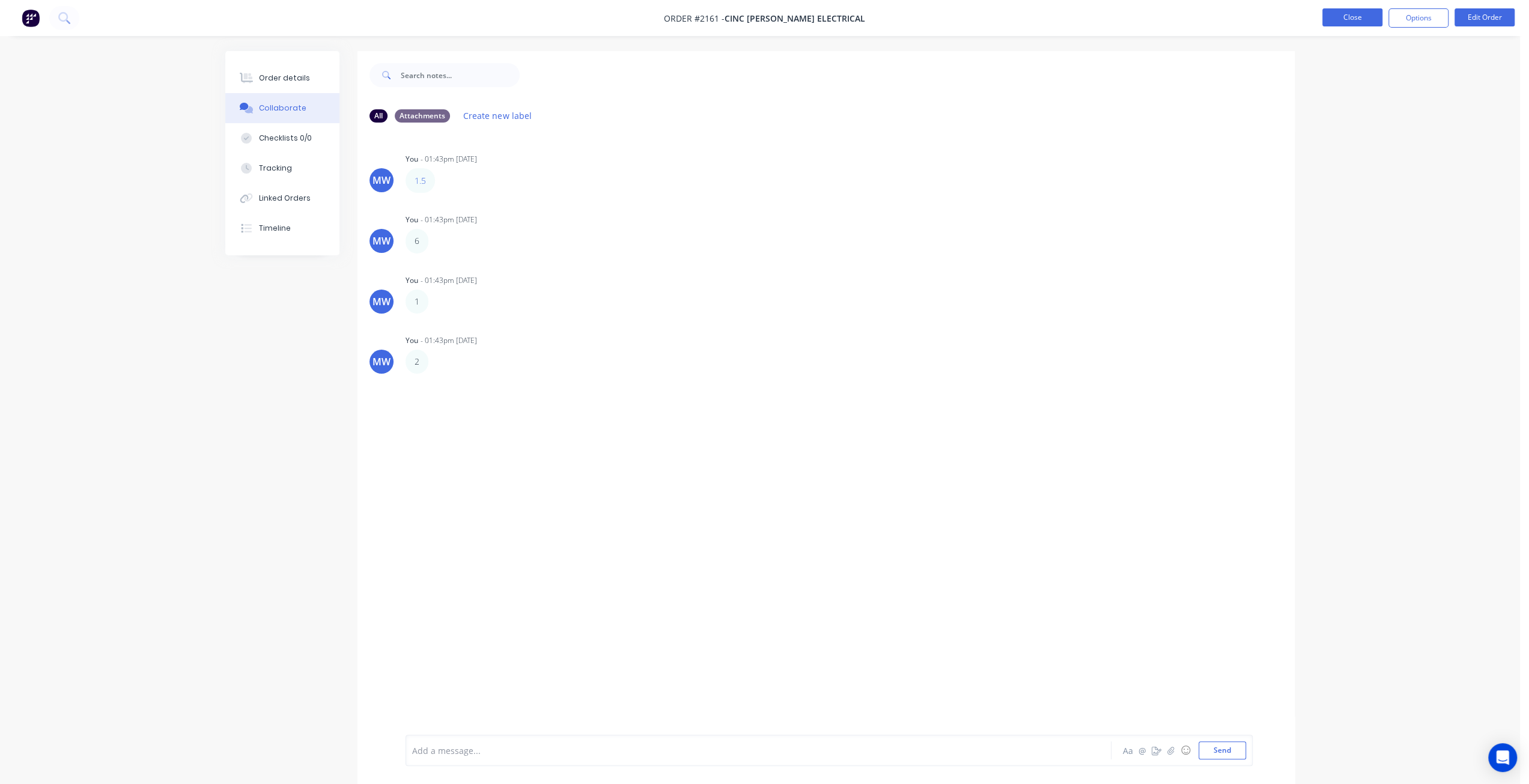
click at [1345, 19] on button "Close" at bounding box center [1353, 17] width 60 height 18
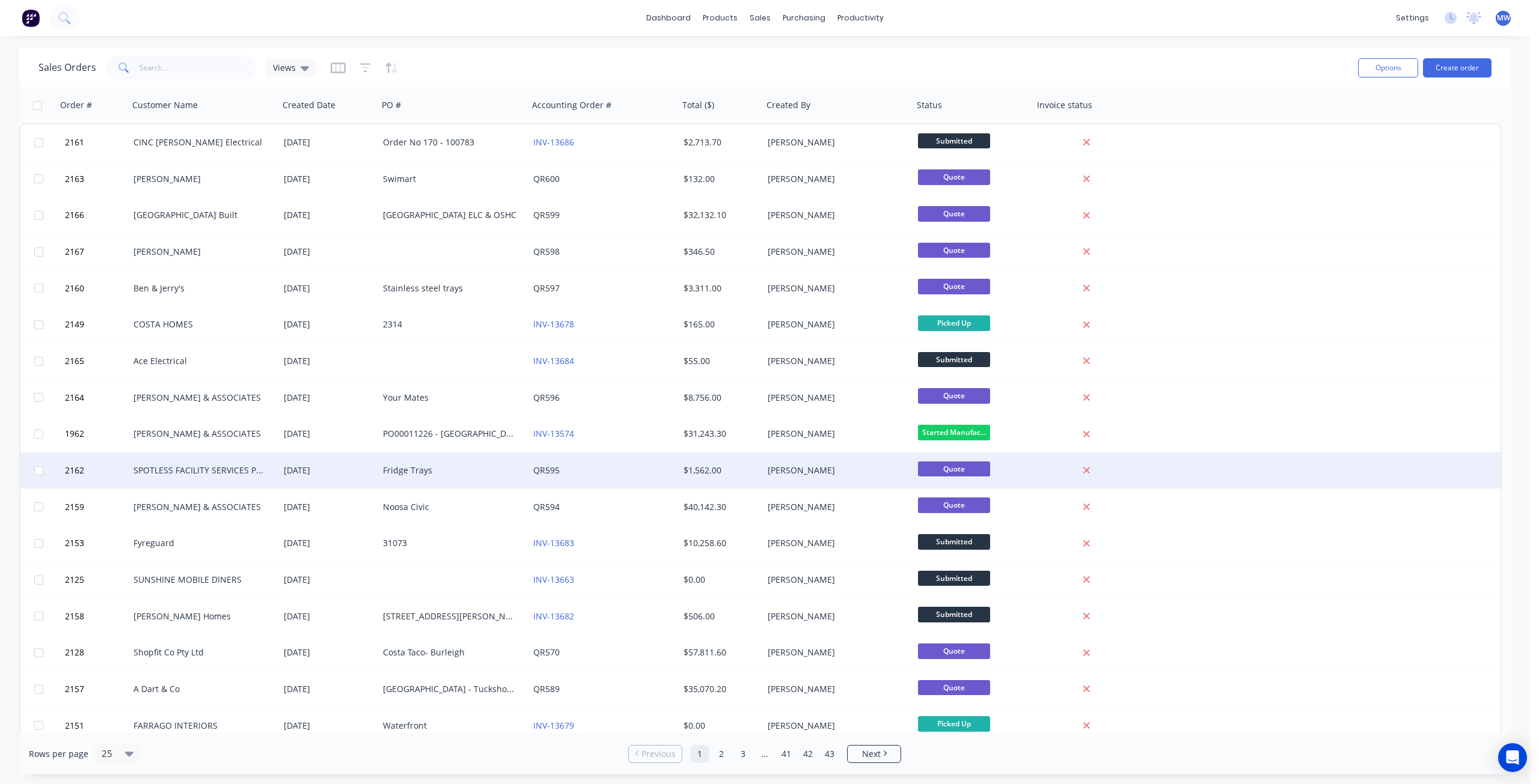
click at [233, 476] on div "SPOTLESS FACILITY SERVICES PTY. LTD" at bounding box center [200, 471] width 134 height 12
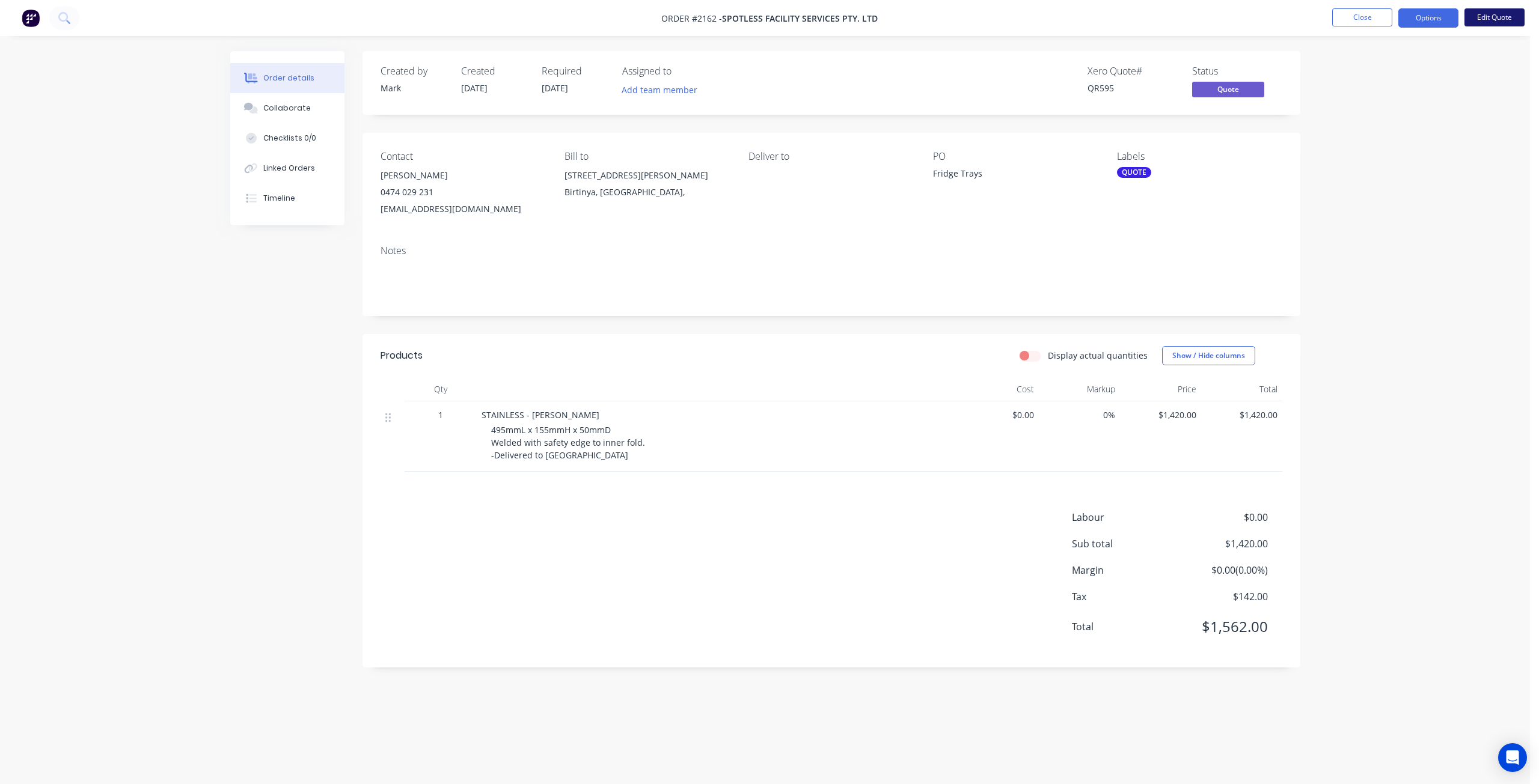
click at [1481, 16] on button "Edit Quote" at bounding box center [1494, 17] width 60 height 18
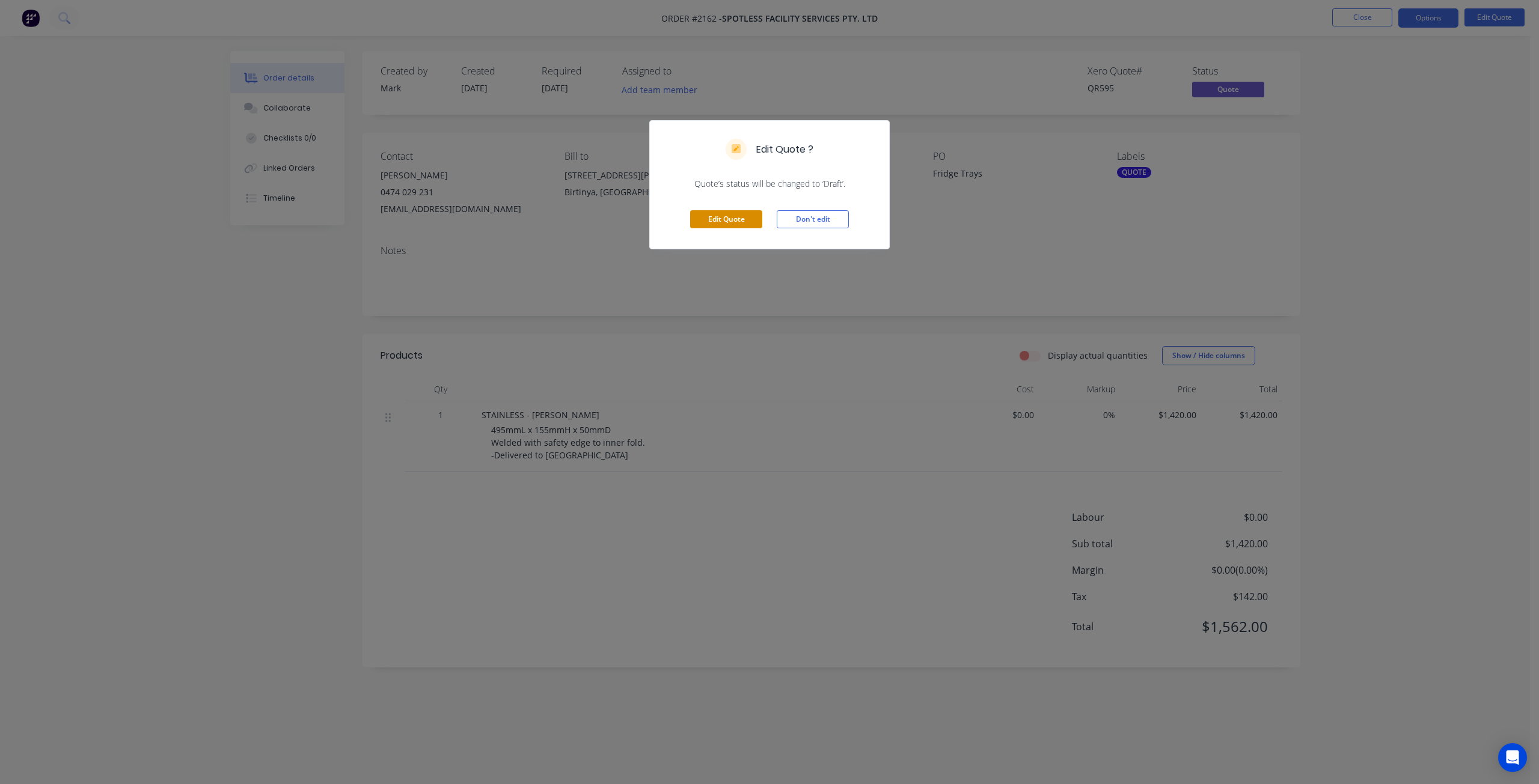
click at [747, 211] on button "Edit Quote" at bounding box center [726, 219] width 72 height 18
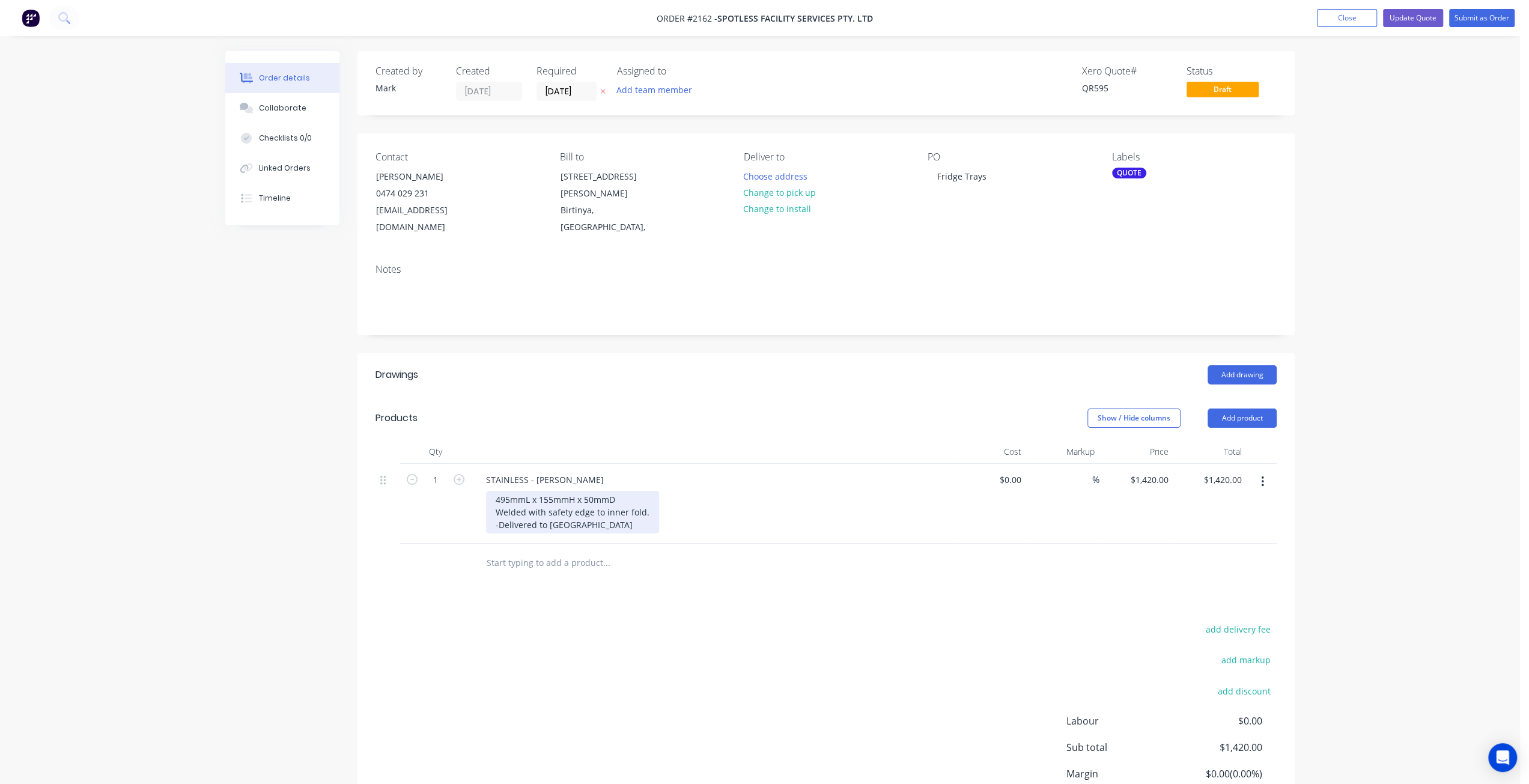
drag, startPoint x: 539, startPoint y: 502, endPoint x: 503, endPoint y: 491, distance: 37.6
click at [539, 501] on div "495mmL x 155mmH x 50mmD Welded with safety edge to inner fold. -Delivered to Bi…" at bounding box center [573, 512] width 173 height 43
click at [497, 491] on div "495mmL x 155mmH x 50mmD Welded with safety edge to inner fold. -Delivered to Bi…" at bounding box center [573, 512] width 173 height 43
click at [1414, 340] on div "Order details Collaborate Checklists 0/0 Linked Orders Timeline Order details C…" at bounding box center [760, 444] width 1520 height 889
click at [518, 493] on div "5 x 495mmL x 155mmH x 50mmD Welded with safety edge to inner fold. -Delivered t…" at bounding box center [573, 512] width 173 height 43
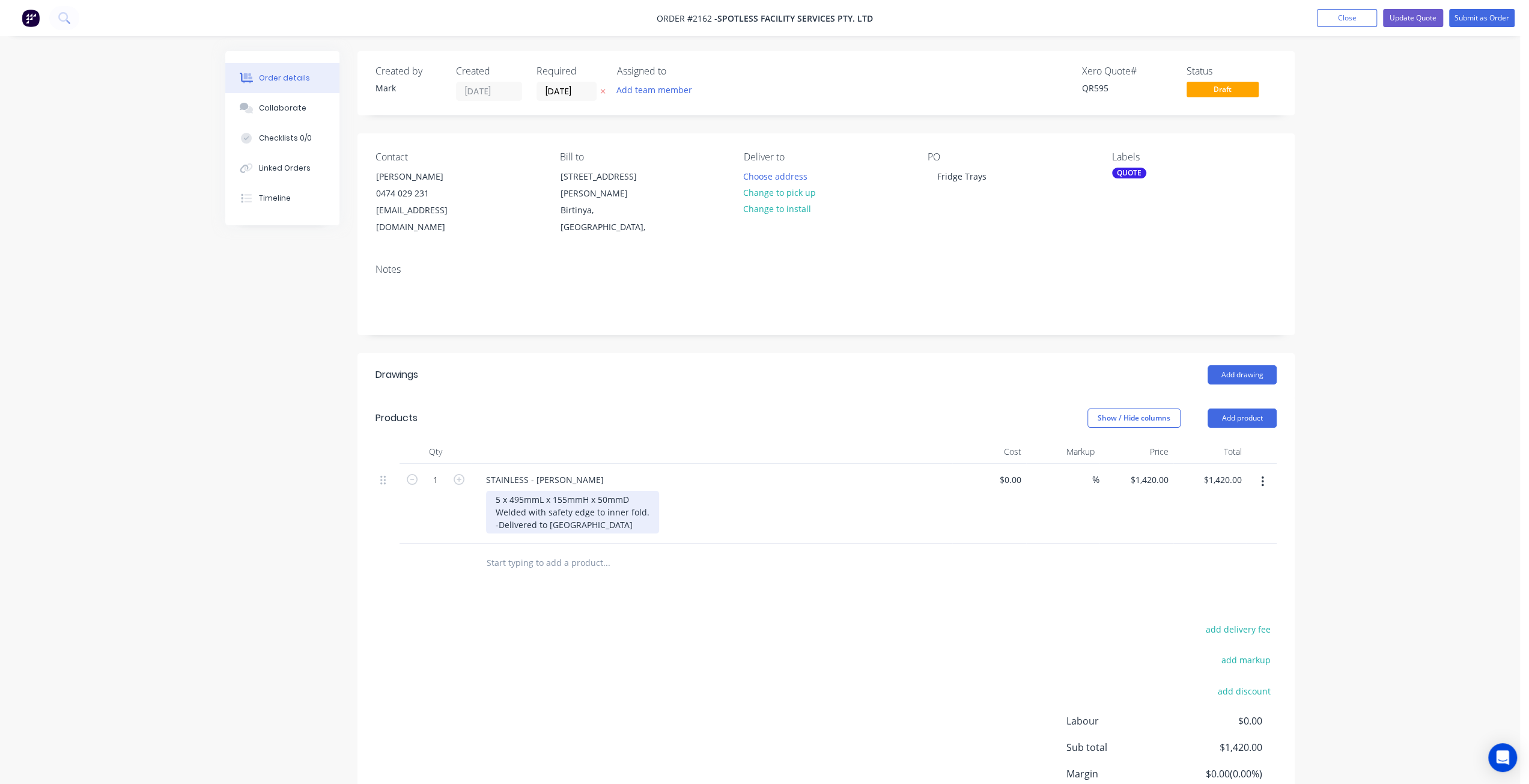
click at [511, 491] on div "5 x 495mmL x 155mmH x 50mmD Welded with safety edge to inner fold. -Delivered t…" at bounding box center [573, 512] width 173 height 43
click at [1444, 279] on div "Order details Collaborate Checklists 0/0 Linked Orders Timeline Order details C…" at bounding box center [760, 451] width 1520 height 902
click at [1419, 19] on button "Update Quote" at bounding box center [1413, 18] width 60 height 18
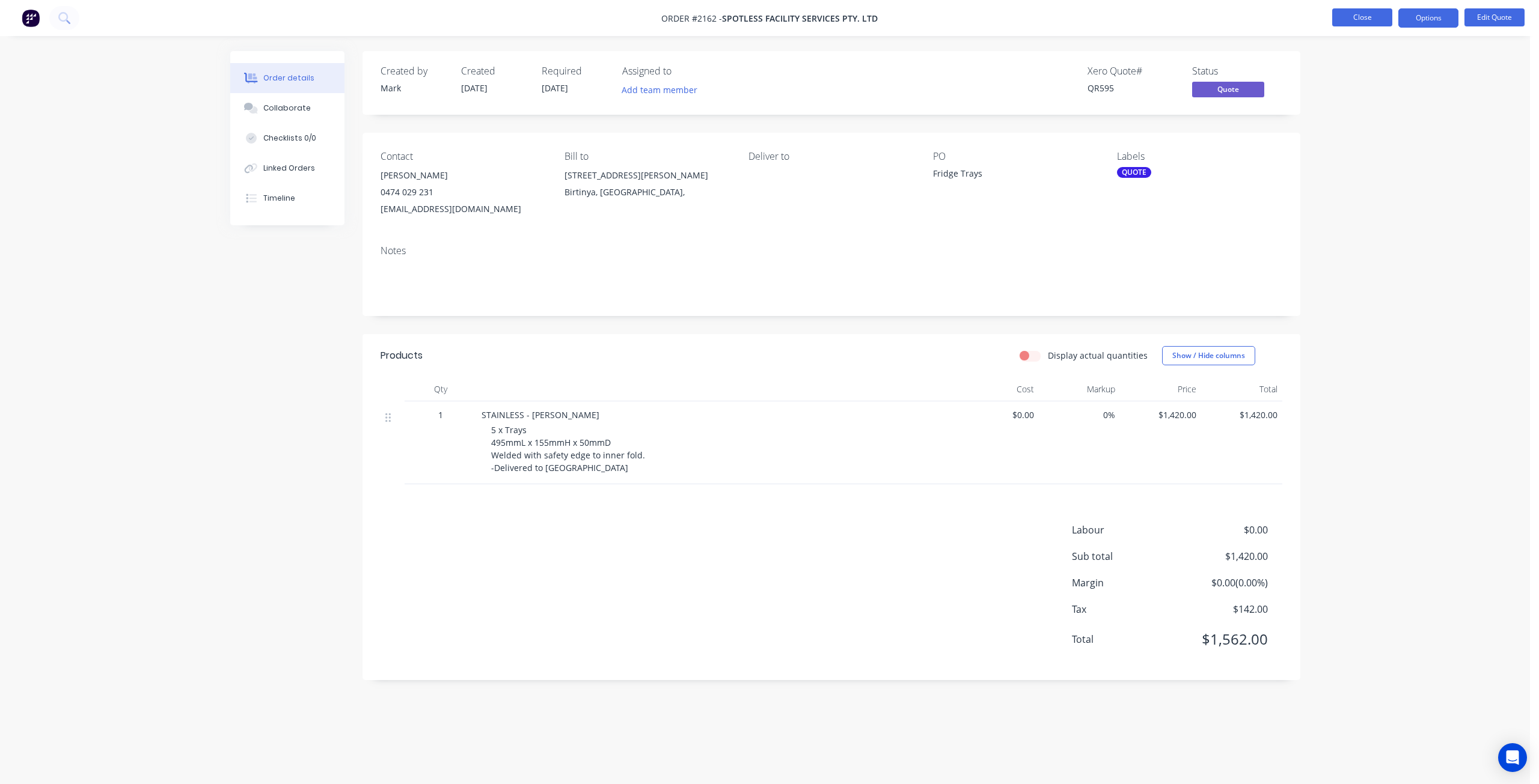
click at [1350, 18] on button "Close" at bounding box center [1362, 17] width 60 height 18
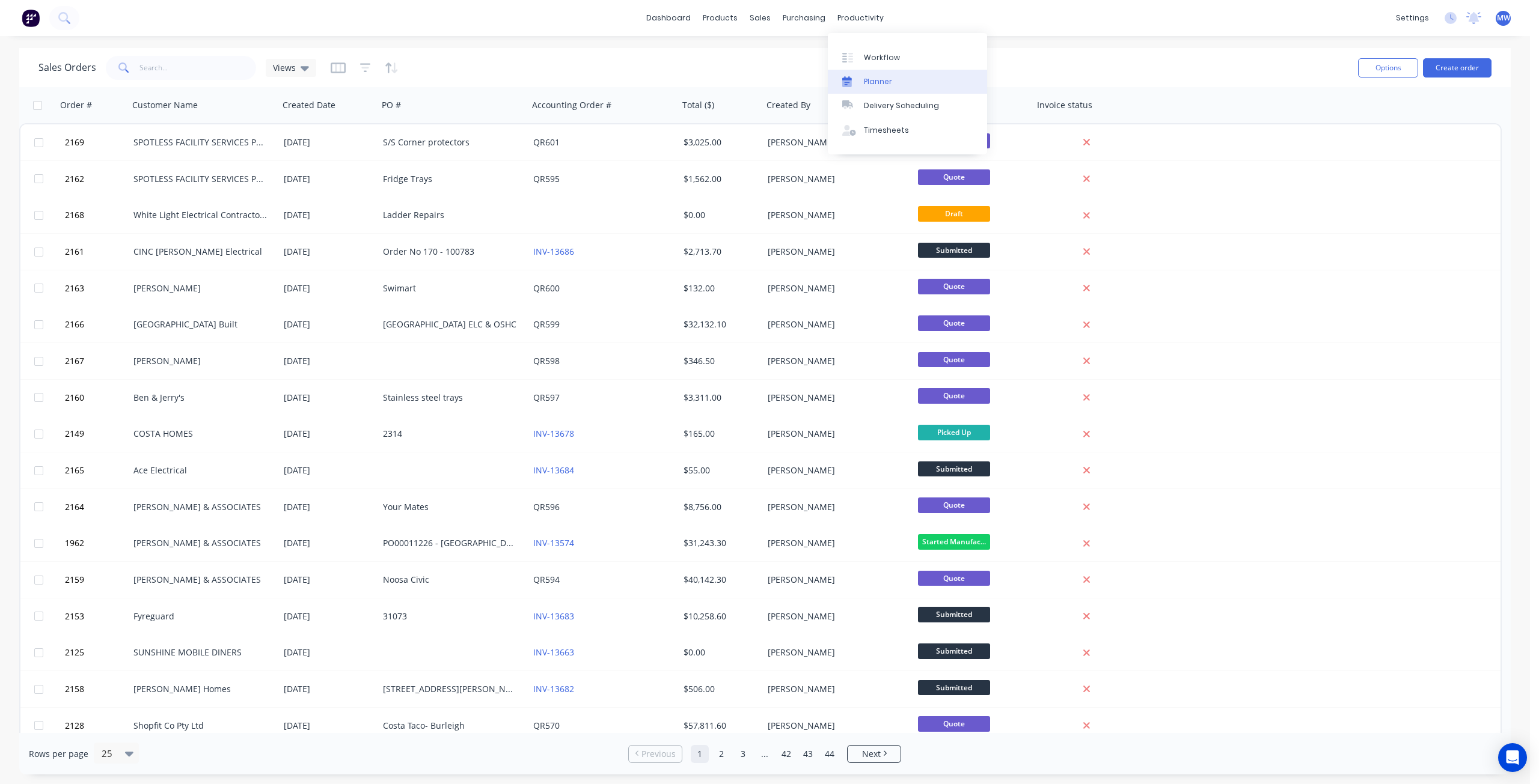
click at [894, 84] on link "Planner" at bounding box center [907, 81] width 159 height 24
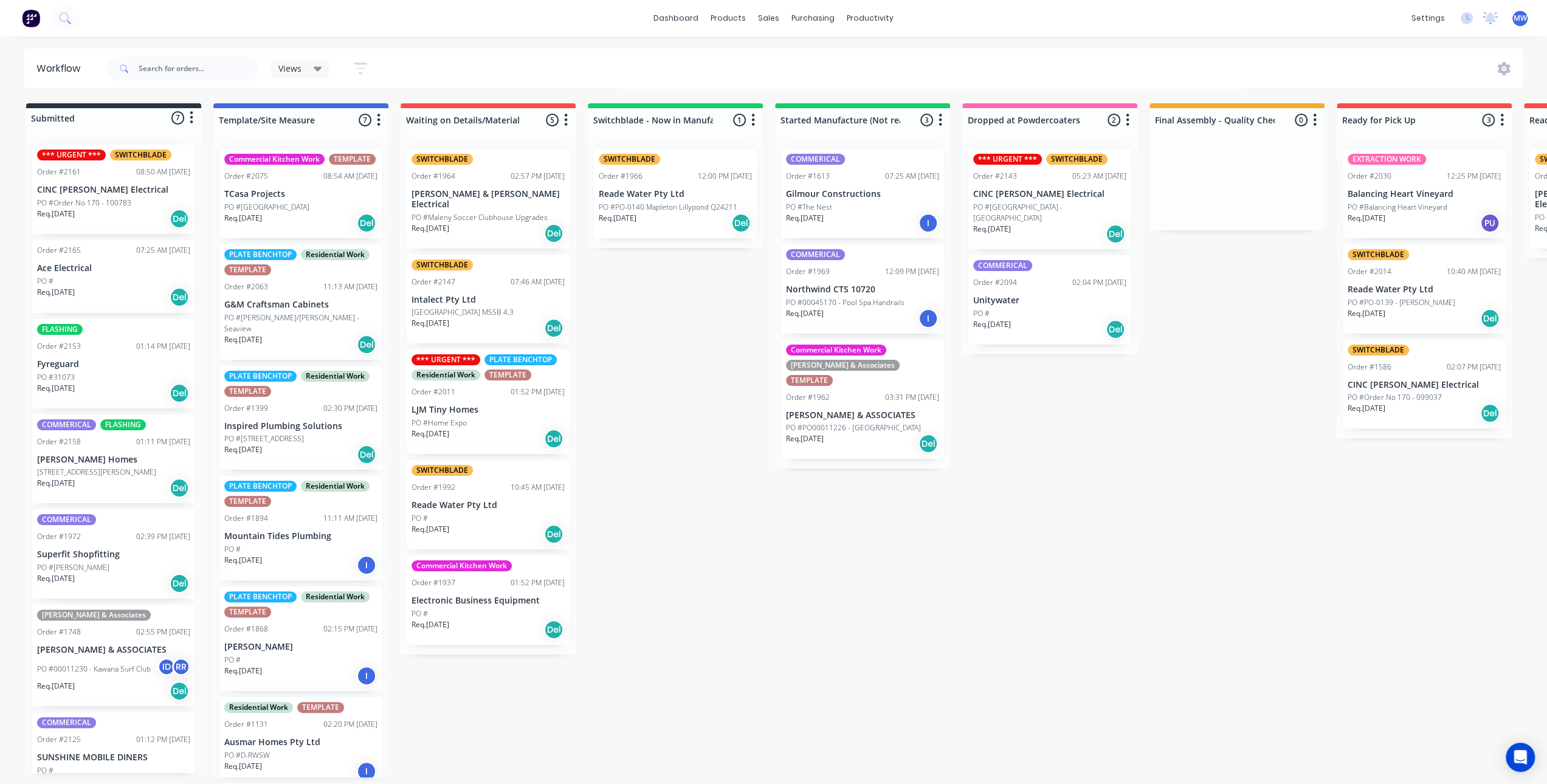
click at [95, 187] on p "CINC [PERSON_NAME] Electrical" at bounding box center [113, 189] width 153 height 10
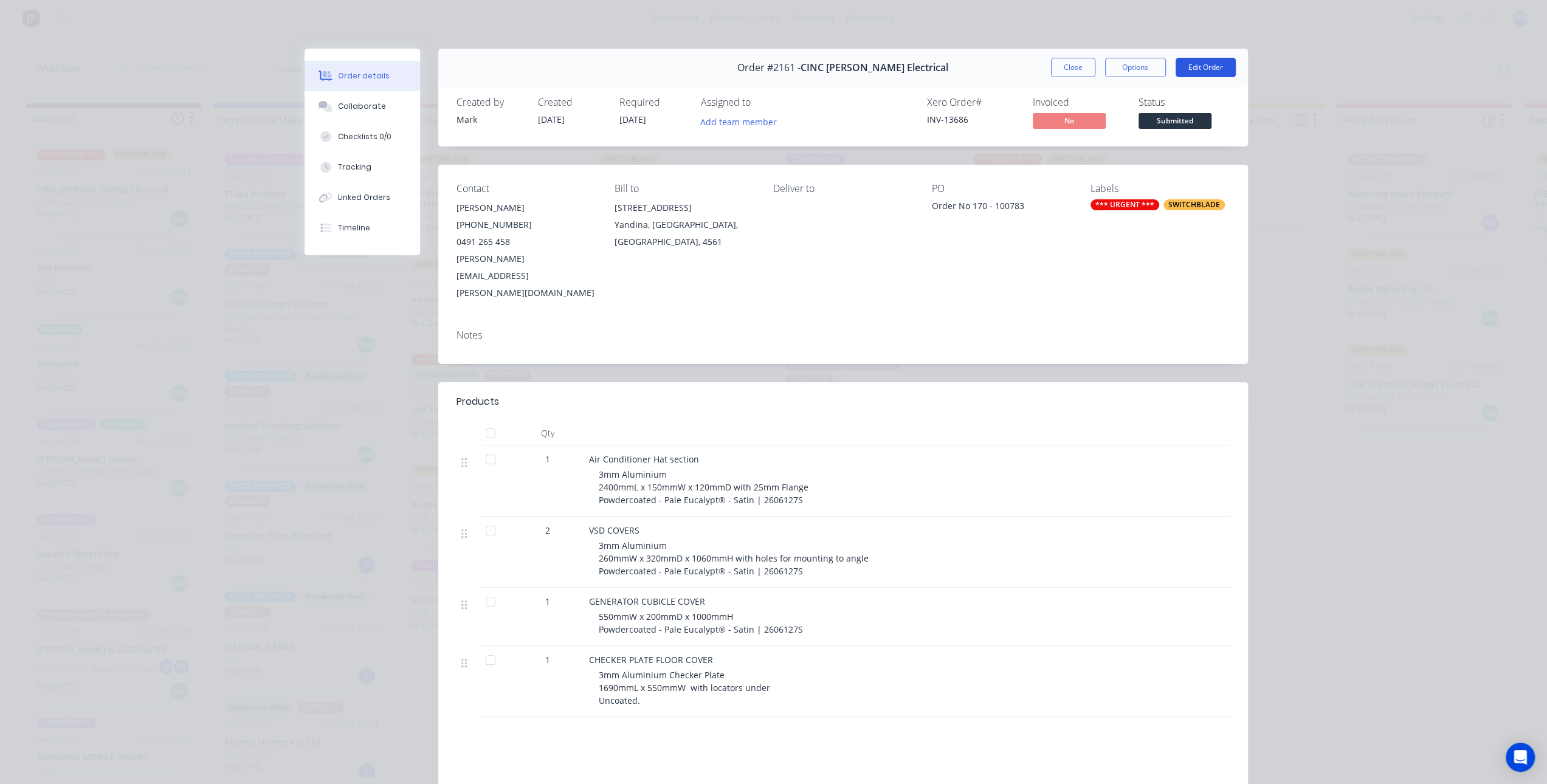
click at [1182, 70] on button "Edit Order" at bounding box center [1206, 67] width 60 height 19
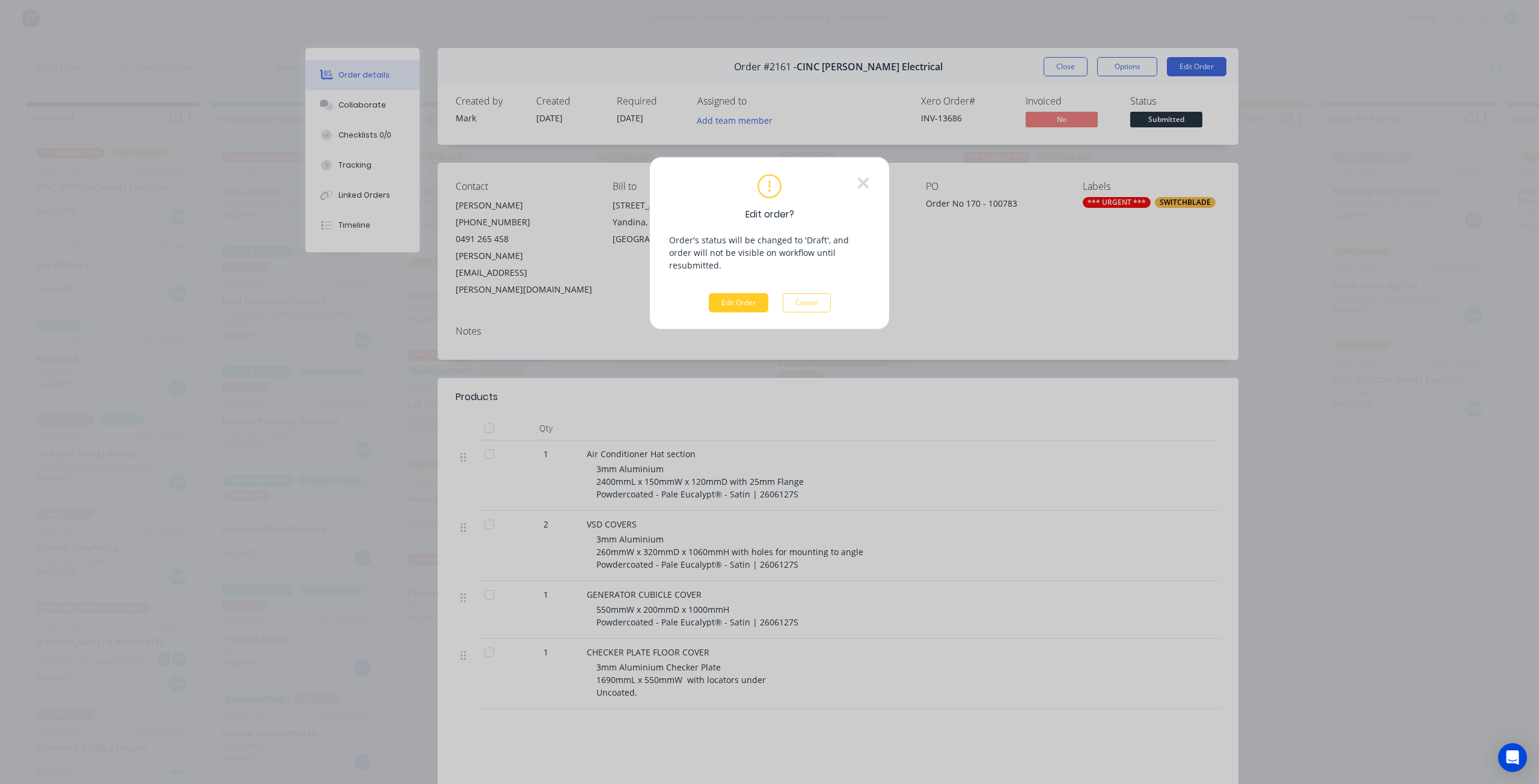
click at [742, 293] on button "Edit Order" at bounding box center [738, 302] width 60 height 19
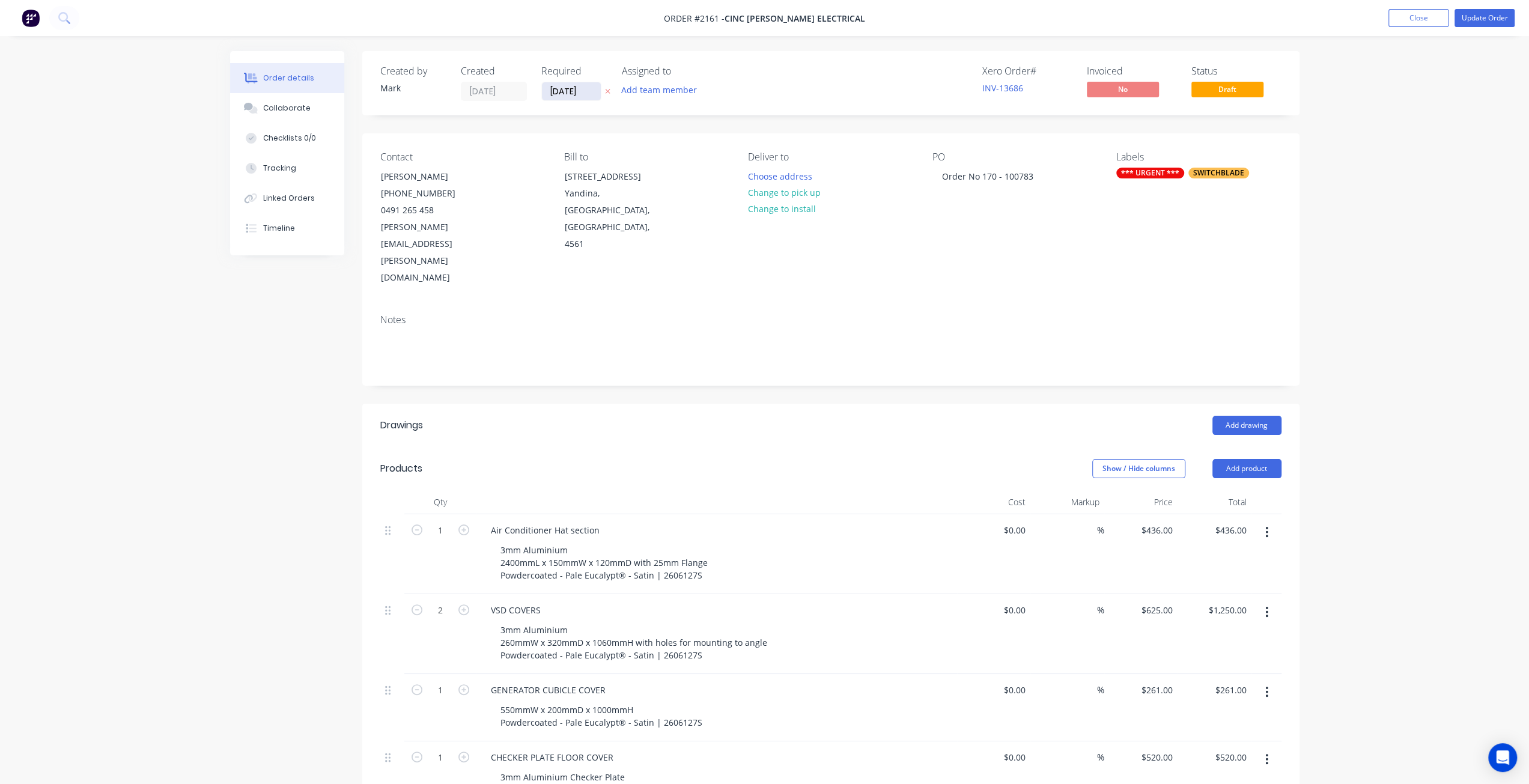
click at [564, 87] on input "[DATE]" at bounding box center [571, 91] width 59 height 18
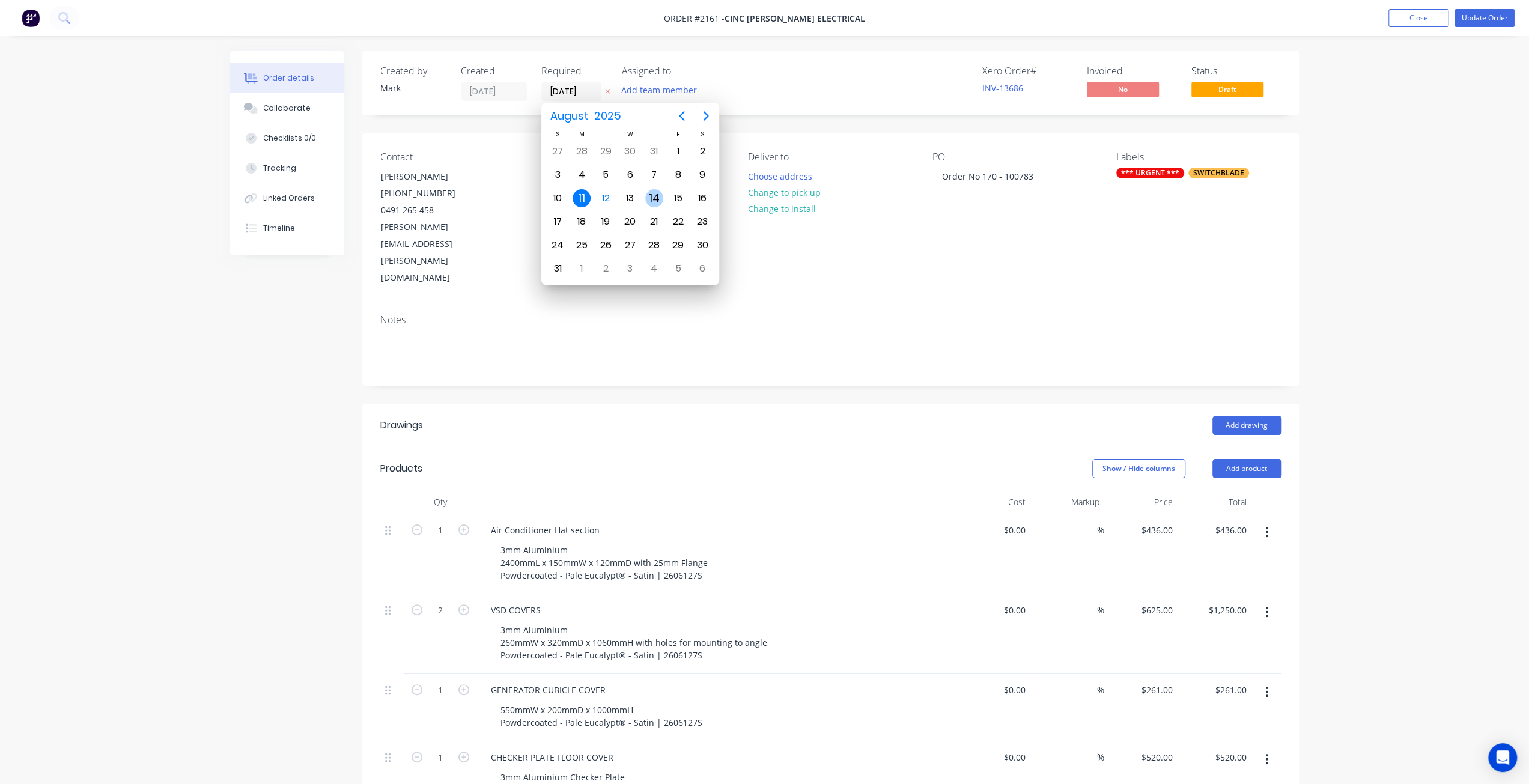
click at [657, 202] on div "14" at bounding box center [654, 198] width 18 height 18
type input "14/08/25"
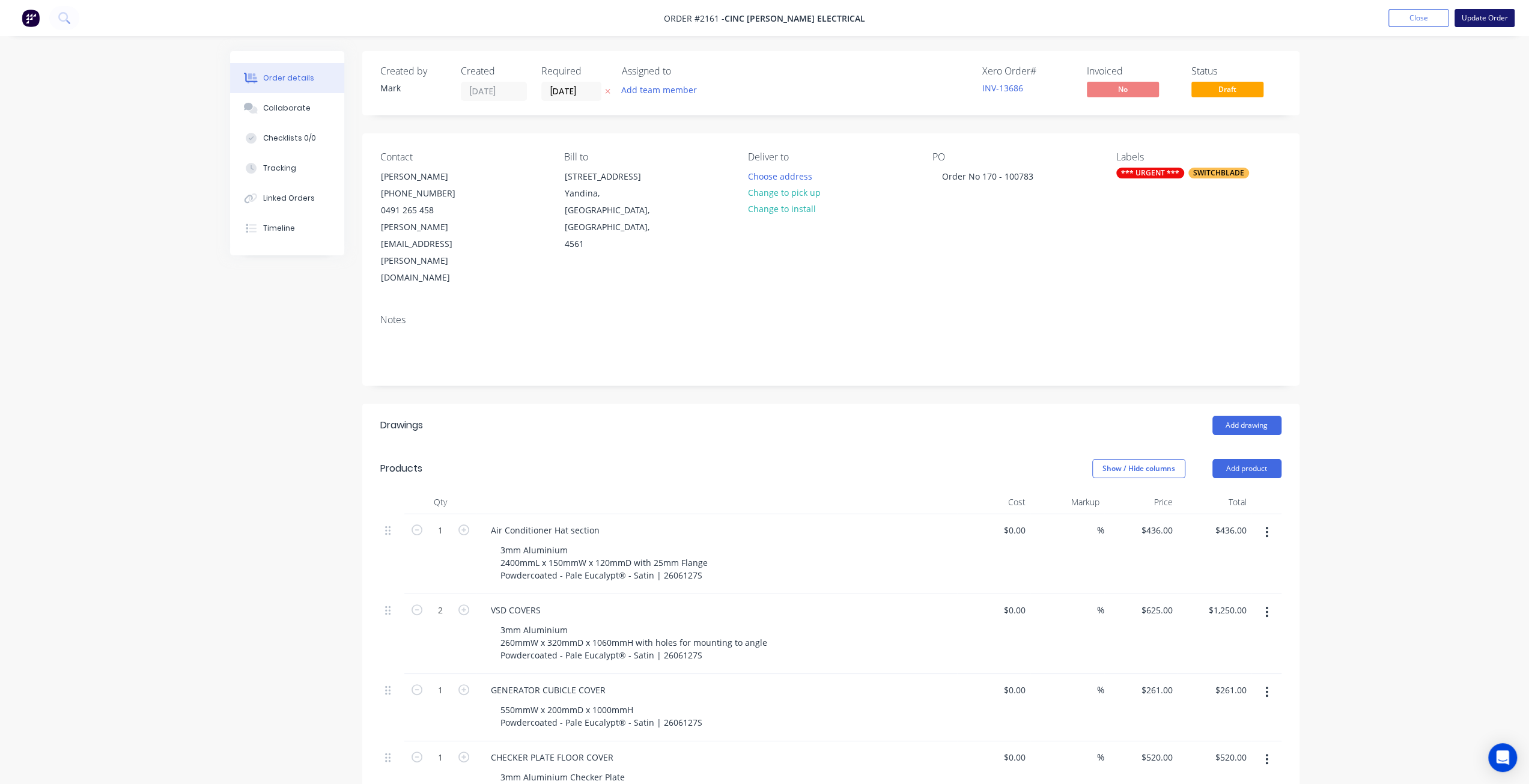
click at [1492, 17] on button "Update Order" at bounding box center [1484, 18] width 60 height 18
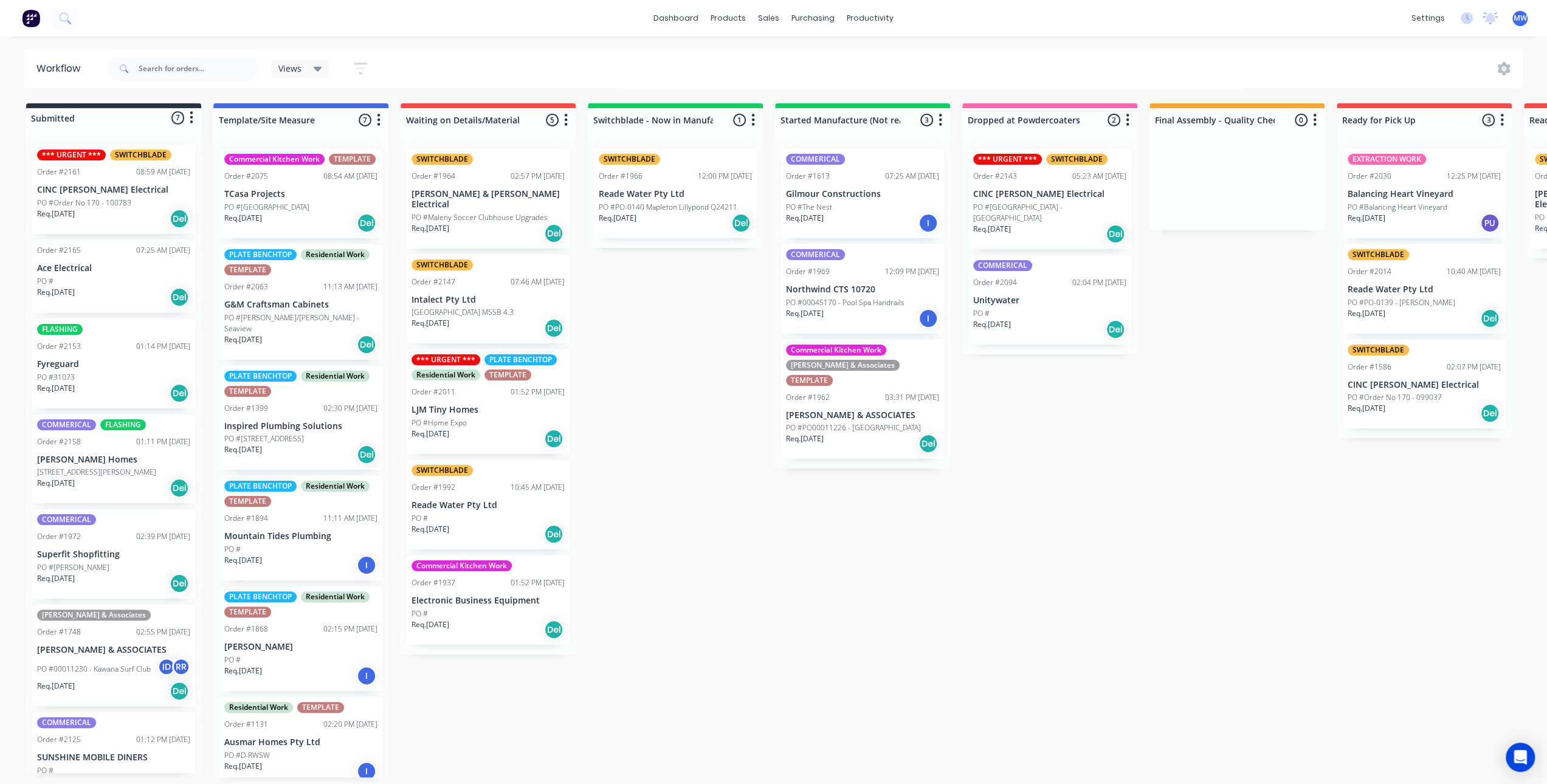
click at [86, 205] on p "PO #Order No 170 - 100783" at bounding box center [84, 203] width 94 height 11
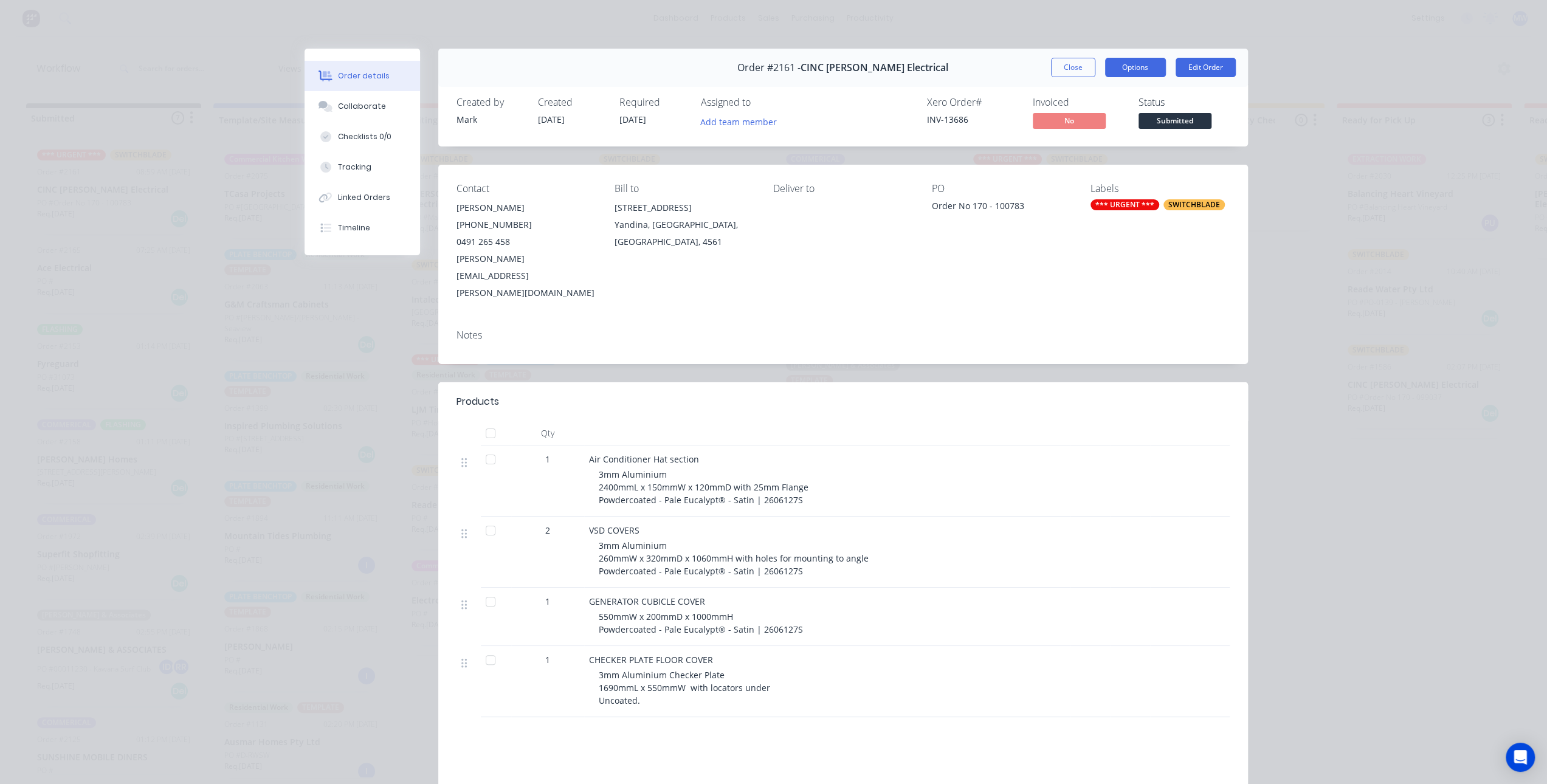
click at [1137, 67] on button "Options" at bounding box center [1135, 67] width 61 height 19
click at [1248, 127] on div "Order details Collaborate Checklists 0/0 Tracking Linked Orders Timeline Order …" at bounding box center [774, 491] width 973 height 885
click at [1244, 125] on div "Order details Collaborate Checklists 0/0 Tracking Linked Orders Timeline Order …" at bounding box center [774, 491] width 973 height 885
click at [1231, 147] on div "Order #2161 - CINC Whelan Electrical Close Options Edit Order Created by Mark C…" at bounding box center [776, 491] width 944 height 885
click at [1193, 72] on button "Edit Order" at bounding box center [1206, 67] width 60 height 19
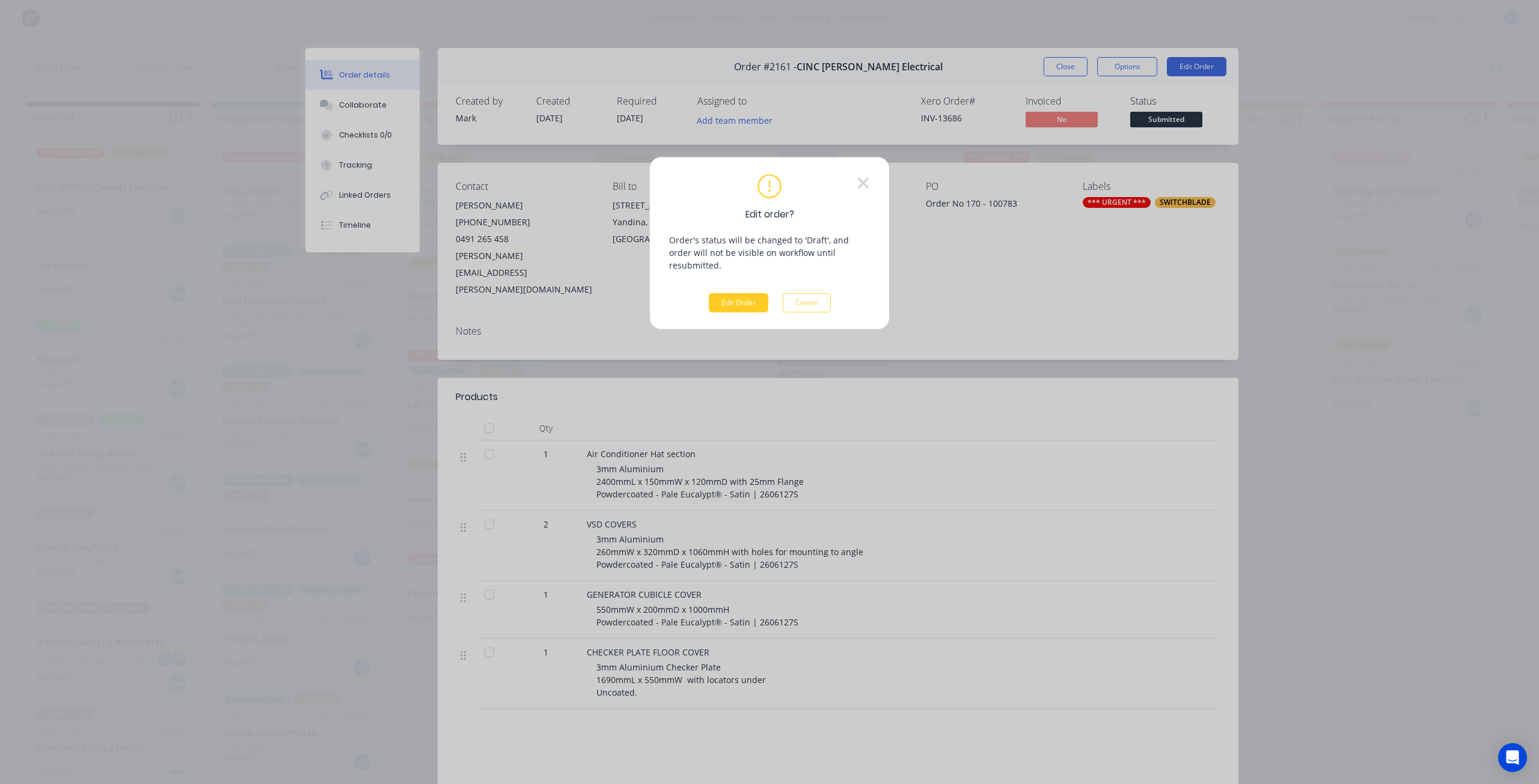
click at [729, 293] on button "Edit Order" at bounding box center [738, 302] width 60 height 19
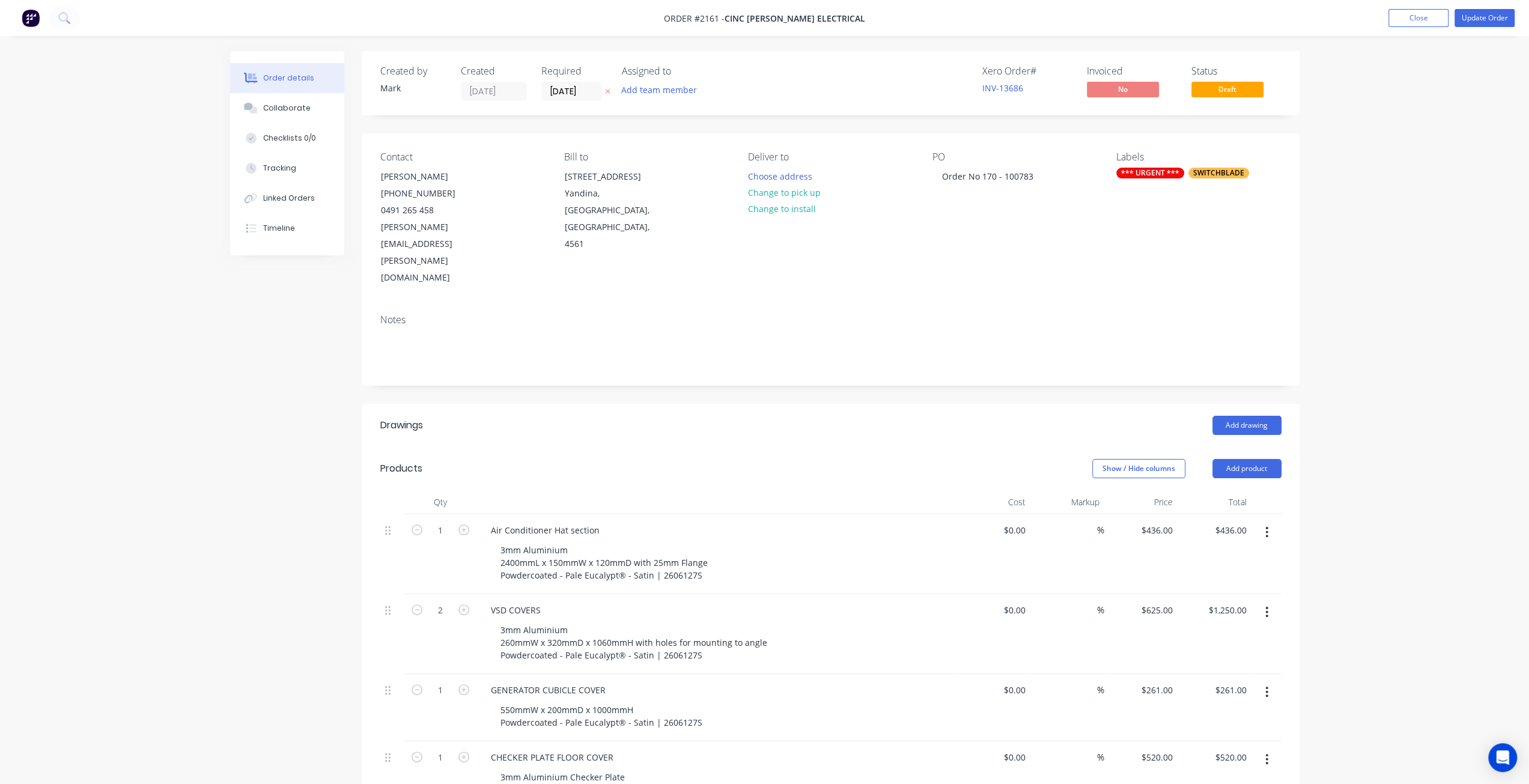
click at [1483, 386] on div "Order details Collaborate Checklists 0/0 Tracking Linked Orders Timeline Order …" at bounding box center [764, 583] width 1529 height 1167
click at [163, 413] on div "Order details Collaborate Checklists 0/0 Tracking Linked Orders Timeline Order …" at bounding box center [764, 583] width 1529 height 1167
click at [1496, 229] on div "Order details Collaborate Checklists 0/0 Tracking Linked Orders Timeline Order …" at bounding box center [764, 583] width 1529 height 1167
click at [1422, 220] on div "Order details Collaborate Checklists 0/0 Tracking Linked Orders Timeline Order …" at bounding box center [764, 583] width 1529 height 1167
click at [577, 90] on input "14/08/25" at bounding box center [571, 91] width 59 height 18
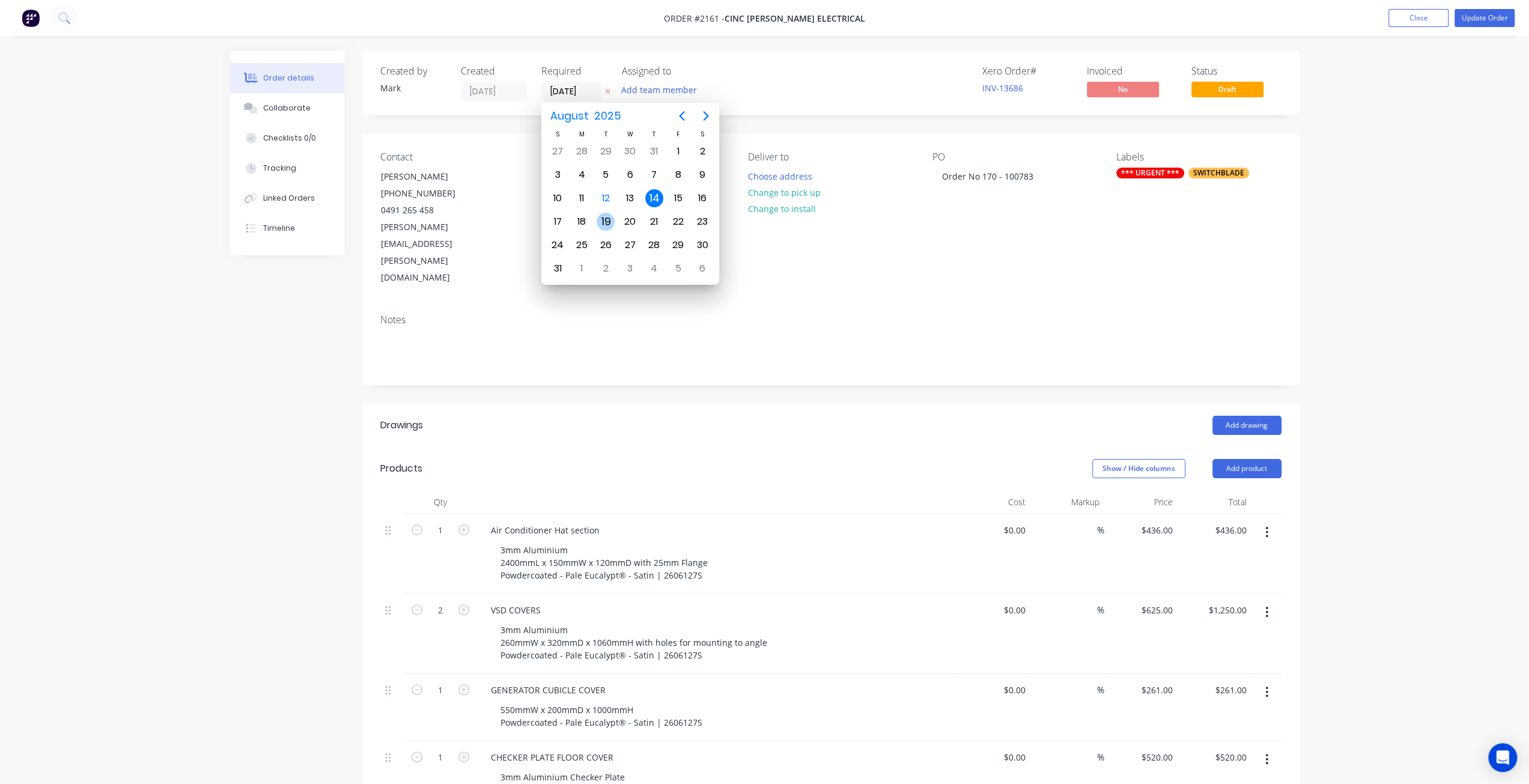
click at [608, 222] on div "19" at bounding box center [606, 222] width 18 height 18
type input "19/08/25"
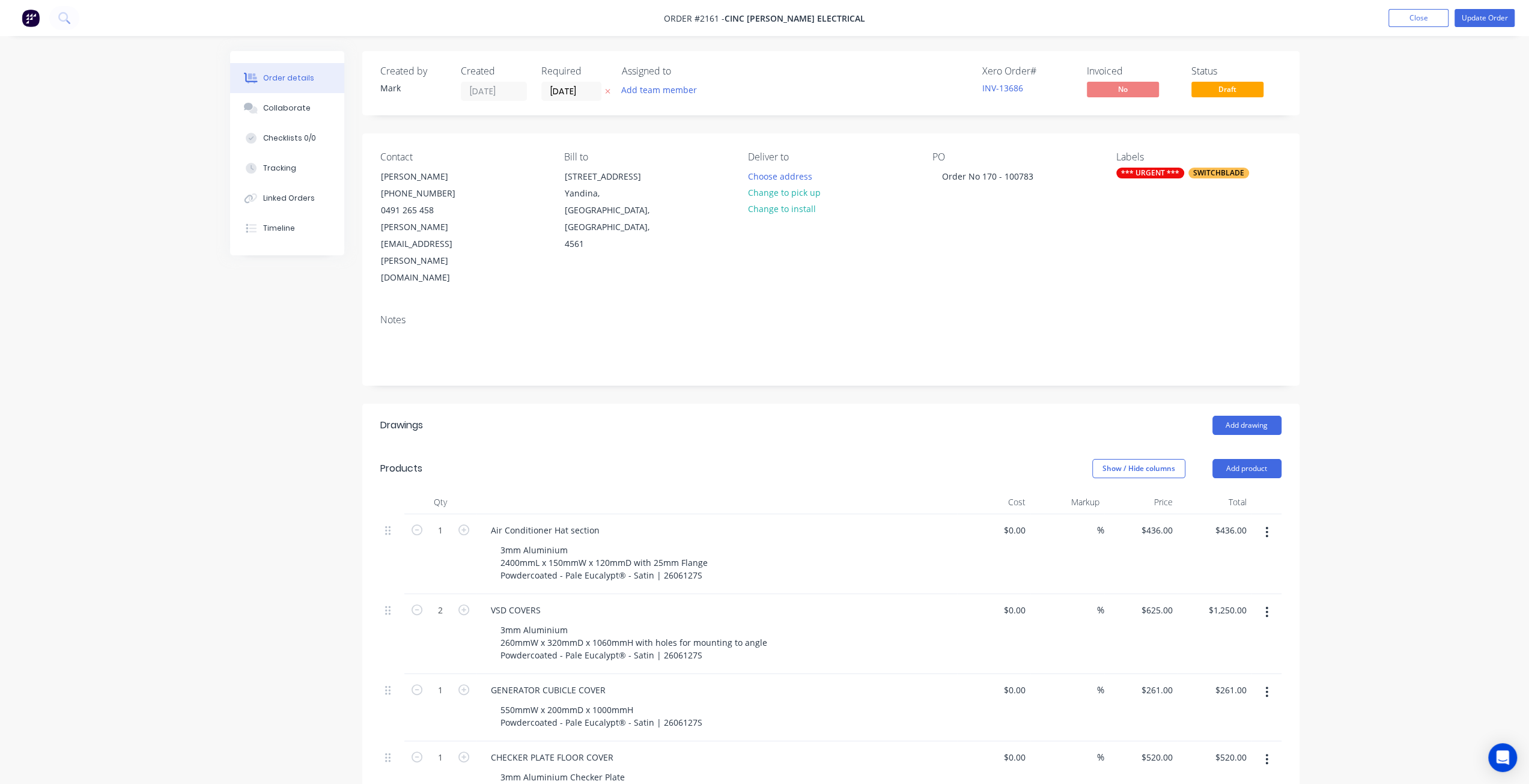
click at [1416, 66] on div "Order details Collaborate Checklists 0/0 Tracking Linked Orders Timeline Order …" at bounding box center [764, 583] width 1529 height 1167
click at [1491, 18] on button "Update Order" at bounding box center [1484, 18] width 60 height 18
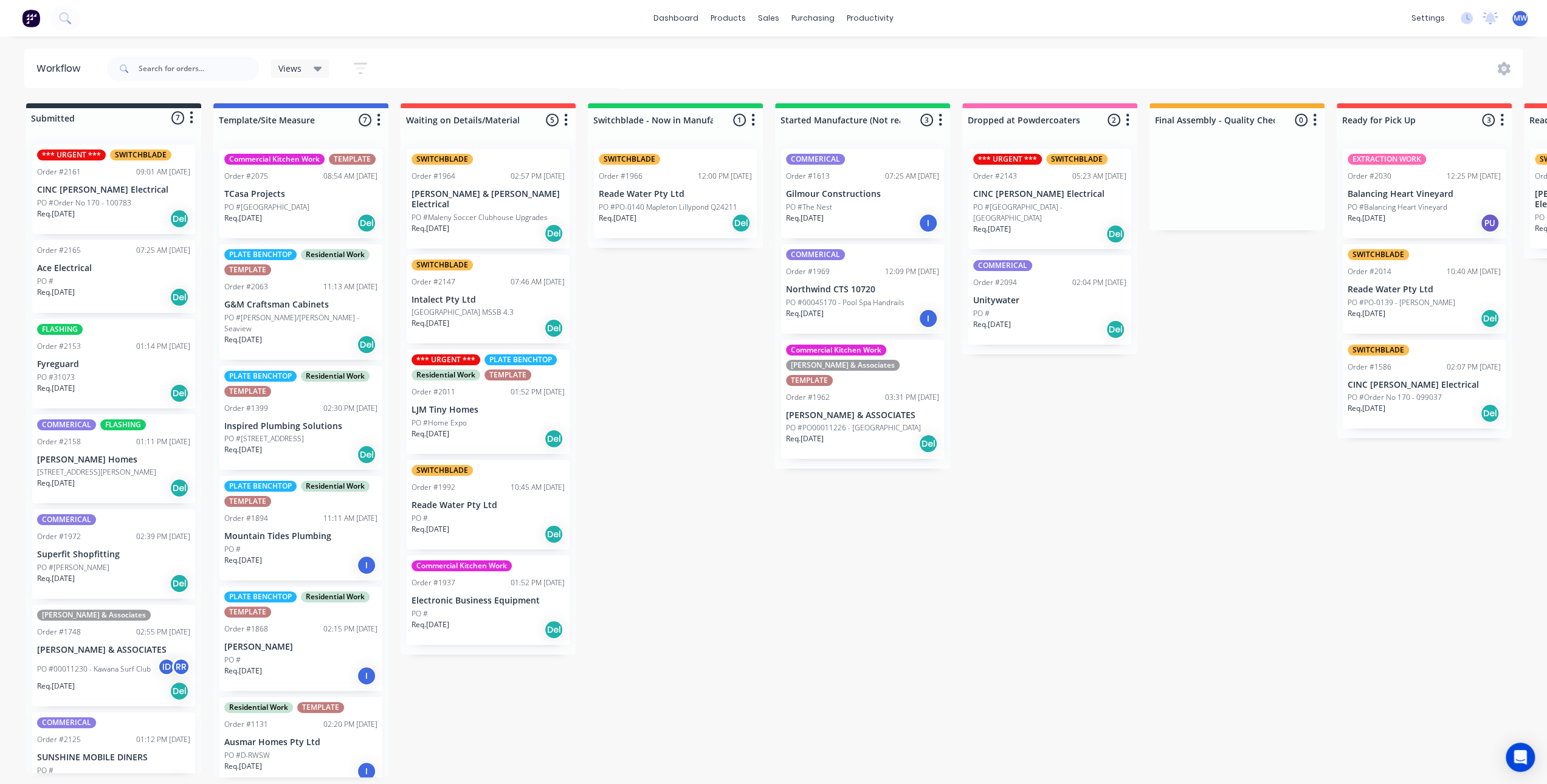
click at [1065, 579] on div "Submitted 7 Status colour #273444 hex #273444 Save Cancel Summaries Total order…" at bounding box center [1005, 440] width 2027 height 674
click at [104, 201] on p "PO #Order No 170 - 100783" at bounding box center [84, 203] width 94 height 11
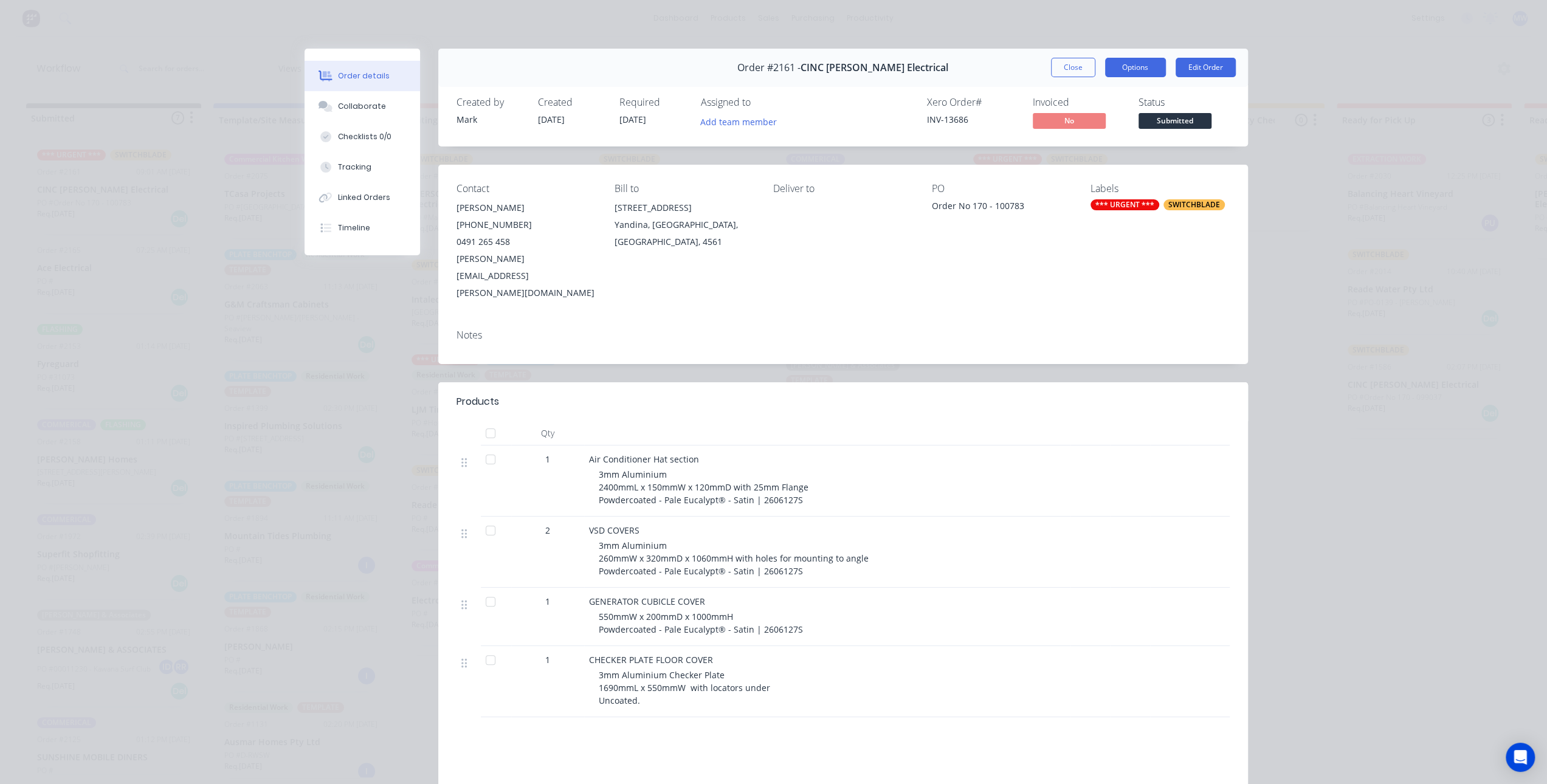
click at [1124, 73] on button "Options" at bounding box center [1135, 67] width 61 height 19
click at [1208, 103] on div "Status" at bounding box center [1184, 102] width 91 height 12
click at [1074, 67] on button "Close" at bounding box center [1073, 67] width 45 height 19
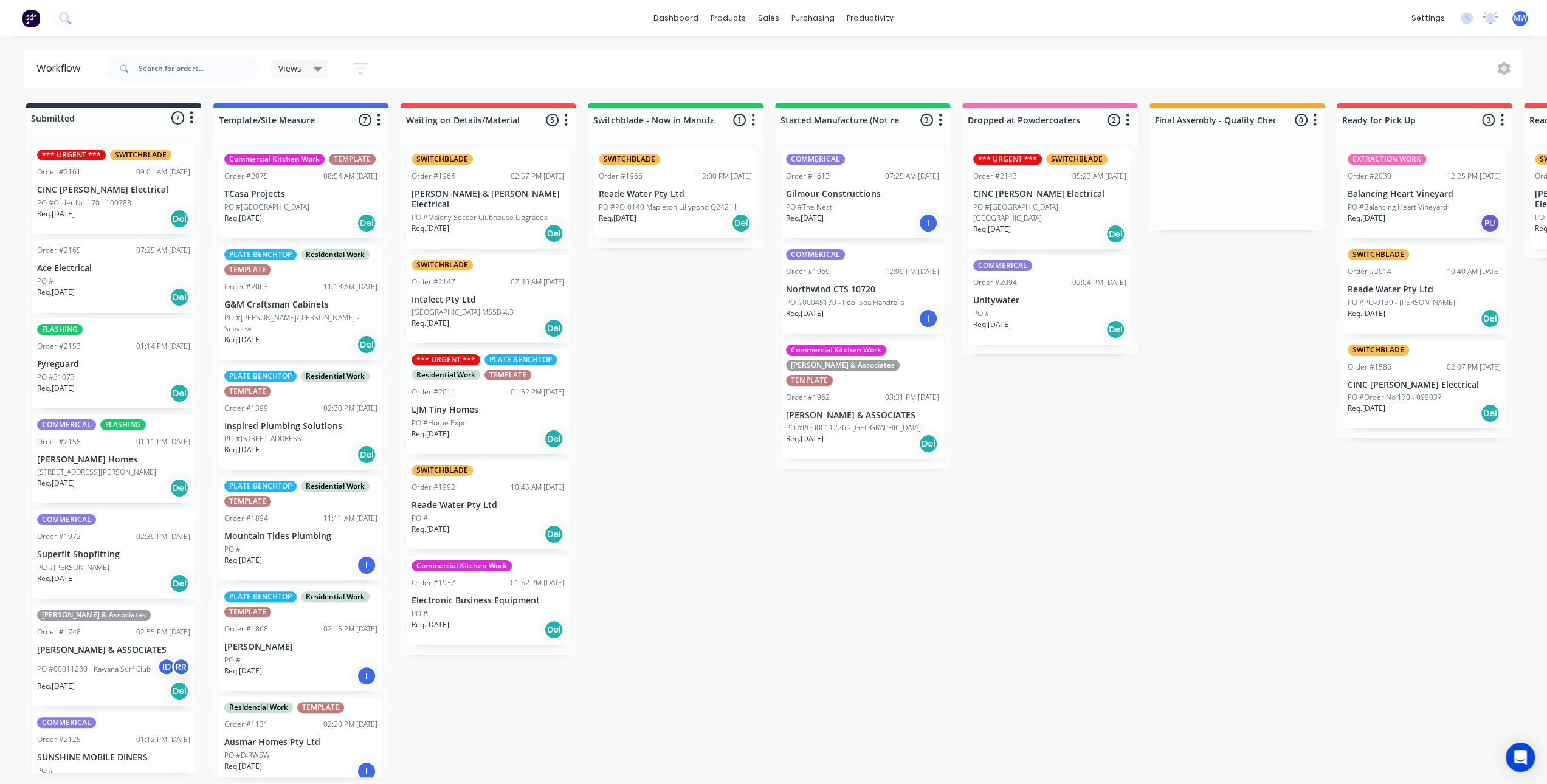
click at [953, 628] on div "Submitted 7 Status colour #273444 hex #273444 Save Cancel Summaries Total order…" at bounding box center [1005, 440] width 2027 height 674
click at [124, 199] on p "PO #Order No 170 - 100783" at bounding box center [84, 203] width 94 height 11
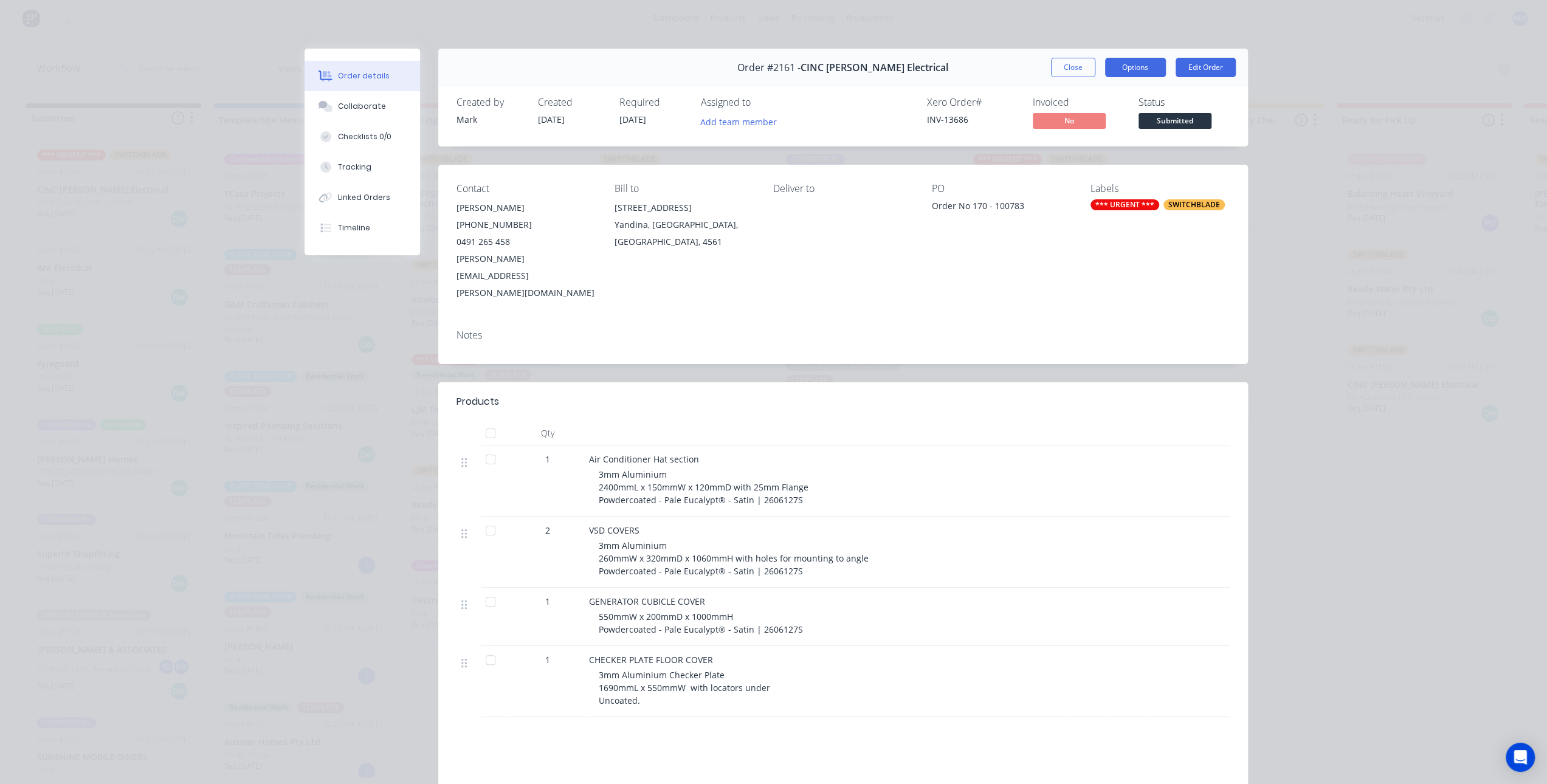
click at [1116, 64] on button "Options" at bounding box center [1135, 67] width 61 height 19
click at [1287, 256] on div "Order details Collaborate Checklists 0/0 Tracking Linked Orders Timeline Order …" at bounding box center [774, 392] width 1547 height 784
click at [1067, 67] on button "Close" at bounding box center [1073, 67] width 45 height 19
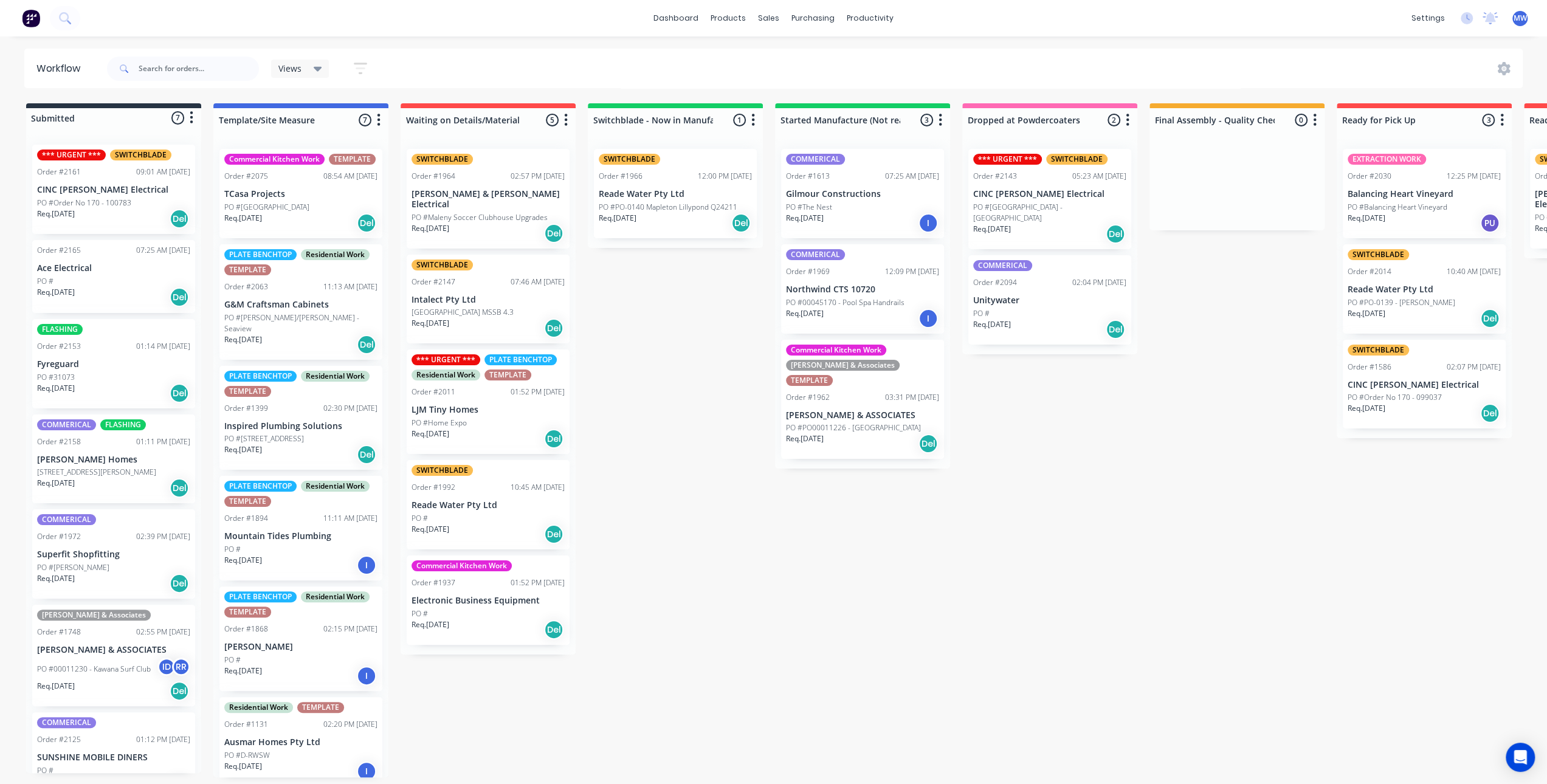
drag, startPoint x: 672, startPoint y: 374, endPoint x: 650, endPoint y: 363, distance: 24.6
click at [672, 374] on div "Submitted 7 Status colour #273444 hex #273444 Save Cancel Summaries Total order…" at bounding box center [1005, 440] width 2027 height 674
click at [753, 441] on div "Submitted 7 Status colour #273444 hex #273444 Save Cancel Summaries Total order…" at bounding box center [1005, 440] width 2027 height 674
click at [742, 518] on div "Submitted 7 Status colour #273444 hex #273444 Save Cancel Summaries Total order…" at bounding box center [1005, 440] width 2027 height 674
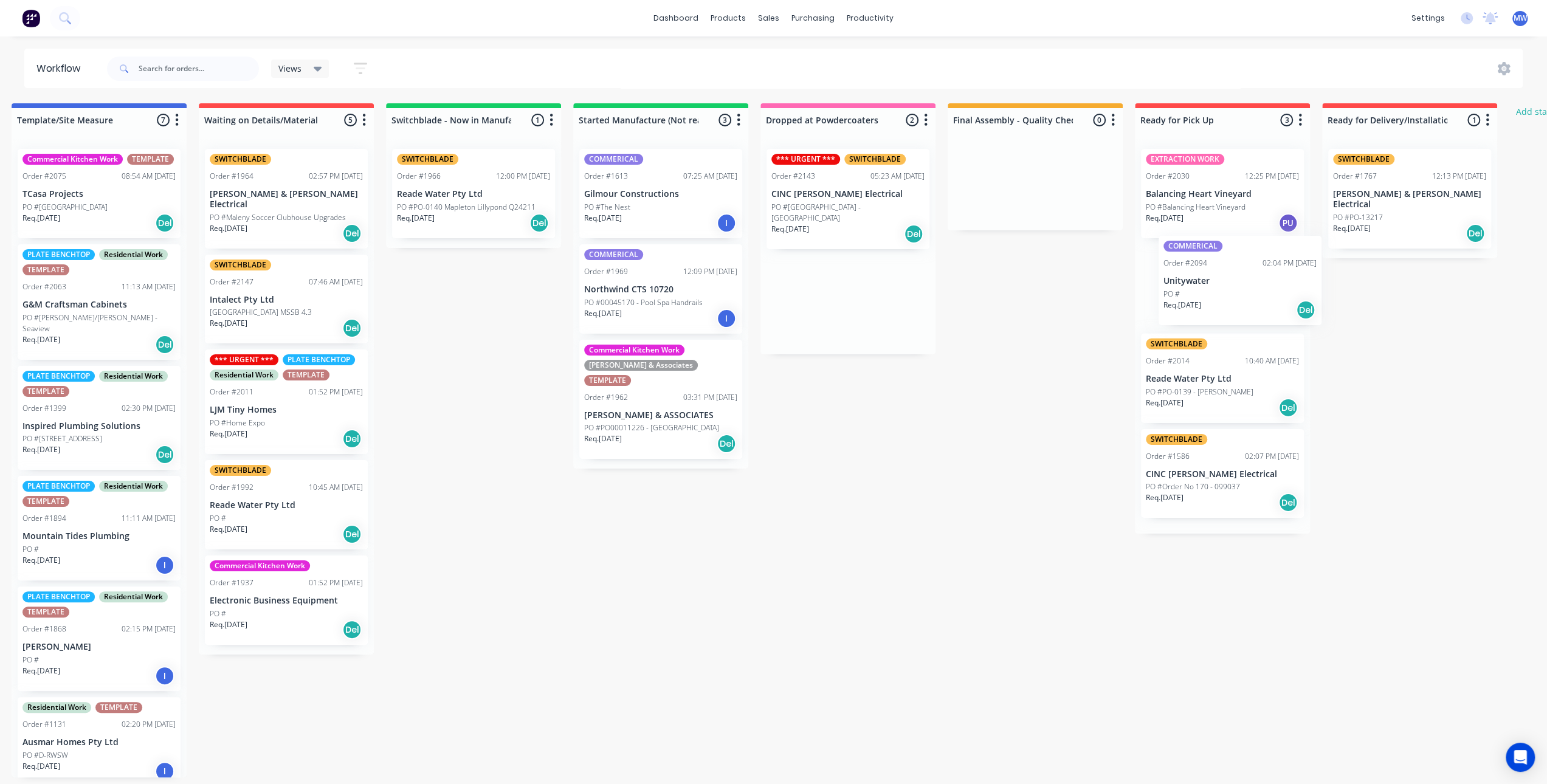
drag, startPoint x: 1045, startPoint y: 317, endPoint x: 1239, endPoint y: 309, distance: 194.2
click at [1239, 309] on div "Submitted 7 Status colour #273444 hex #273444 Save Cancel Summaries Total order…" at bounding box center [803, 440] width 2027 height 674
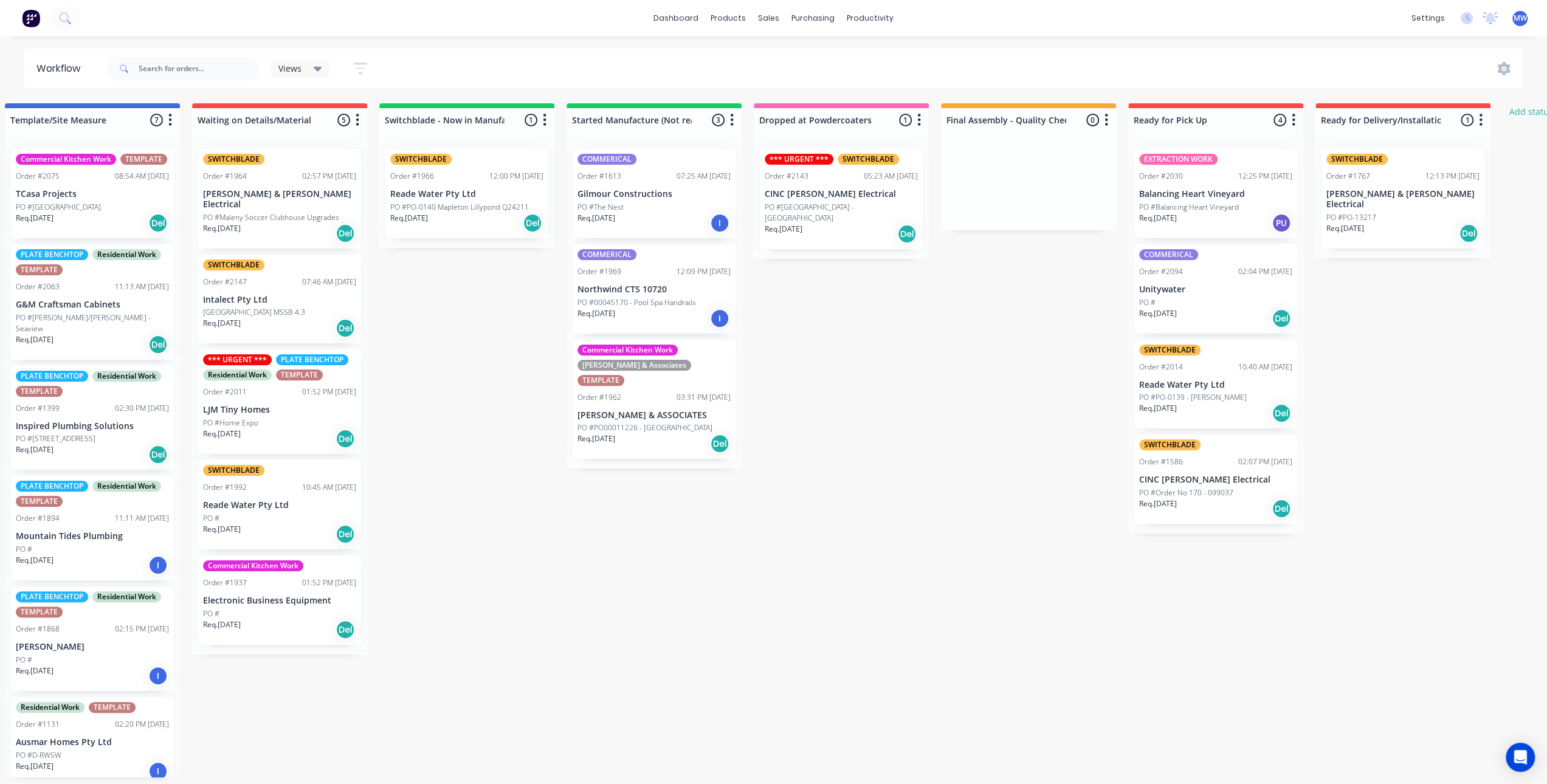
click at [1207, 287] on p "Unitywater" at bounding box center [1216, 289] width 153 height 10
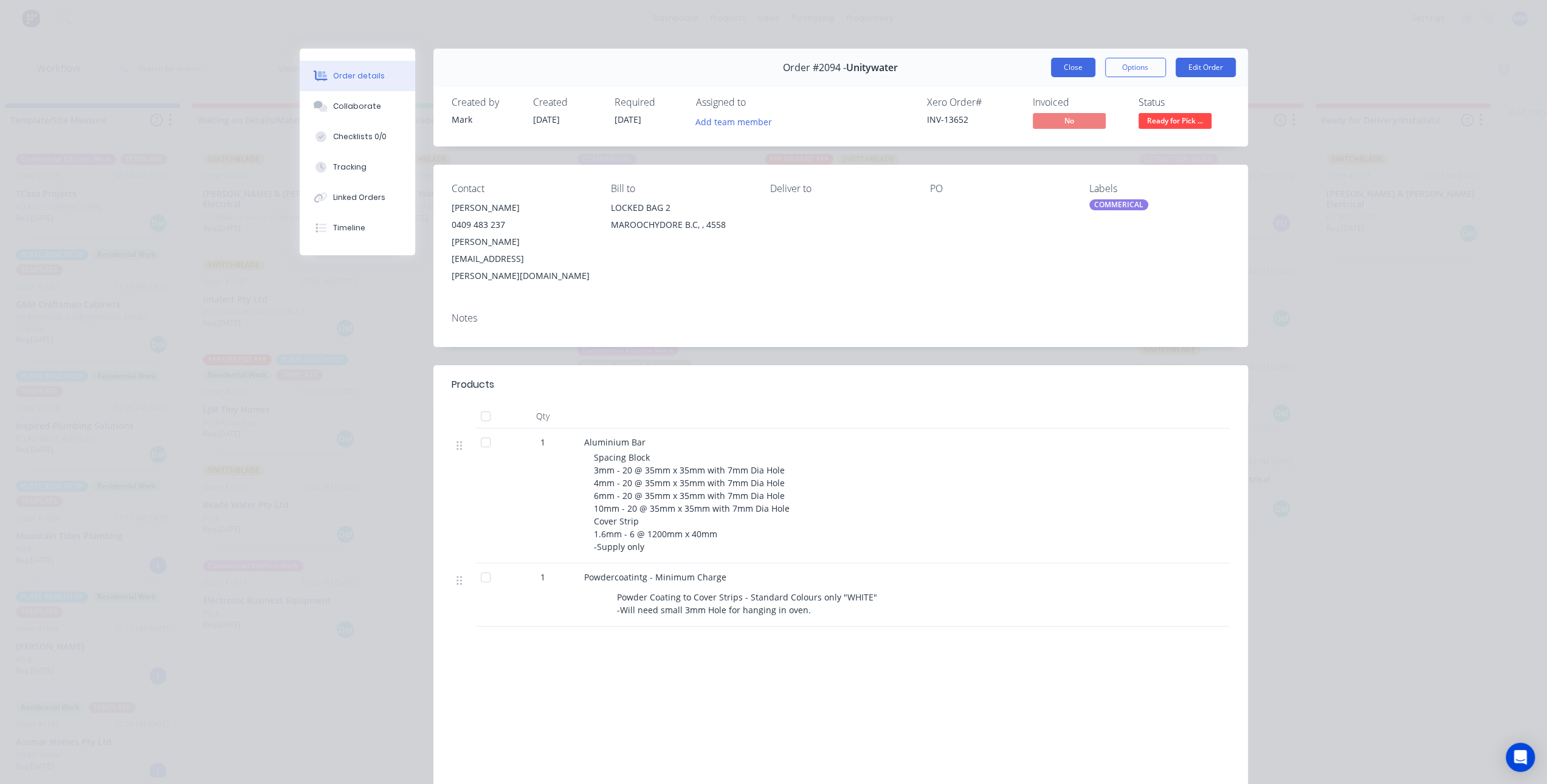
click at [1071, 65] on button "Close" at bounding box center [1073, 67] width 45 height 19
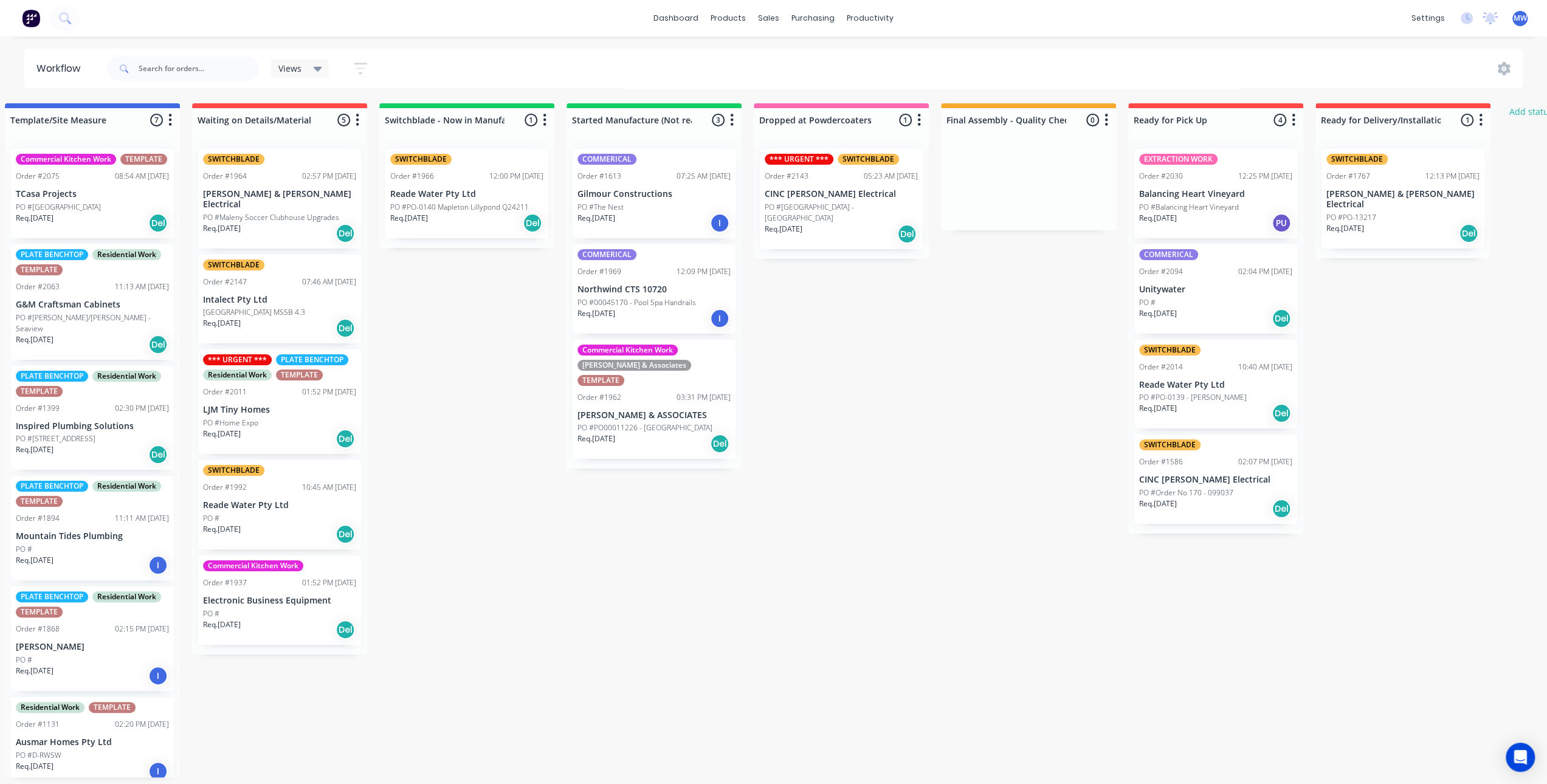
click at [964, 452] on div "Submitted 7 Status colour #273444 hex #273444 Save Cancel Summaries Total order…" at bounding box center [796, 440] width 2027 height 674
drag, startPoint x: 441, startPoint y: 431, endPoint x: 183, endPoint y: 19, distance: 486.1
click at [439, 429] on div "Submitted 7 Status colour #273444 hex #273444 Save Cancel Summaries Total order…" at bounding box center [796, 440] width 2027 height 674
click at [902, 79] on link "Planner" at bounding box center [918, 82] width 161 height 24
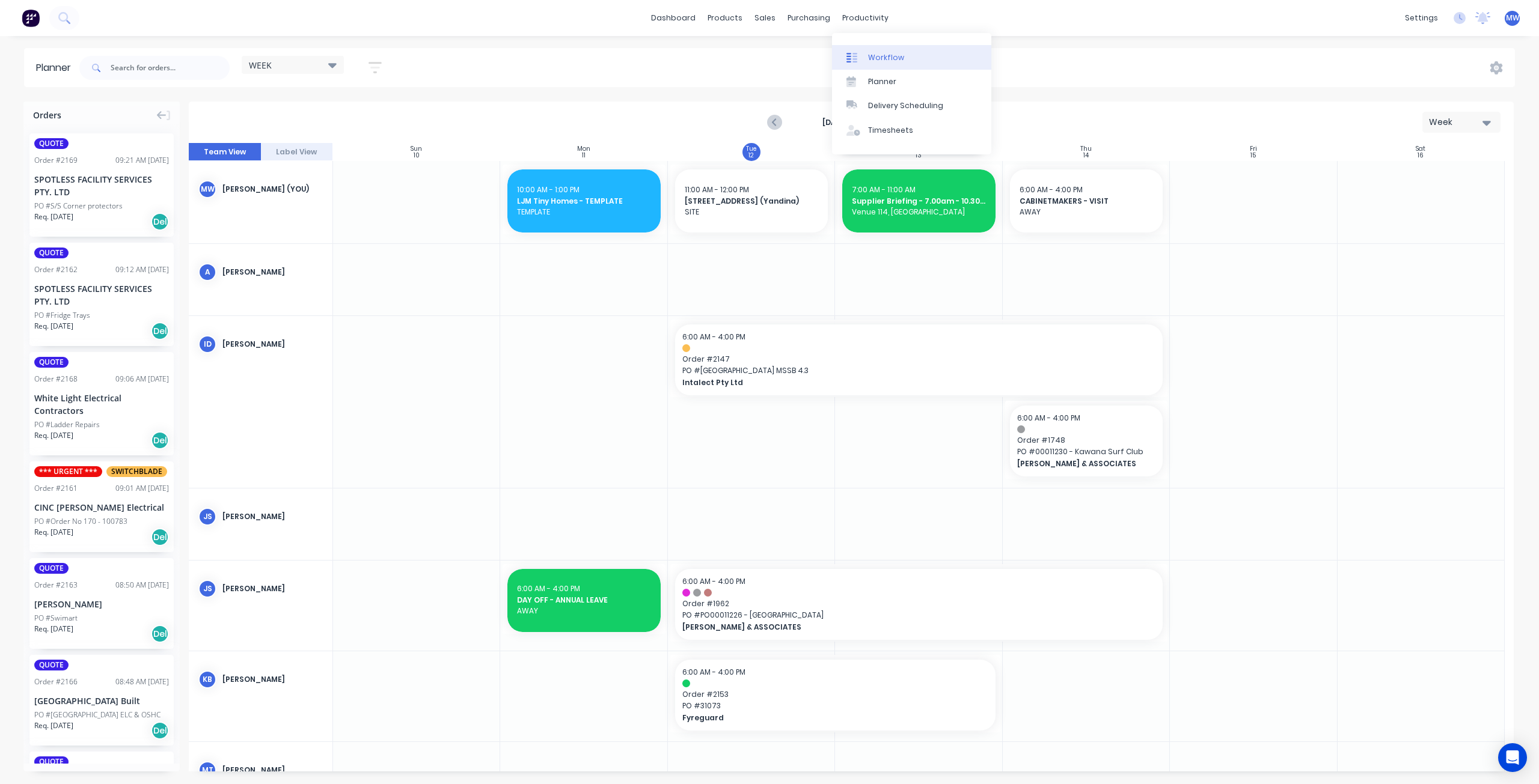
click at [887, 62] on div "Workflow" at bounding box center [886, 58] width 36 height 11
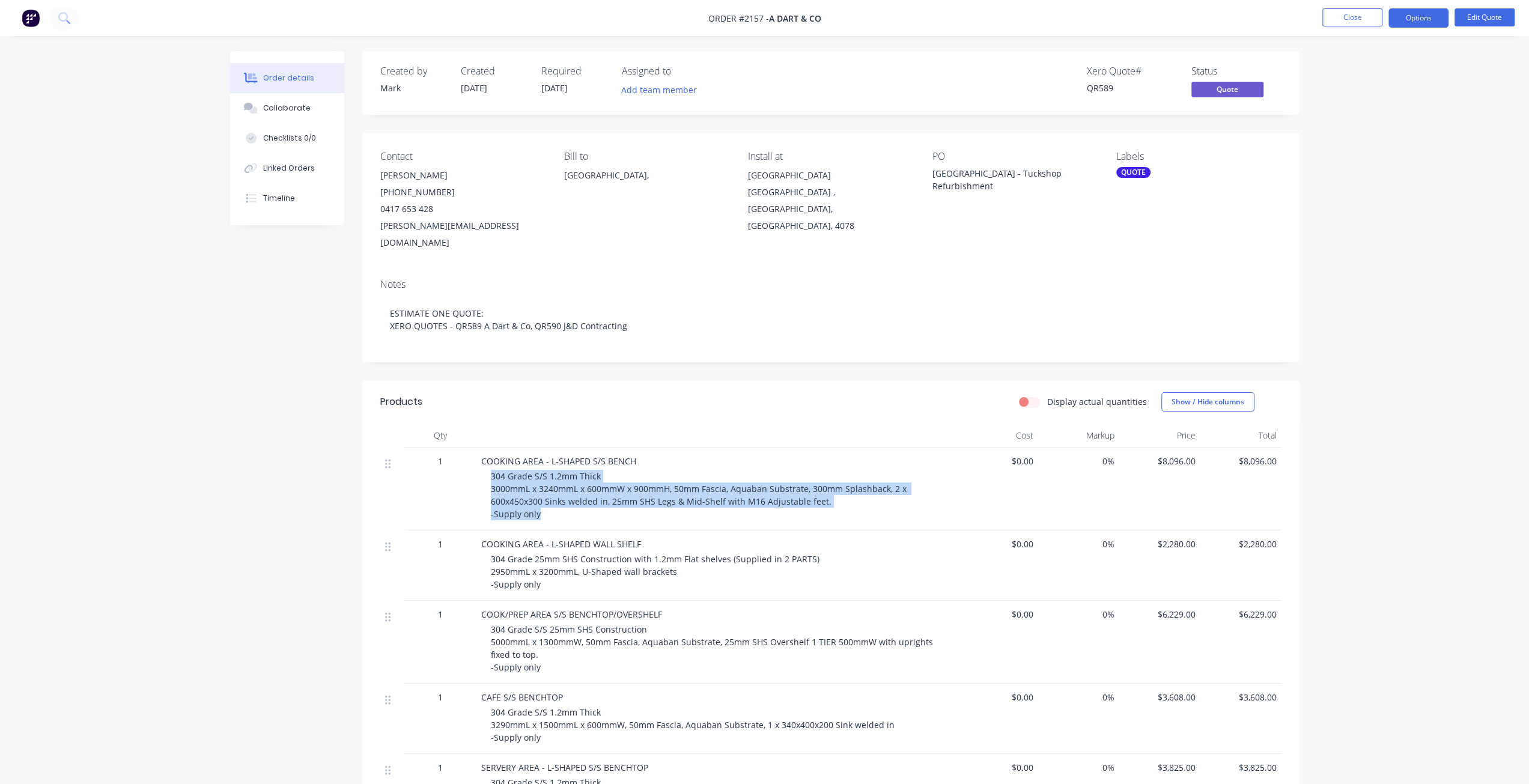
click at [1346, 16] on button "Close" at bounding box center [1353, 17] width 60 height 18
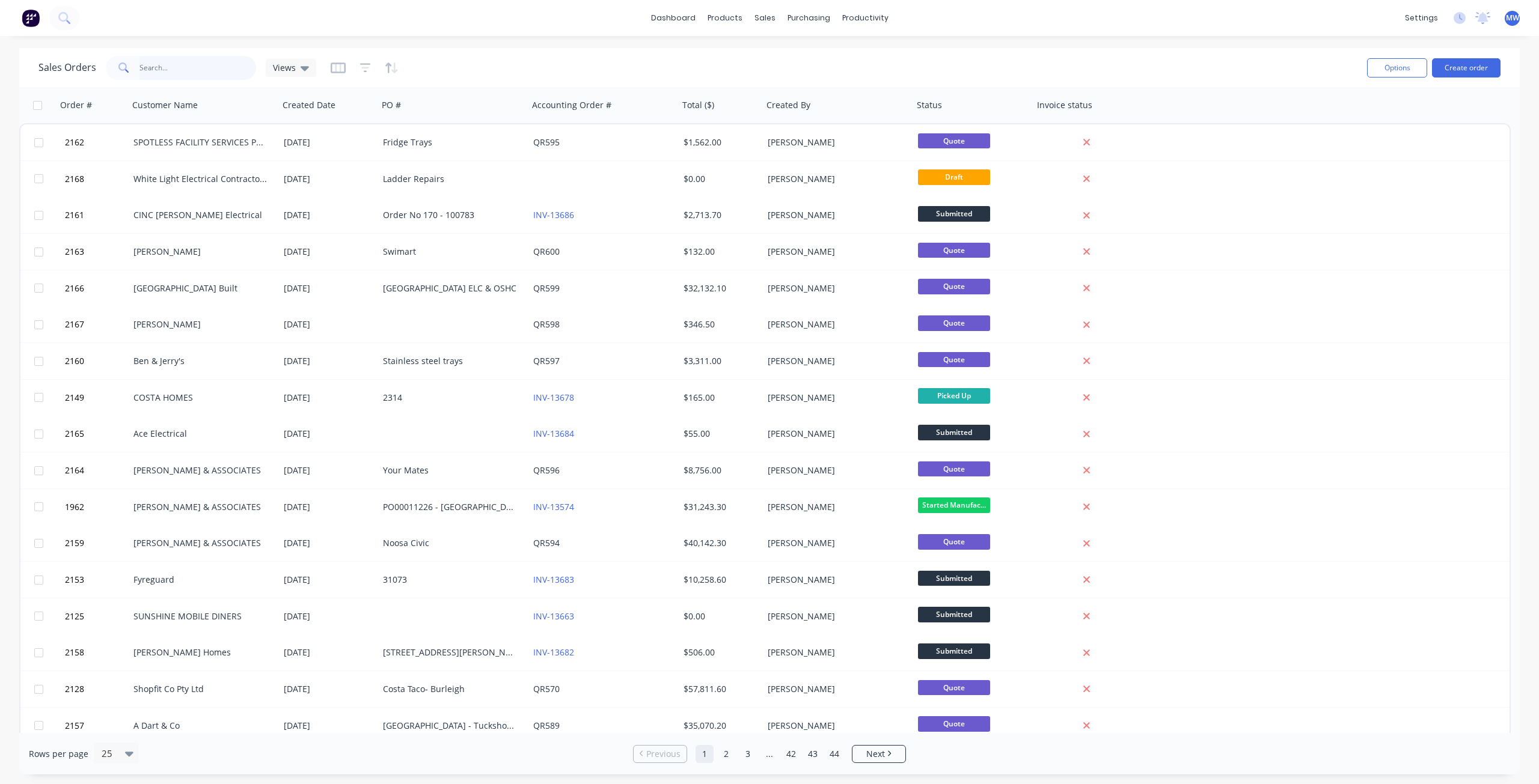
click at [183, 70] on input "text" at bounding box center [198, 67] width 117 height 24
type input "1452"
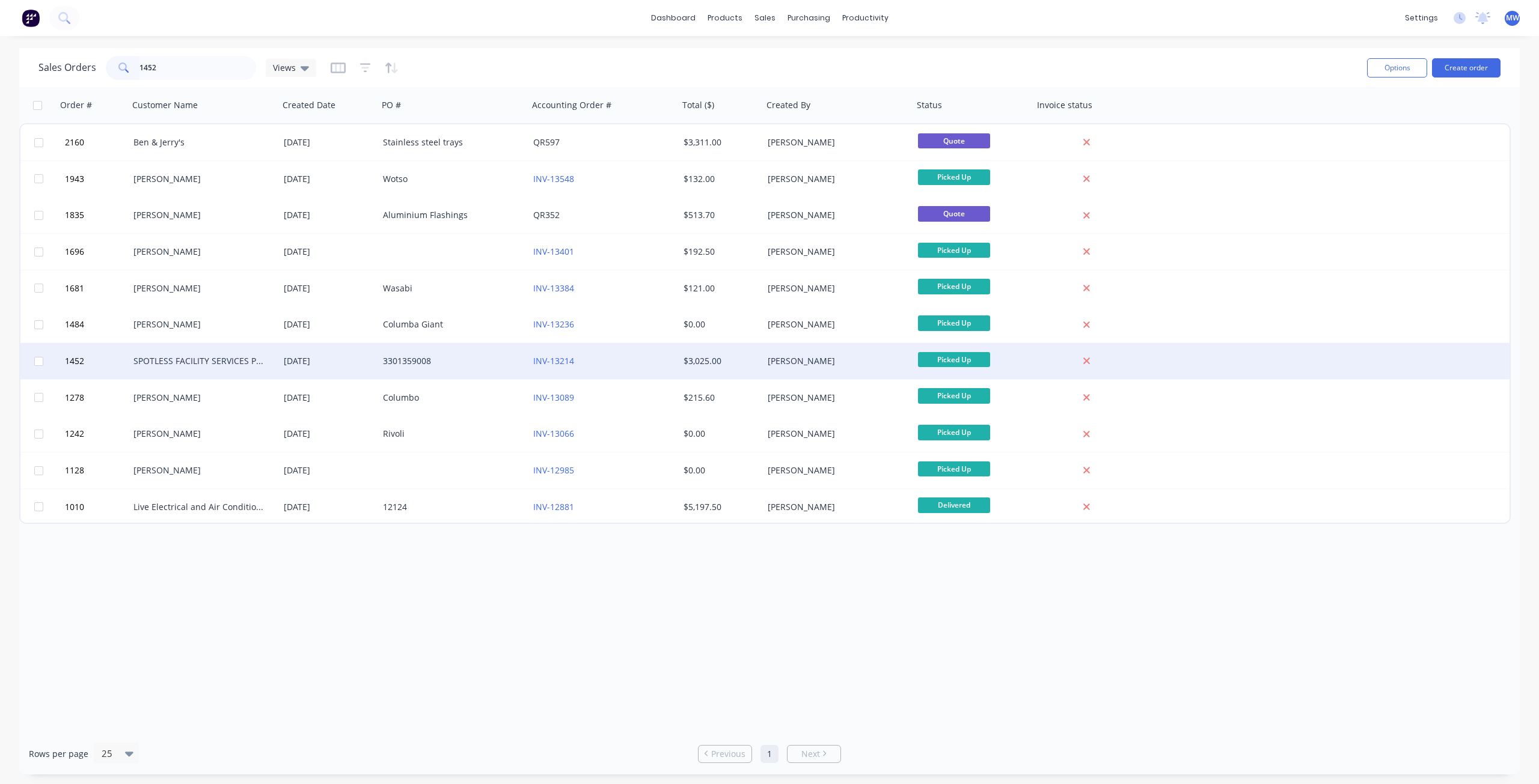
click at [217, 363] on div "SPOTLESS FACILITY SERVICES PTY. LTD" at bounding box center [200, 361] width 134 height 12
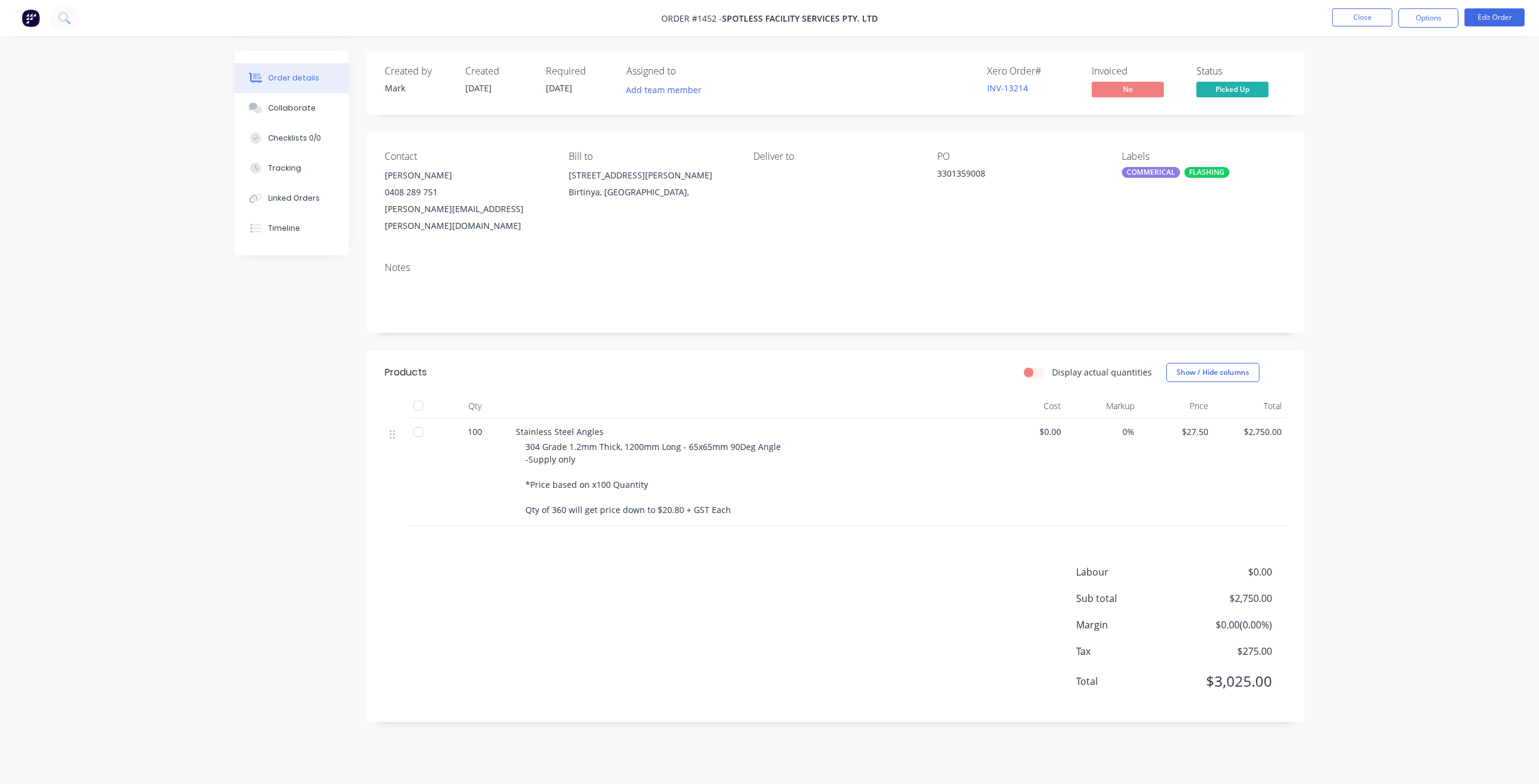
click at [1397, 298] on div "Order details Collaborate Checklists 0/0 Tracking Linked Orders Timeline Order …" at bounding box center [770, 392] width 1539 height 784
click at [1399, 334] on div "Order details Collaborate Checklists 0/0 Tracking Linked Orders Timeline Order …" at bounding box center [770, 392] width 1539 height 784
click at [291, 117] on button "Collaborate" at bounding box center [291, 108] width 114 height 30
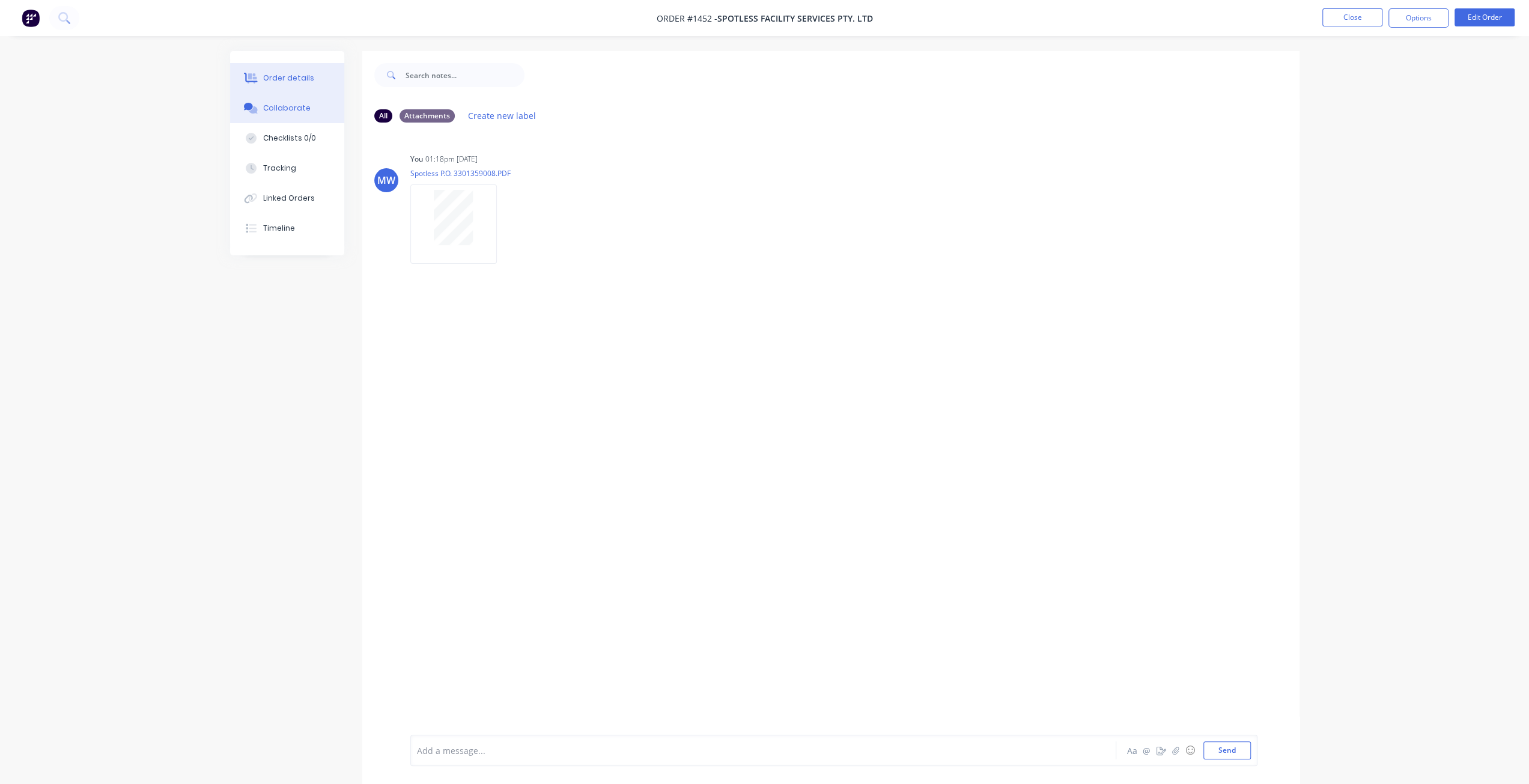
click at [309, 87] on button "Order details" at bounding box center [287, 78] width 114 height 30
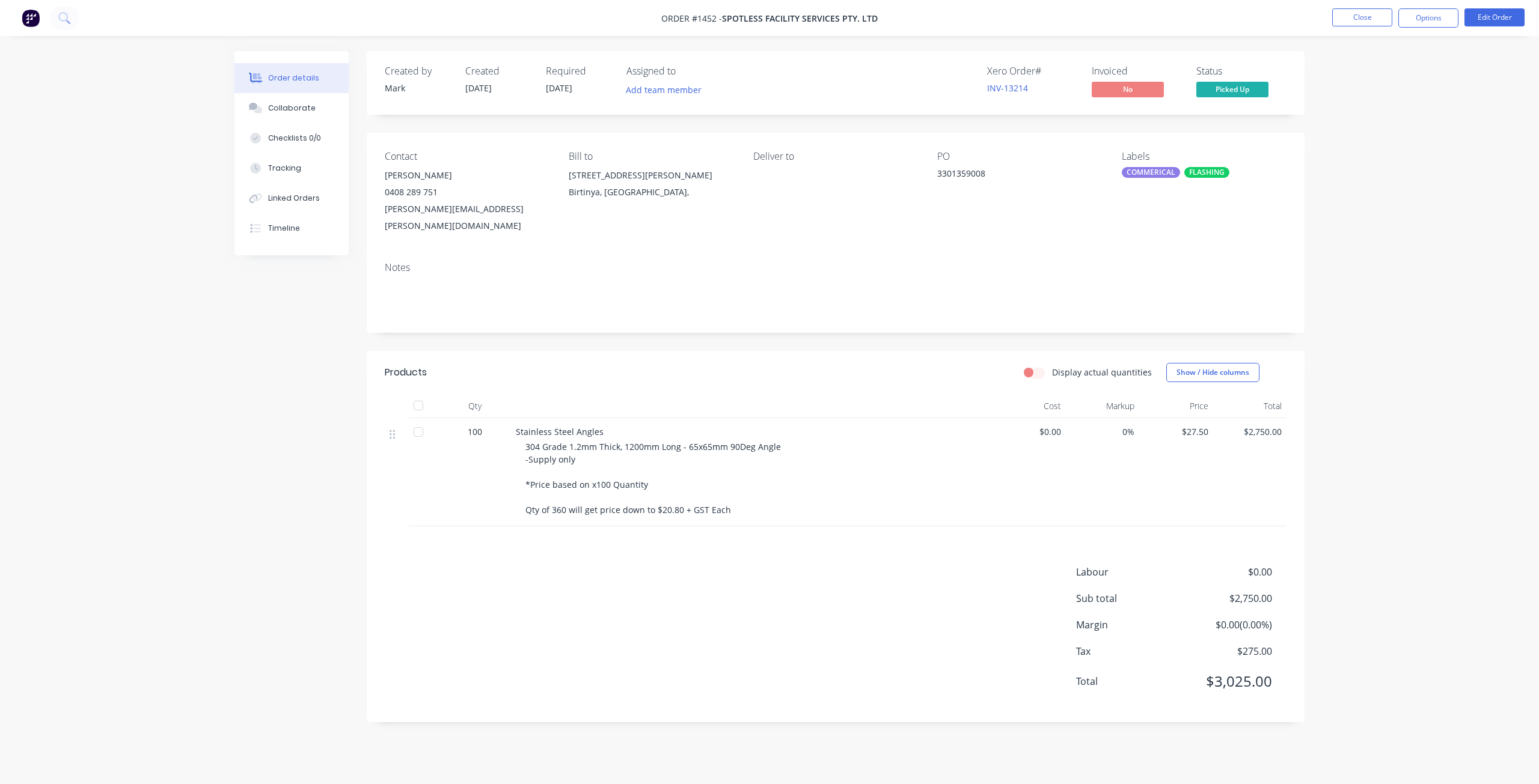
click at [1381, 269] on div "Order details Collaborate Checklists 0/0 Tracking Linked Orders Timeline Order …" at bounding box center [770, 392] width 1539 height 784
click at [1418, 354] on div "Order details Collaborate Checklists 0/0 Tracking Linked Orders Timeline Order …" at bounding box center [770, 392] width 1539 height 784
click at [1430, 24] on button "Options" at bounding box center [1428, 18] width 60 height 19
click at [1405, 265] on div "Duplicate" at bounding box center [1392, 265] width 111 height 18
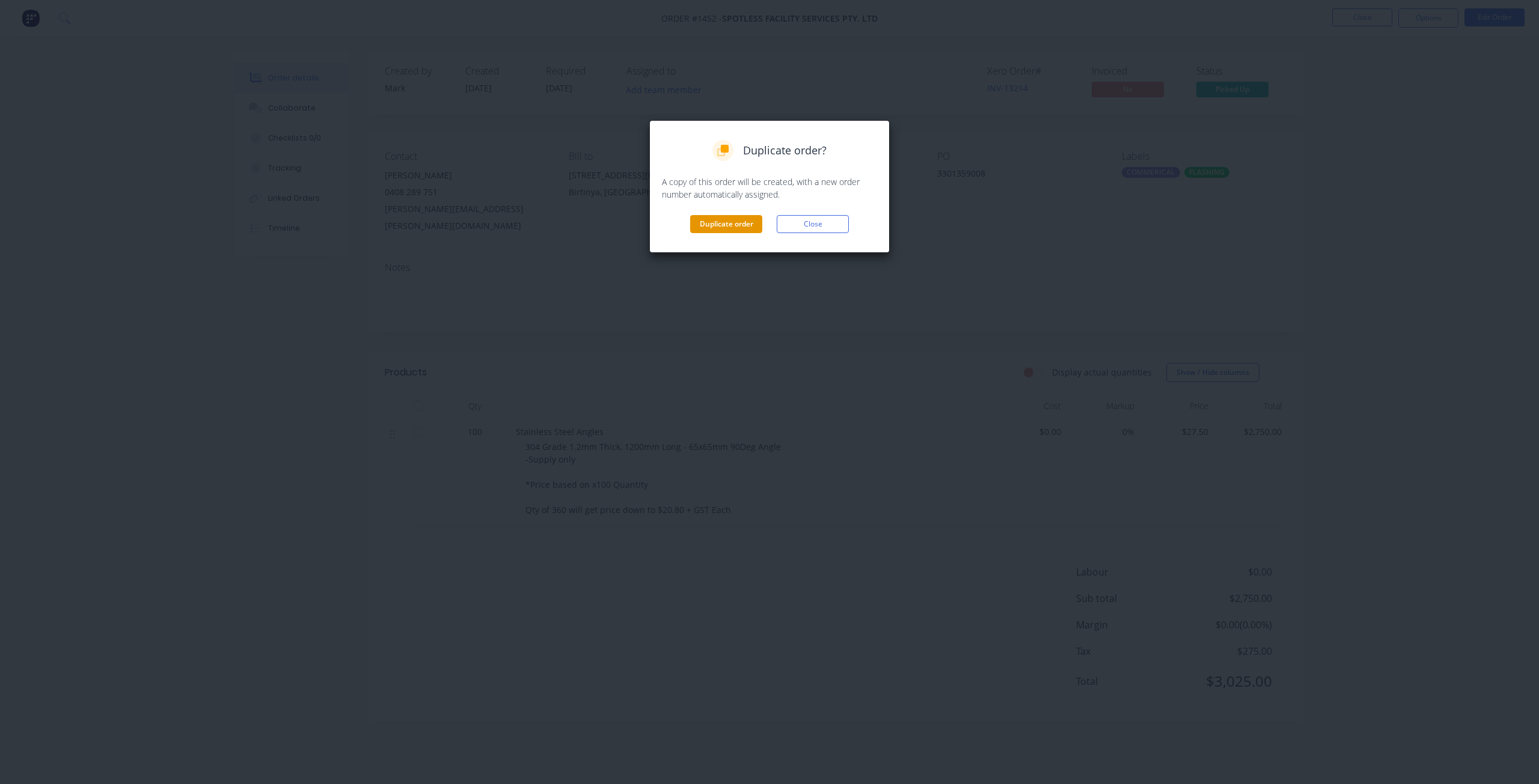
click at [706, 229] on button "Duplicate order" at bounding box center [726, 224] width 72 height 18
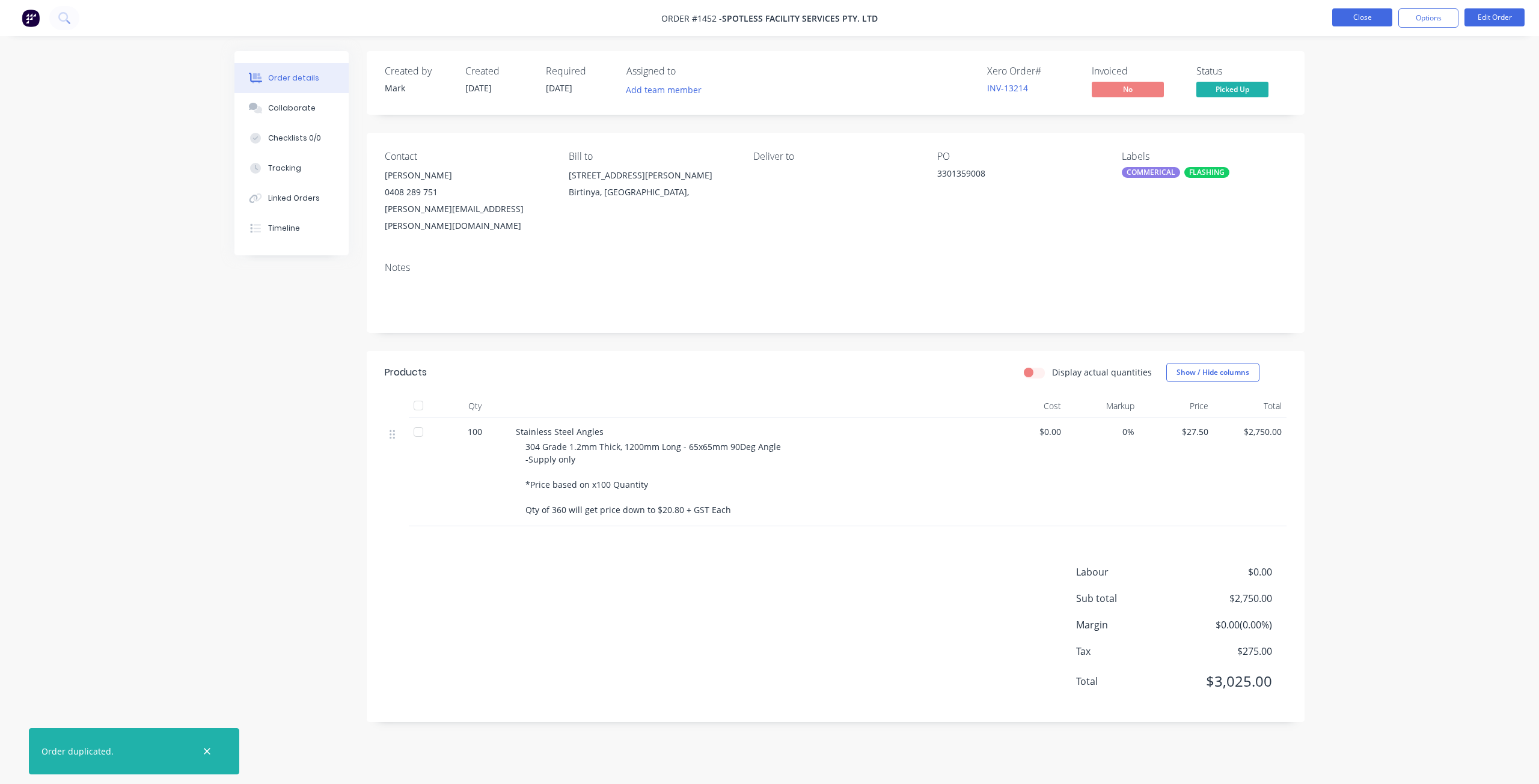
click at [1361, 19] on button "Close" at bounding box center [1362, 17] width 60 height 18
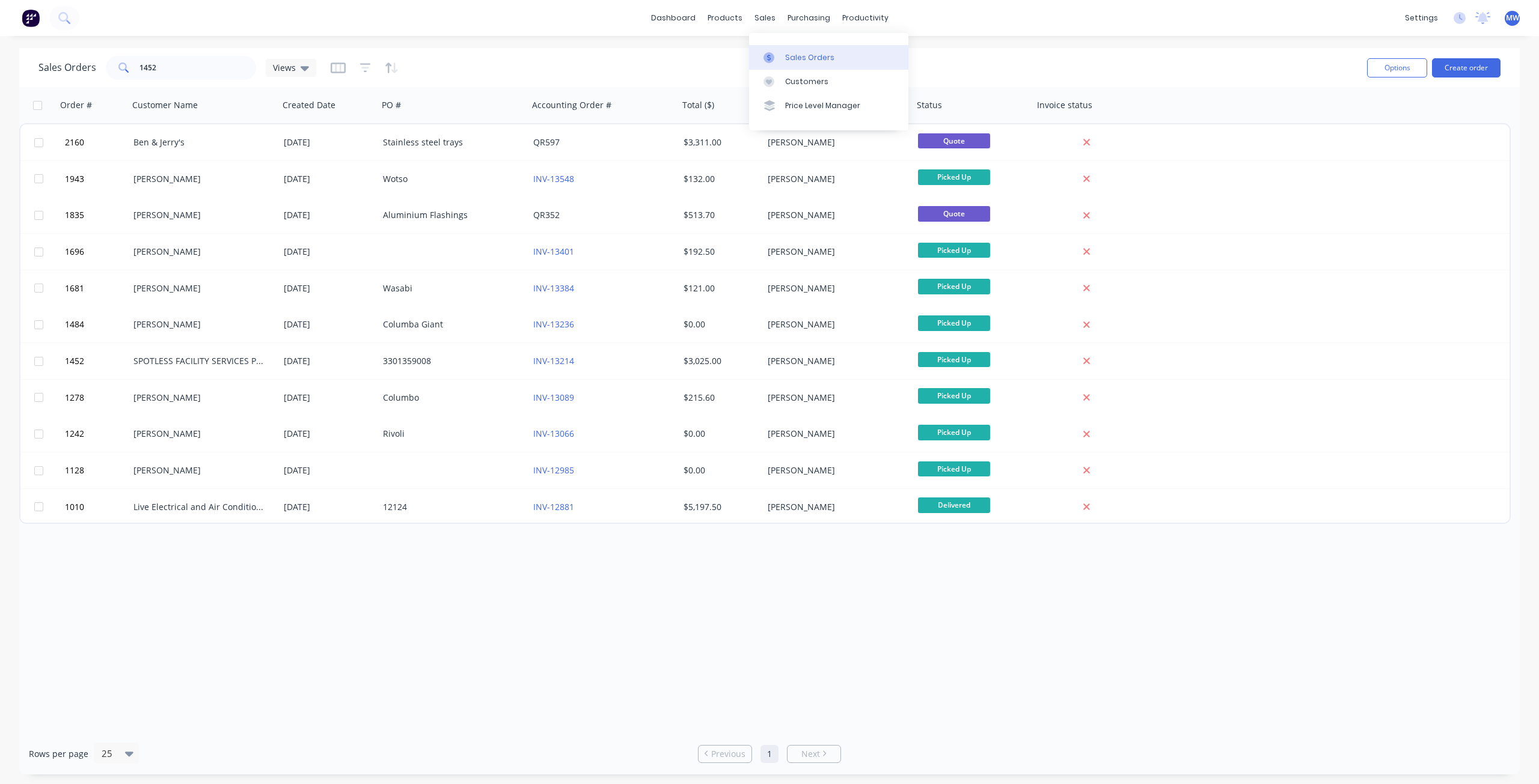
click at [813, 57] on div "Sales Orders" at bounding box center [810, 58] width 50 height 11
drag, startPoint x: 172, startPoint y: 64, endPoint x: 51, endPoint y: 70, distance: 121.1
click at [58, 74] on div "Sales Orders 1452 Views" at bounding box center [177, 67] width 278 height 24
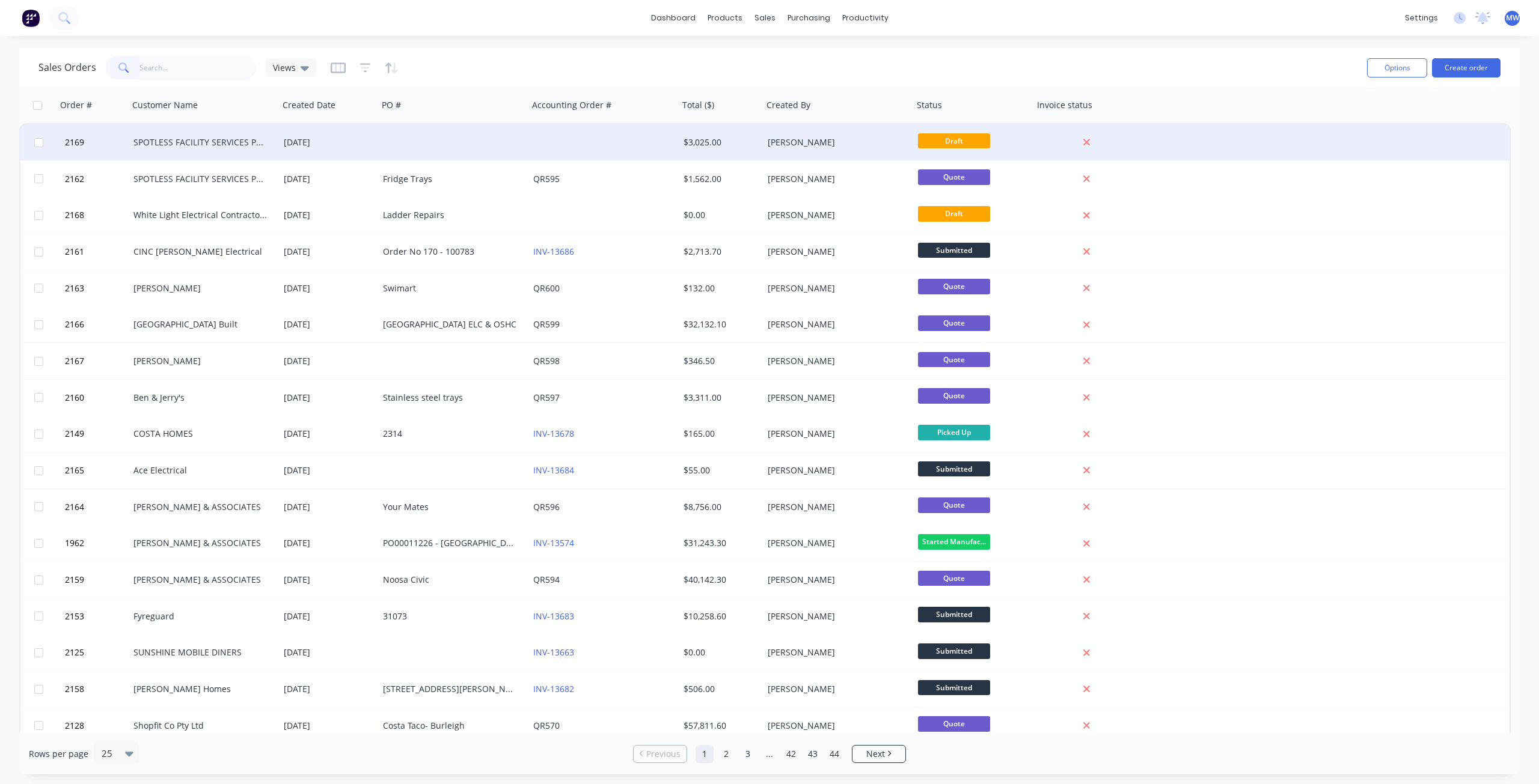
click at [582, 147] on div at bounding box center [603, 142] width 150 height 36
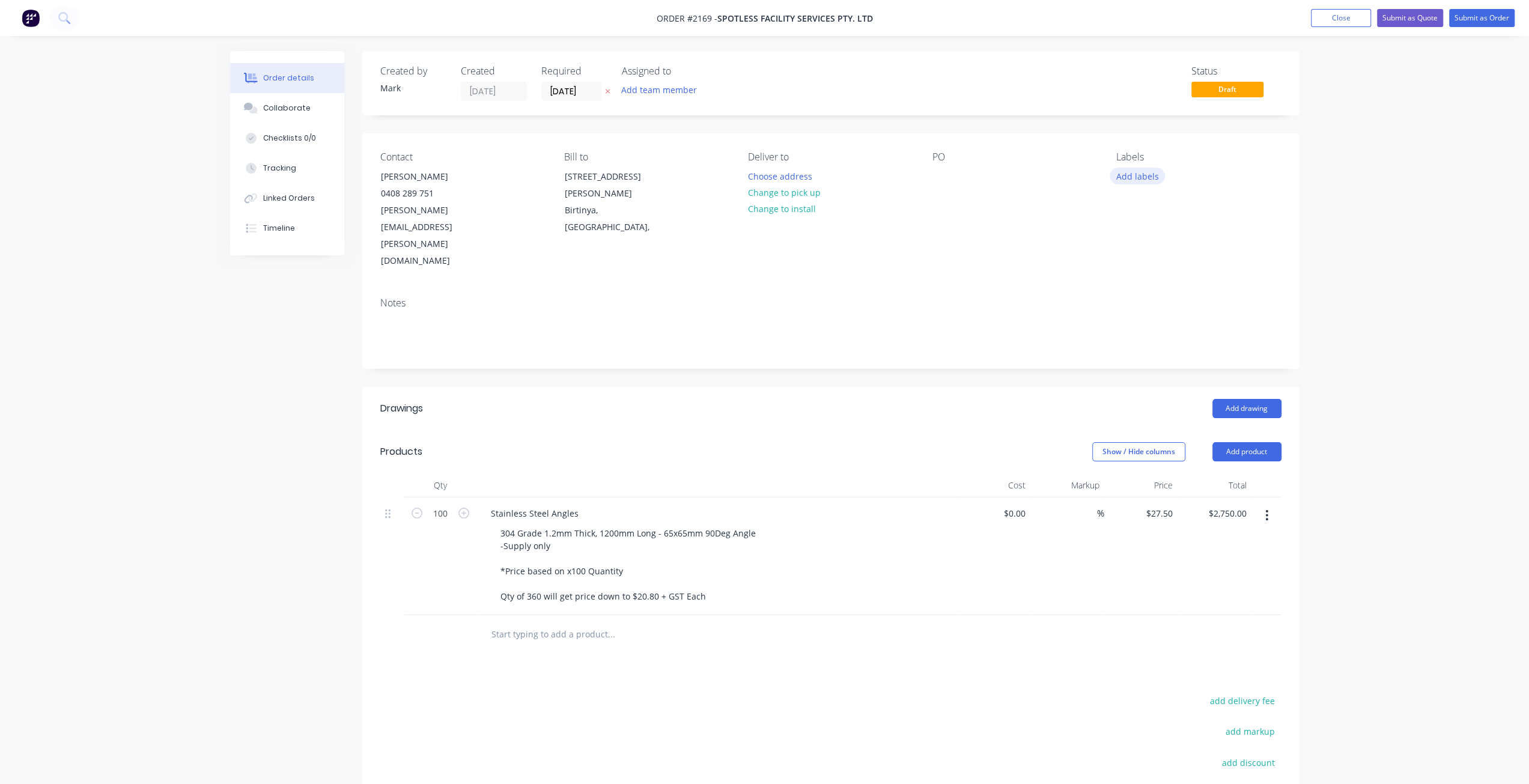
click at [1132, 176] on button "Add labels" at bounding box center [1137, 176] width 55 height 16
click at [1142, 319] on div at bounding box center [1138, 319] width 24 height 24
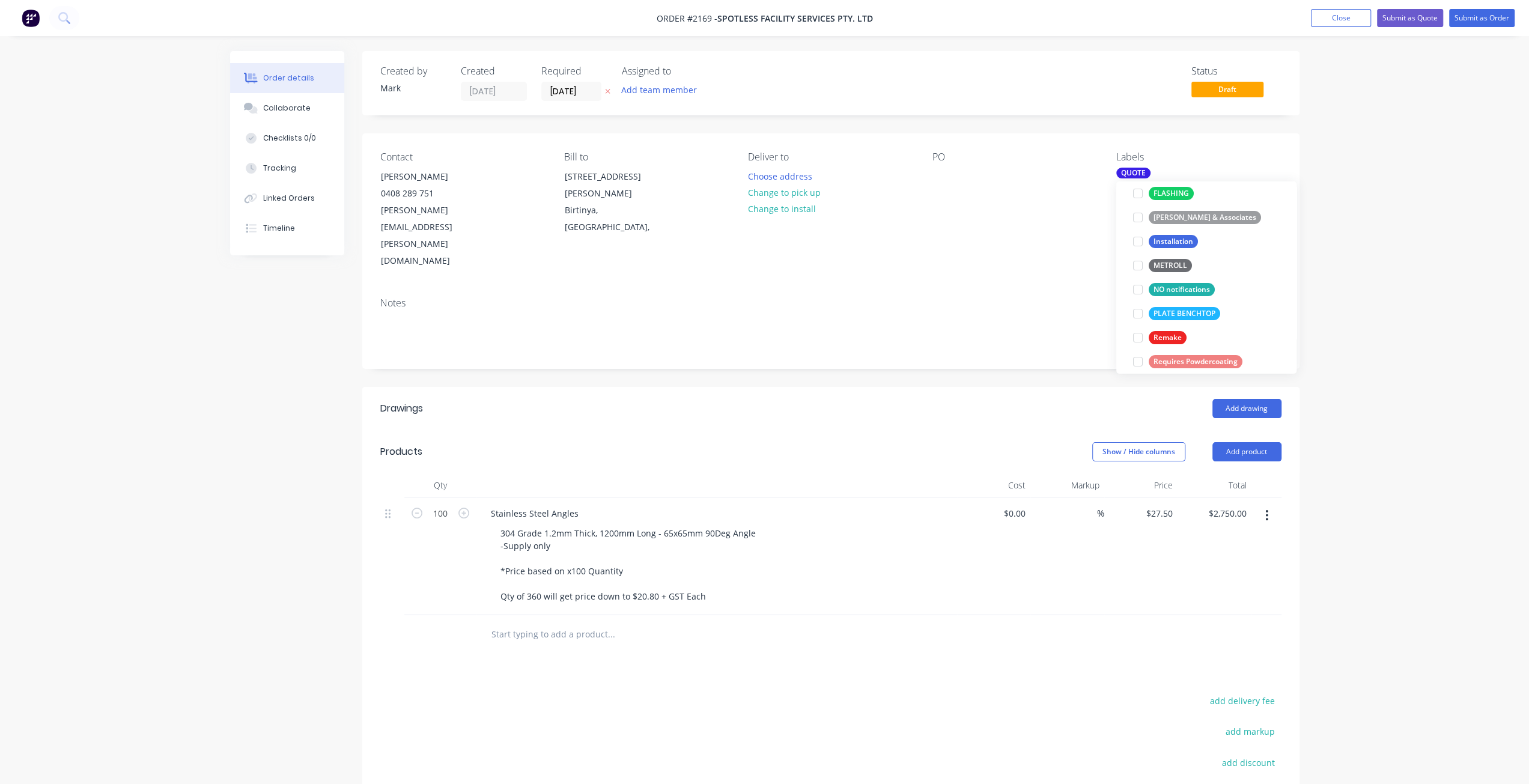
scroll to position [0, 0]
click at [1412, 309] on div "Order details Collaborate Checklists 0/0 Tracking Linked Orders Timeline Order …" at bounding box center [764, 480] width 1529 height 960
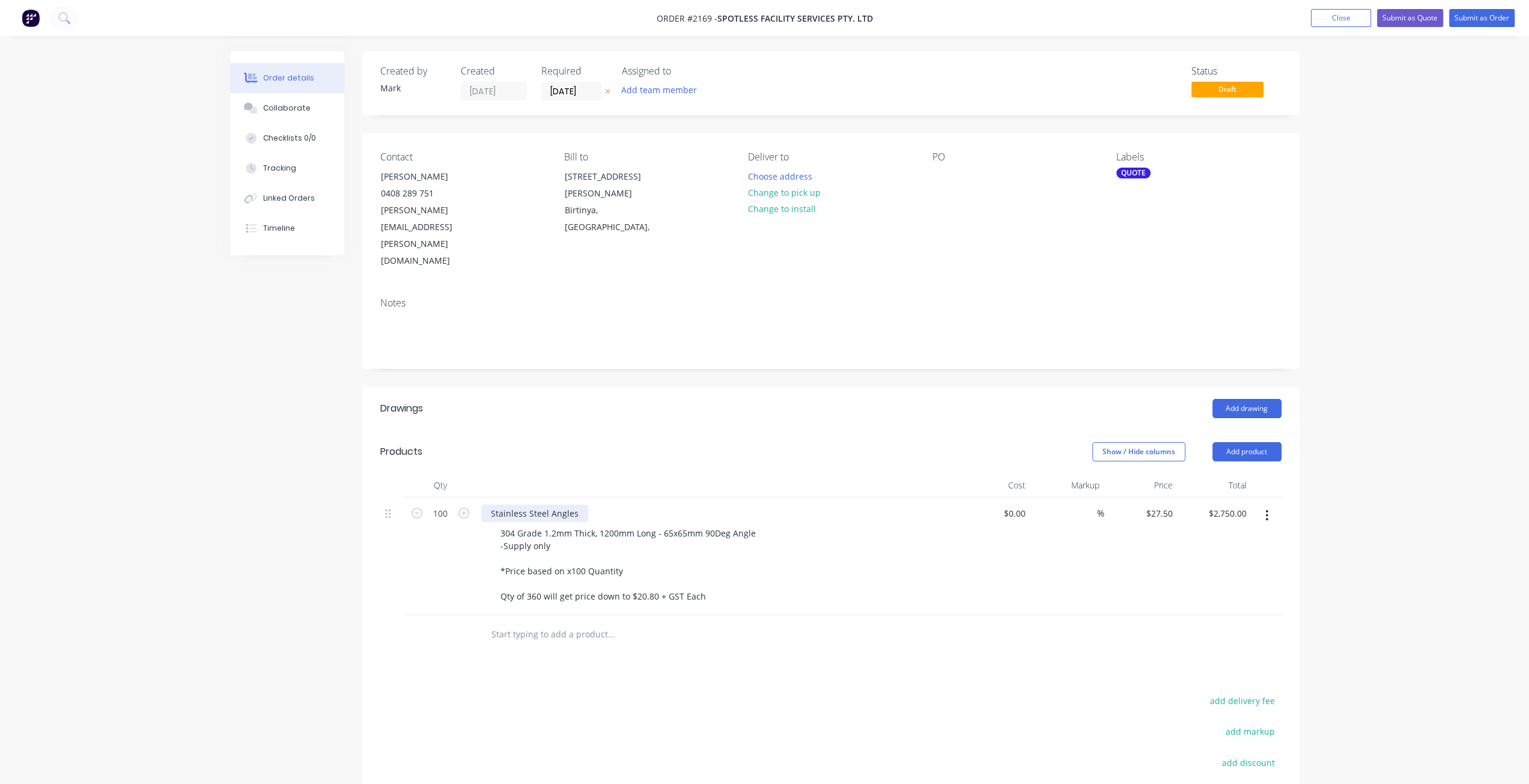
click at [577, 505] on div "Stainless Steel Angles" at bounding box center [535, 513] width 107 height 18
drag, startPoint x: 577, startPoint y: 456, endPoint x: 455, endPoint y: 452, distance: 122.1
click at [456, 497] on div "100 Stainless Steel Angles 304 Grade 1.2mm Thick, 1200mm Long - 65x65mm 90Deg A…" at bounding box center [831, 556] width 902 height 118
click at [256, 486] on div "Created by [PERSON_NAME] Created [DATE] Required [DATE] Assigned to Add team me…" at bounding box center [764, 505] width 1070 height 909
click at [1383, 429] on div "Order details Collaborate Checklists 0/0 Tracking Linked Orders Timeline Order …" at bounding box center [764, 480] width 1529 height 960
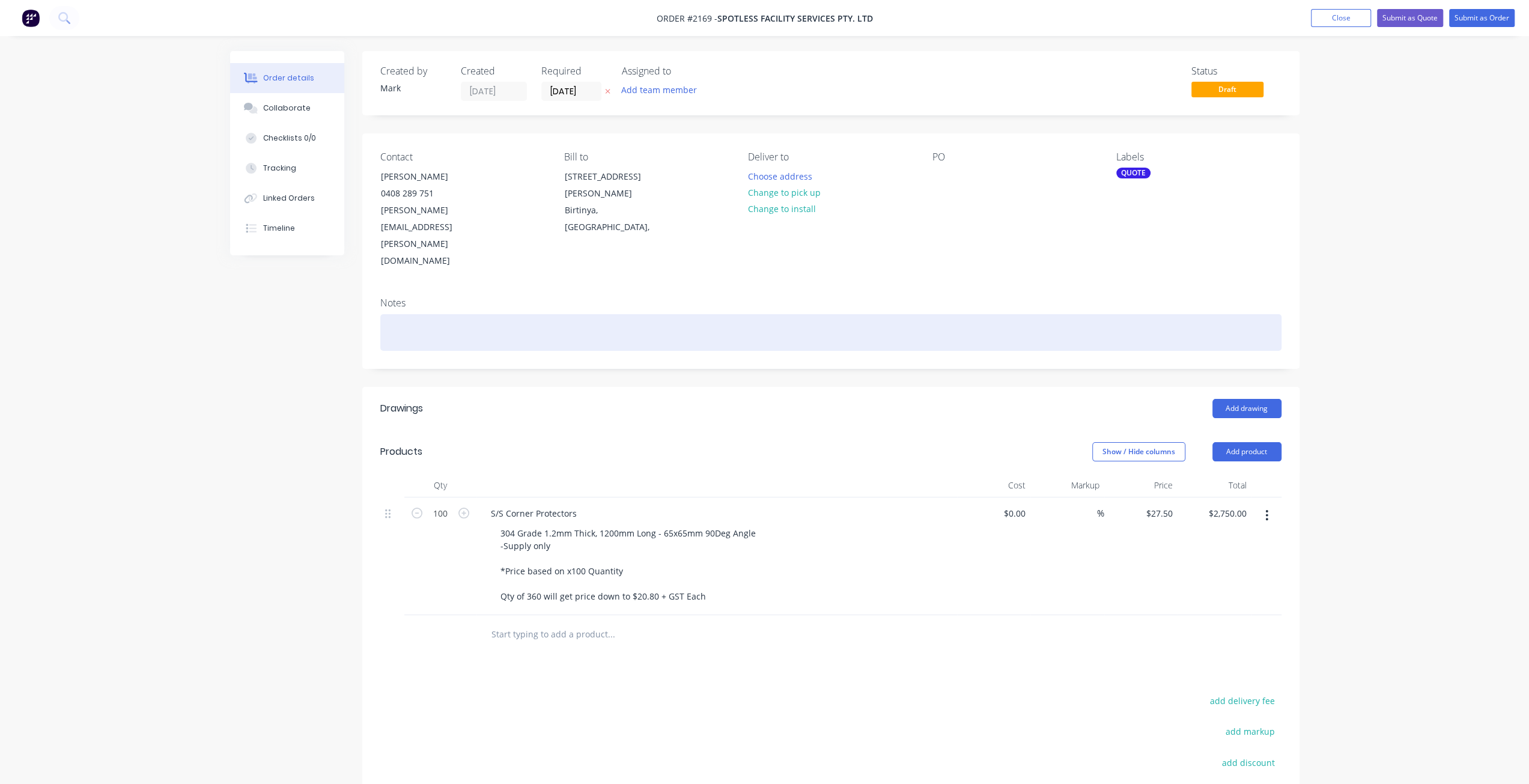
drag, startPoint x: 1376, startPoint y: 292, endPoint x: 1264, endPoint y: 292, distance: 112.0
click at [1376, 292] on div "Order details Collaborate Checklists 0/0 Tracking Linked Orders Timeline Order …" at bounding box center [764, 480] width 1529 height 960
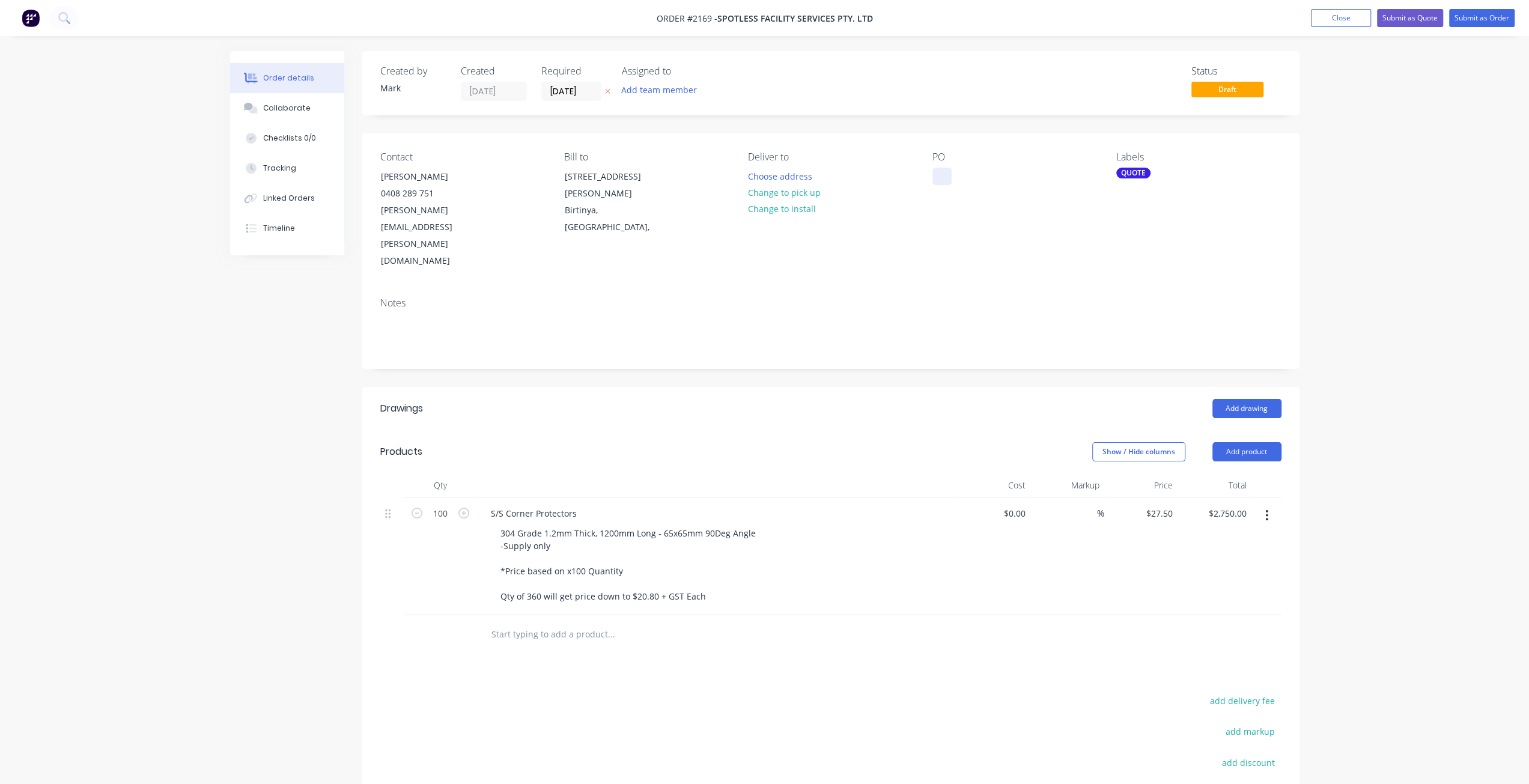
click at [939, 171] on div at bounding box center [942, 176] width 19 height 18
click at [1414, 274] on div "Order details Collaborate Checklists 0/0 Tracking Linked Orders Timeline Order …" at bounding box center [764, 480] width 1529 height 960
click at [1416, 277] on div "Order details Collaborate Checklists 0/0 Tracking Linked Orders Timeline Order …" at bounding box center [764, 480] width 1529 height 960
click at [1426, 479] on div "Order details Collaborate Checklists 0/0 Tracking Linked Orders Timeline Order …" at bounding box center [764, 480] width 1529 height 960
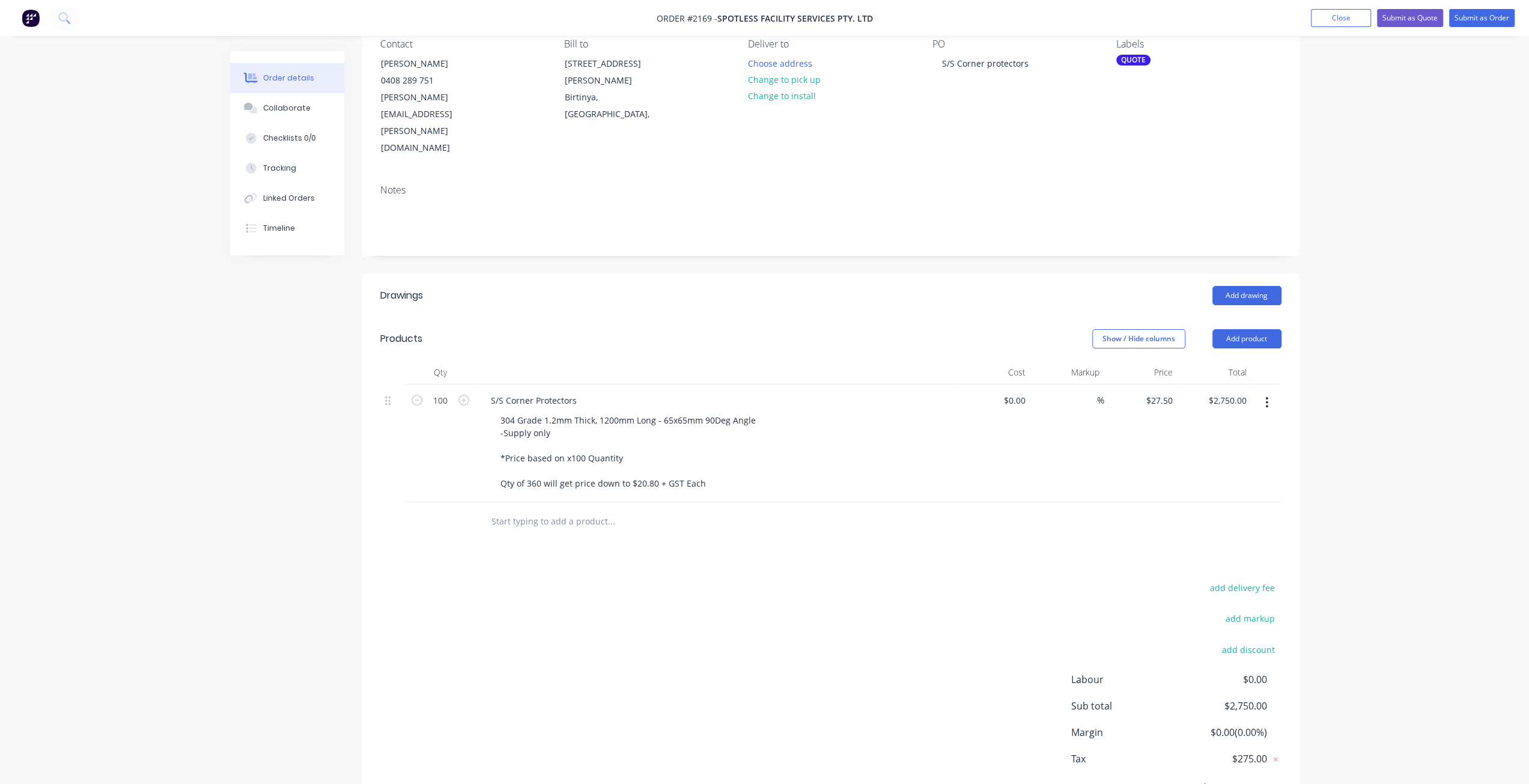
scroll to position [120, 0]
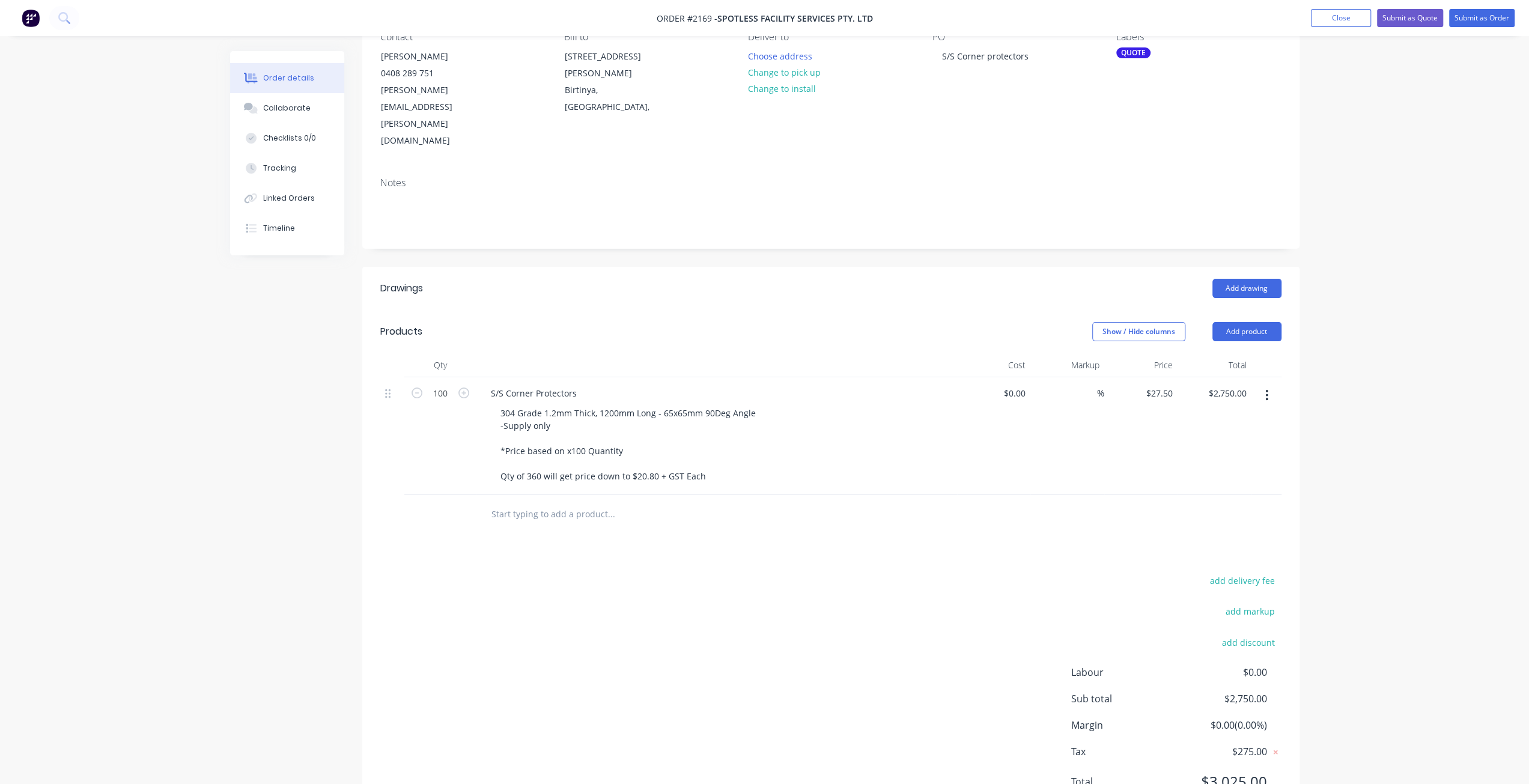
click at [1402, 354] on div "Order details Collaborate Checklists 0/0 Tracking Linked Orders Timeline Order …" at bounding box center [764, 360] width 1529 height 960
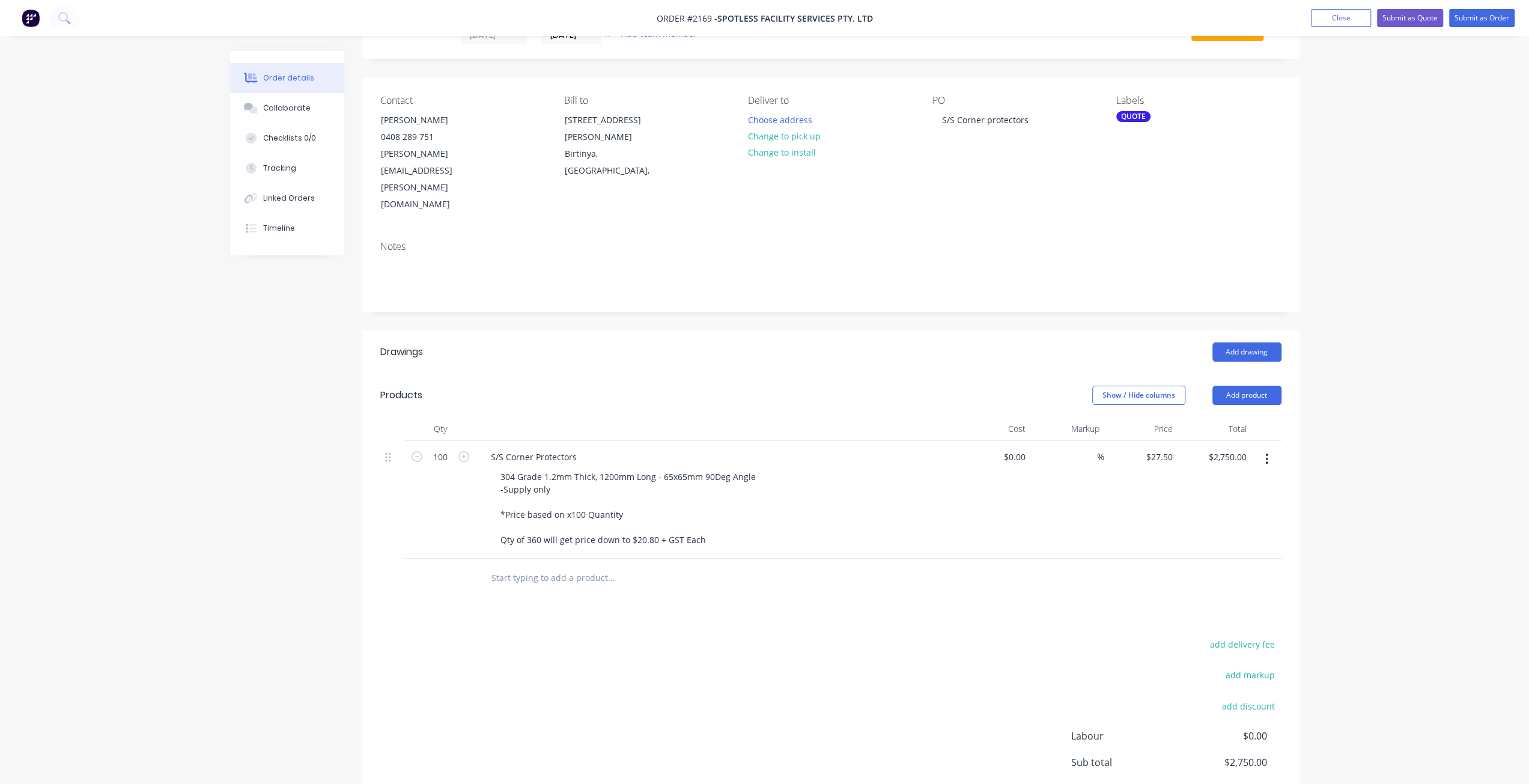
scroll to position [0, 0]
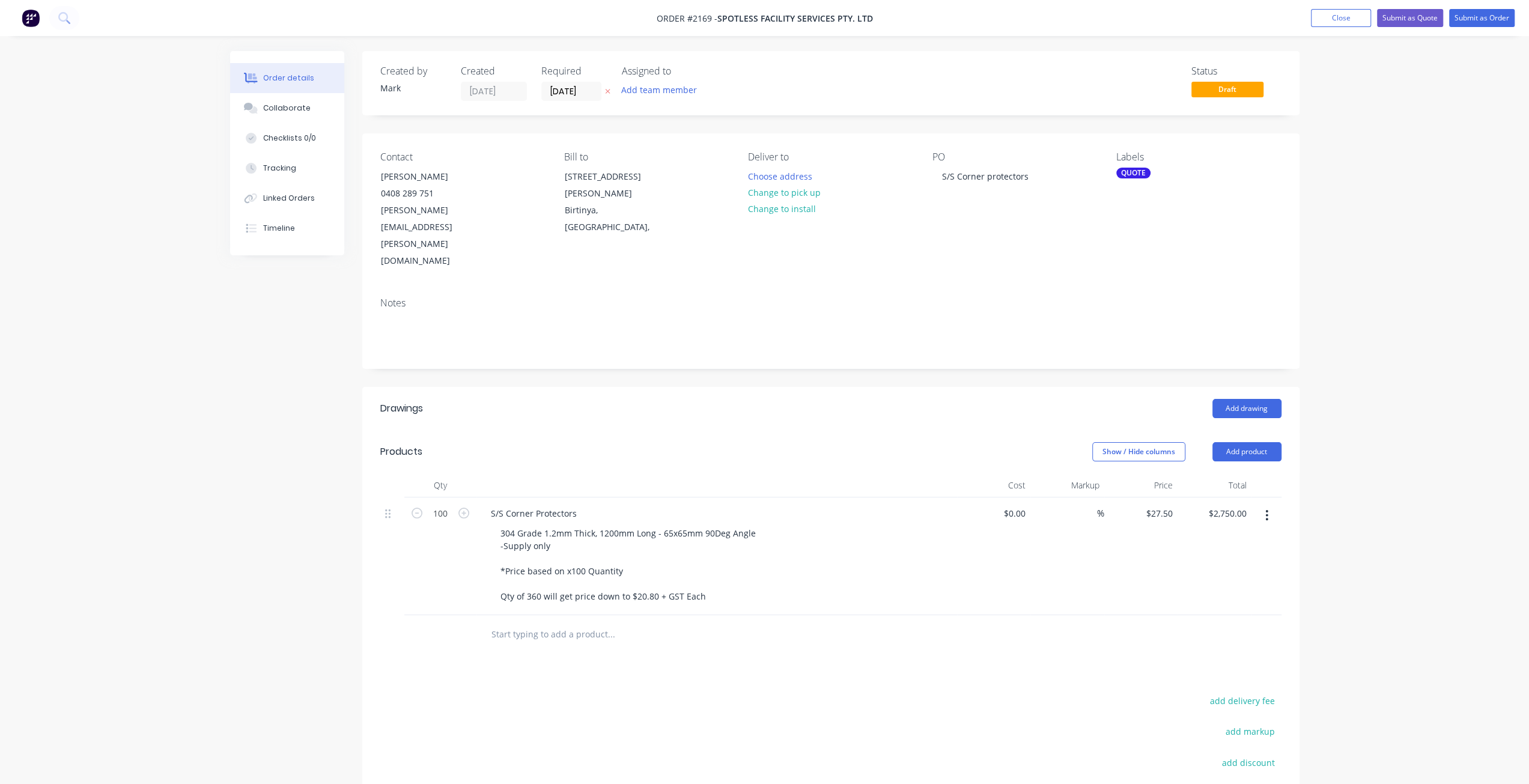
click at [1459, 235] on div "Order details Collaborate Checklists 0/0 Tracking Linked Orders Timeline Order …" at bounding box center [764, 480] width 1529 height 960
click at [1323, 261] on div "Order details Collaborate Checklists 0/0 Tracking Linked Orders Timeline Order …" at bounding box center [764, 480] width 1529 height 960
click at [1433, 22] on button "Submit as Quote" at bounding box center [1410, 18] width 66 height 18
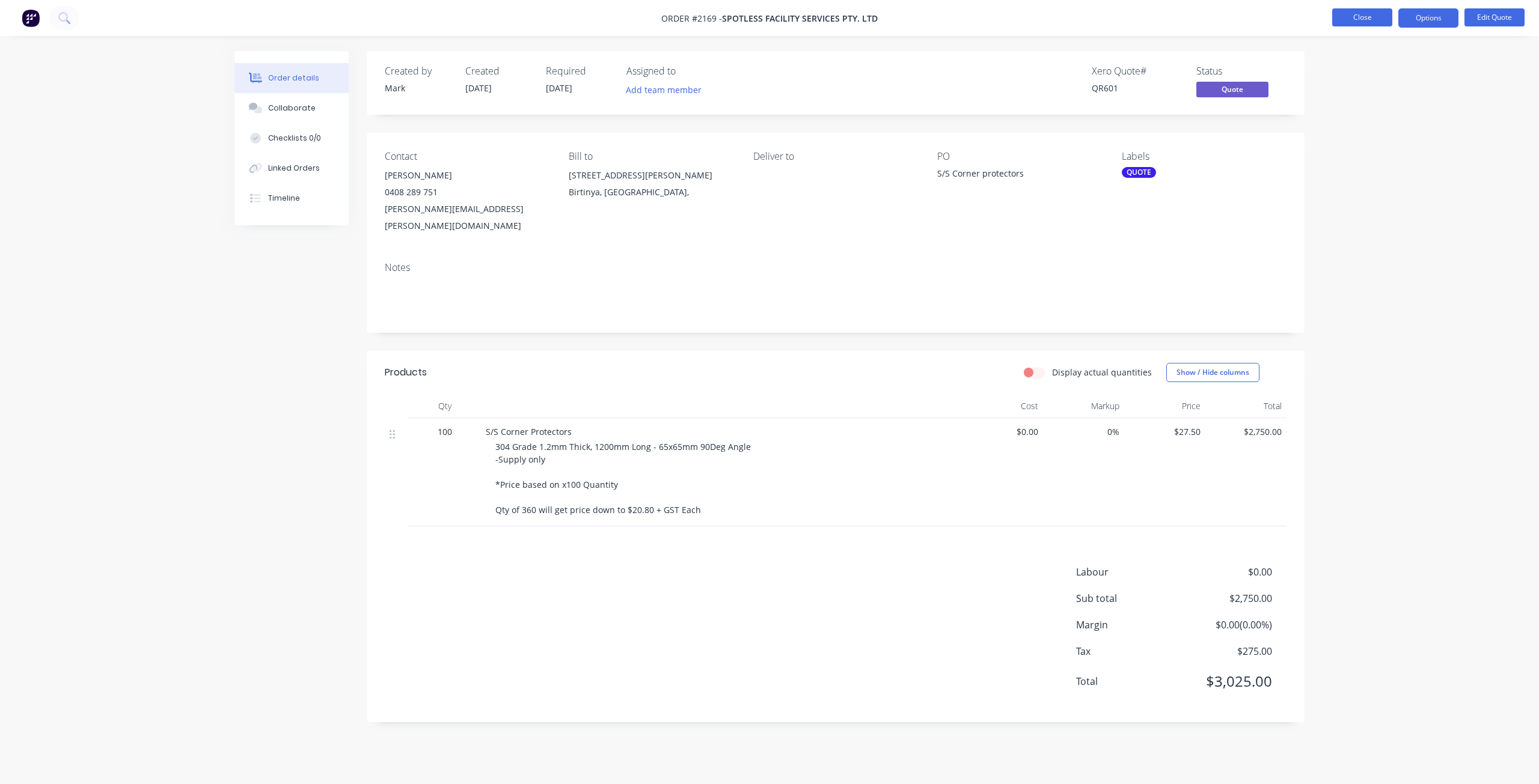
click at [1365, 20] on button "Close" at bounding box center [1362, 17] width 60 height 18
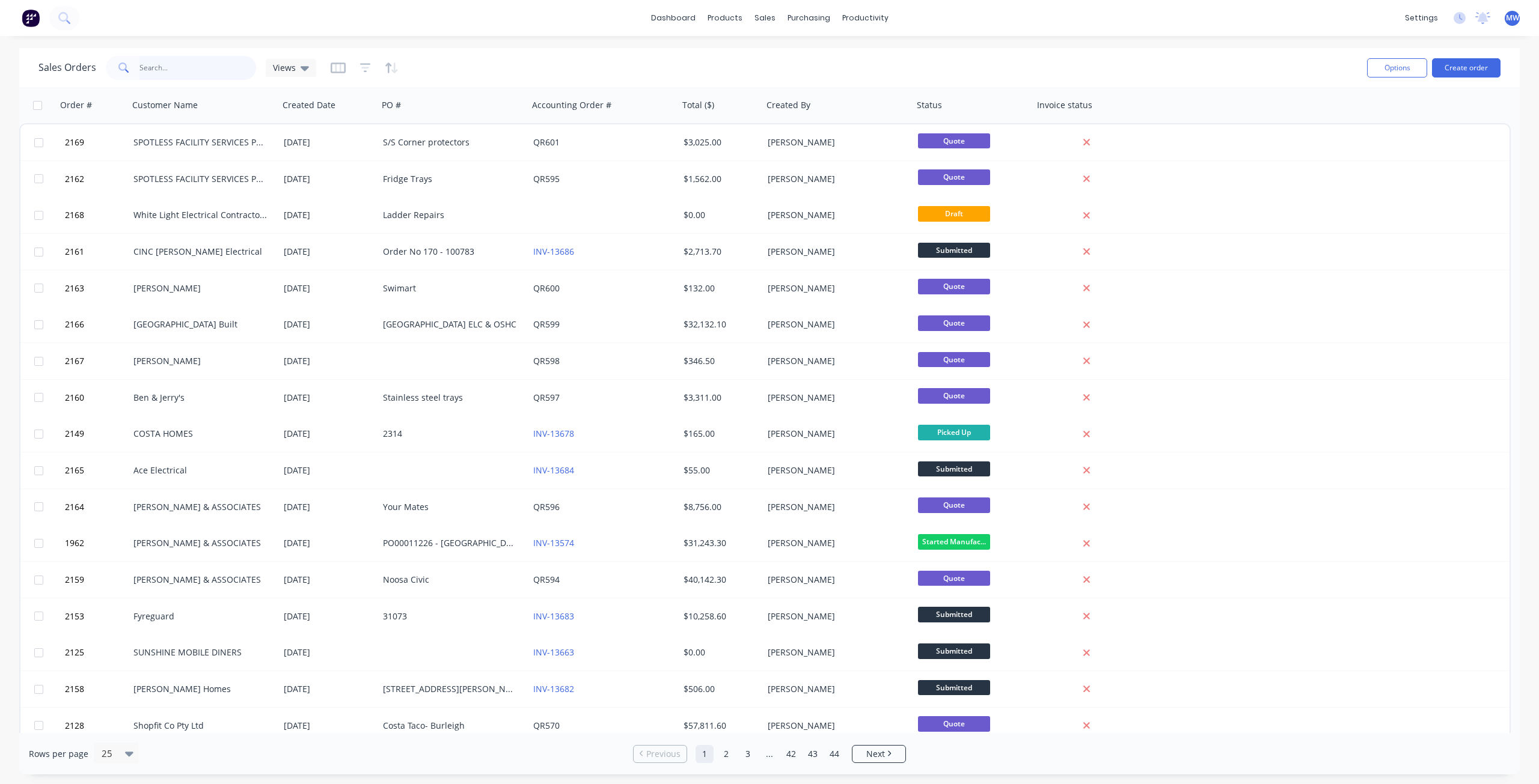
click at [213, 71] on input "text" at bounding box center [198, 67] width 117 height 24
type input "1452"
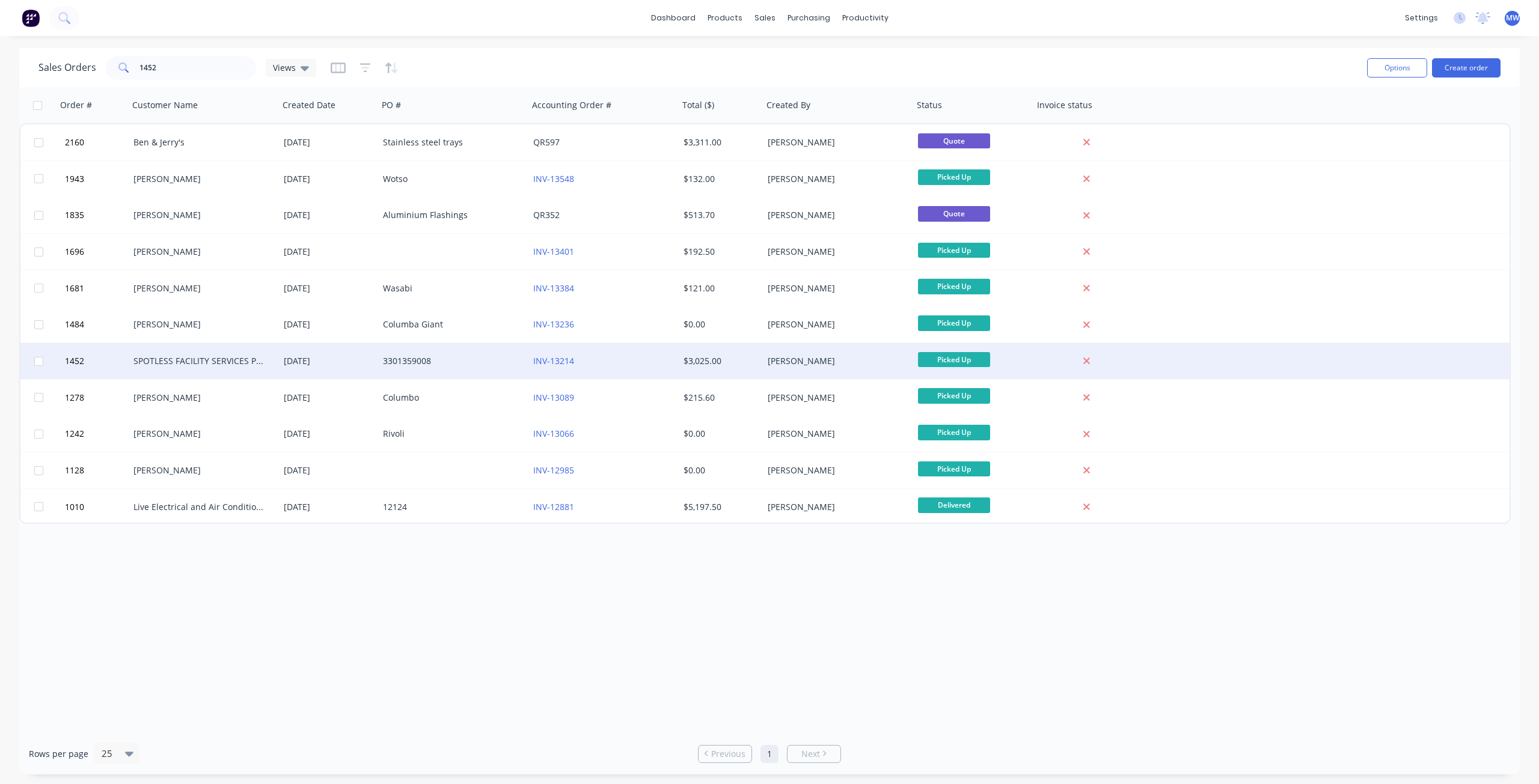
click at [193, 362] on div "SPOTLESS FACILITY SERVICES PTY. LTD" at bounding box center [200, 361] width 134 height 12
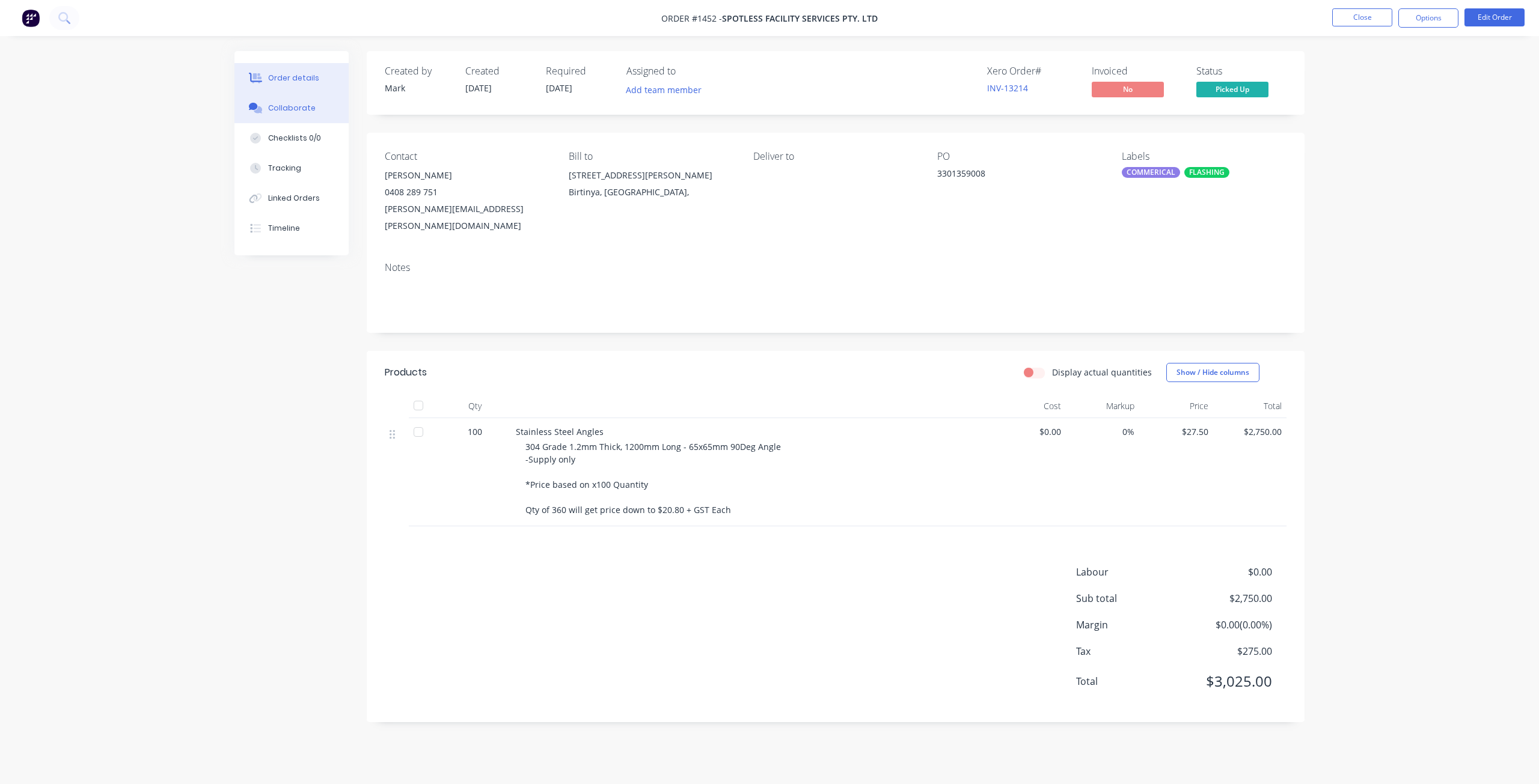
click at [290, 116] on button "Collaborate" at bounding box center [291, 108] width 114 height 30
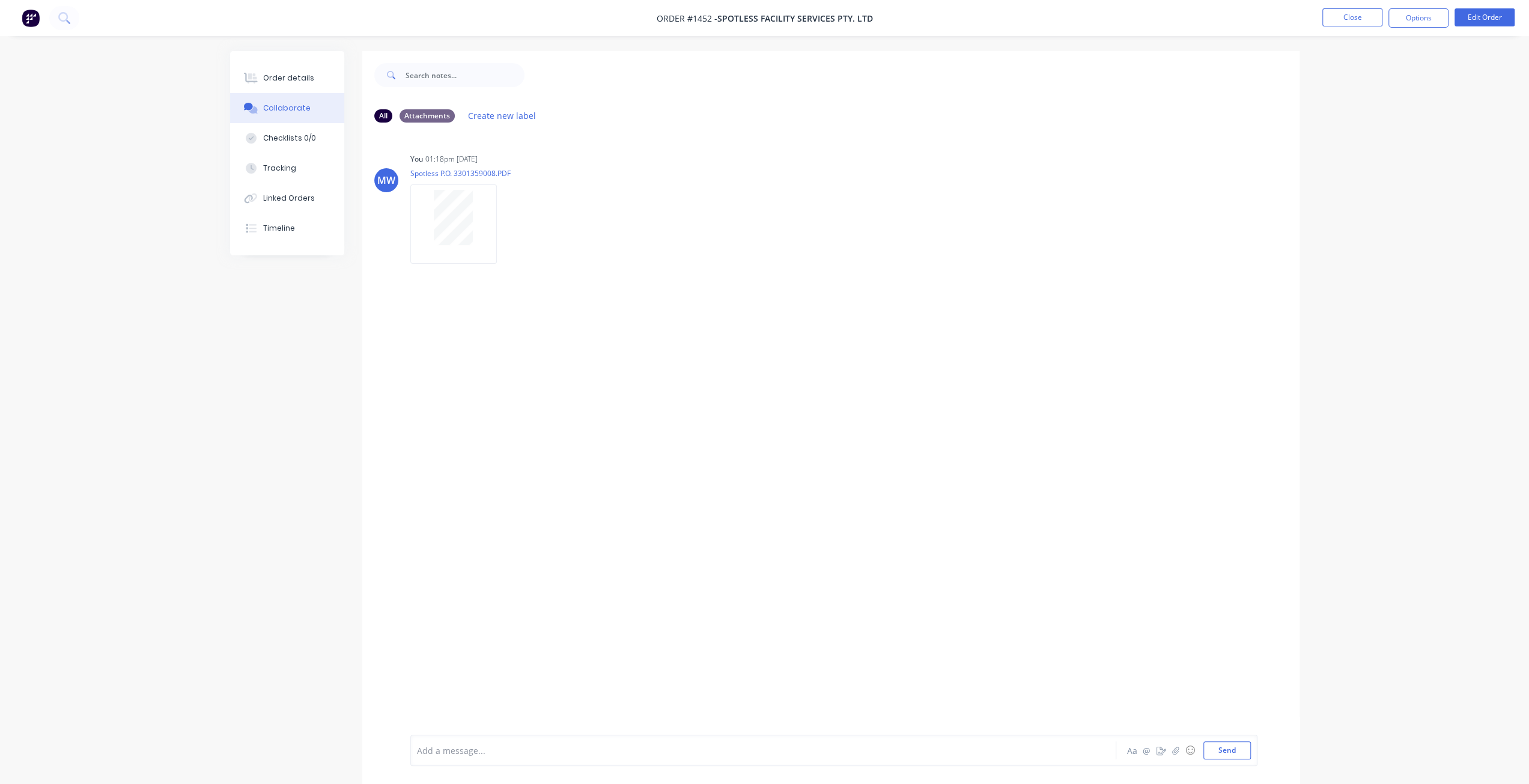
click at [1335, 26] on li "Close" at bounding box center [1353, 18] width 60 height 19
click at [1347, 24] on button "Close" at bounding box center [1353, 17] width 60 height 18
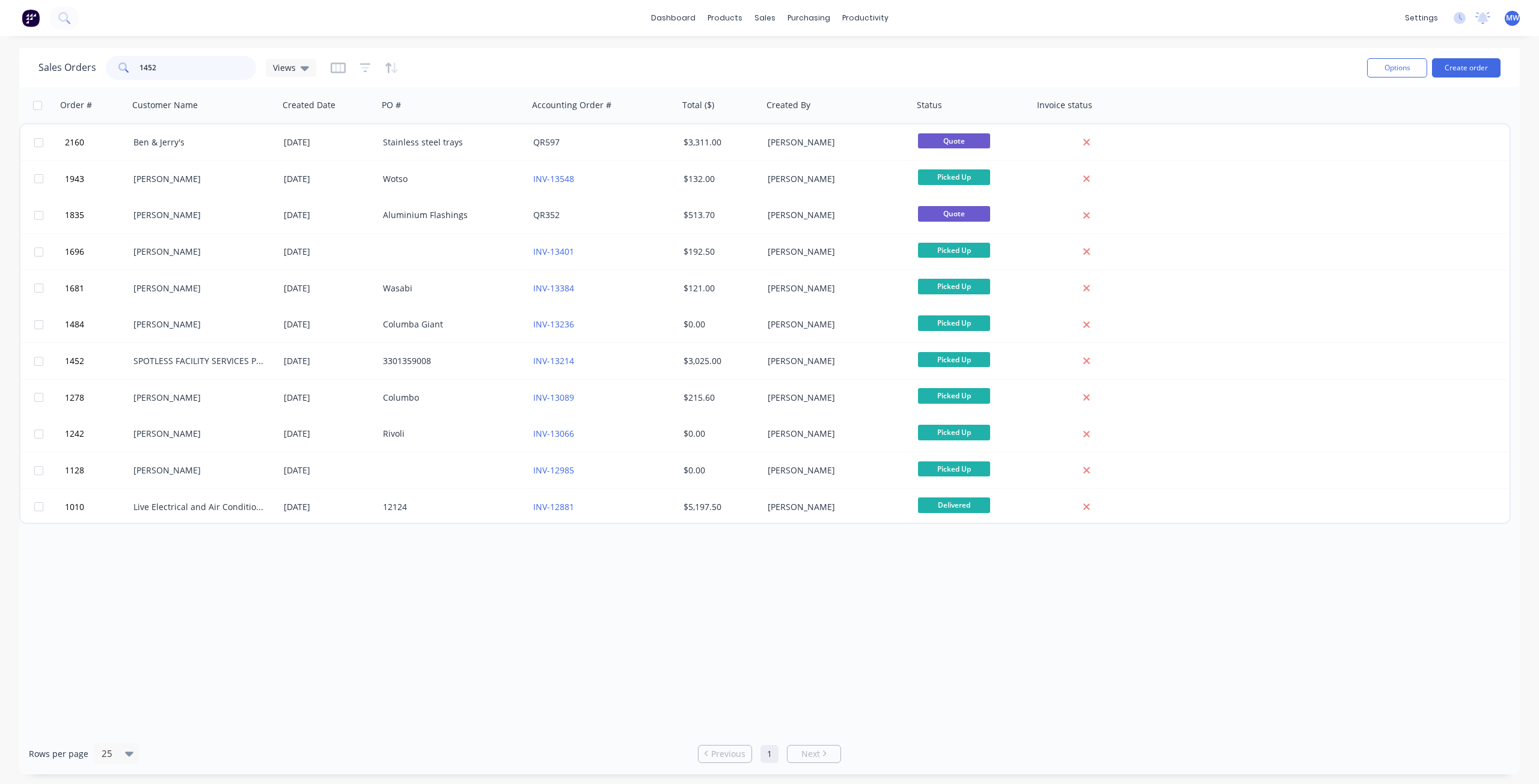
drag, startPoint x: 198, startPoint y: 73, endPoint x: 75, endPoint y: 67, distance: 123.1
click at [75, 67] on div "Sales Orders 1452 Views" at bounding box center [177, 67] width 278 height 24
type input "1583"
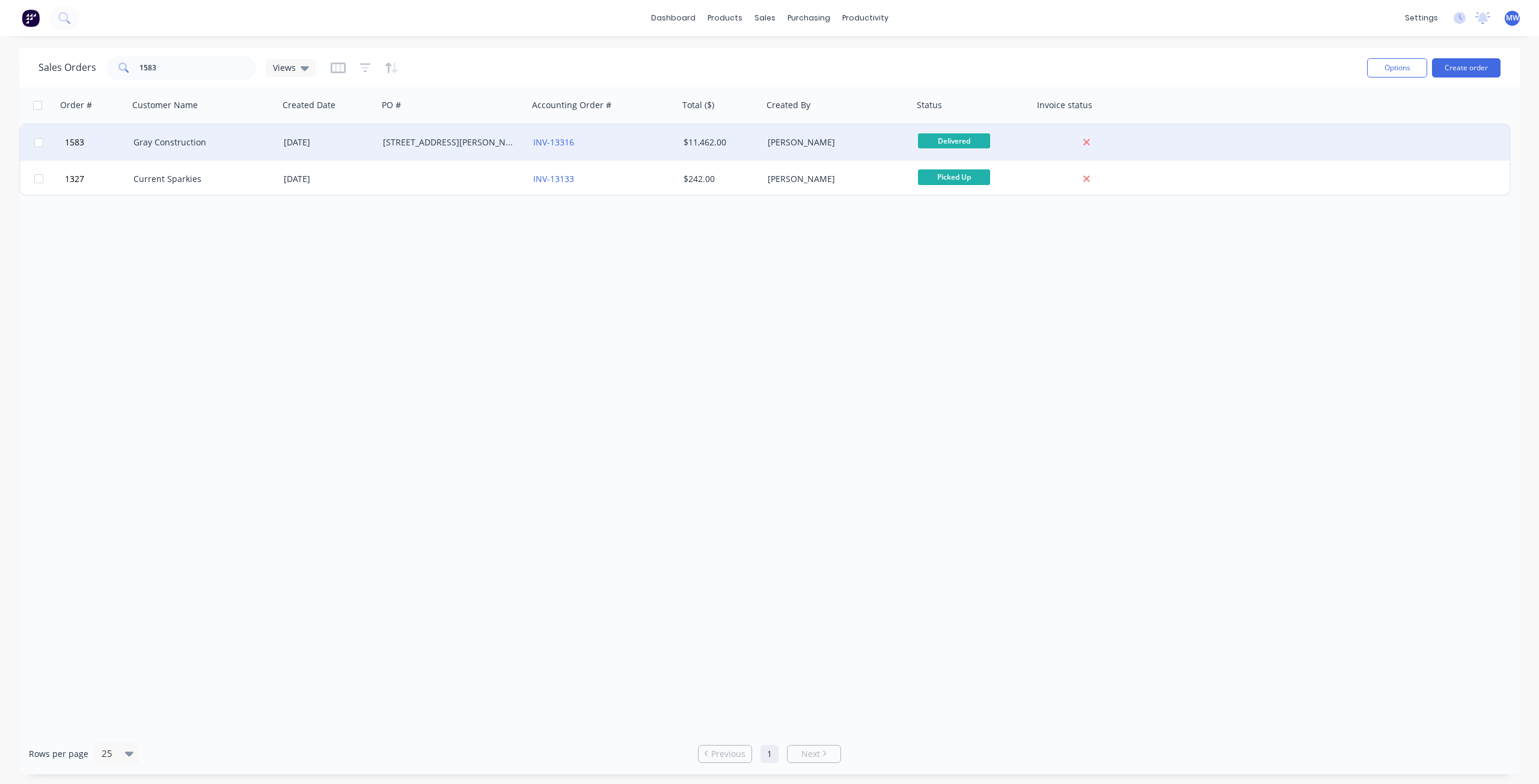
click at [408, 149] on div "[STREET_ADDRESS][PERSON_NAME]" at bounding box center [453, 142] width 150 height 36
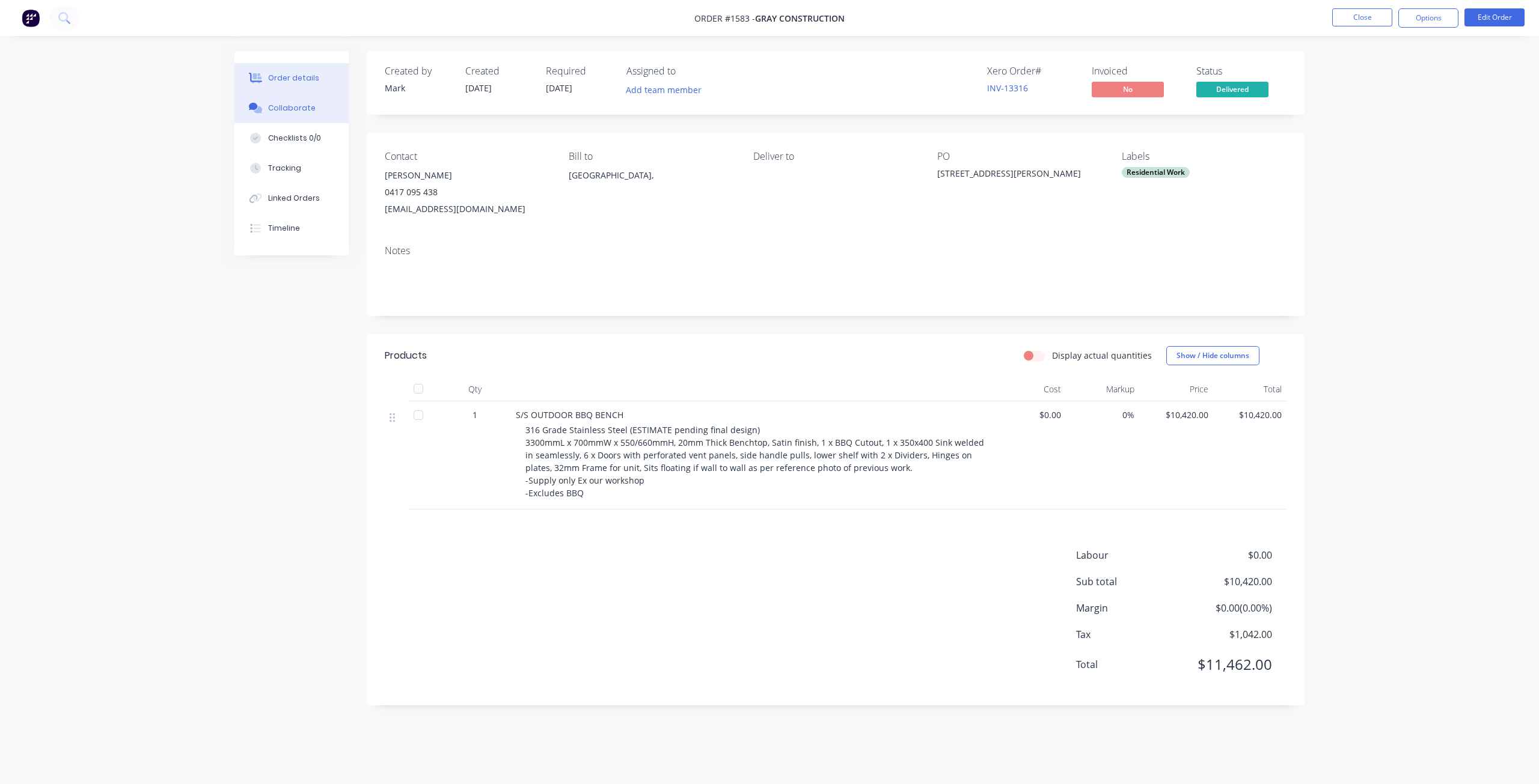
click at [310, 109] on div "Collaborate" at bounding box center [292, 108] width 48 height 11
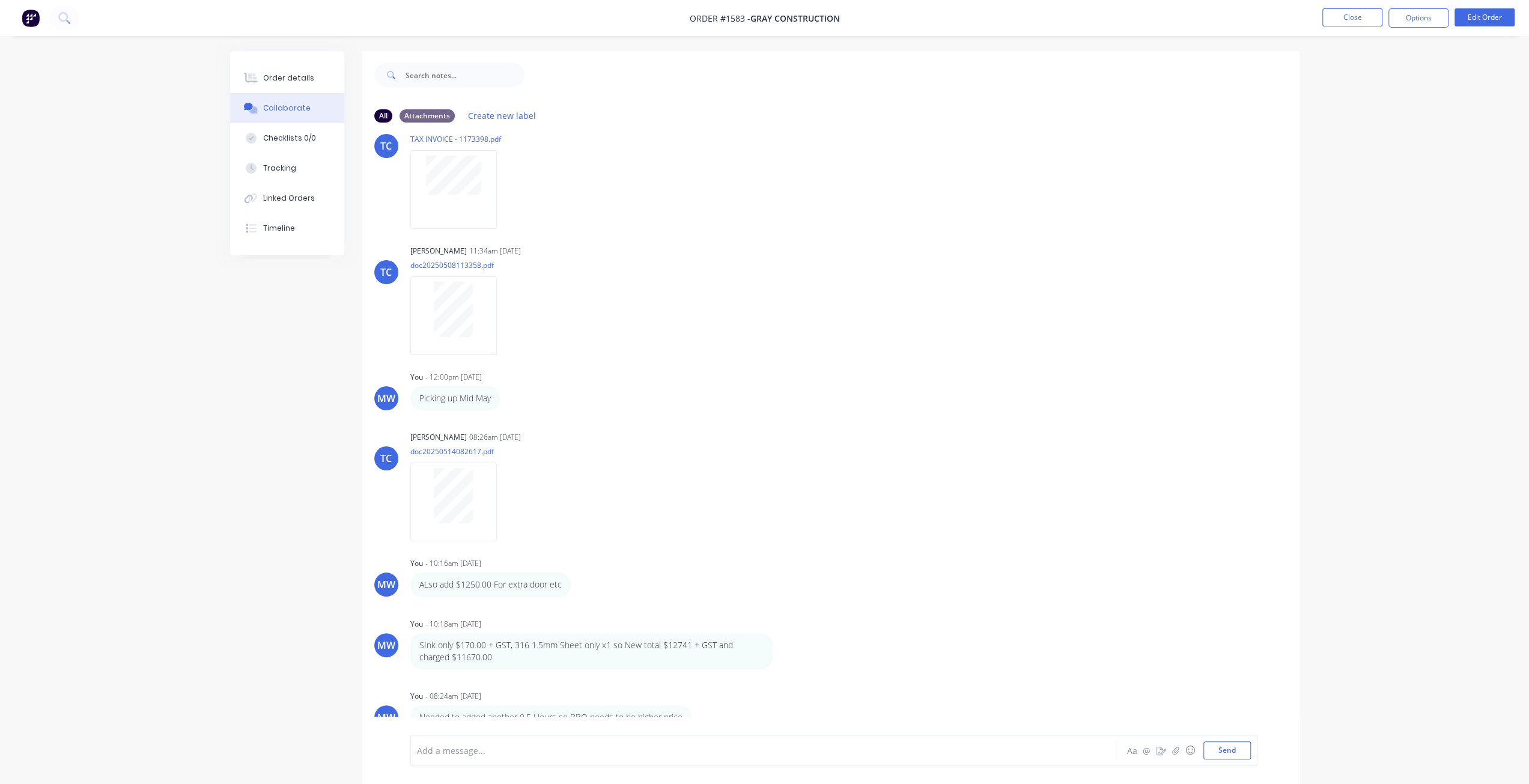
scroll to position [715, 0]
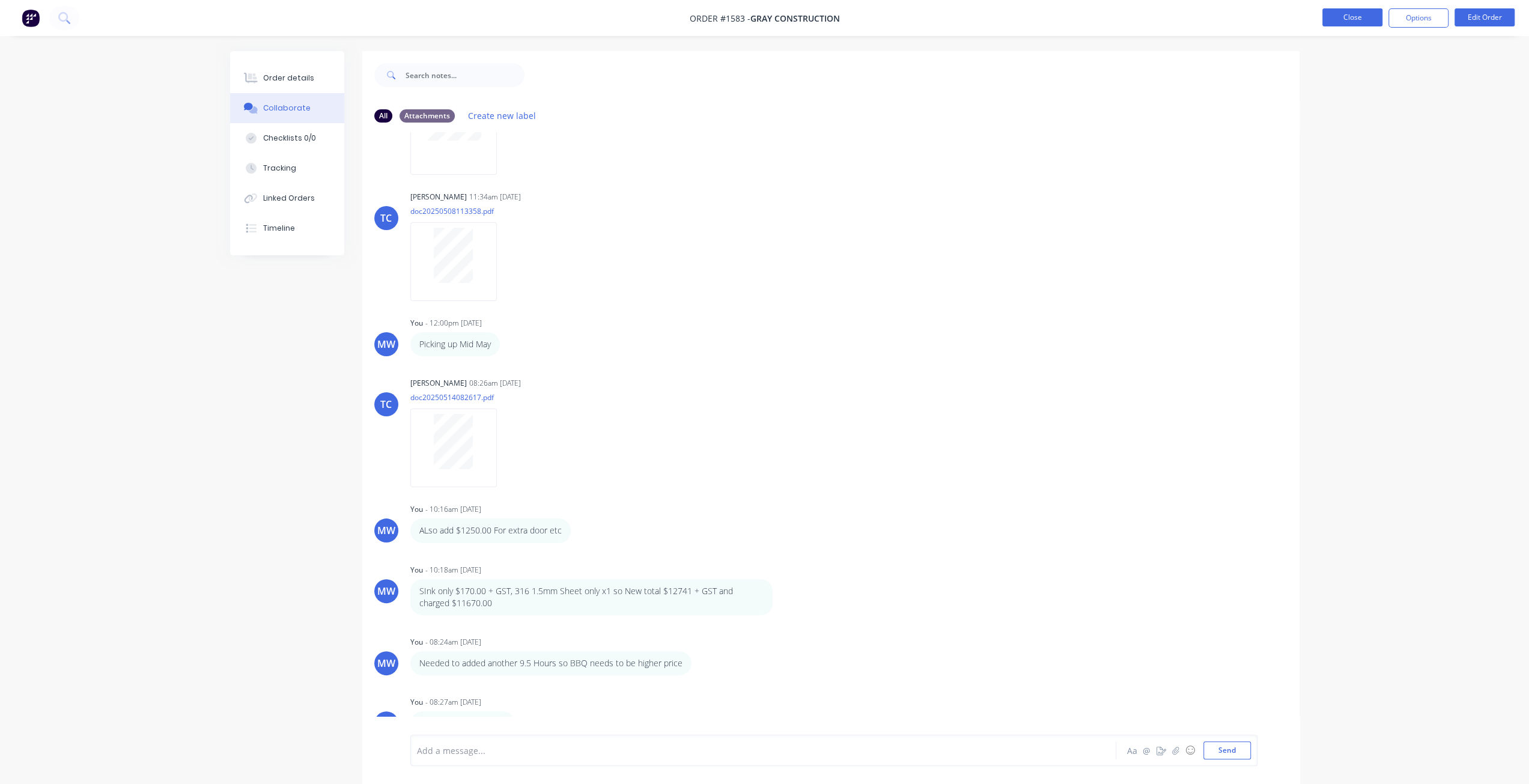
click at [1347, 18] on button "Close" at bounding box center [1353, 17] width 60 height 18
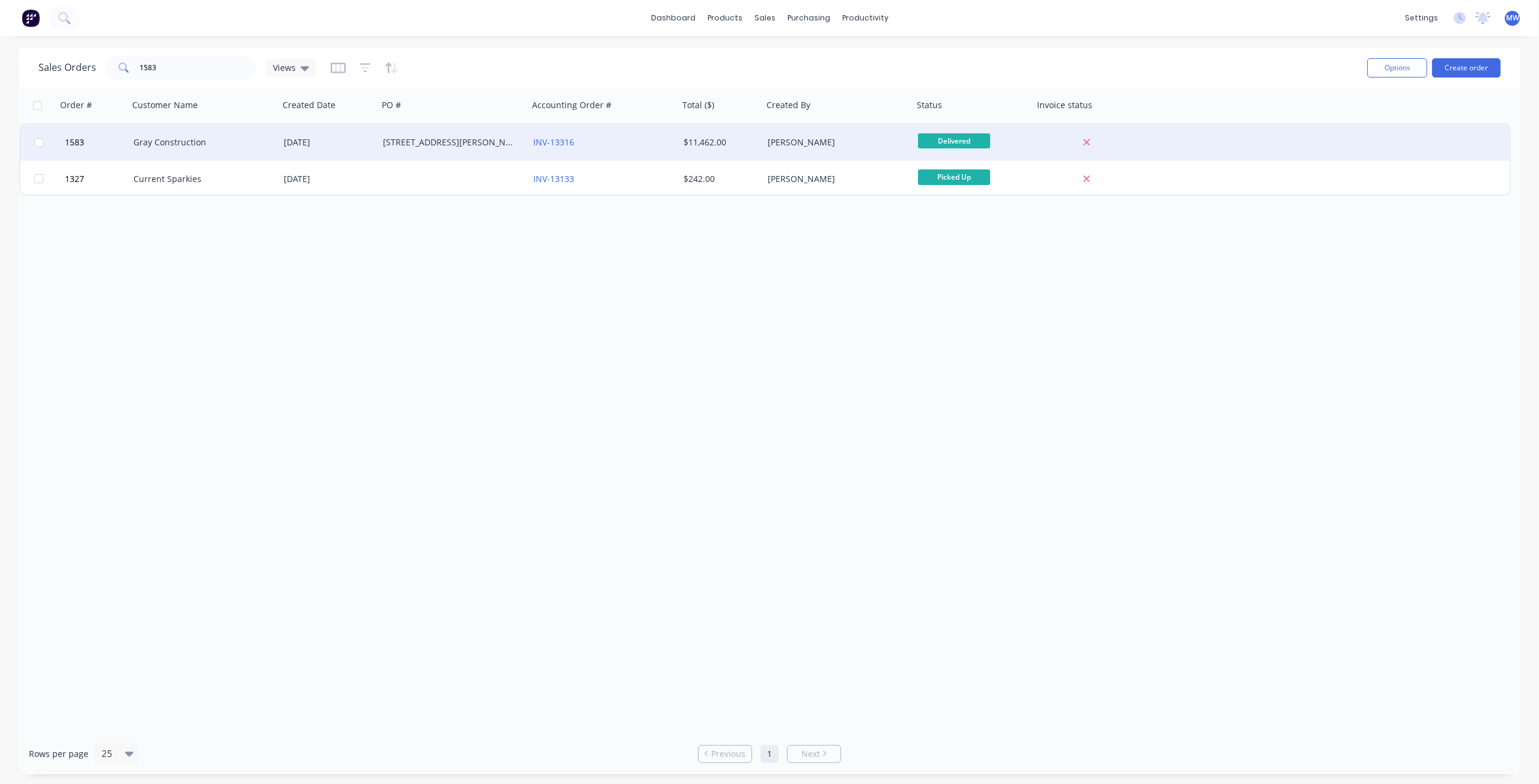
click at [343, 138] on div "[DATE]" at bounding box center [328, 142] width 90 height 12
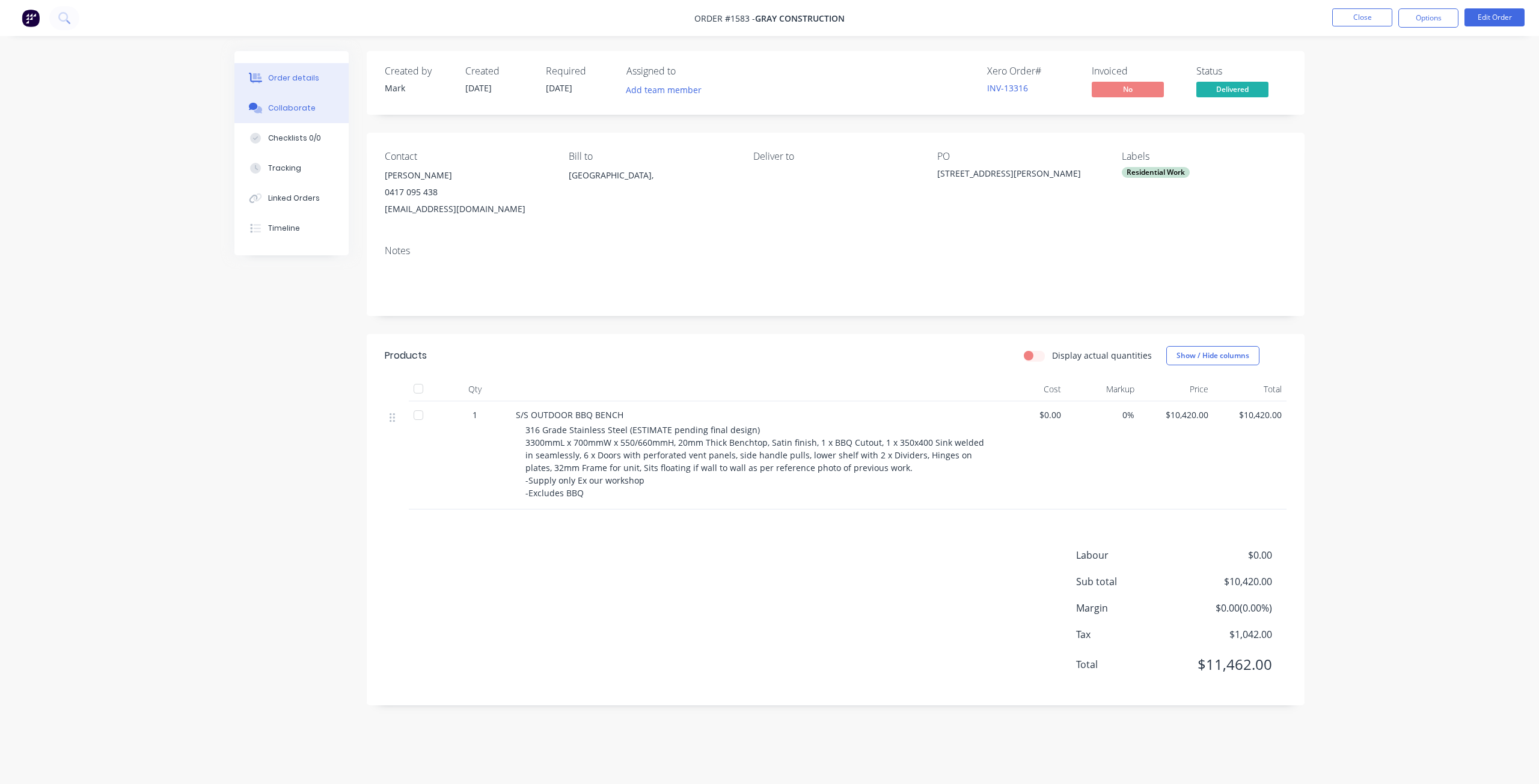
click at [318, 106] on button "Collaborate" at bounding box center [291, 108] width 114 height 30
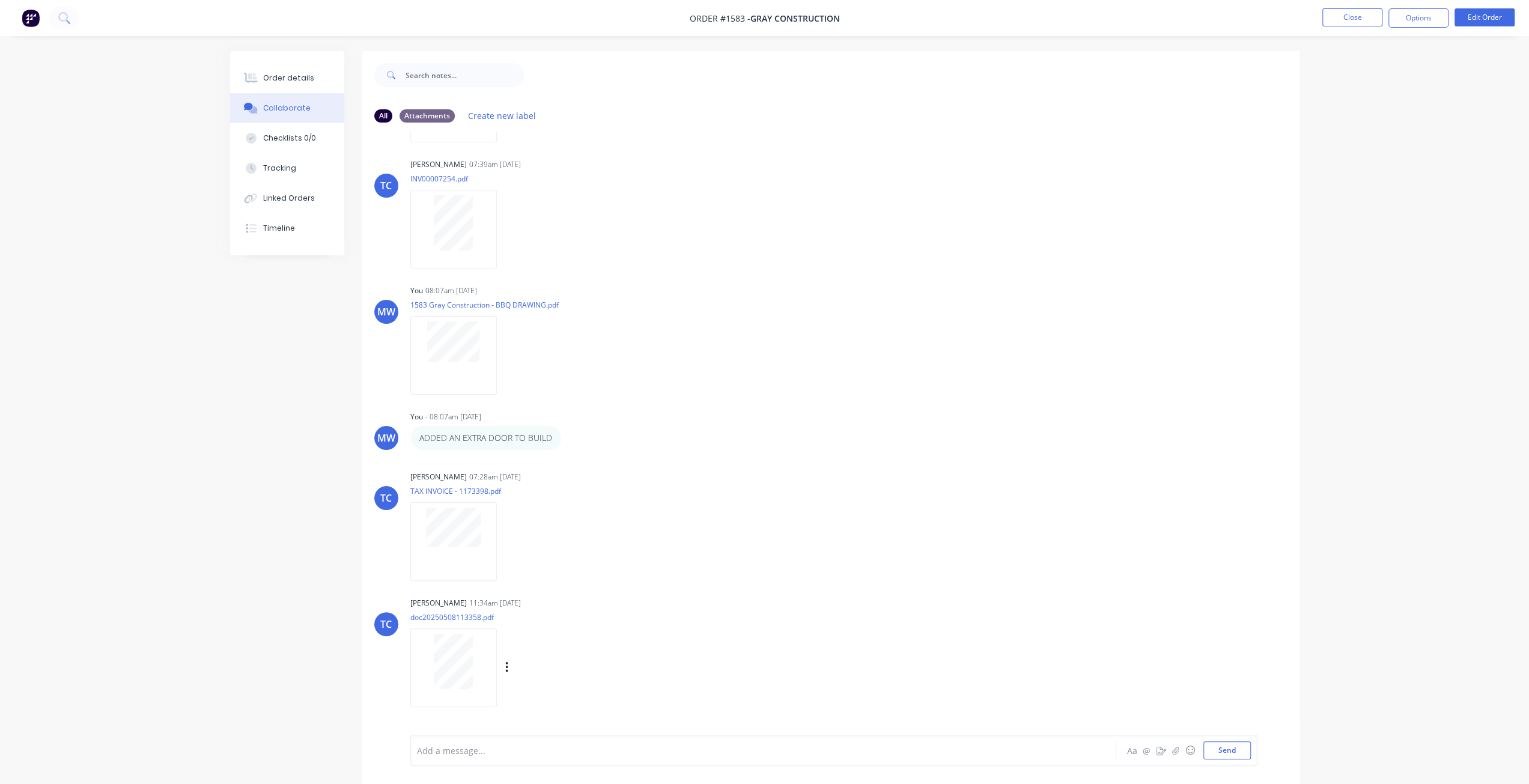
scroll to position [360, 0]
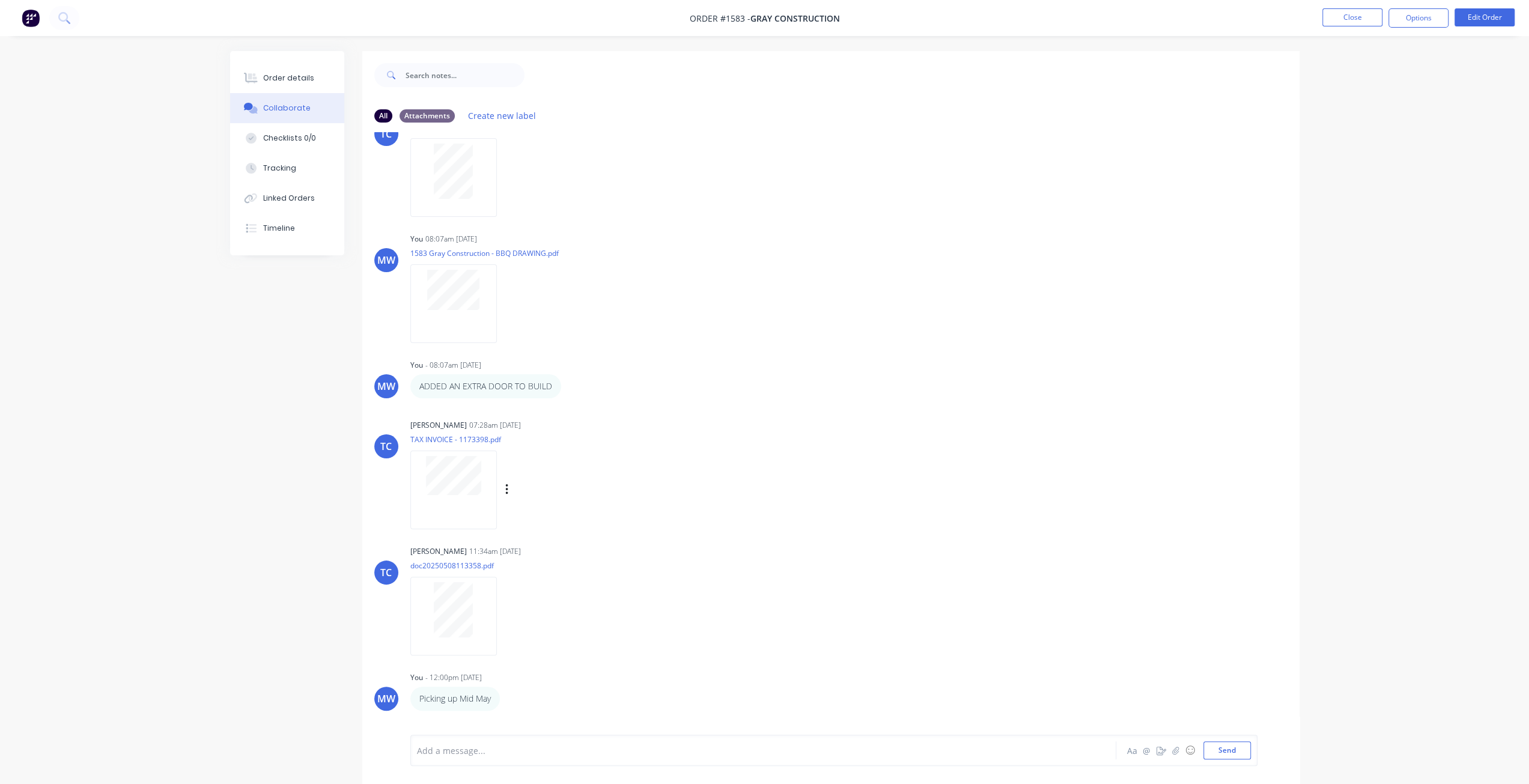
click at [463, 507] on div at bounding box center [454, 490] width 87 height 79
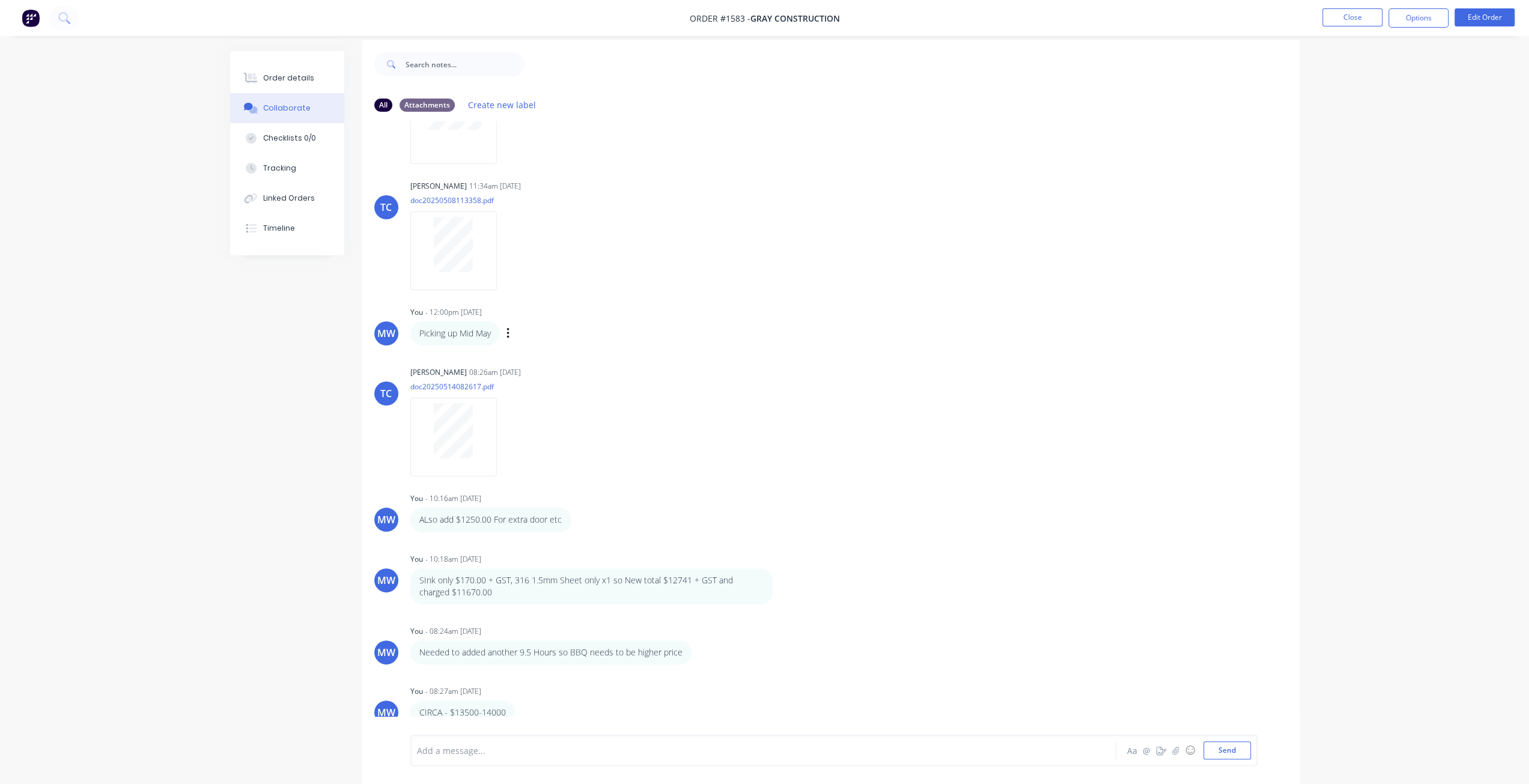
scroll to position [18, 0]
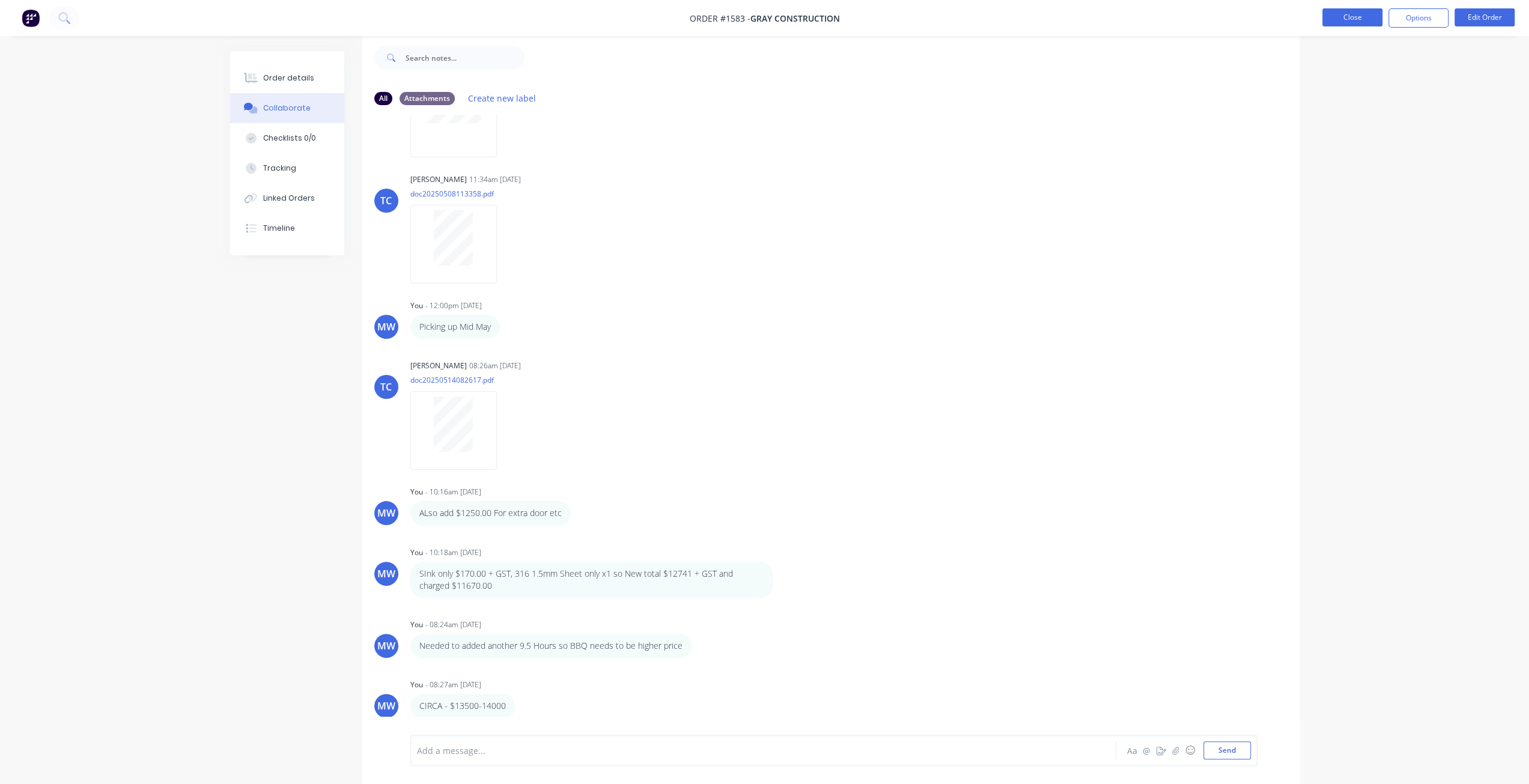
click at [1357, 24] on button "Close" at bounding box center [1353, 17] width 60 height 18
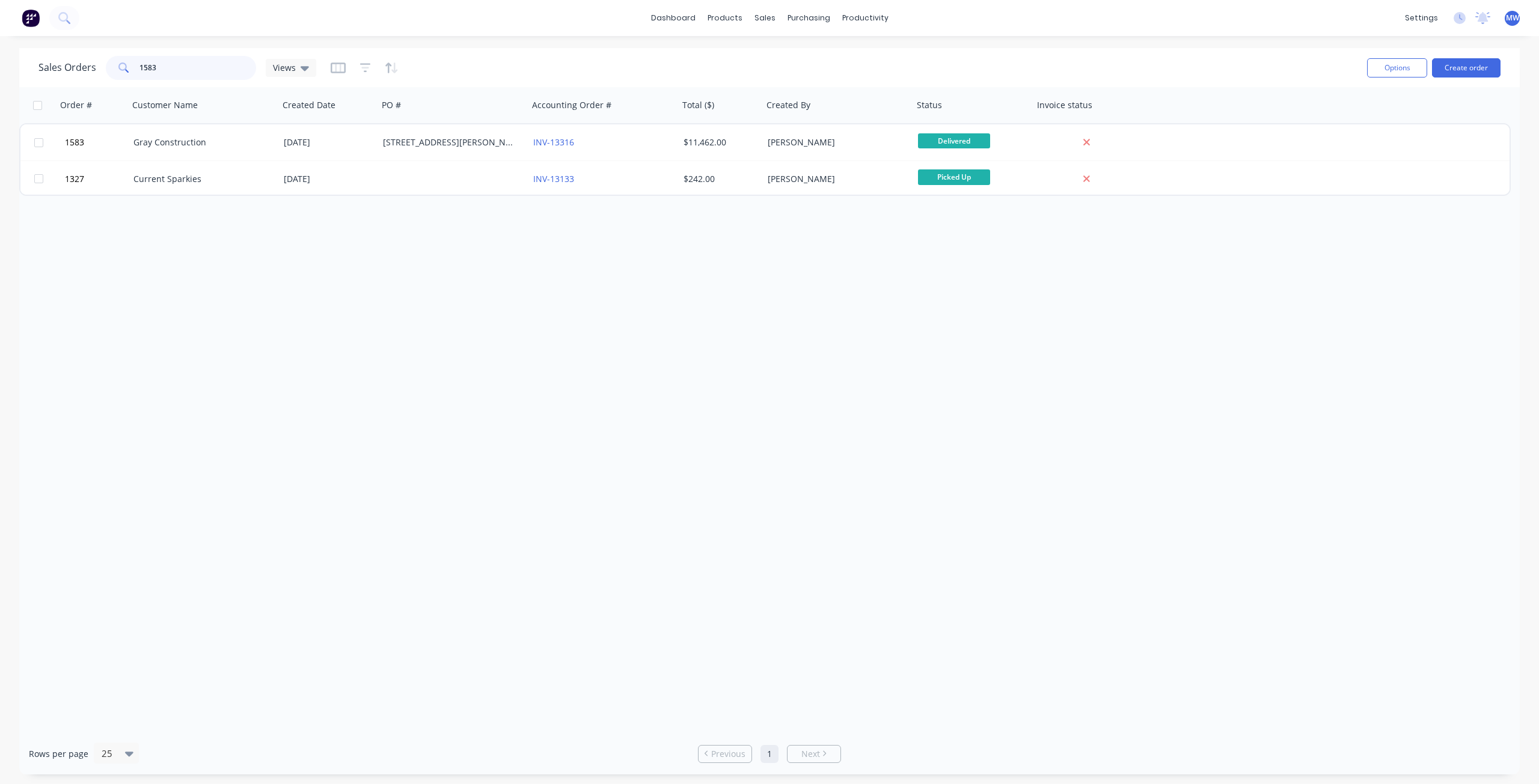
drag, startPoint x: 180, startPoint y: 66, endPoint x: 96, endPoint y: 56, distance: 84.6
click at [106, 61] on div "1583" at bounding box center [180, 67] width 150 height 24
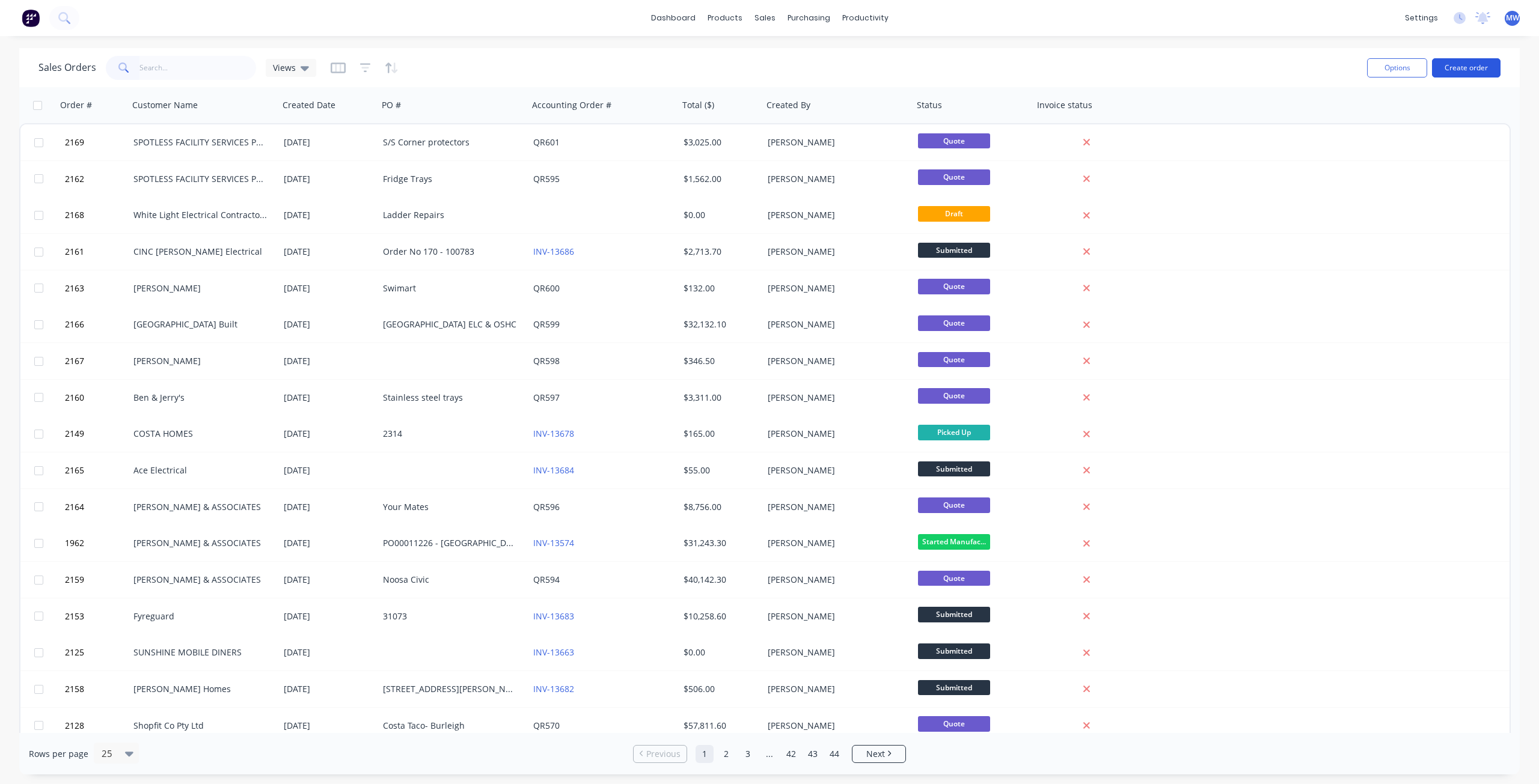
click at [1460, 69] on button "Create order" at bounding box center [1466, 68] width 69 height 19
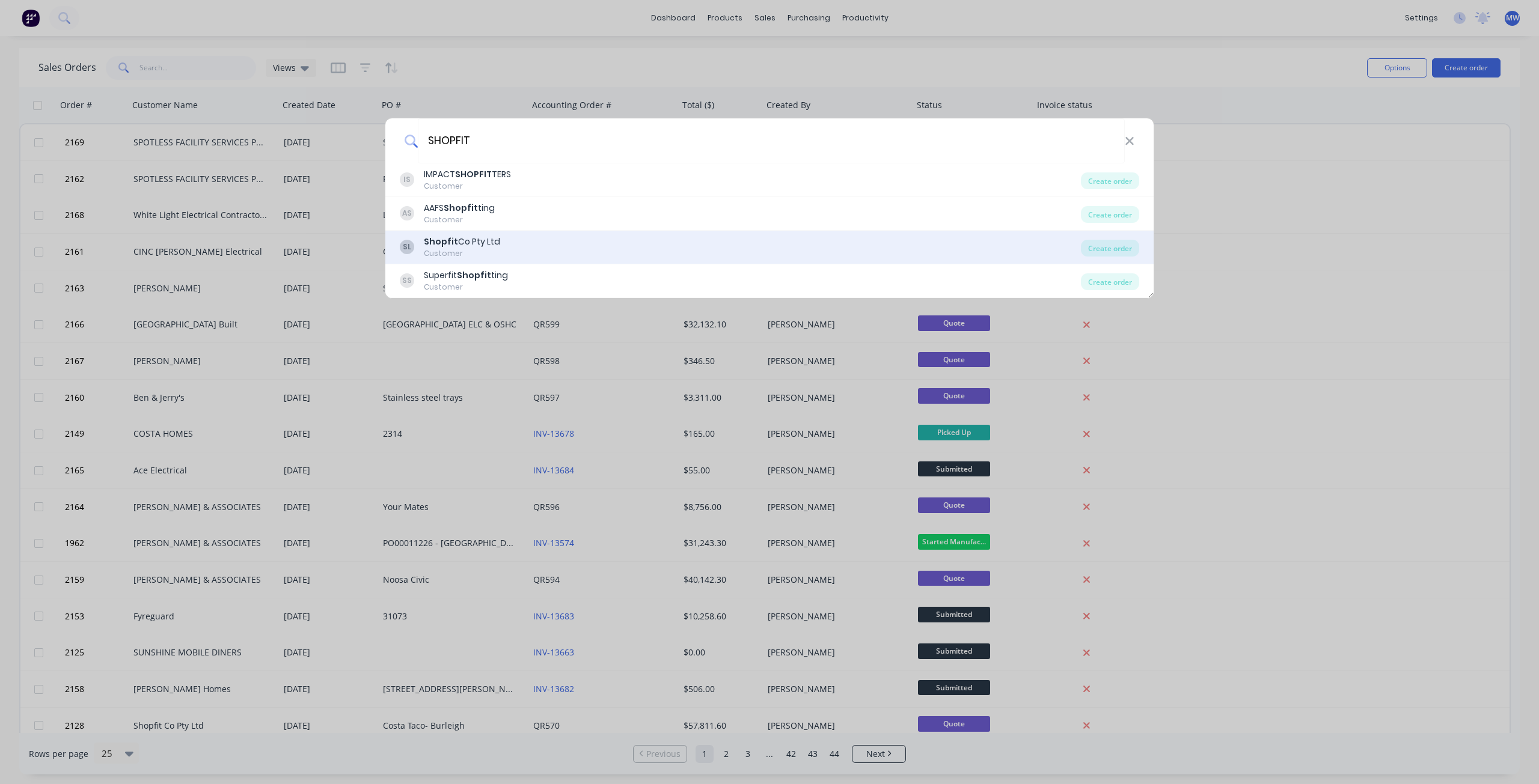
type input "SHOPFIT"
click at [535, 242] on div "SL Shopfit Co Pty Ltd Customer" at bounding box center [740, 247] width 681 height 24
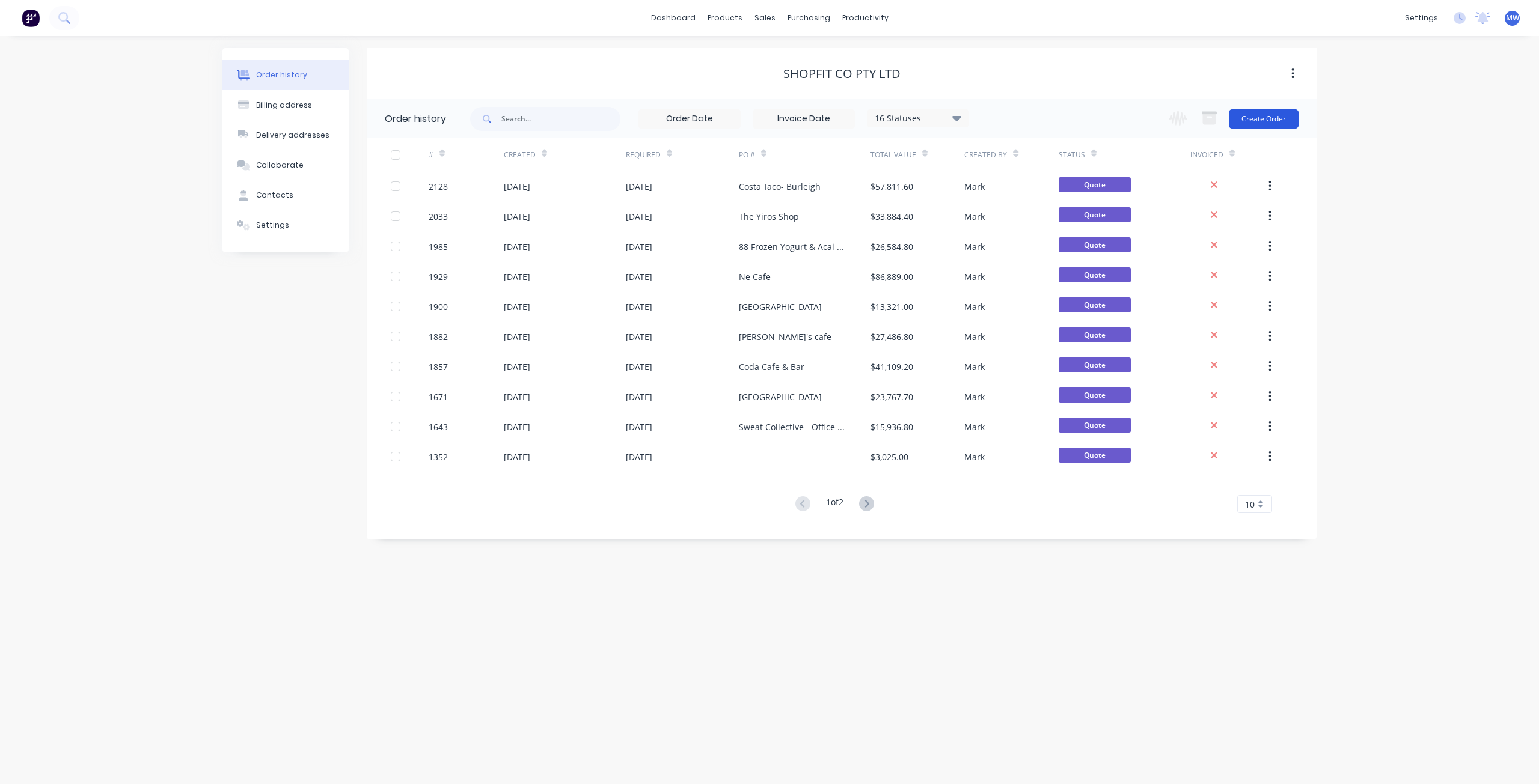
click at [1257, 122] on button "Create Order" at bounding box center [1264, 119] width 70 height 19
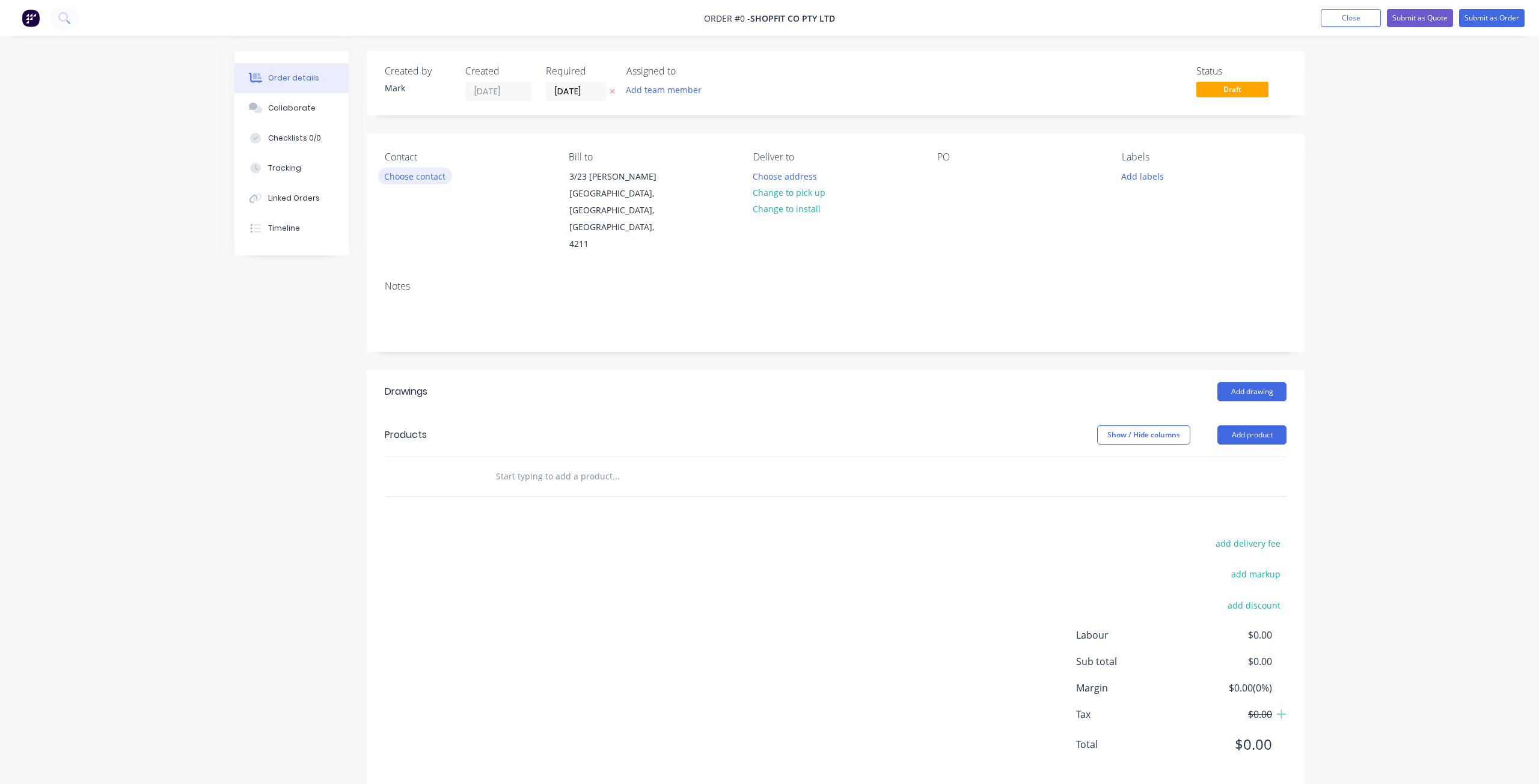
click at [435, 176] on button "Choose contact" at bounding box center [415, 176] width 74 height 16
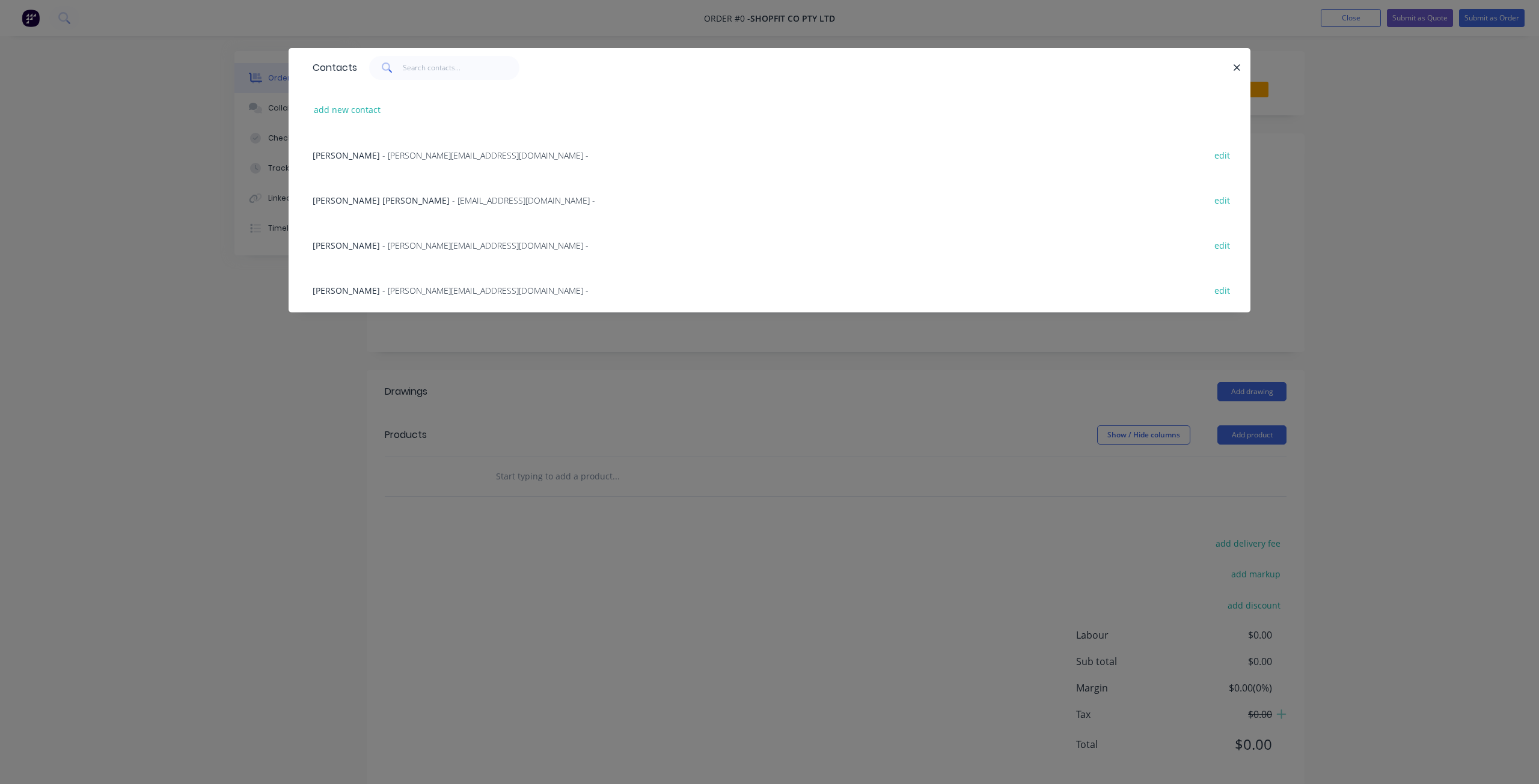
click at [405, 161] on div "Clarissa Basa - Clarissa@shopfitco.com.au -" at bounding box center [451, 155] width 276 height 13
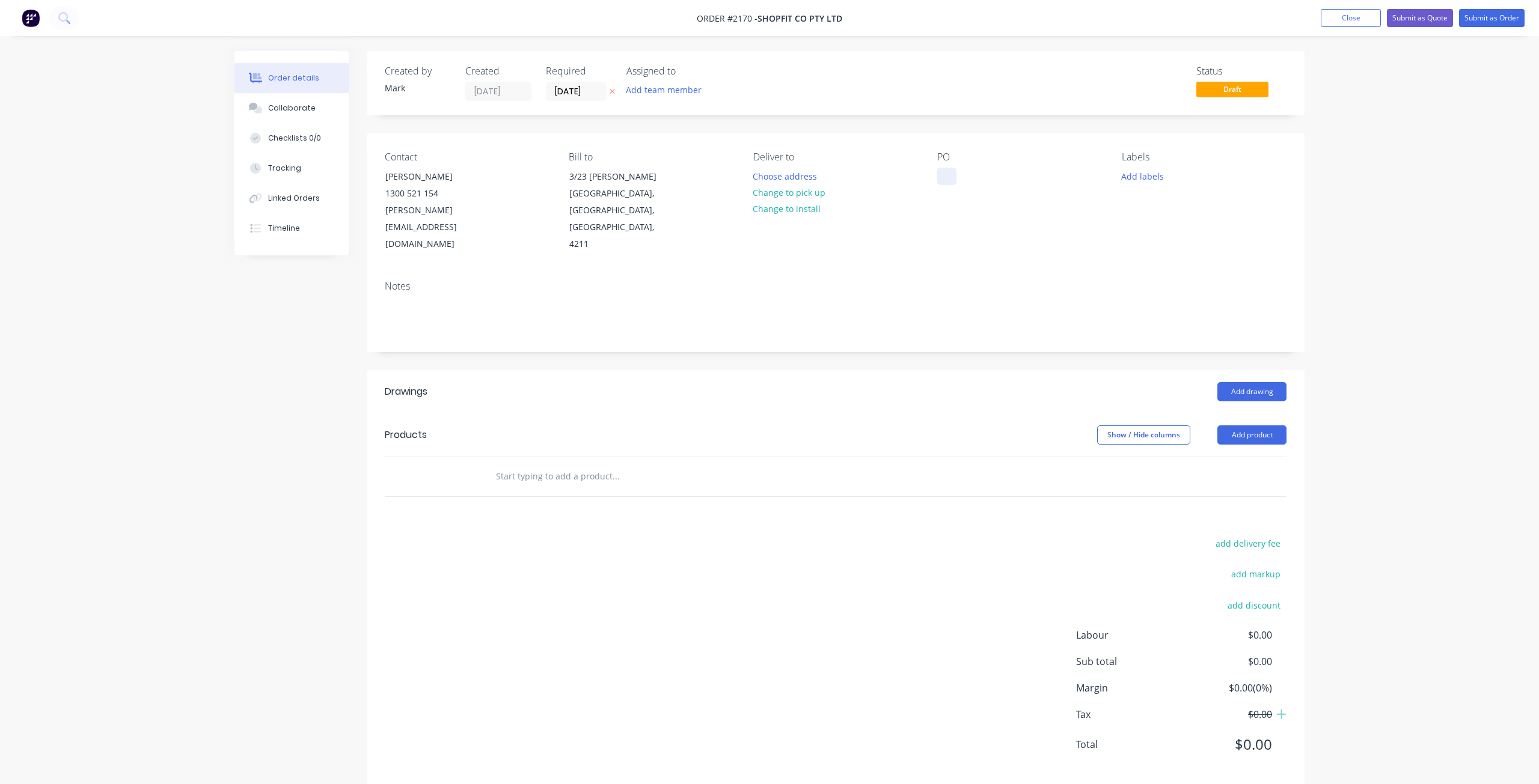
click at [942, 172] on div at bounding box center [947, 176] width 19 height 18
click at [1155, 178] on button "Add labels" at bounding box center [1141, 176] width 55 height 16
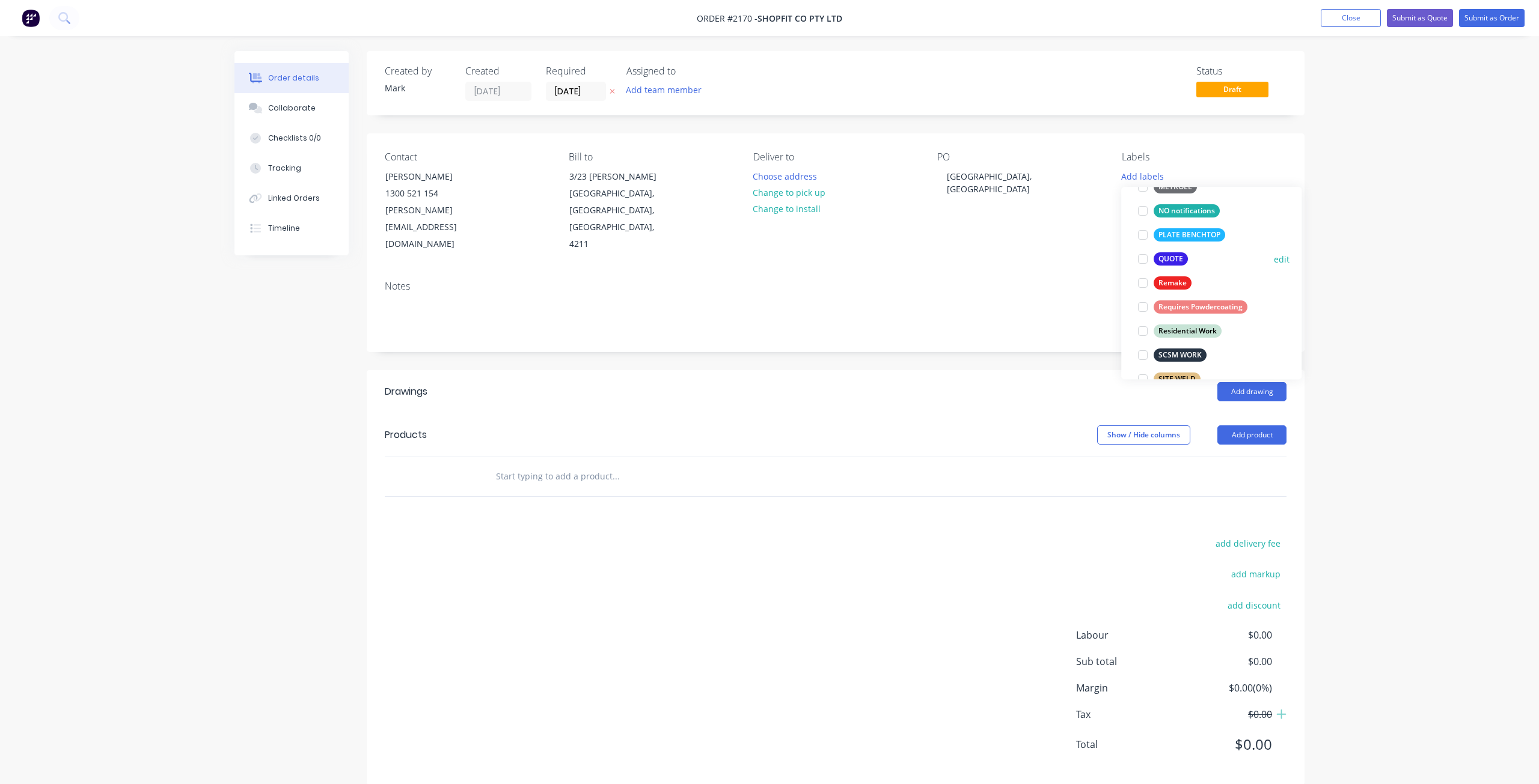
click at [1145, 259] on div at bounding box center [1142, 258] width 24 height 24
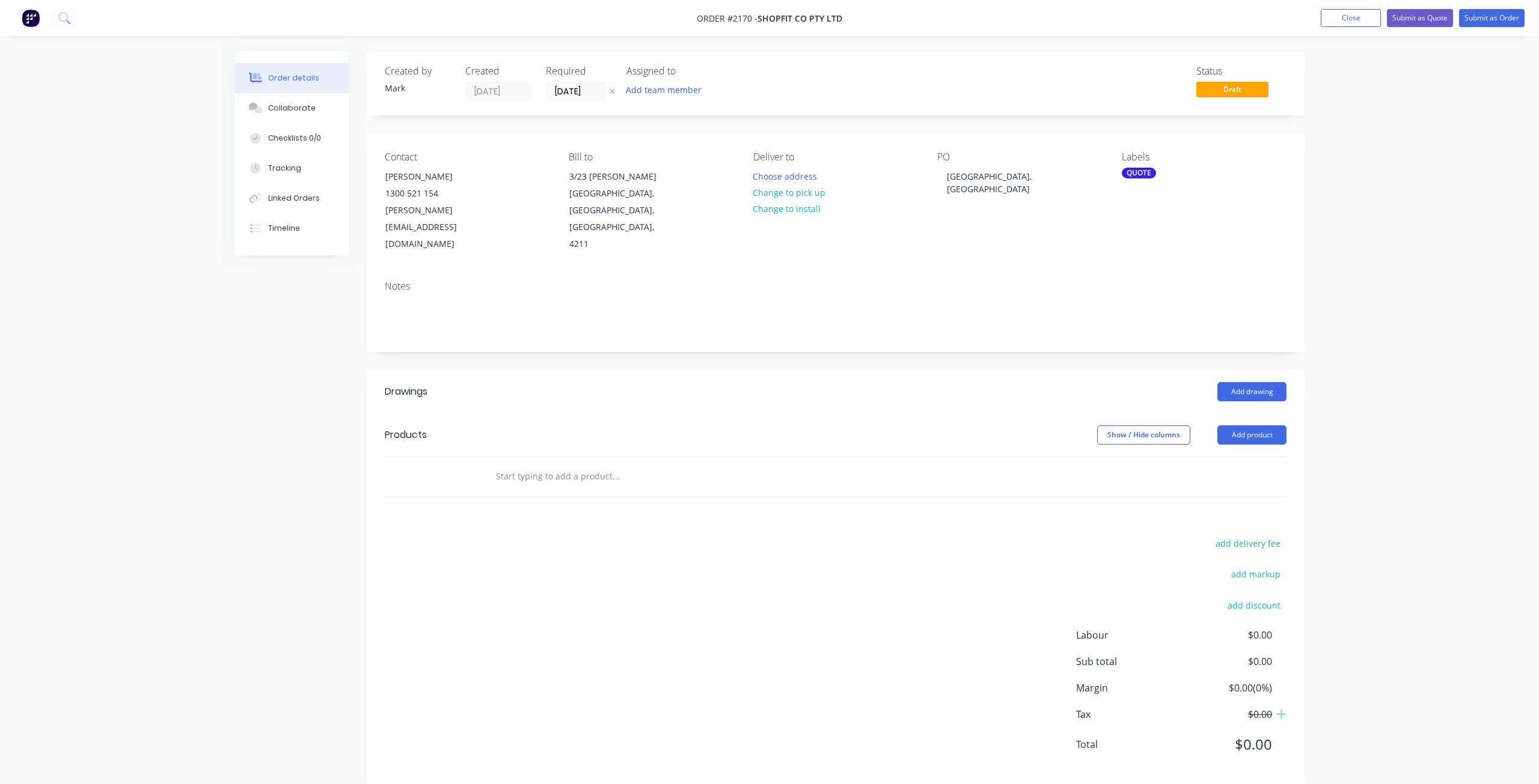
click at [1342, 243] on div "Order details Collaborate Checklists 0/0 Tracking Linked Orders Timeline Order …" at bounding box center [770, 401] width 1539 height 803
click at [1344, 24] on button "Close" at bounding box center [1350, 18] width 60 height 18
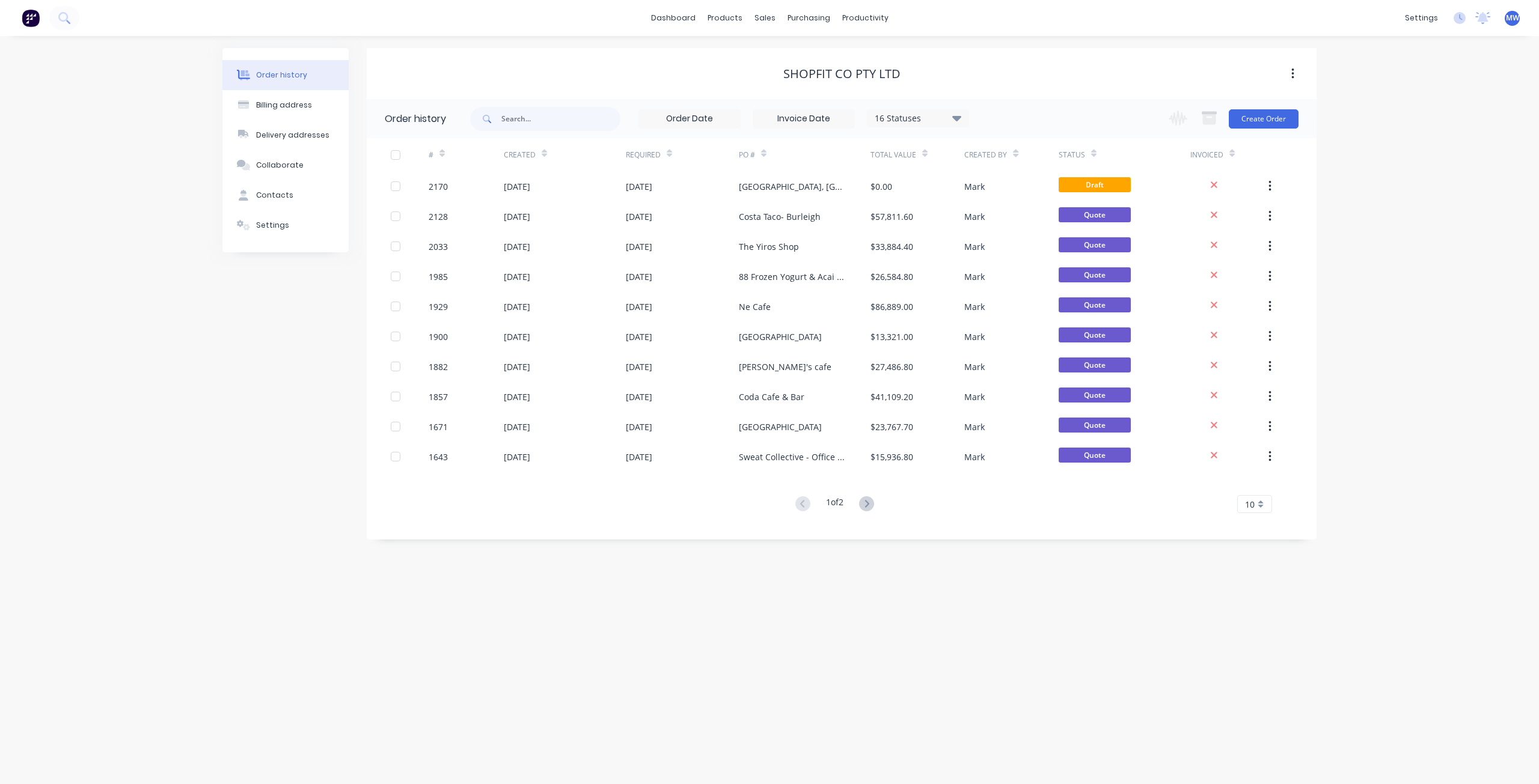
click at [163, 361] on div "Order history Billing address Delivery addresses Collaborate Contacts Settings …" at bounding box center [770, 410] width 1539 height 748
click at [786, 52] on div "Sales Orders" at bounding box center [810, 58] width 50 height 11
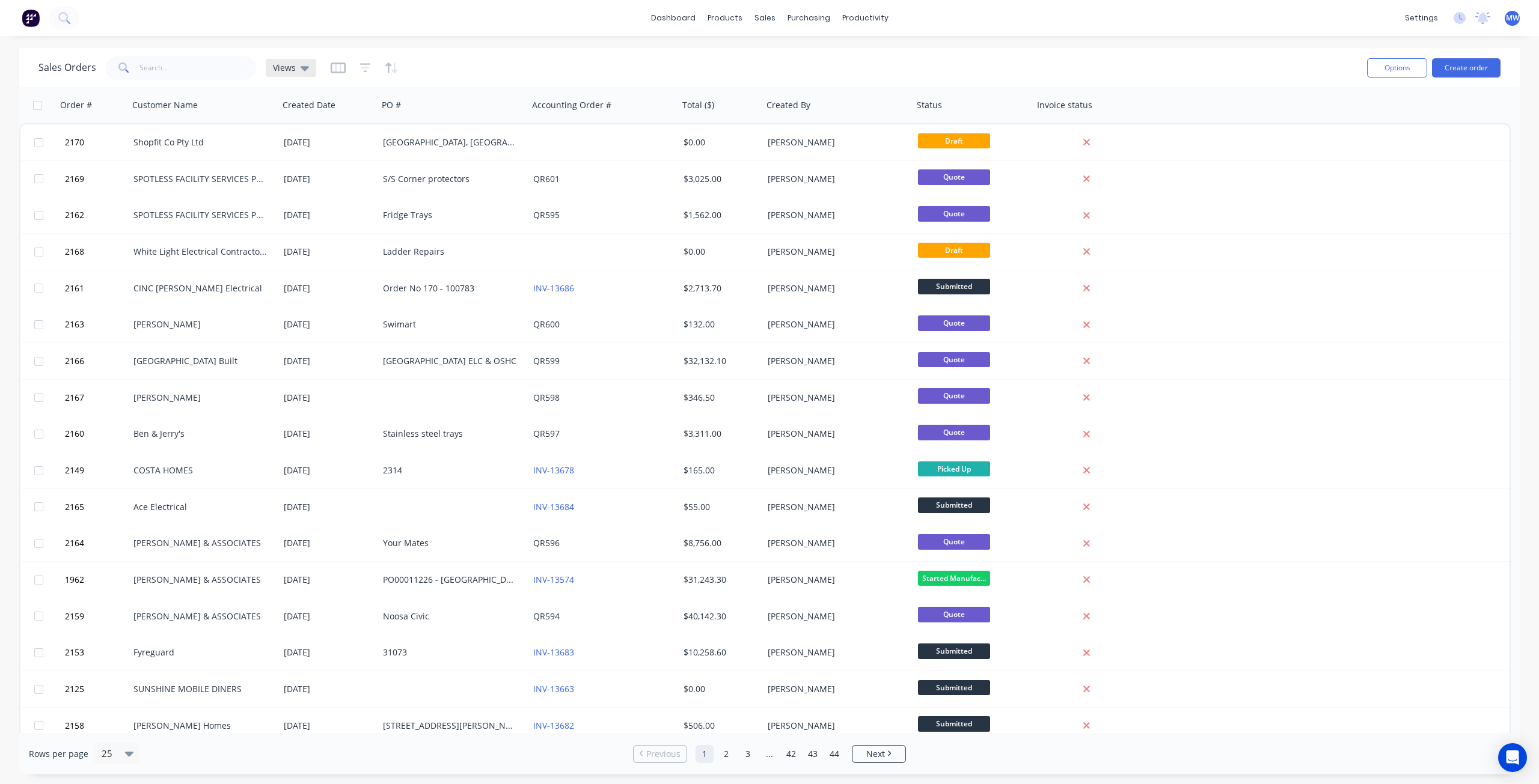
click at [295, 69] on div "Views" at bounding box center [290, 68] width 36 height 11
click at [300, 191] on button "DRAFT QUOTES" at bounding box center [338, 193] width 137 height 14
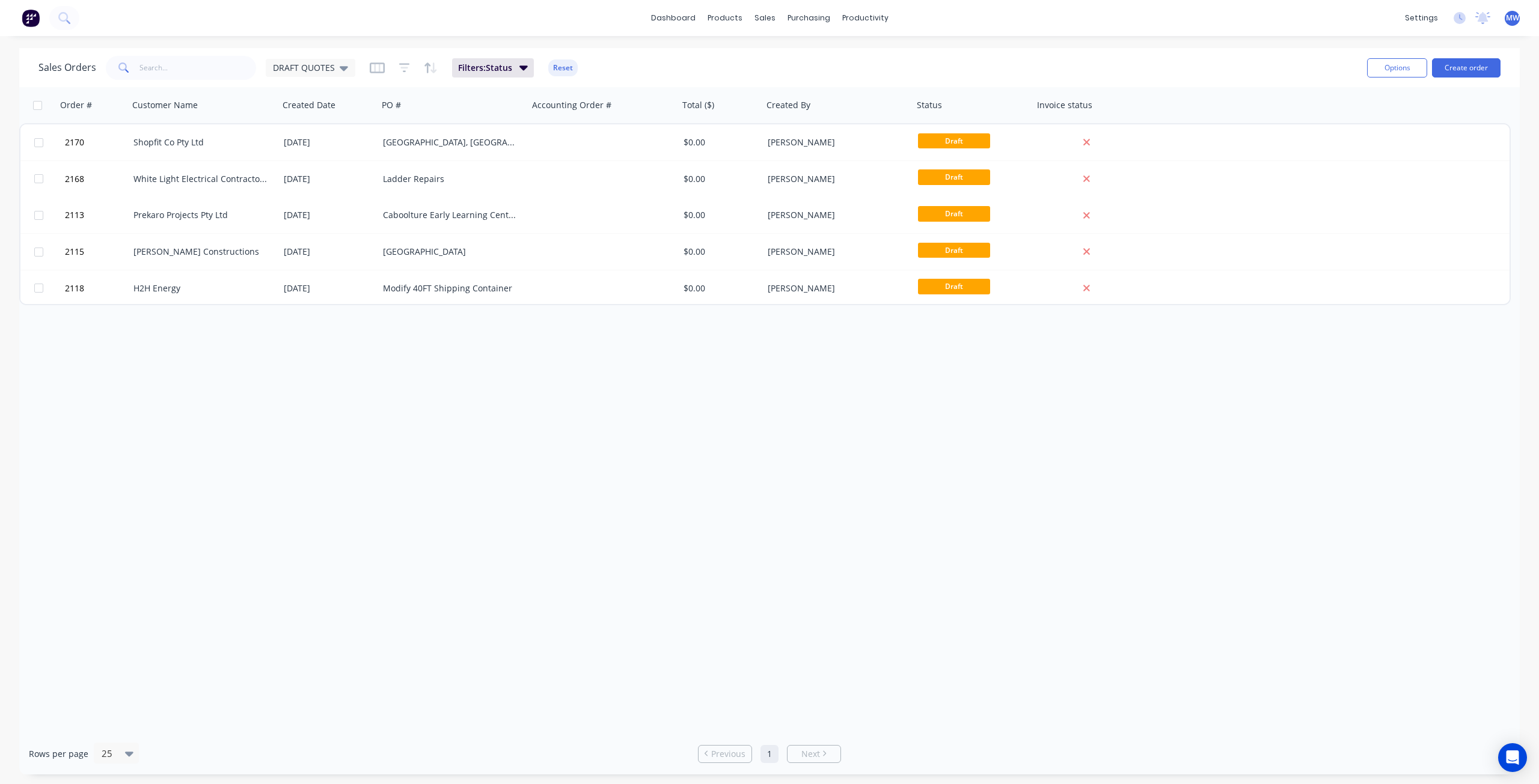
click at [439, 428] on div "Order # Customer Name Created Date PO # Accounting Order # Total ($) Created By…" at bounding box center [769, 410] width 1500 height 646
click at [322, 73] on span "DRAFT QUOTES" at bounding box center [303, 67] width 62 height 13
click at [210, 71] on input "text" at bounding box center [198, 67] width 117 height 24
click at [752, 69] on div "Sales Orders DRAFT QUOTES Filters: Status Reset" at bounding box center [698, 67] width 1318 height 29
click at [1464, 72] on button "Create order" at bounding box center [1466, 68] width 69 height 19
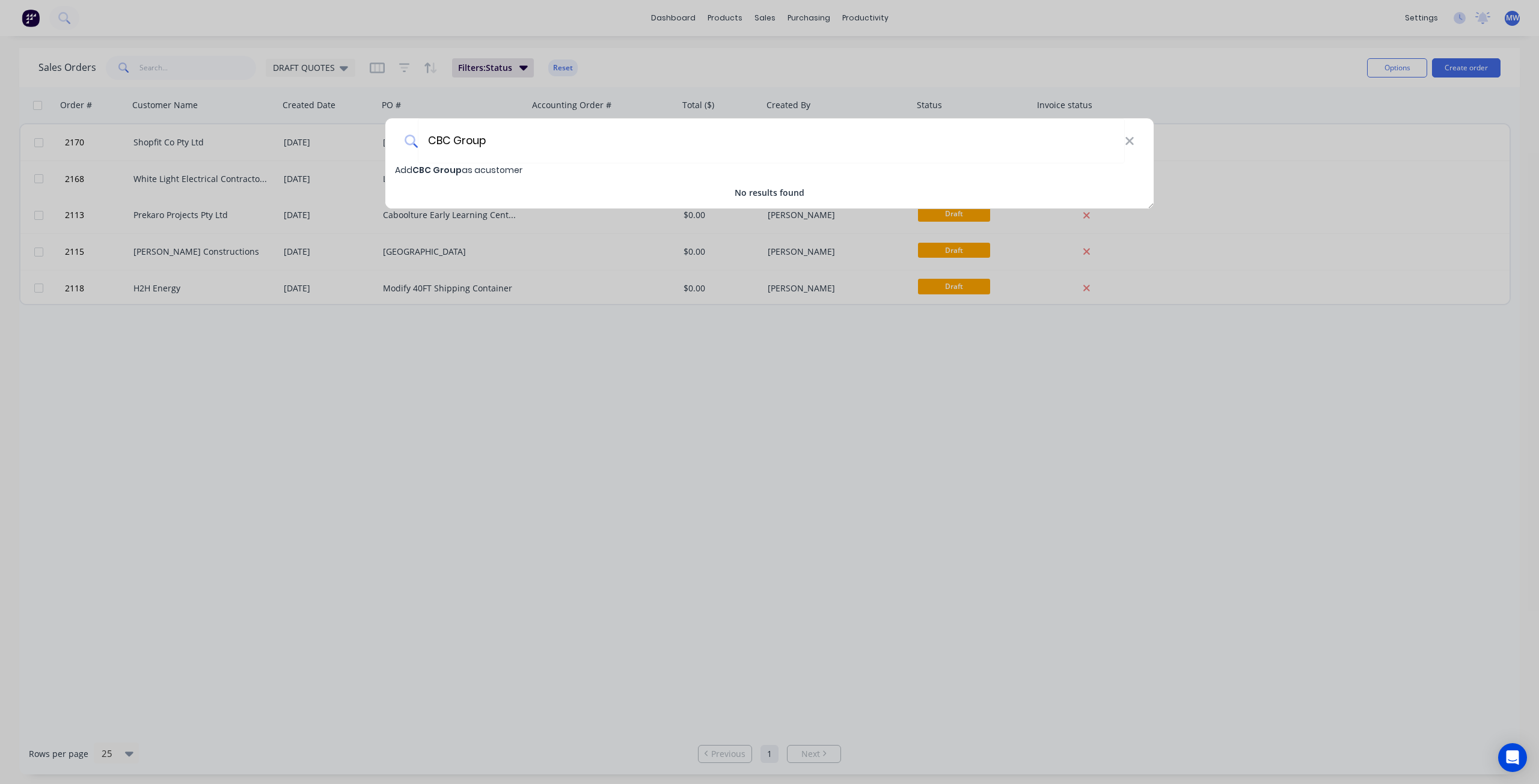
type input "CBC Group"
click at [507, 171] on span "Add CBC Group as a customer" at bounding box center [459, 170] width 128 height 12
select select "AU"
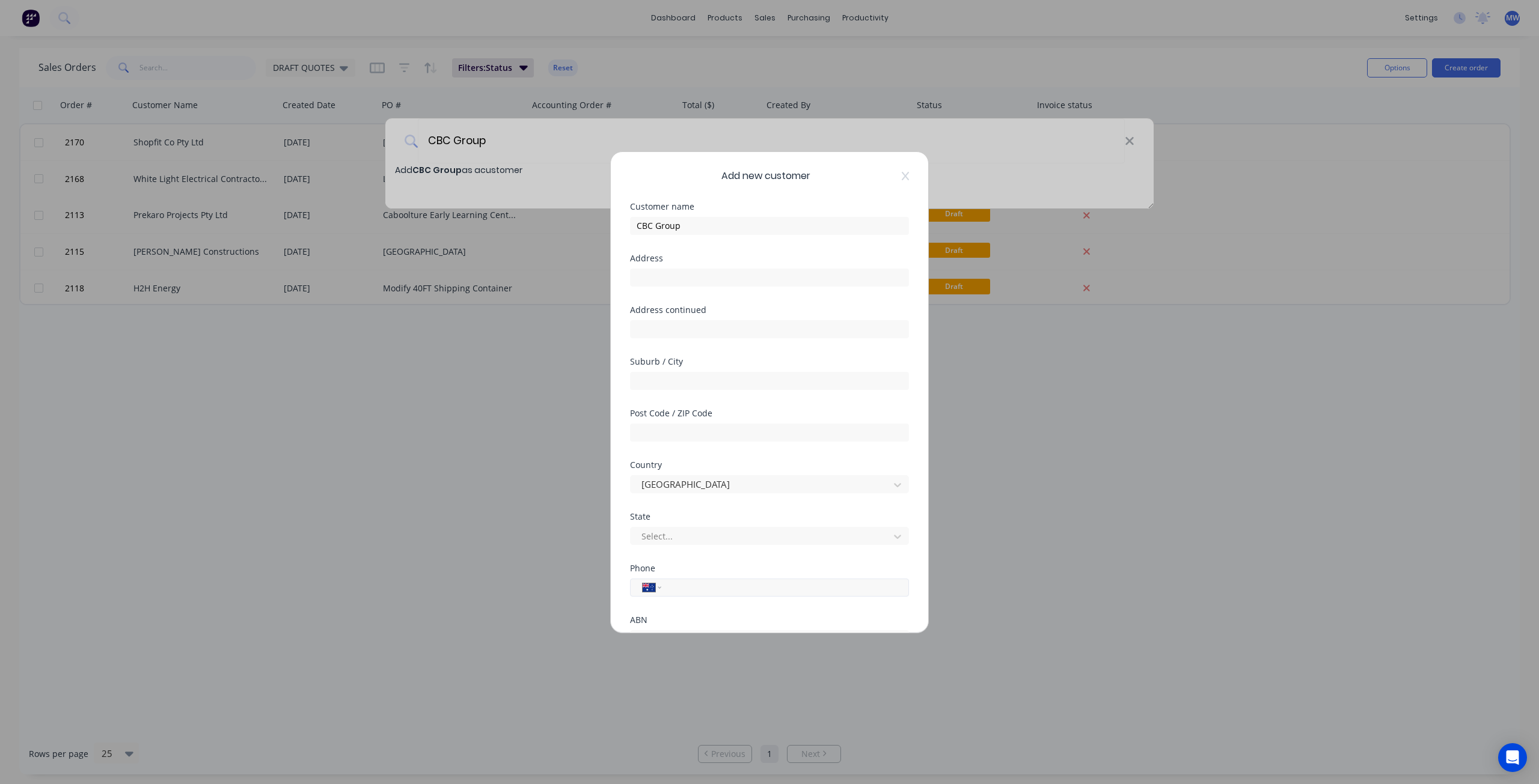
scroll to position [105, 0]
click at [727, 603] on button "Save" at bounding box center [731, 606] width 66 height 19
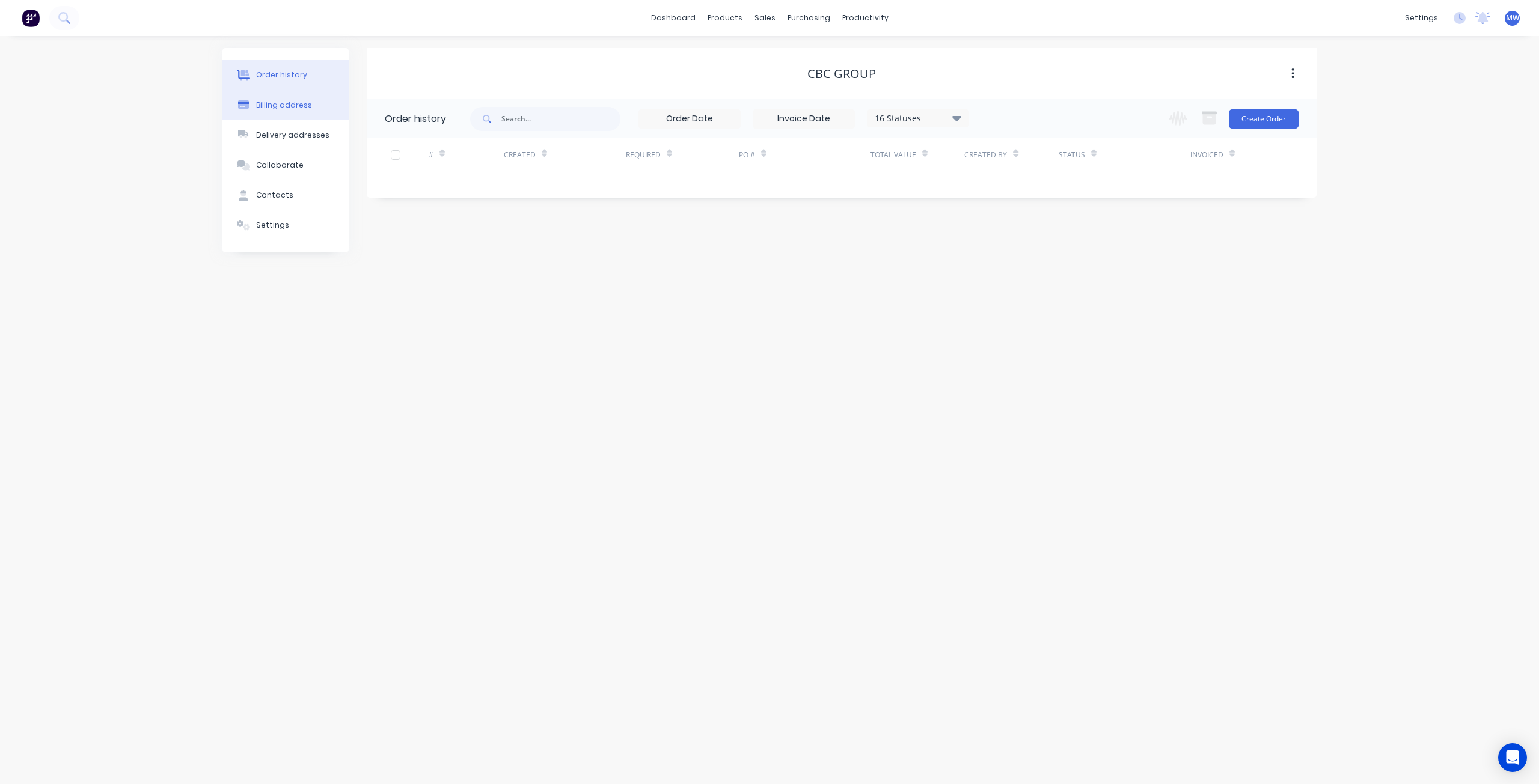
click at [299, 113] on button "Billing address" at bounding box center [286, 105] width 126 height 30
select select "AU"
click at [288, 82] on button "Order history" at bounding box center [286, 75] width 126 height 30
click at [287, 102] on div "Billing address" at bounding box center [284, 105] width 56 height 11
select select "AU"
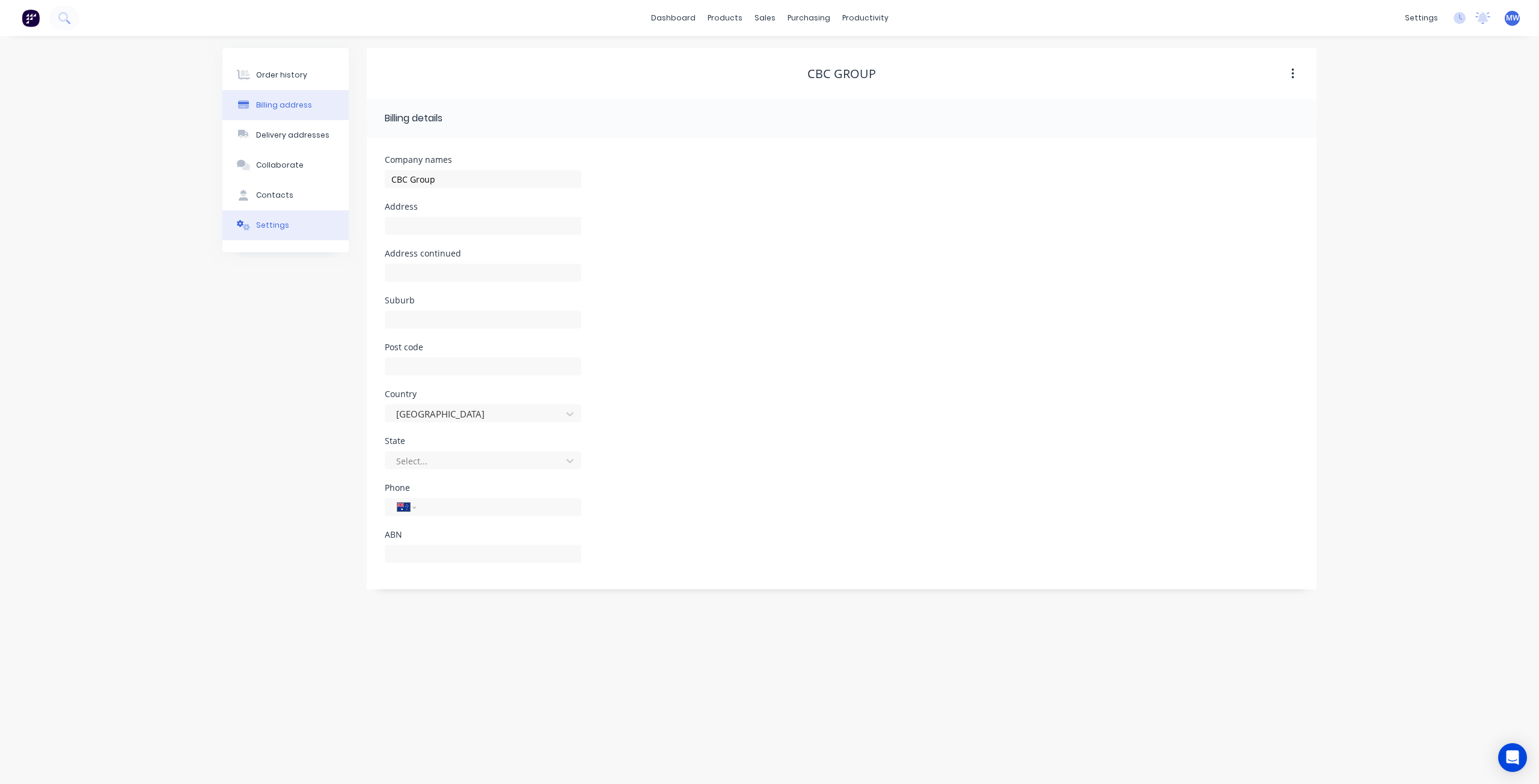
click at [301, 233] on button "Settings" at bounding box center [286, 225] width 126 height 30
click at [612, 528] on icon at bounding box center [614, 526] width 12 height 12
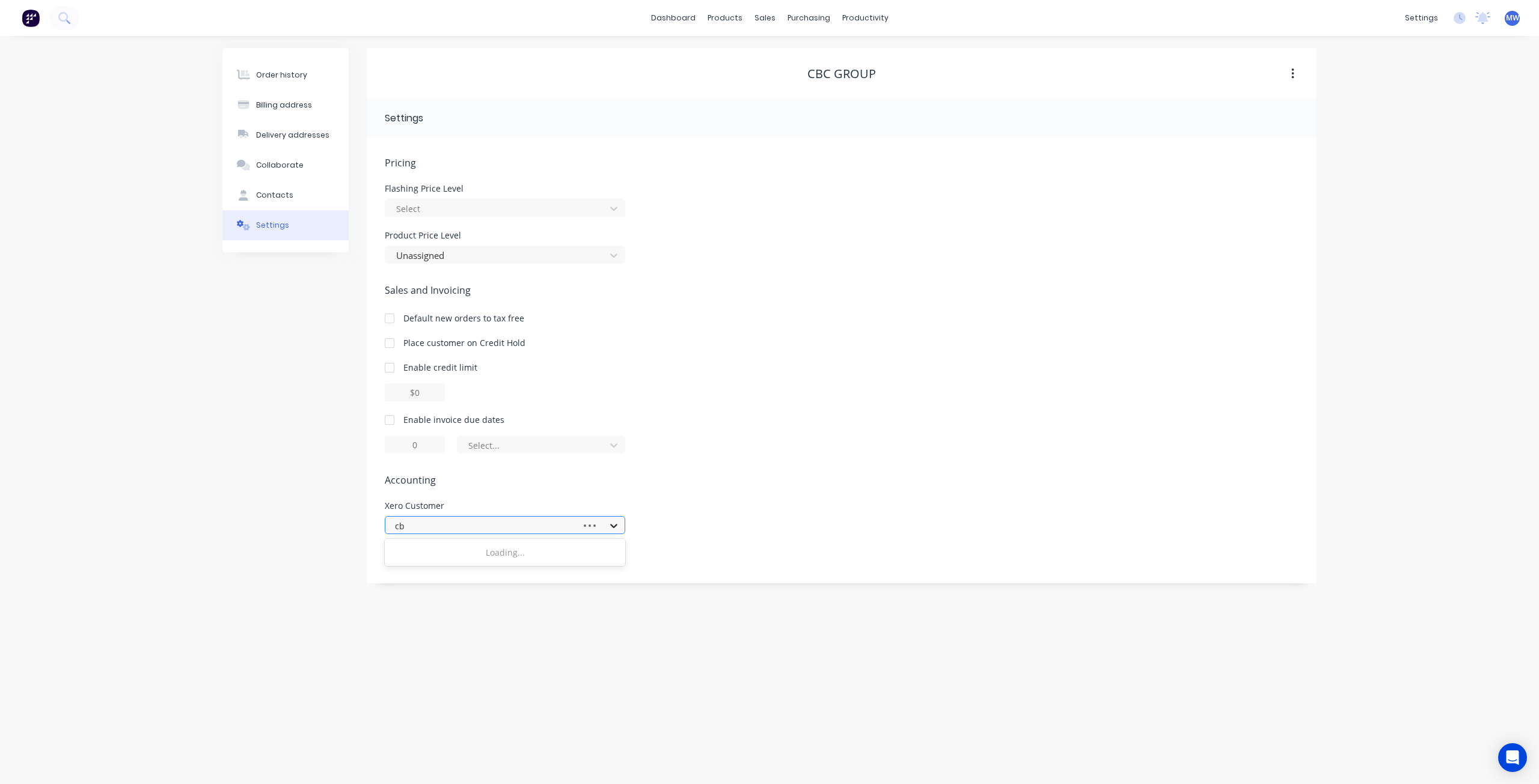
type input "cbc"
click at [441, 555] on div "CBC Group" at bounding box center [505, 552] width 240 height 22
click at [287, 71] on div "Order history" at bounding box center [281, 75] width 51 height 11
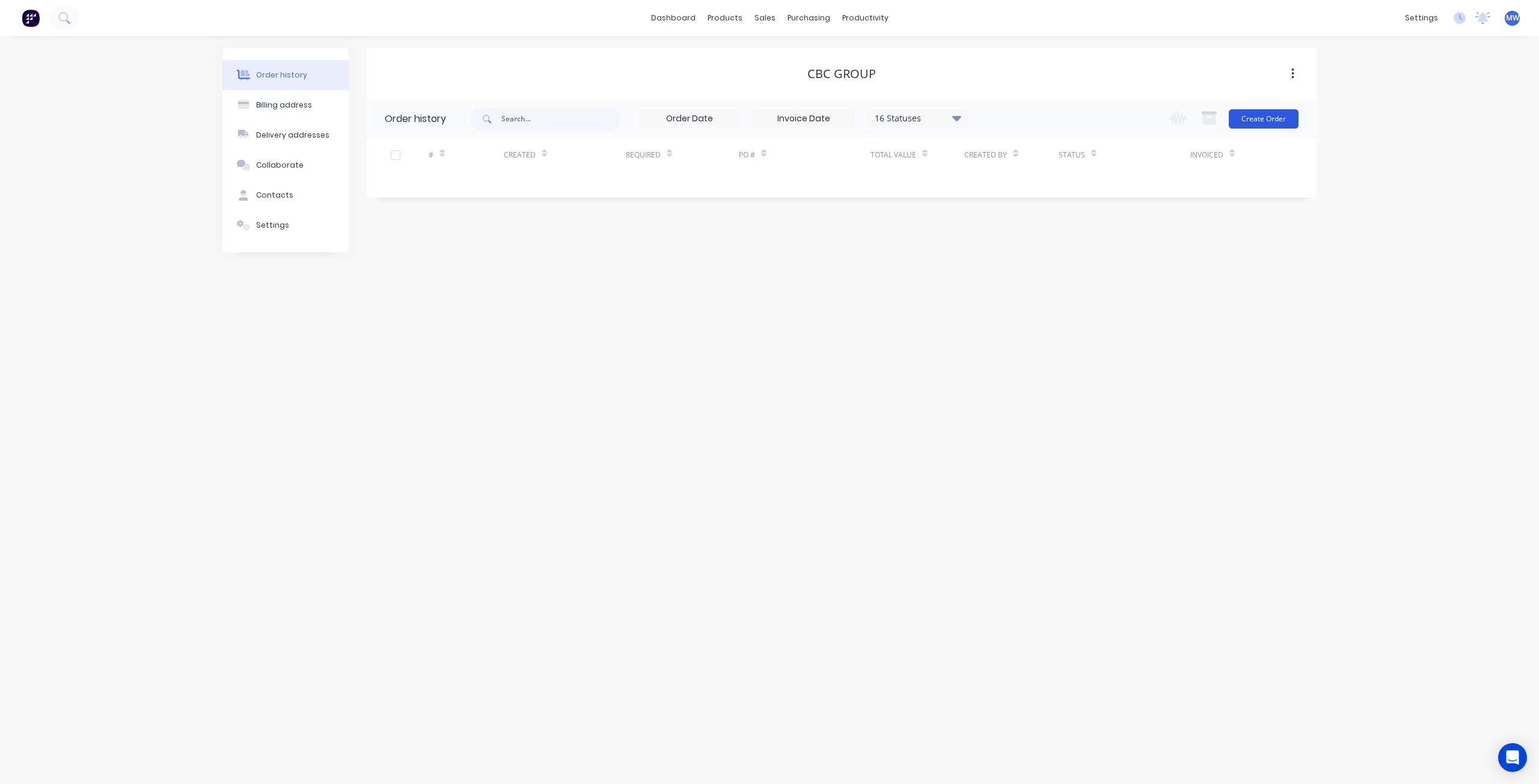
click at [1265, 119] on button "Create Order" at bounding box center [1264, 119] width 70 height 19
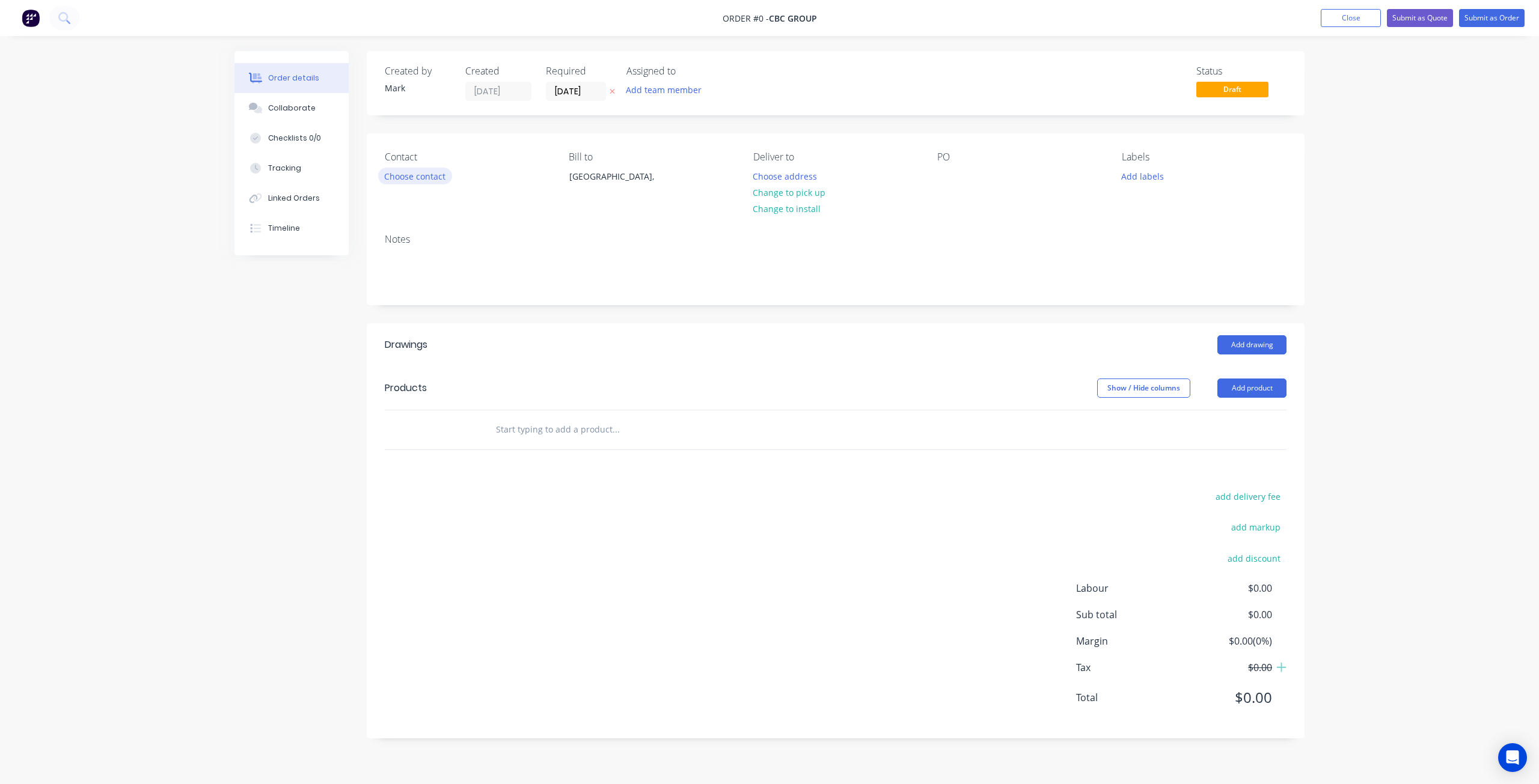
click at [402, 175] on button "Choose contact" at bounding box center [415, 176] width 74 height 16
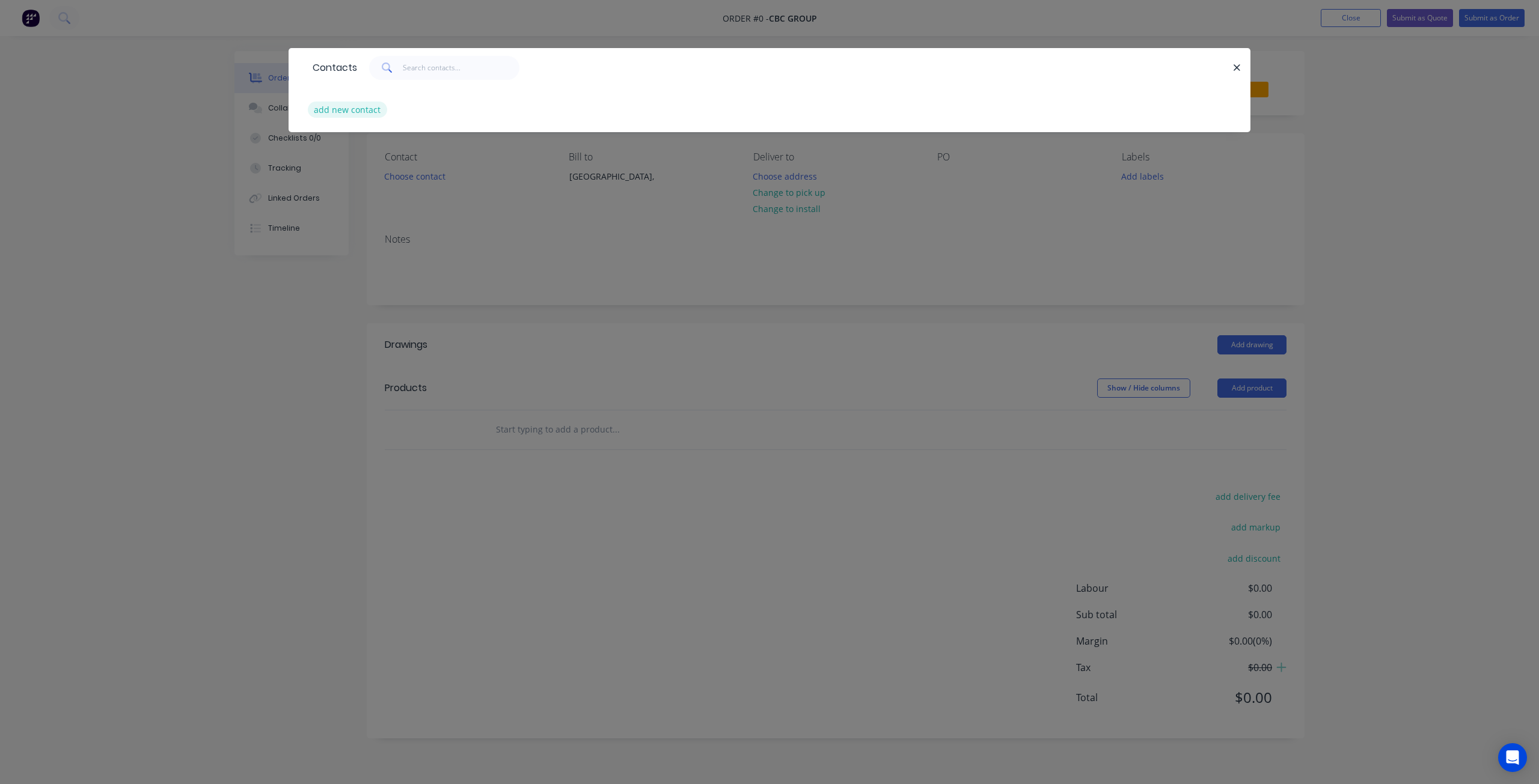
click at [366, 109] on button "add new contact" at bounding box center [347, 110] width 79 height 16
select select "AU"
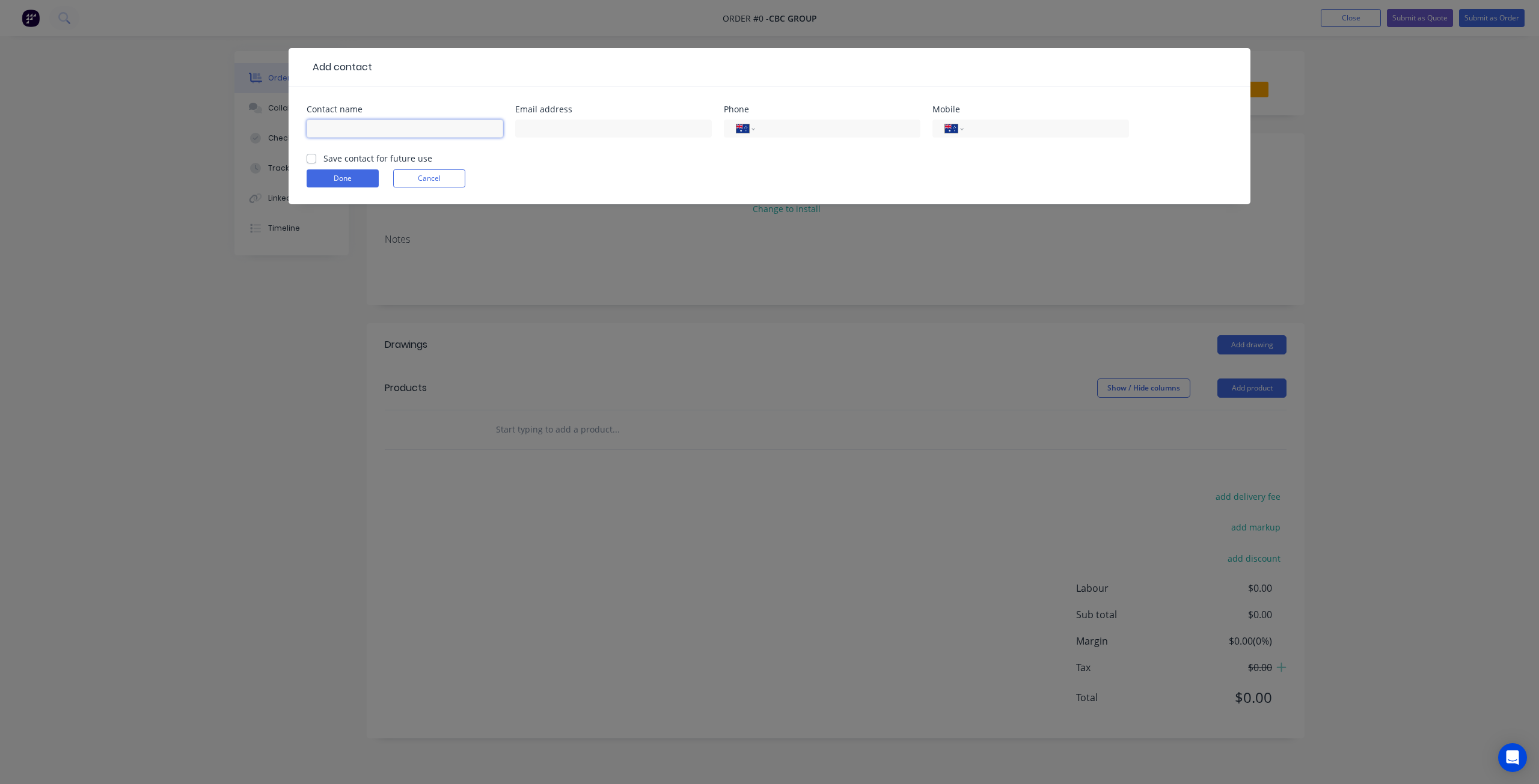
click at [380, 128] on input "text" at bounding box center [405, 128] width 197 height 18
type input "[PERSON_NAME]"
click at [563, 129] on input "text" at bounding box center [613, 128] width 197 height 18
type input "[EMAIL_ADDRESS][DOMAIN_NAME]"
drag, startPoint x: 816, startPoint y: 123, endPoint x: 824, endPoint y: 123, distance: 8.0
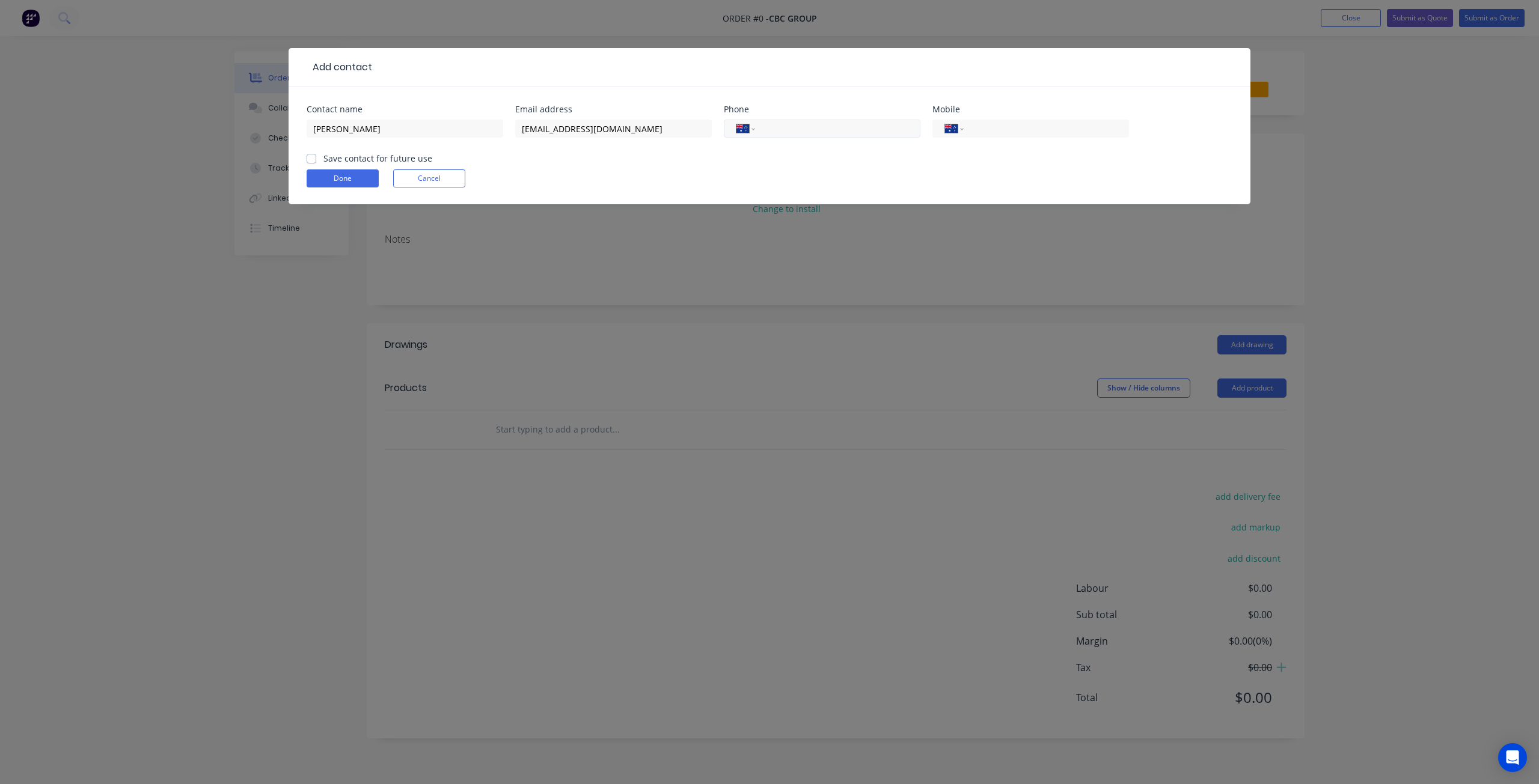
click at [816, 123] on input "tel" at bounding box center [835, 129] width 145 height 14
type input "[PHONE_NUMBER]"
click at [324, 158] on label "Save contact for future use" at bounding box center [378, 158] width 109 height 13
click at [310, 158] on input "Save contact for future use" at bounding box center [311, 157] width 10 height 12
checkbox input "true"
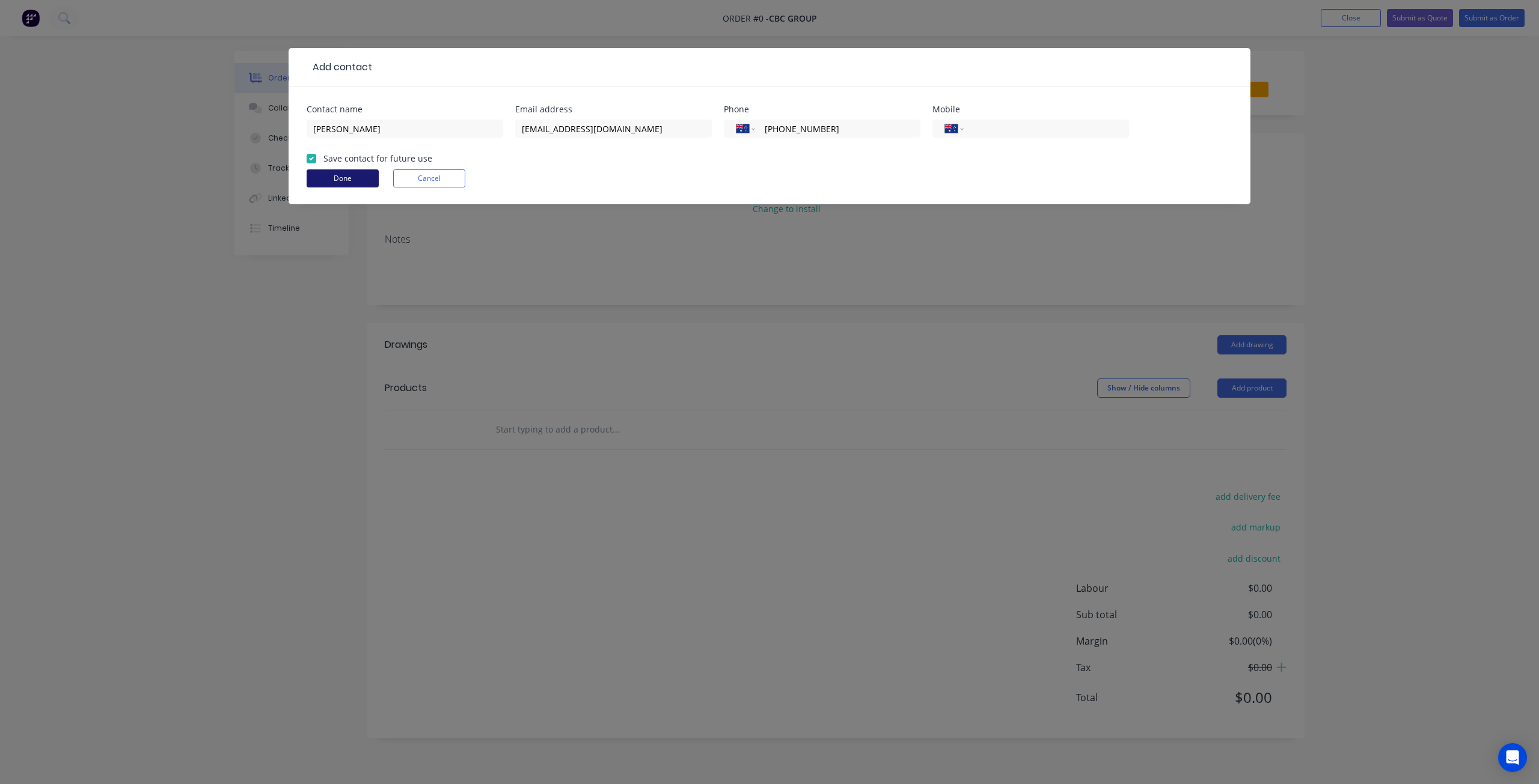
click at [323, 174] on button "Done" at bounding box center [343, 178] width 72 height 18
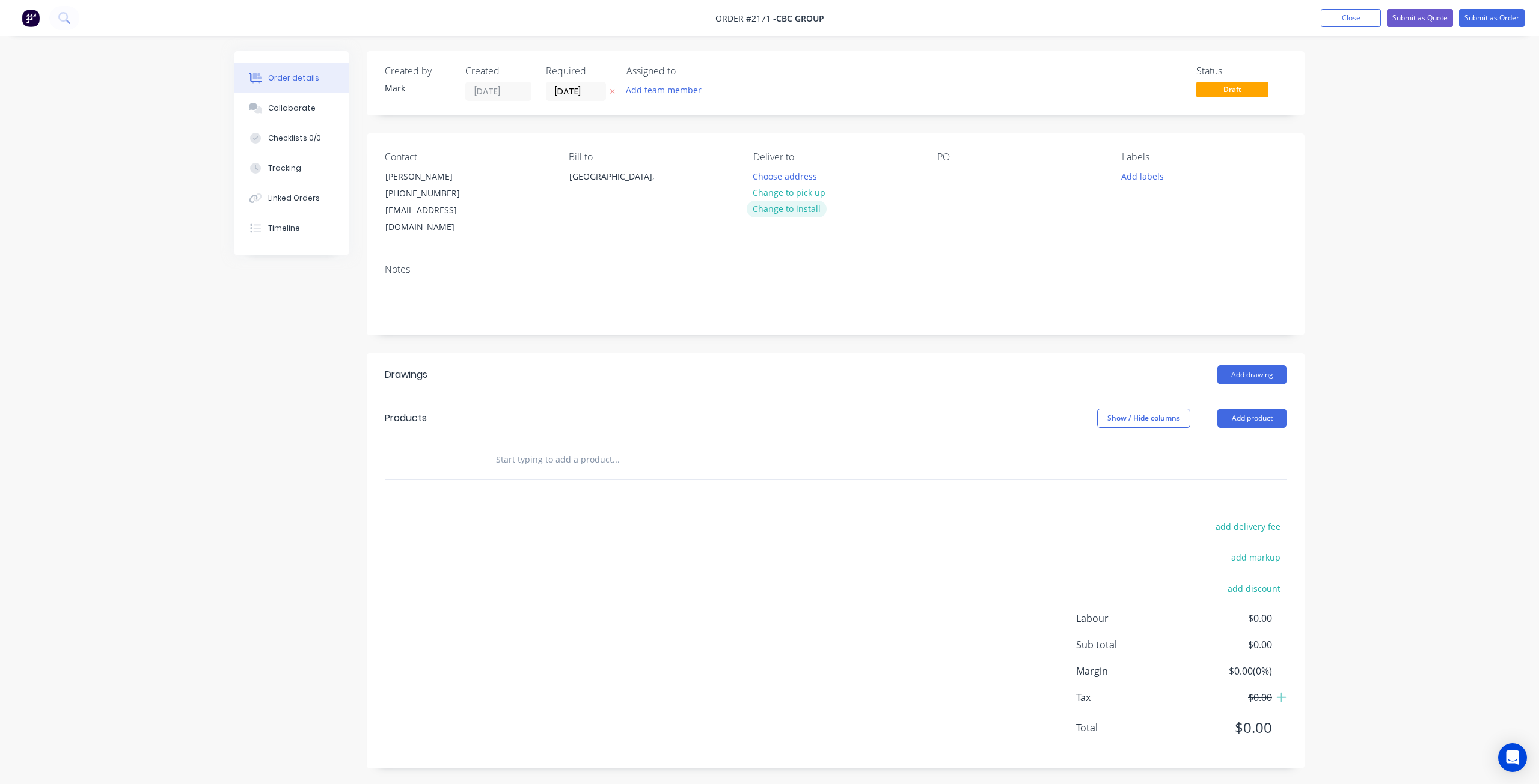
click at [801, 208] on button "Change to install" at bounding box center [786, 209] width 81 height 16
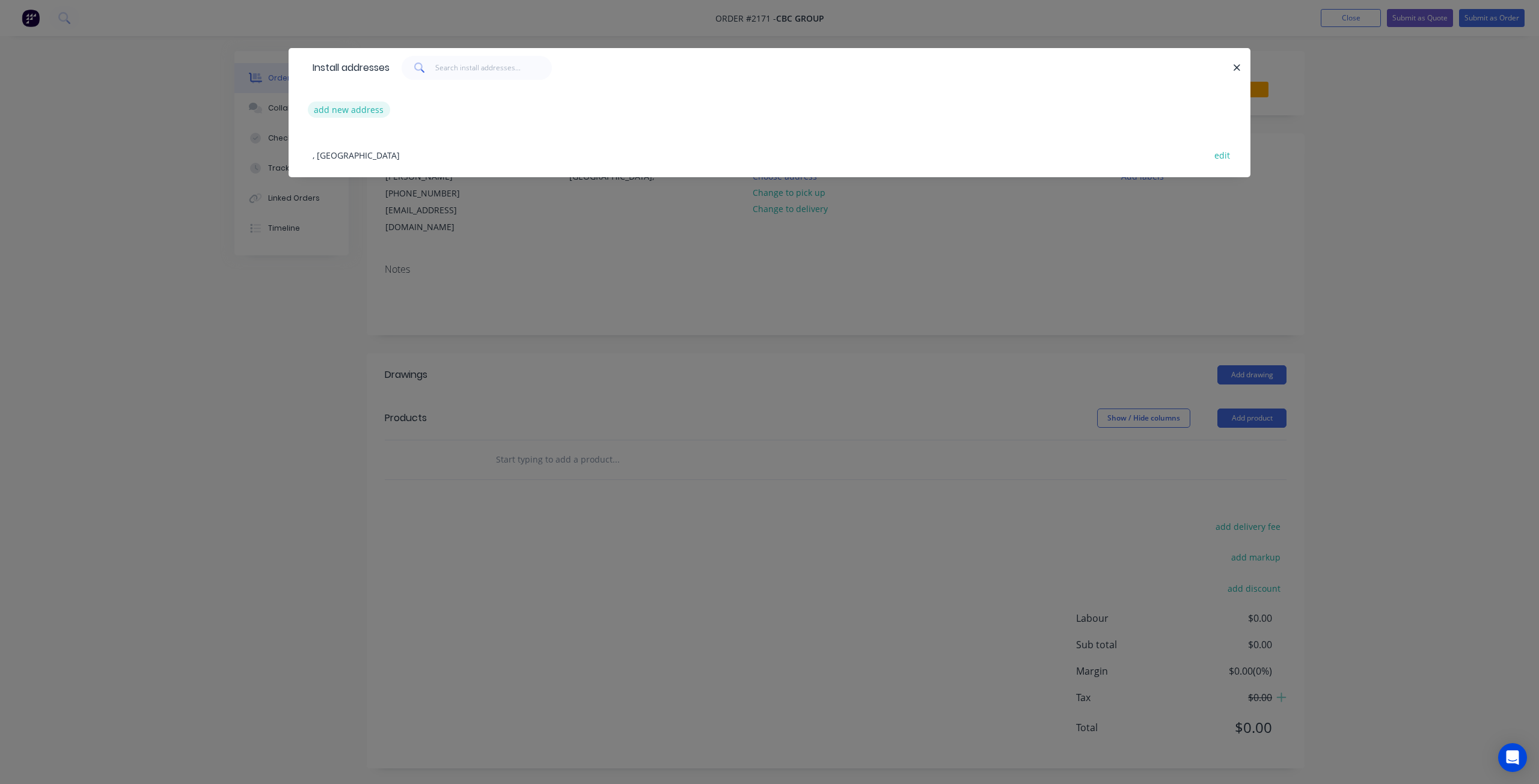
click at [368, 104] on button "add new address" at bounding box center [349, 110] width 82 height 16
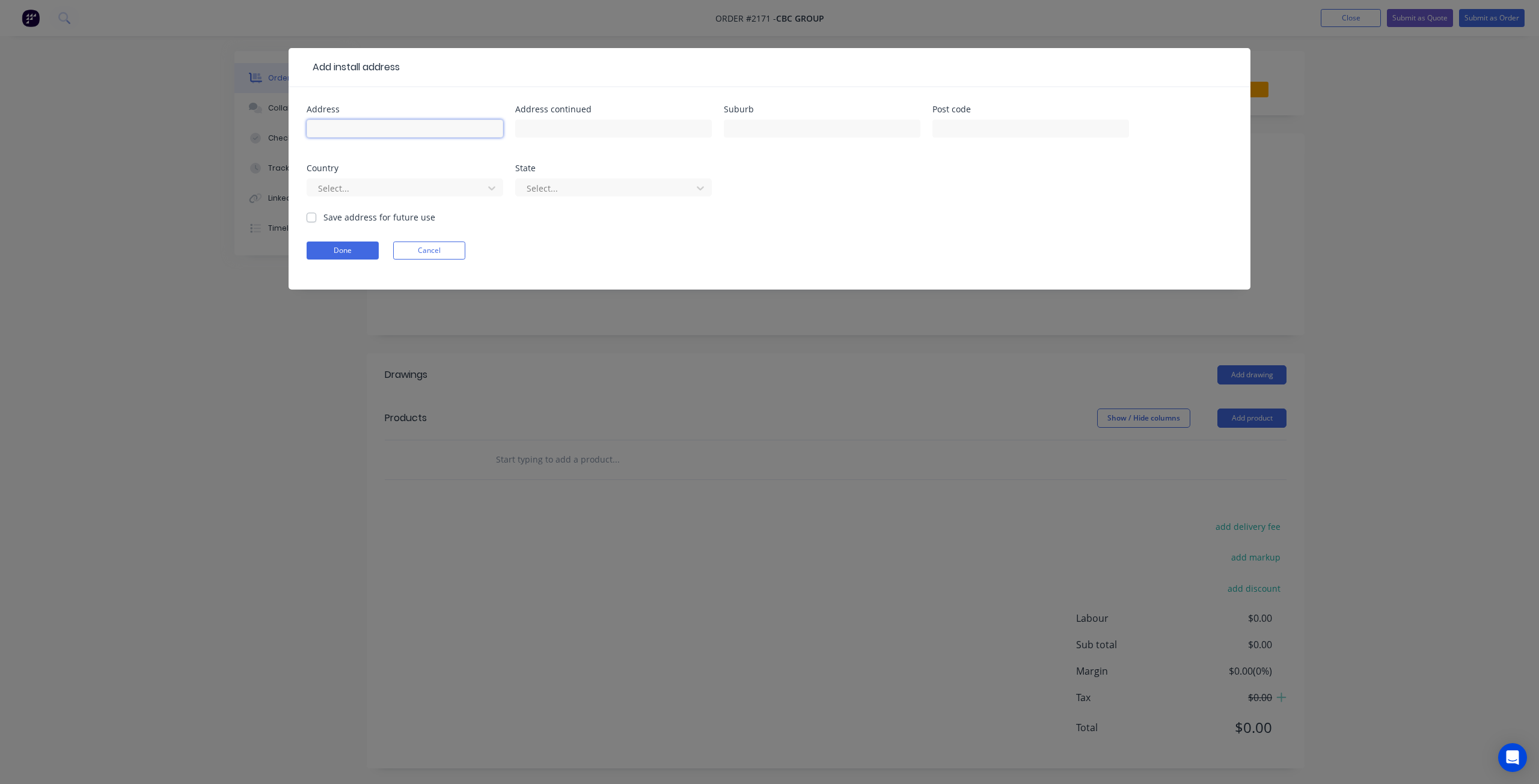
click at [362, 131] on input "text" at bounding box center [405, 128] width 197 height 18
type input "[STREET_ADDRESS]"
click at [594, 128] on input "text" at bounding box center [613, 128] width 197 height 18
click at [768, 124] on input "text" at bounding box center [822, 128] width 197 height 18
type input "M"
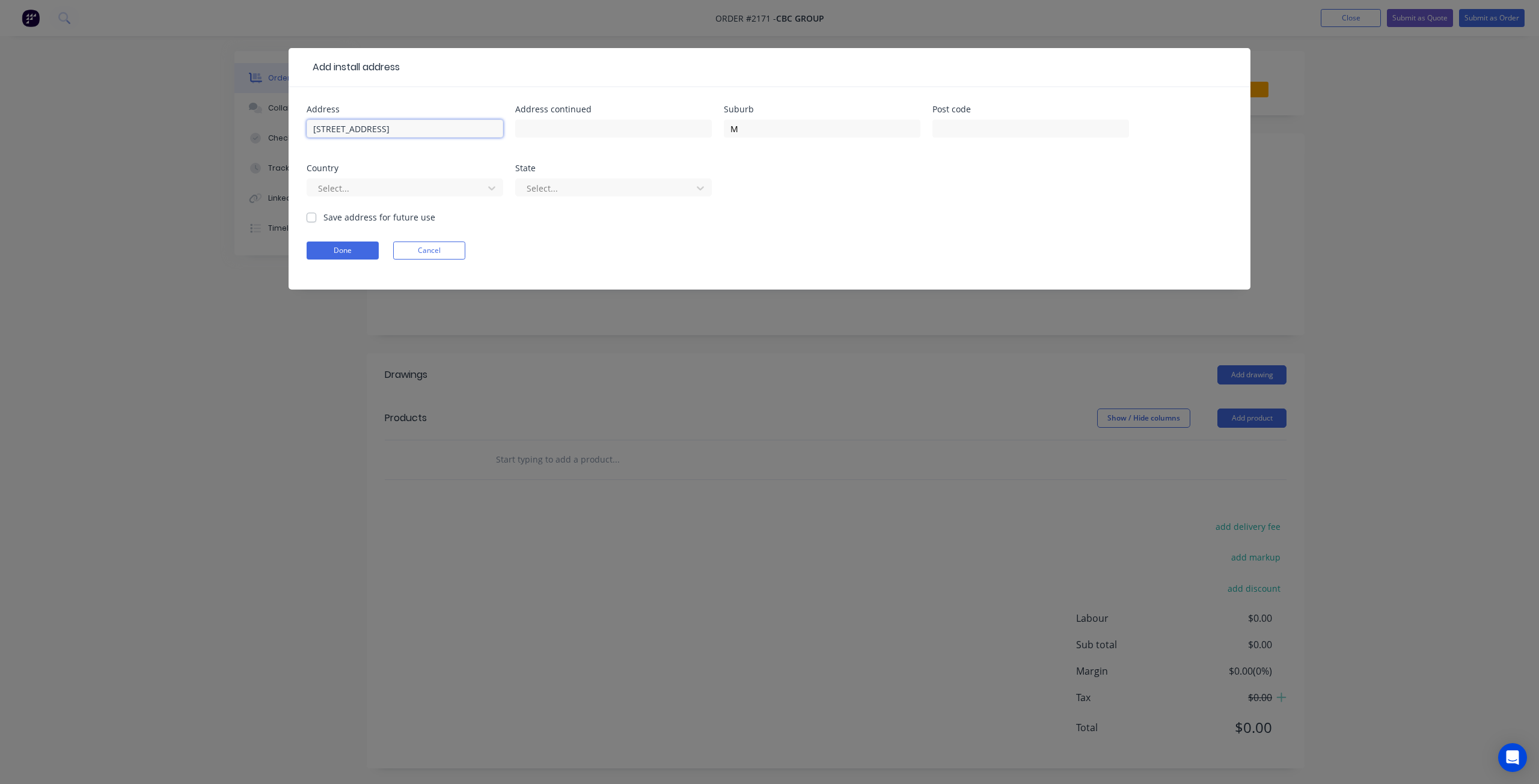
drag, startPoint x: 432, startPoint y: 127, endPoint x: 382, endPoint y: 125, distance: 50.0
click at [382, 125] on input "[STREET_ADDRESS]" at bounding box center [405, 128] width 197 height 18
type input "[STREET_ADDRESS],"
click at [734, 128] on input "MMorayfield" at bounding box center [822, 128] width 197 height 18
type input "Morayfield"
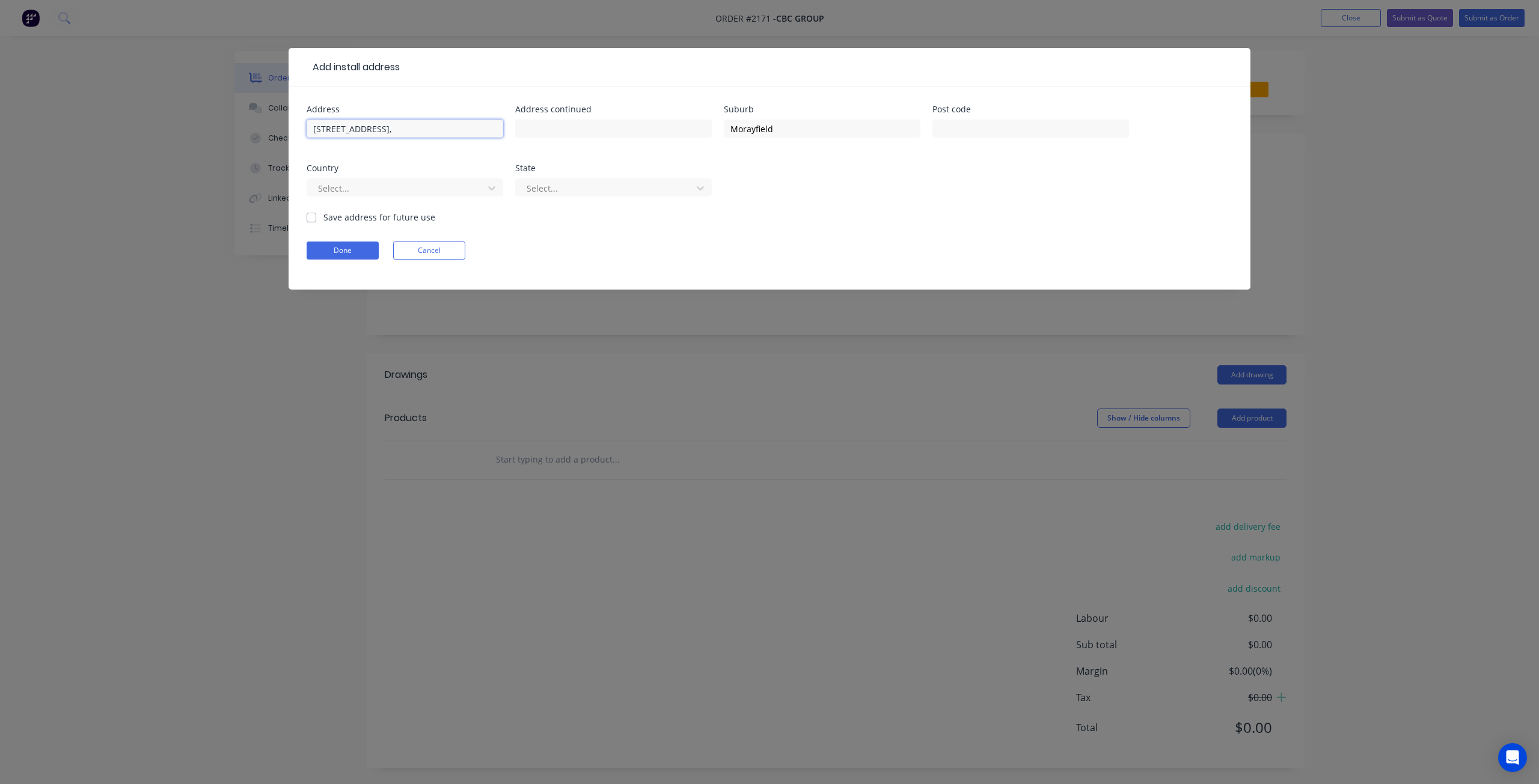
click at [407, 129] on input "[STREET_ADDRESS]," at bounding box center [405, 128] width 197 height 18
type input "[STREET_ADDRESS]"
click at [963, 124] on input "text" at bounding box center [1031, 128] width 197 height 18
type input "4506"
click at [402, 186] on div at bounding box center [397, 189] width 161 height 15
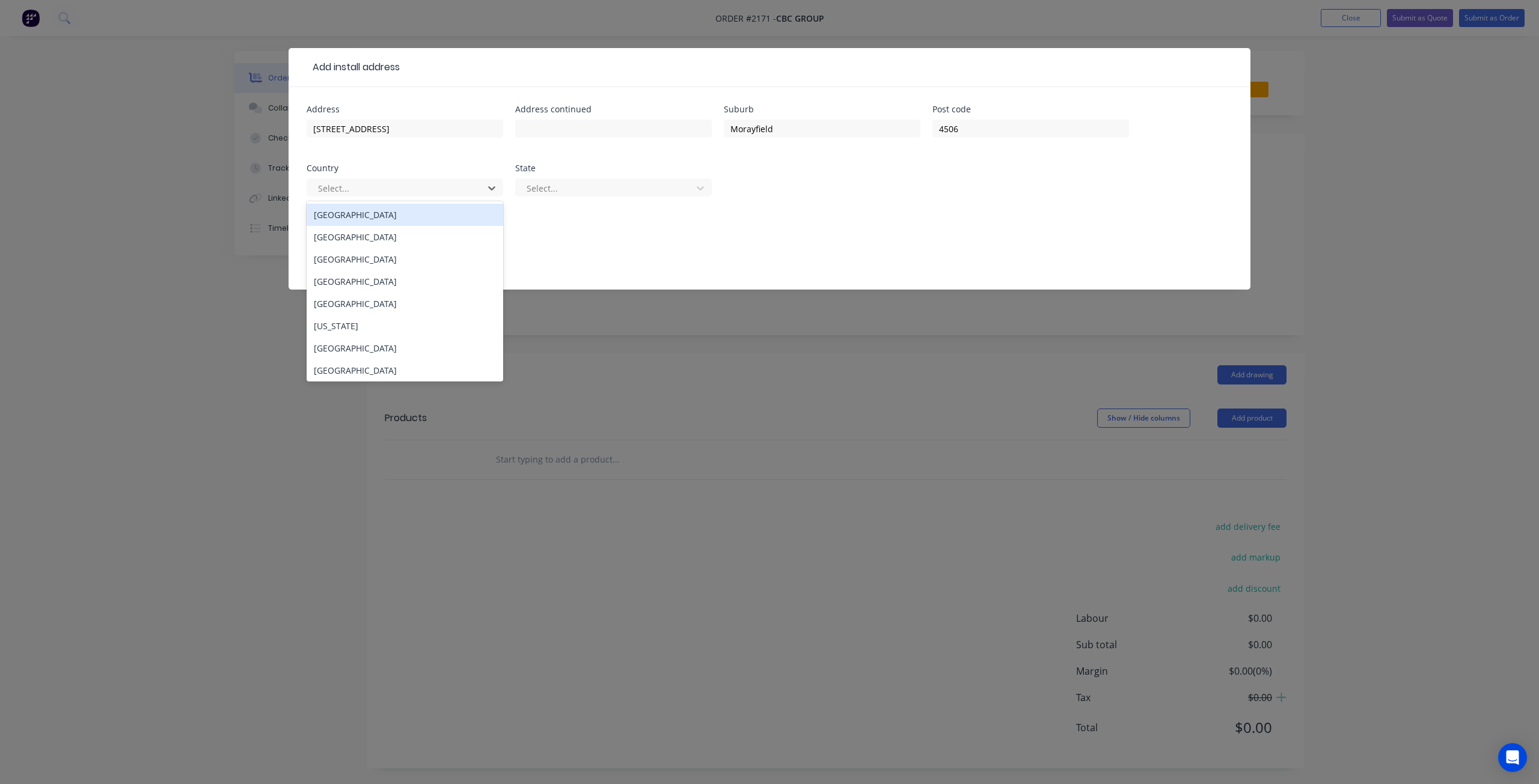
click at [387, 213] on div "[GEOGRAPHIC_DATA]" at bounding box center [405, 214] width 197 height 22
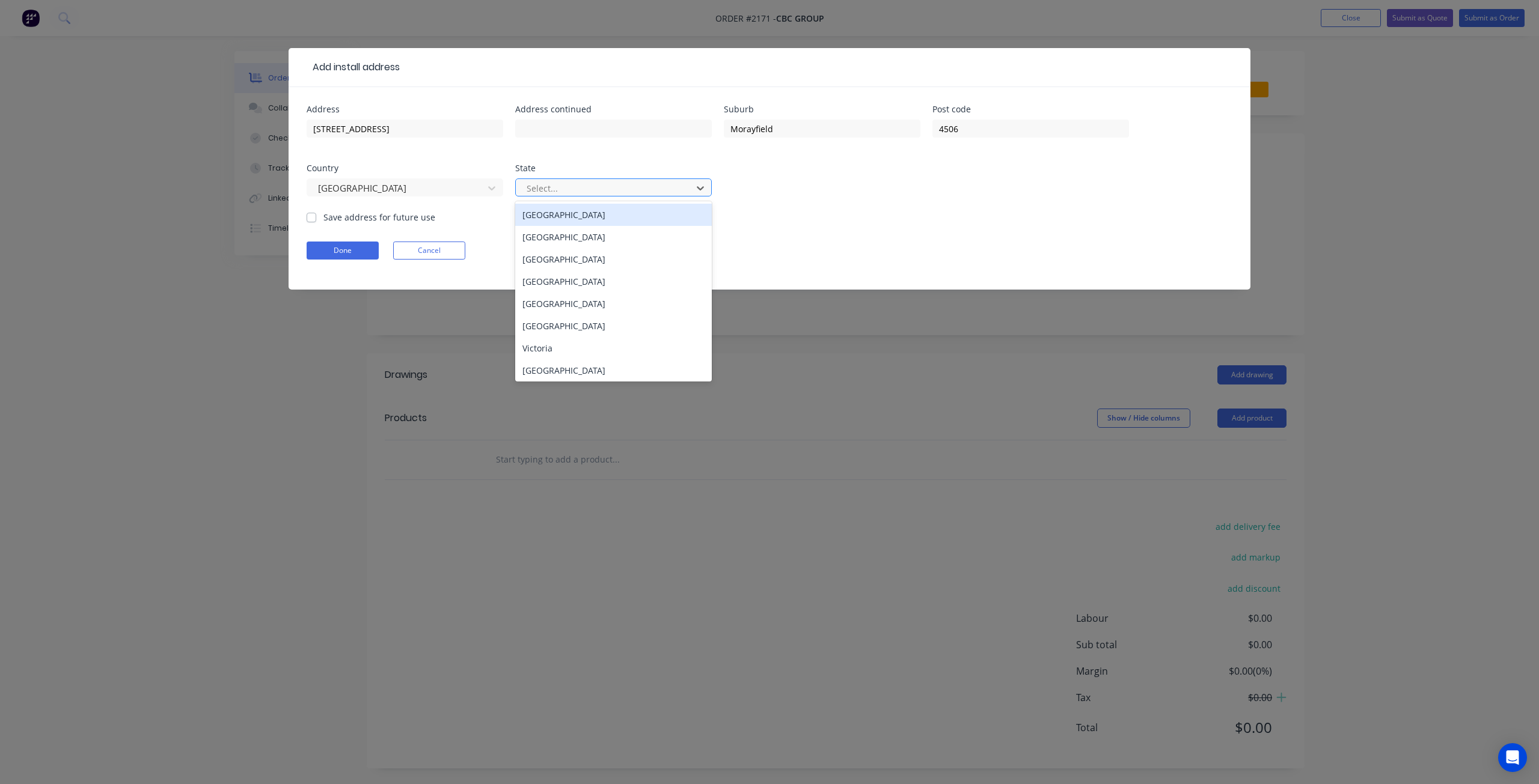
click at [588, 187] on div at bounding box center [605, 189] width 161 height 15
click at [597, 273] on div "[GEOGRAPHIC_DATA]" at bounding box center [613, 281] width 197 height 22
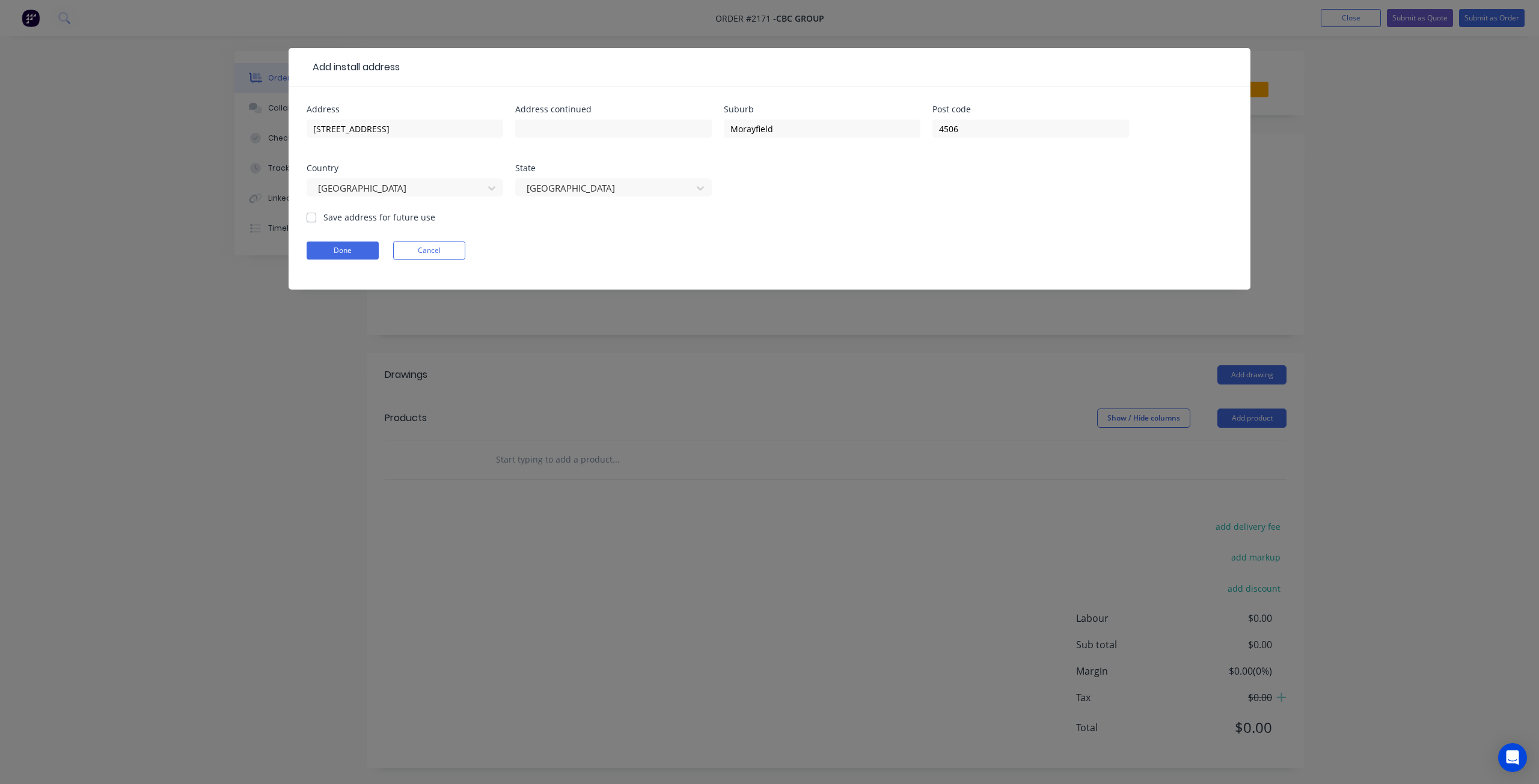
click at [324, 214] on label "Save address for future use" at bounding box center [379, 217] width 112 height 13
click at [315, 214] on input "Save address for future use" at bounding box center [311, 216] width 10 height 12
checkbox input "true"
click at [340, 254] on button "Done" at bounding box center [343, 250] width 72 height 18
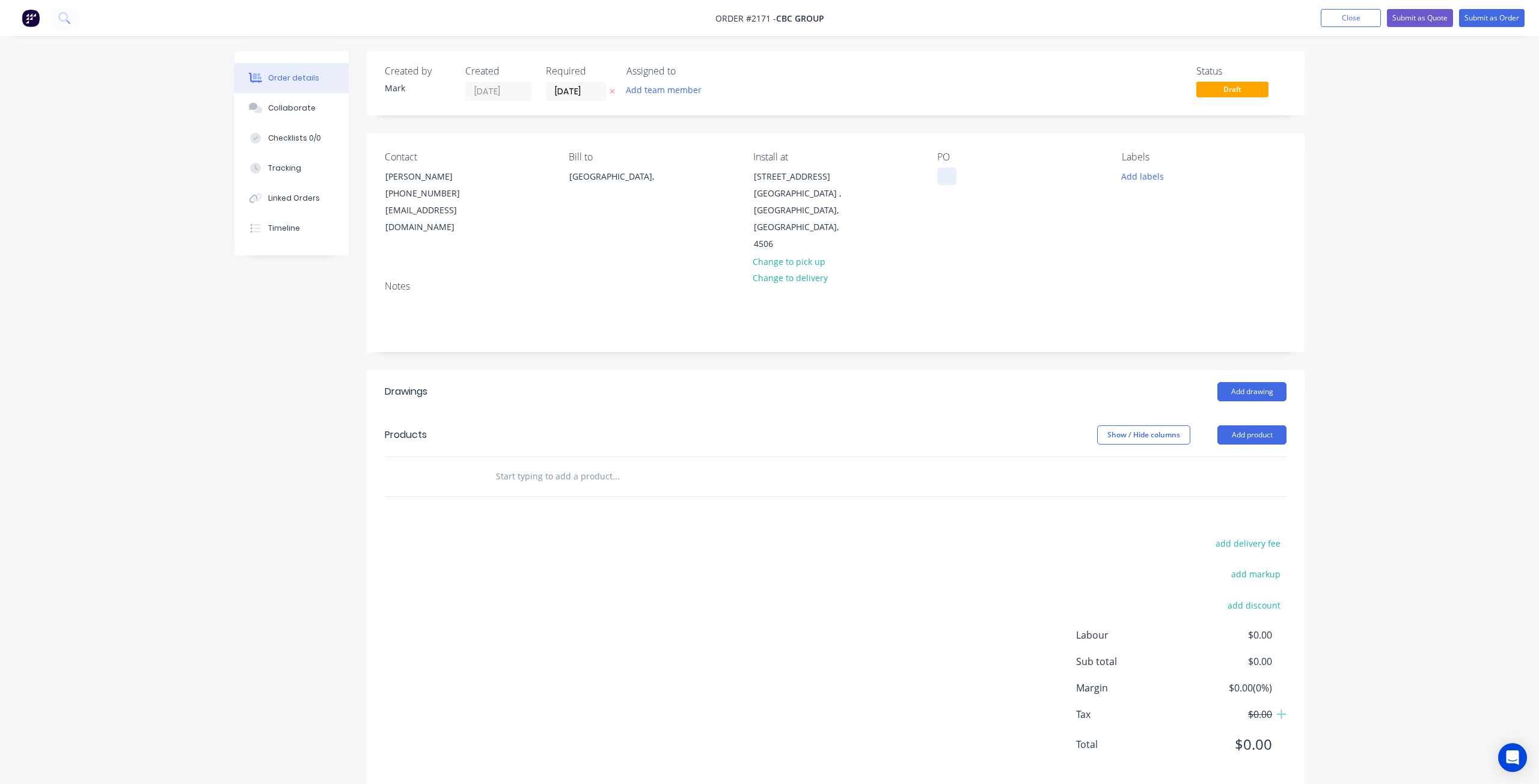
click at [943, 175] on div at bounding box center [947, 176] width 19 height 18
click at [1151, 170] on button "Add labels" at bounding box center [1141, 176] width 55 height 16
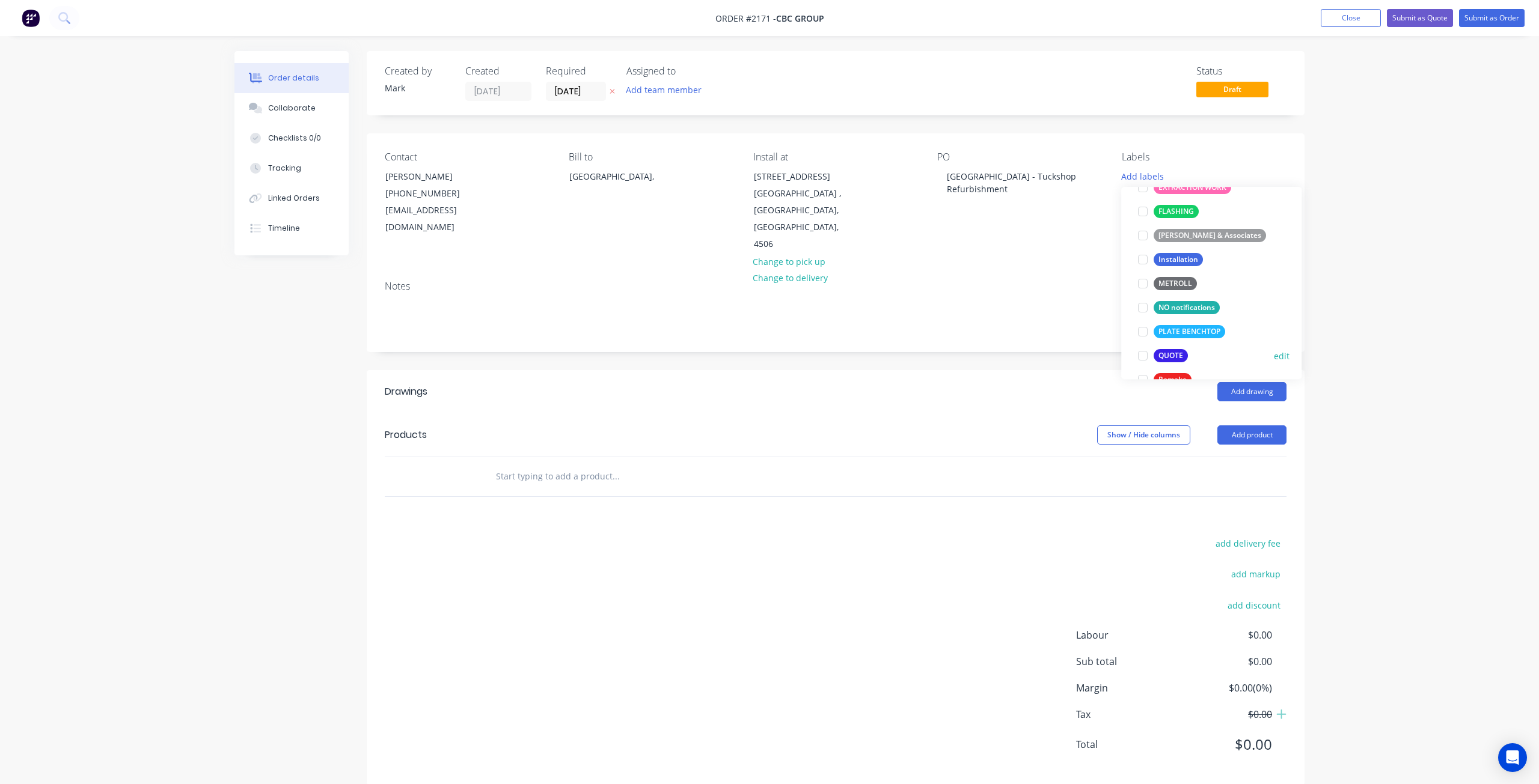
scroll to position [300, 0]
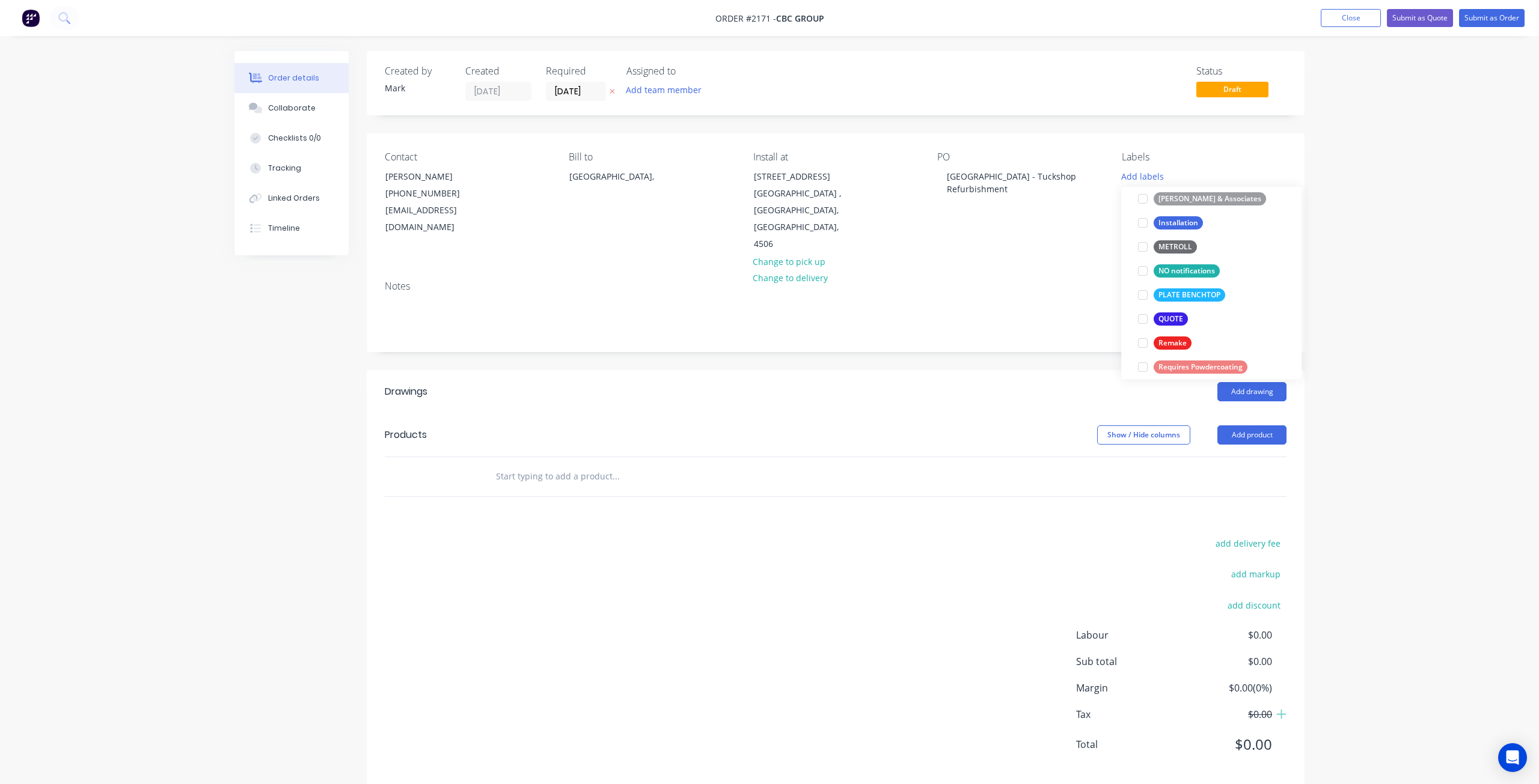
click at [1146, 318] on div at bounding box center [1142, 319] width 24 height 24
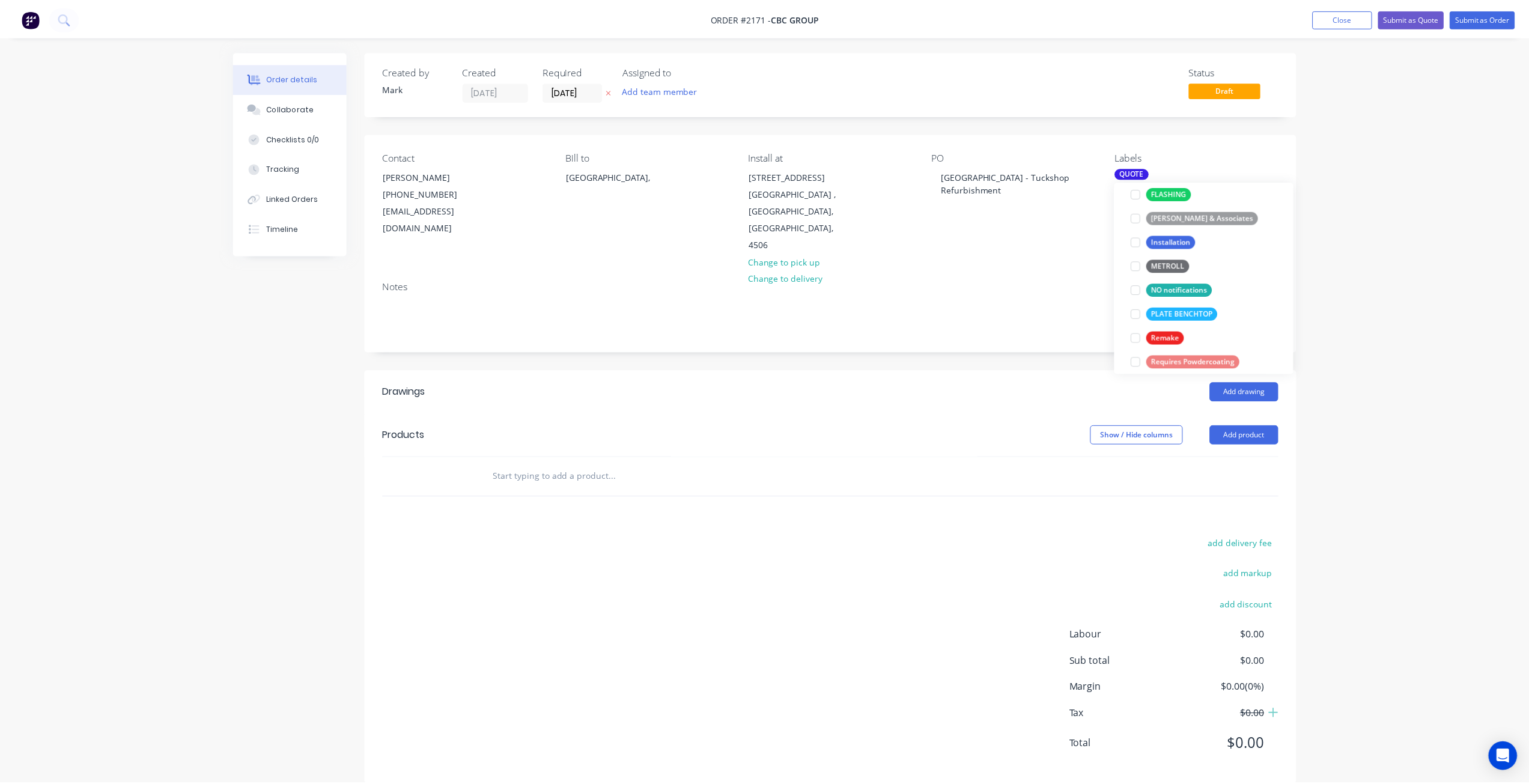
scroll to position [0, 0]
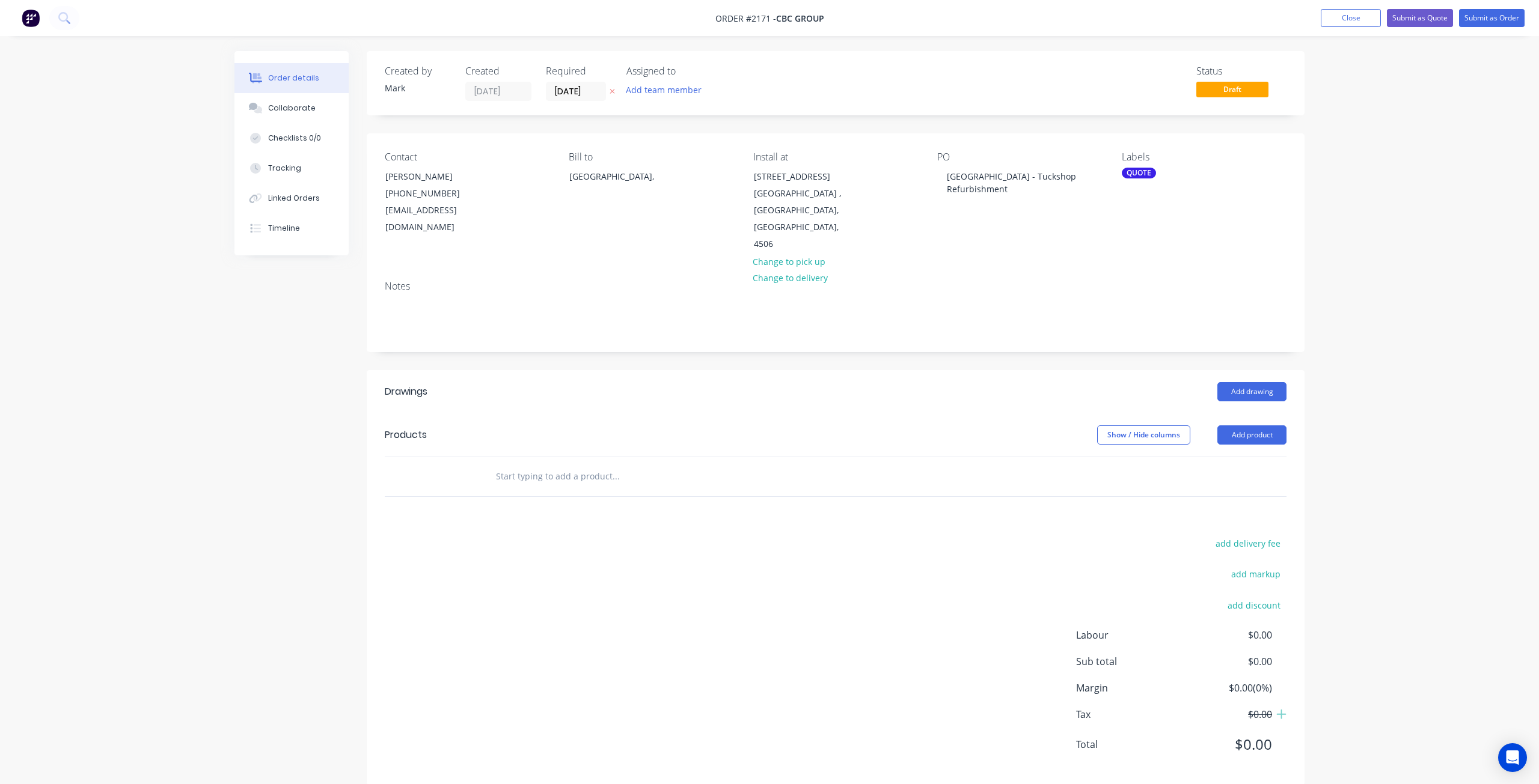
click at [531, 465] on input "text" at bounding box center [615, 476] width 240 height 24
type input "S"
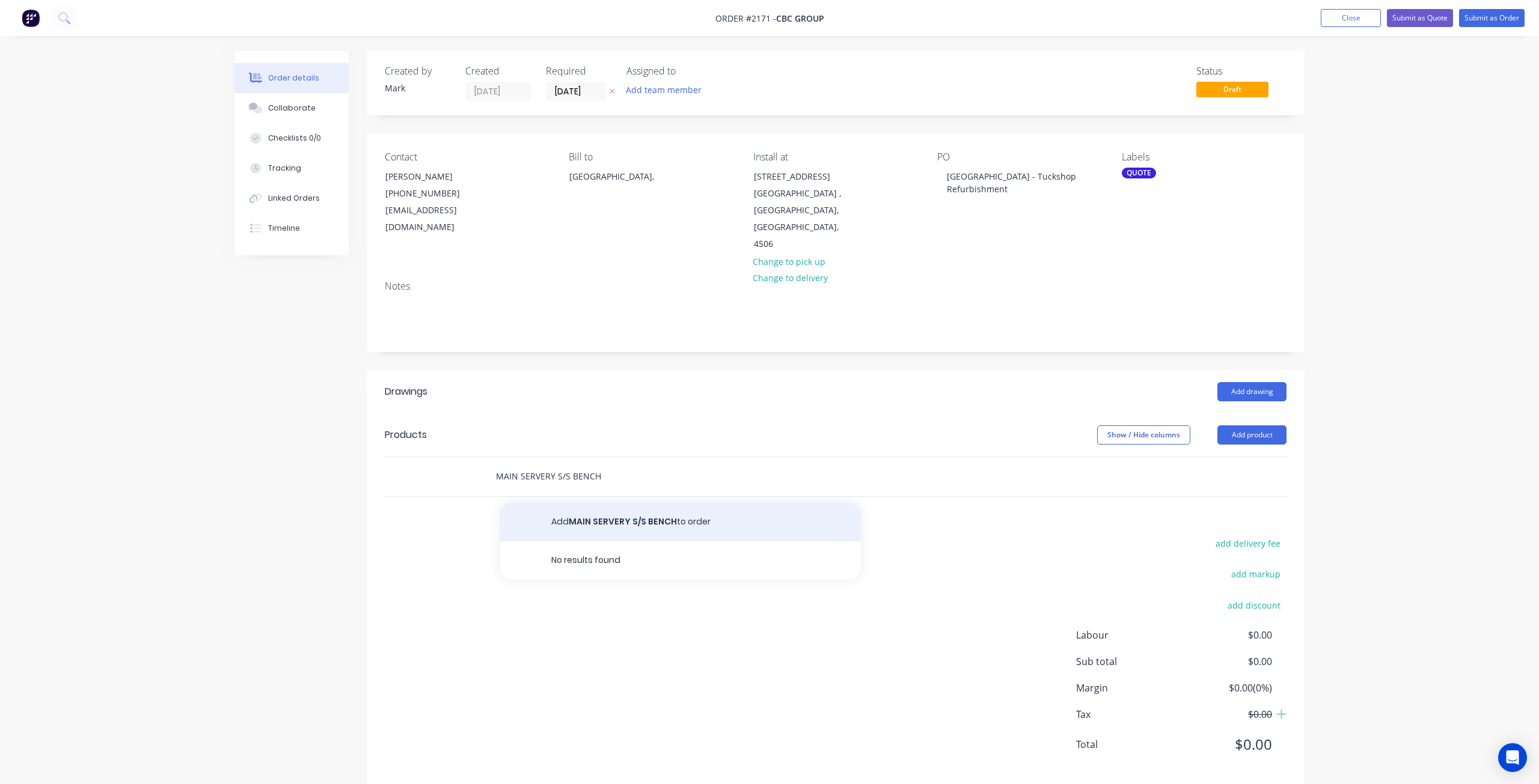
type input "MAIN SERVERY S/S BENCH"
click at [637, 503] on button "Add MAIN SERVERY S/S BENCH to order" at bounding box center [680, 522] width 360 height 39
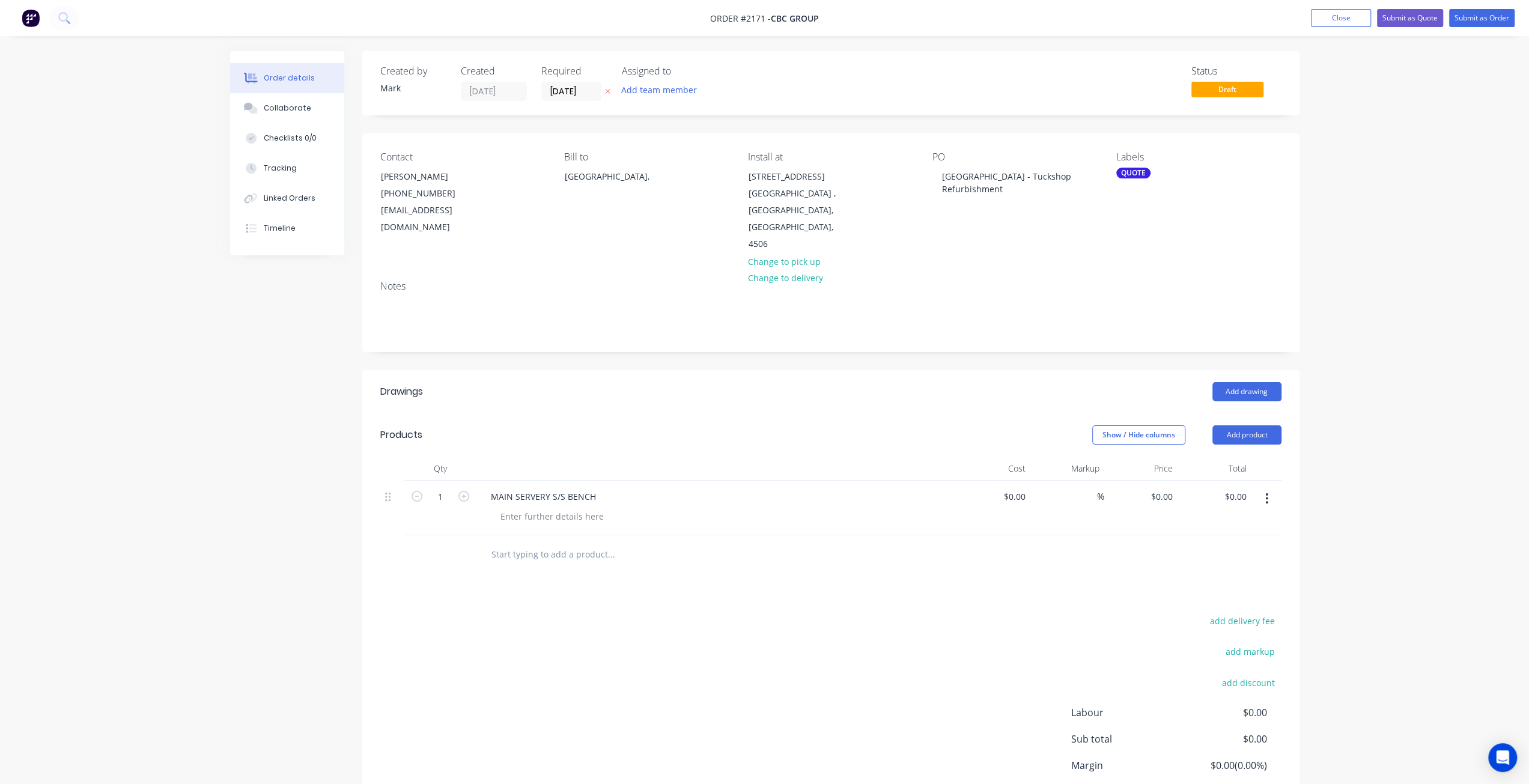
click at [548, 543] on input "text" at bounding box center [611, 554] width 240 height 24
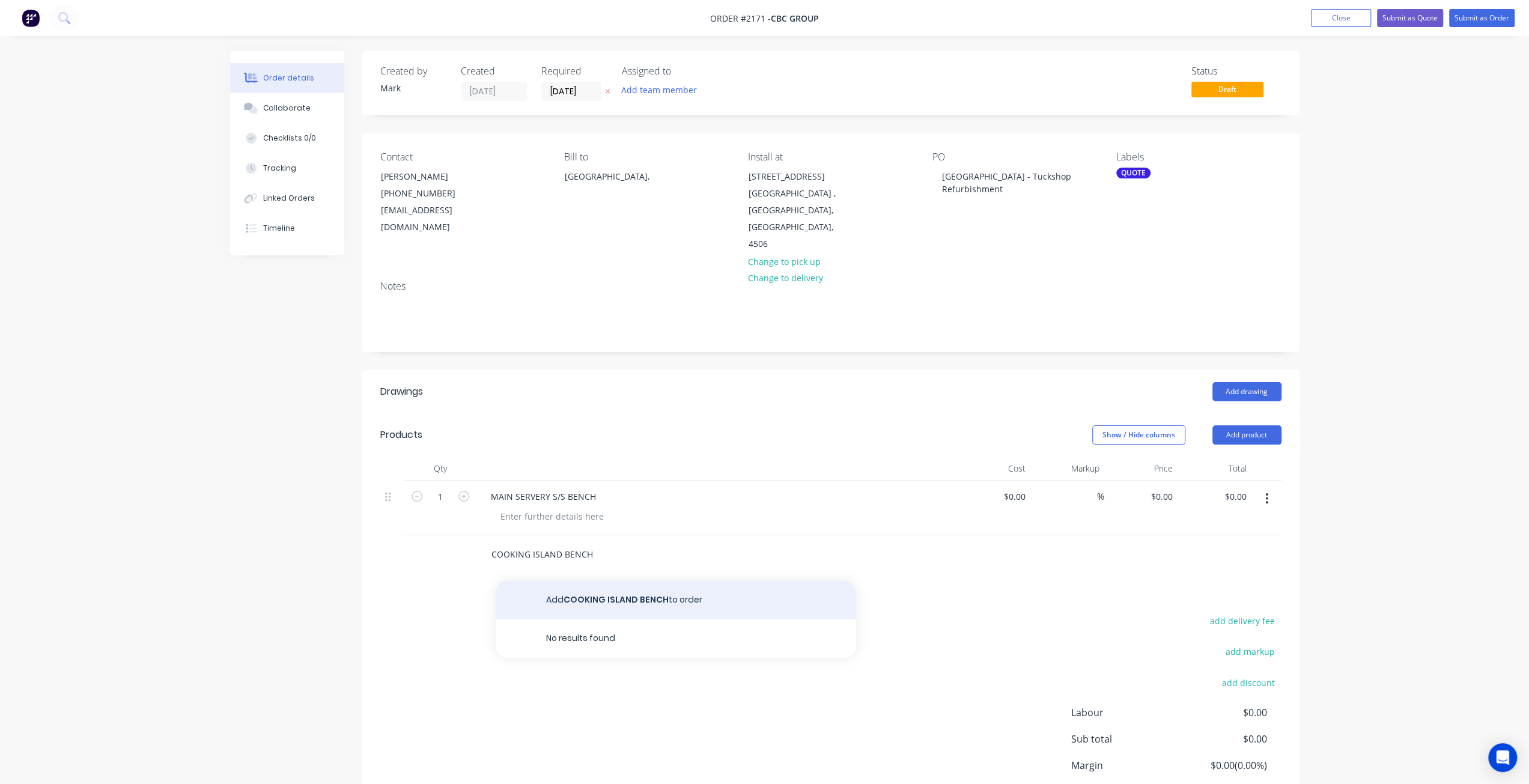
type input "COOKING ISLAND BENCH"
click at [690, 581] on button "Add COOKING ISLAND BENCH to order" at bounding box center [676, 600] width 360 height 39
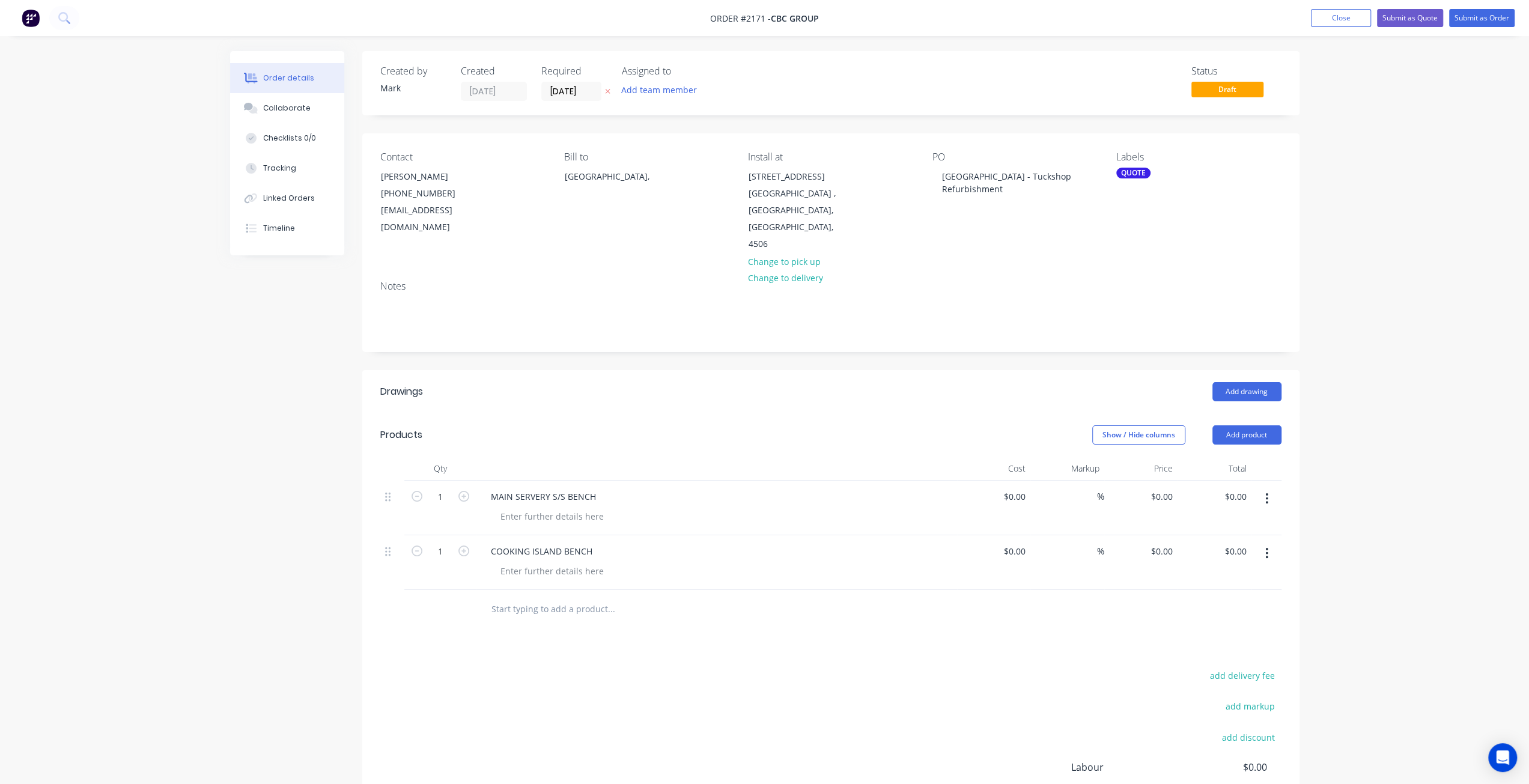
click at [562, 597] on input "text" at bounding box center [611, 608] width 240 height 24
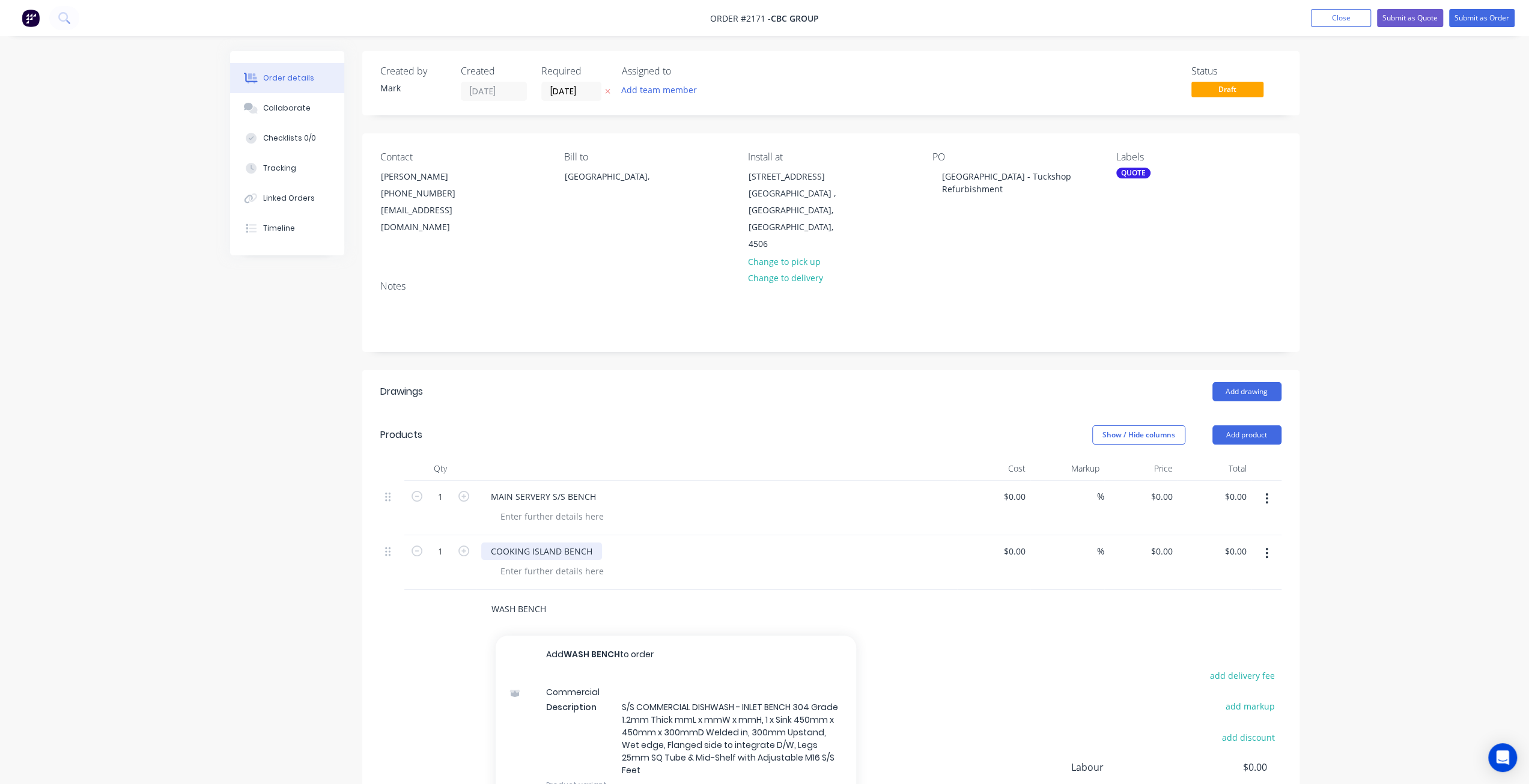
type input "WASH BENCH"
click at [564, 543] on div "COOKING ISLAND BENCH" at bounding box center [542, 551] width 121 height 18
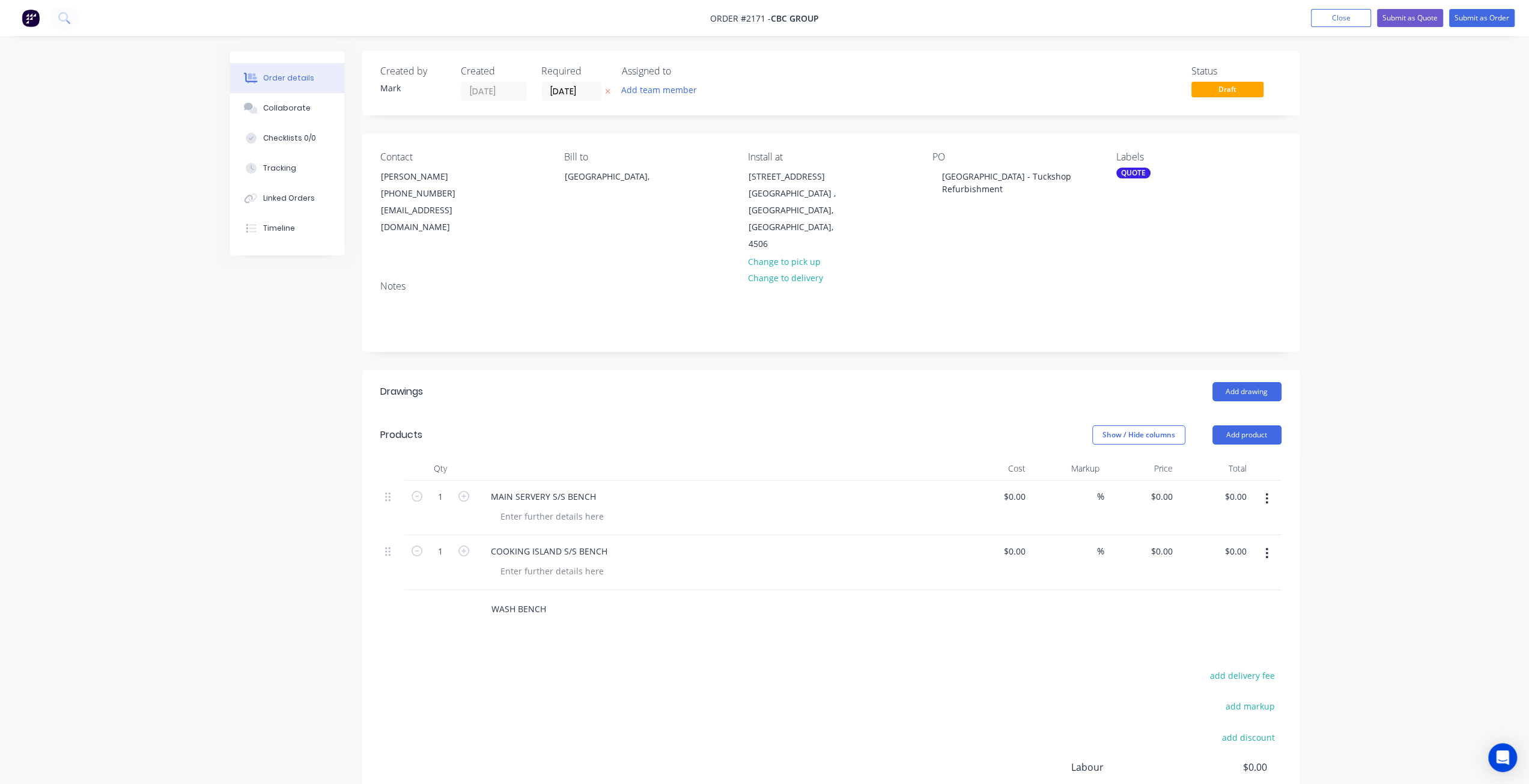
click at [518, 597] on input "WASH BENCH" at bounding box center [611, 608] width 240 height 24
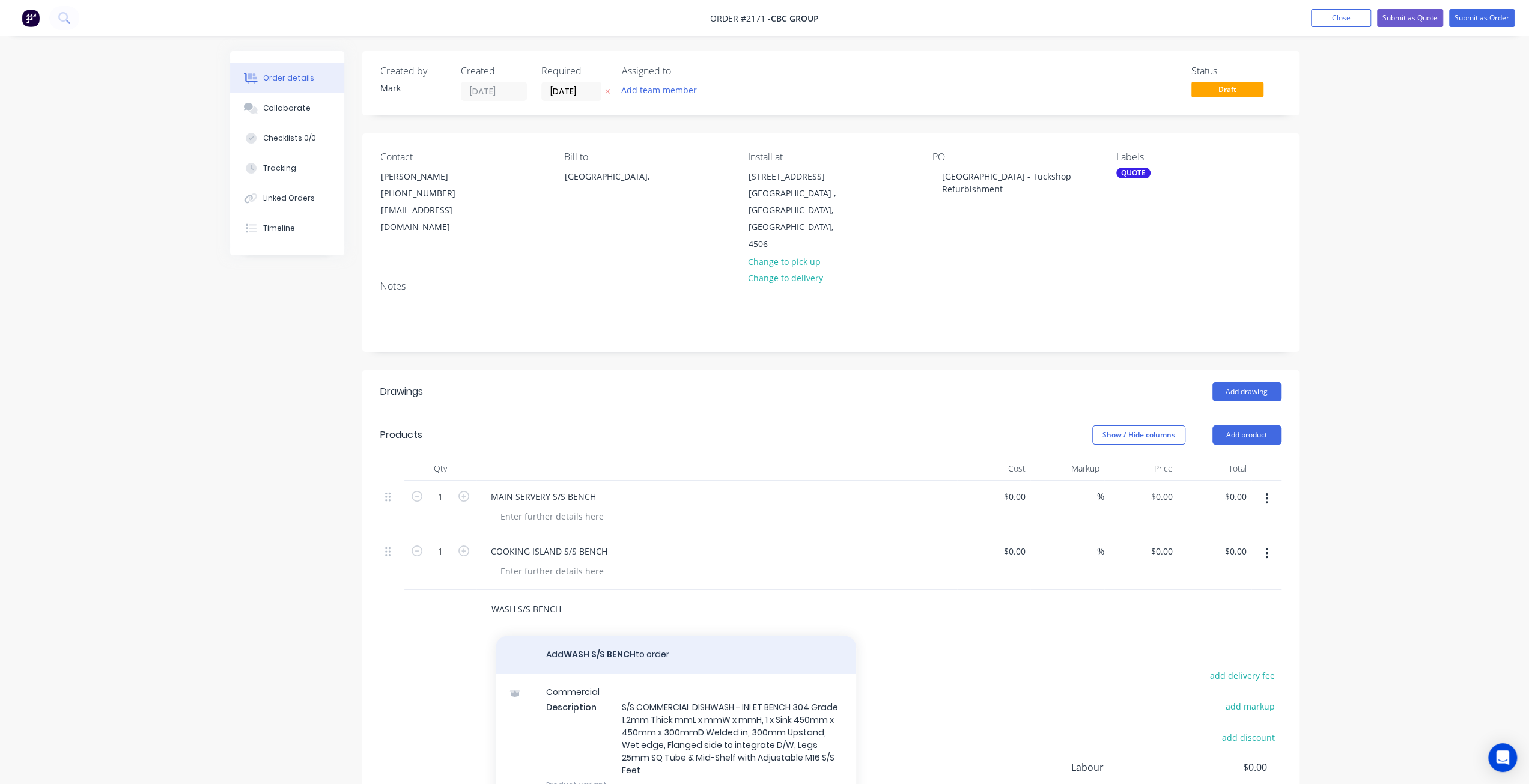
type input "WASH S/S BENCH"
click at [587, 635] on button "Add WASH S/S BENCH to order" at bounding box center [676, 654] width 360 height 39
